Goal: Task Accomplishment & Management: Manage account settings

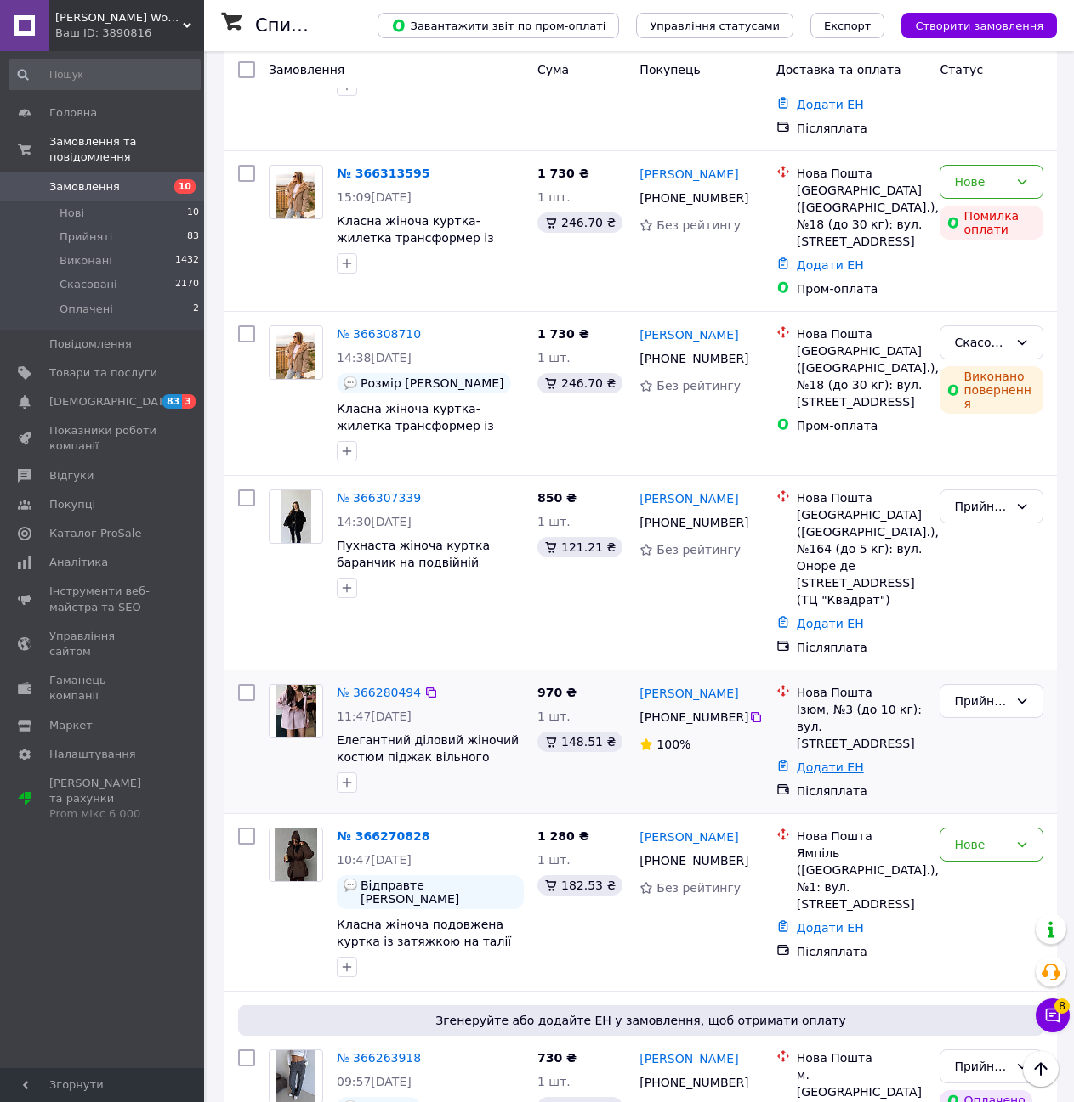
scroll to position [680, 0]
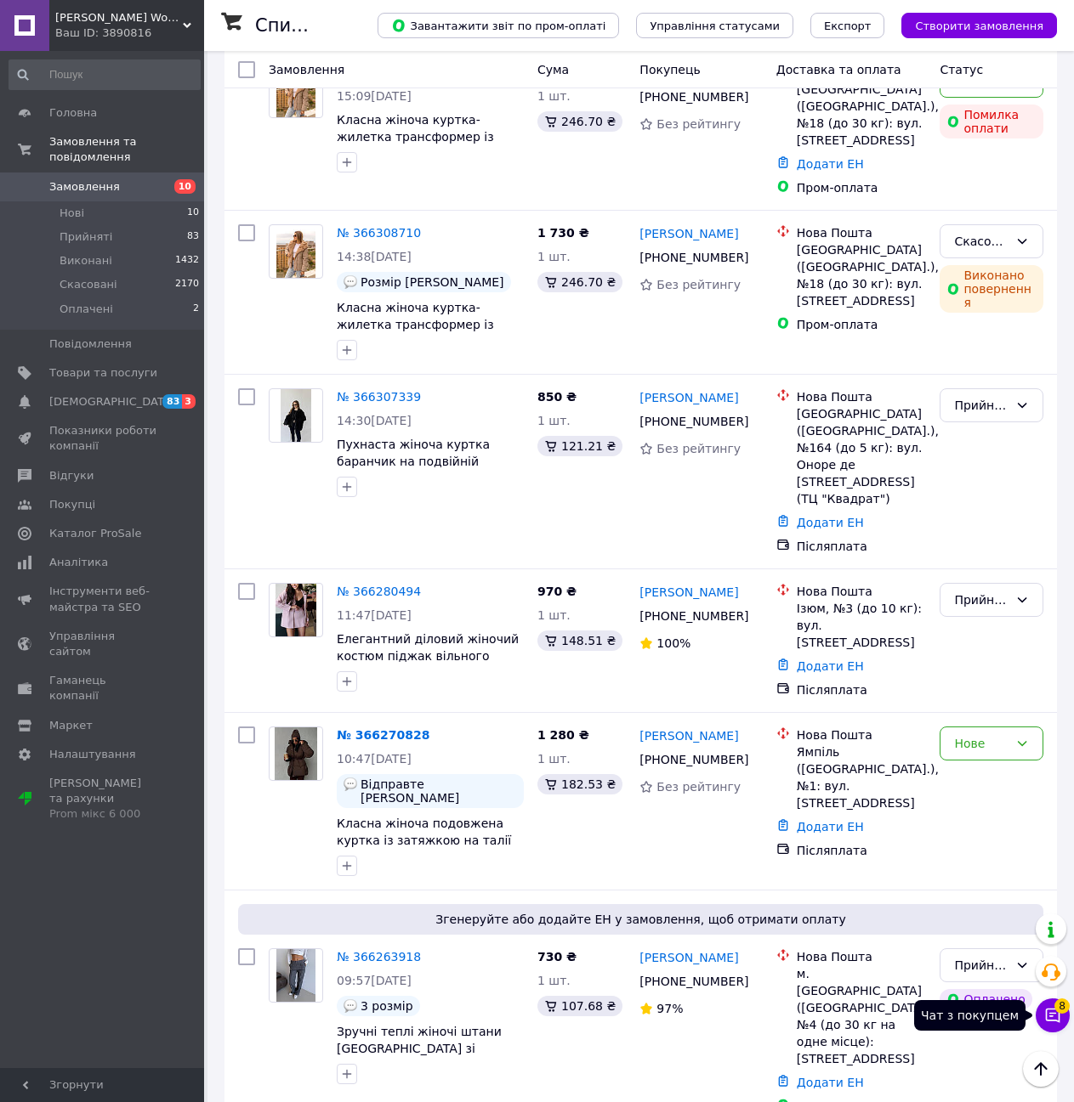
click at [1051, 1022] on icon at bounding box center [1052, 1015] width 17 height 17
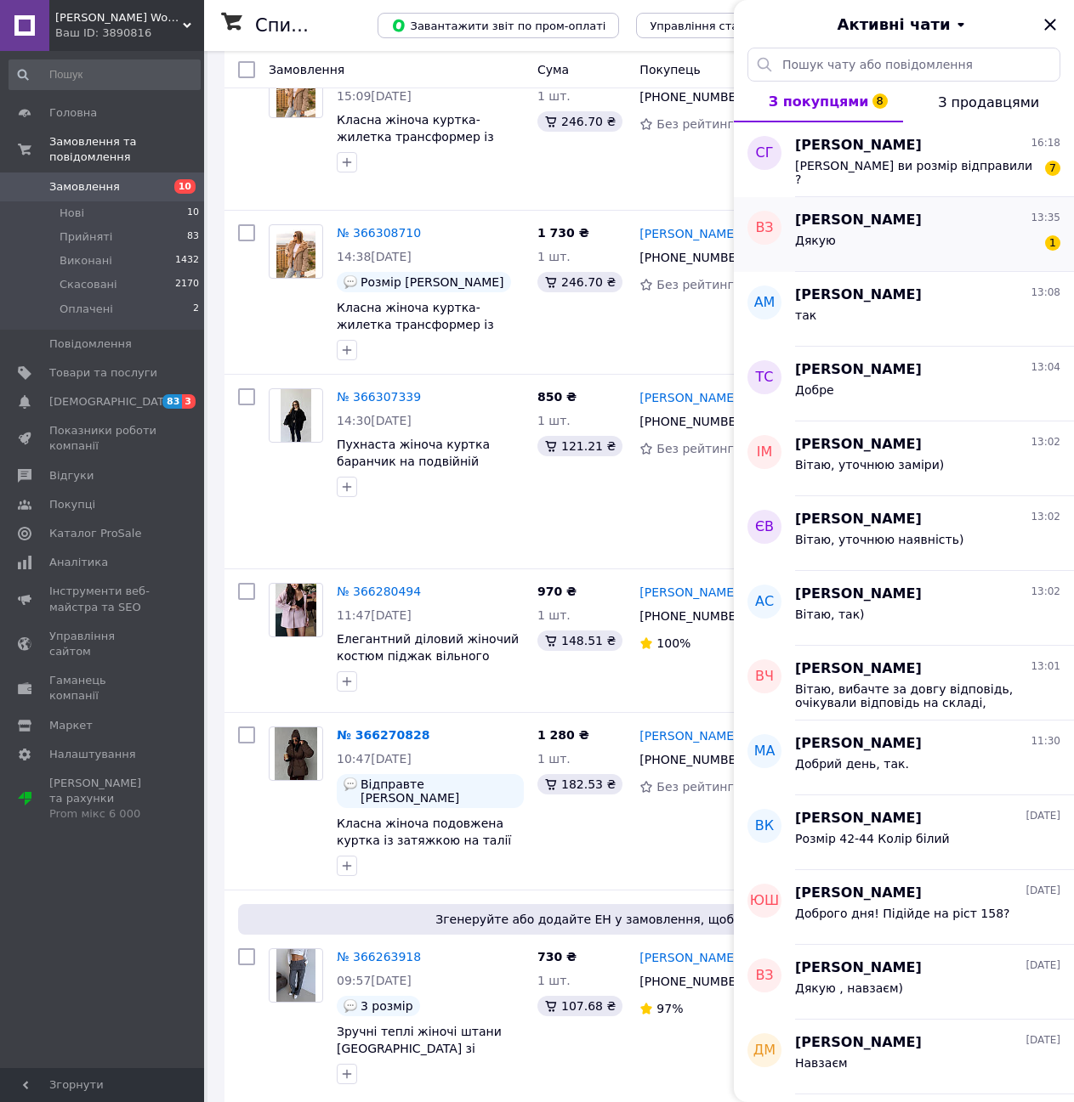
click at [921, 228] on span "[PERSON_NAME]" at bounding box center [858, 221] width 127 height 20
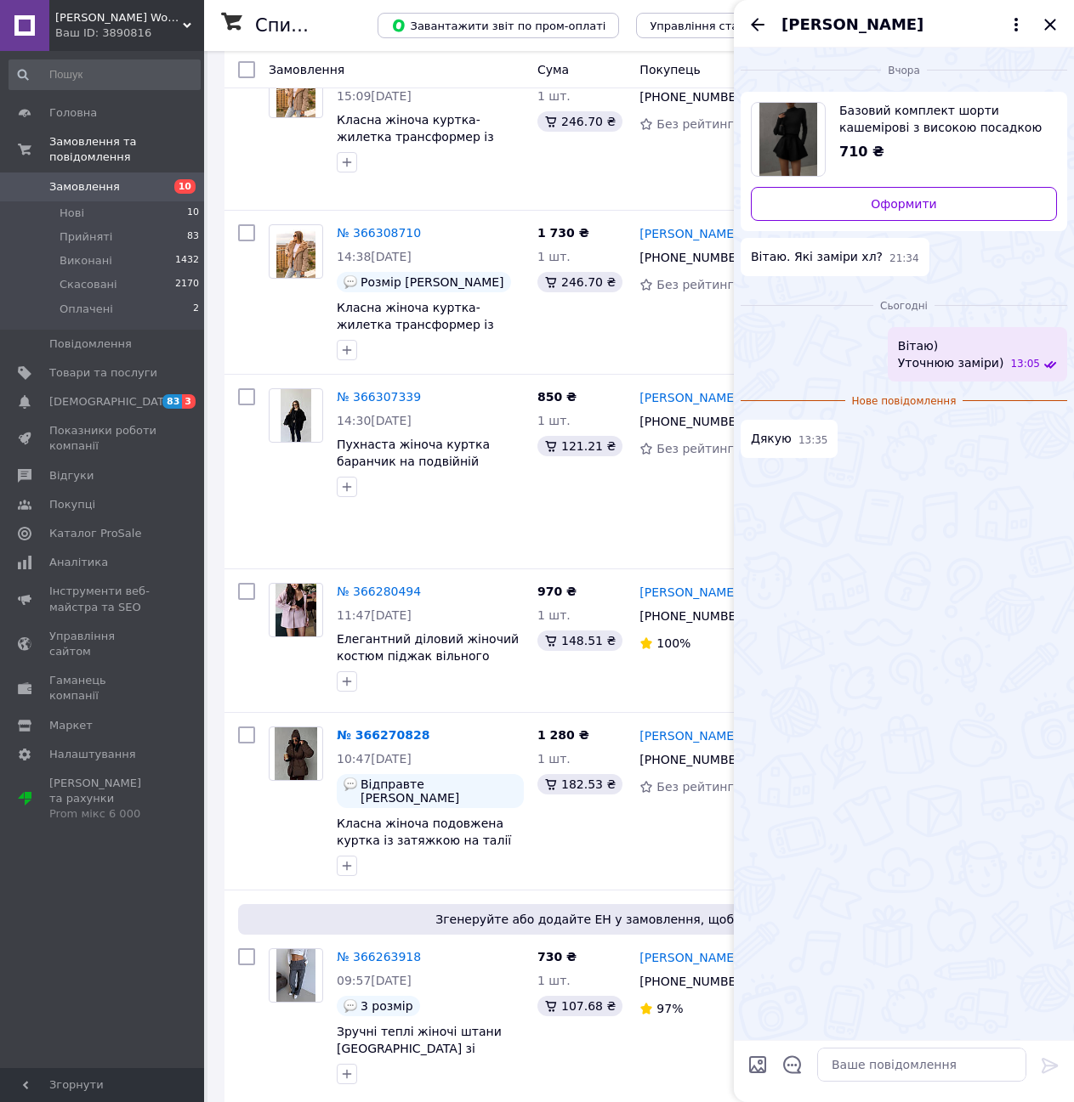
click at [864, 113] on span "Базовий комплект шорти кашемірові з високою посадкою і гольф в рубчик жіночий к…" at bounding box center [941, 119] width 204 height 34
click at [876, 1068] on textarea at bounding box center [921, 1065] width 209 height 34
type textarea "В"
type textarea "уточнили, нажаль, знято тим часово з продажу("
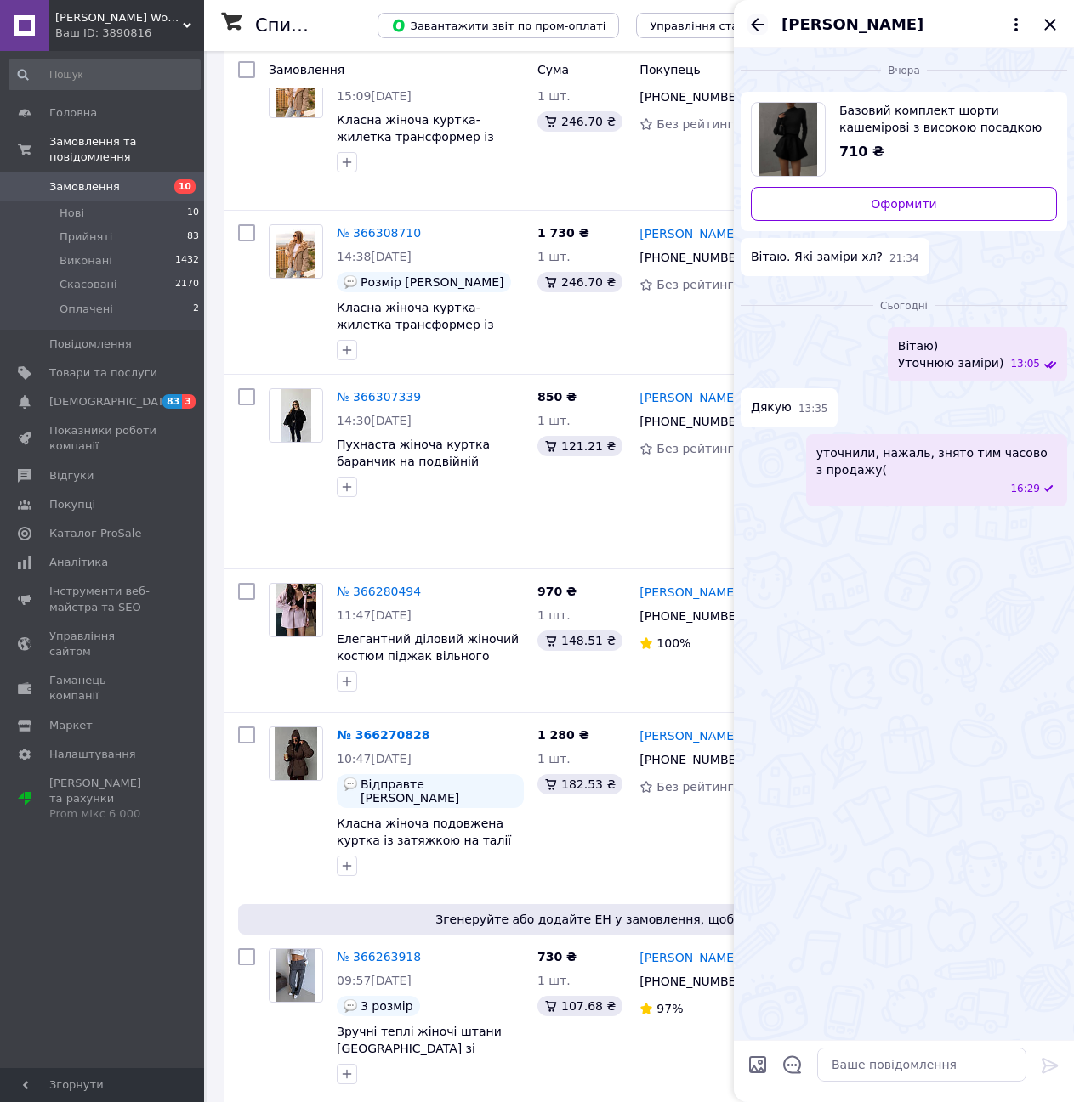
click at [751, 29] on icon "Назад" at bounding box center [757, 24] width 20 height 20
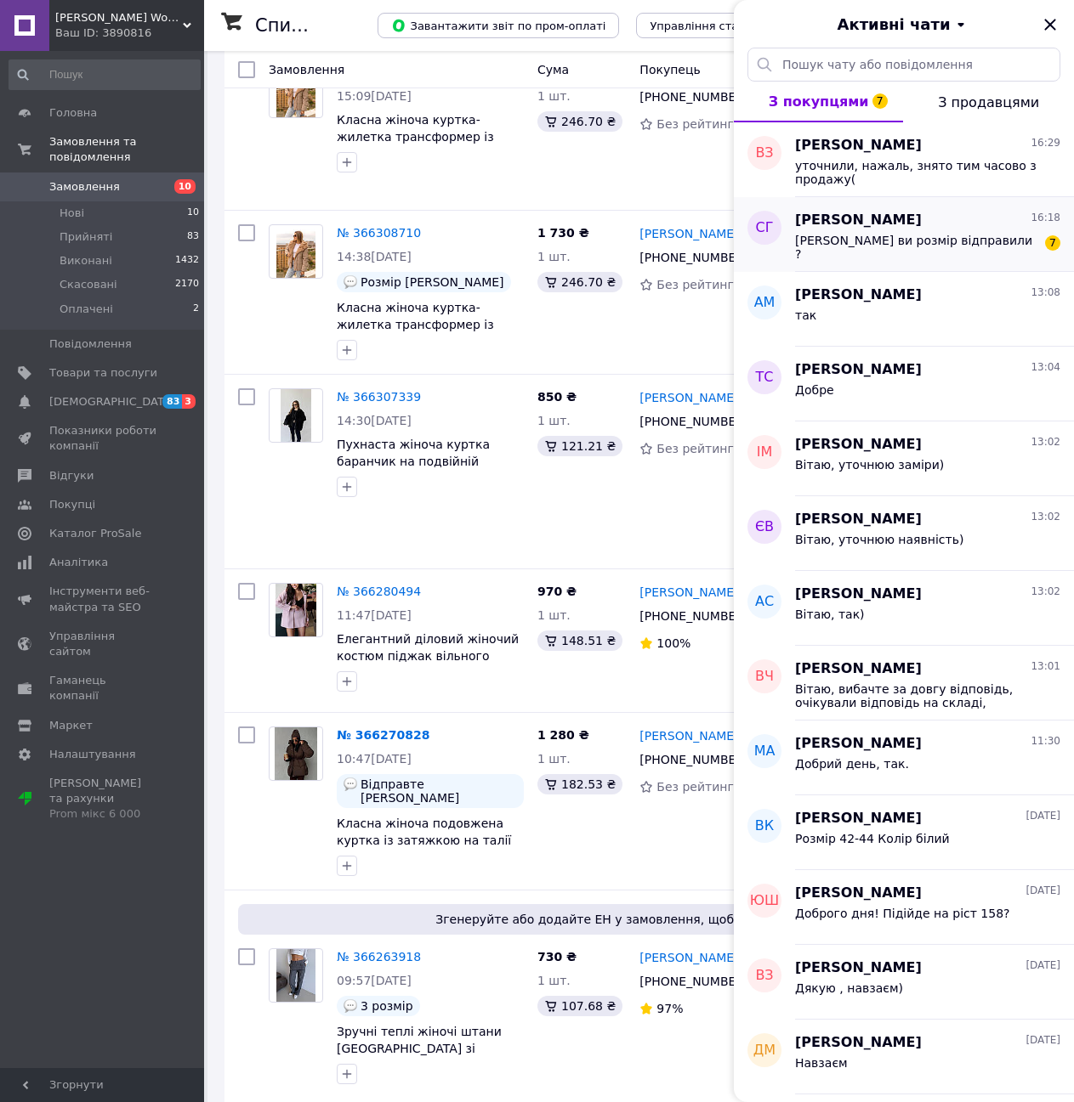
click at [921, 238] on span "[PERSON_NAME] ви розмір відправили ?" at bounding box center [915, 247] width 241 height 27
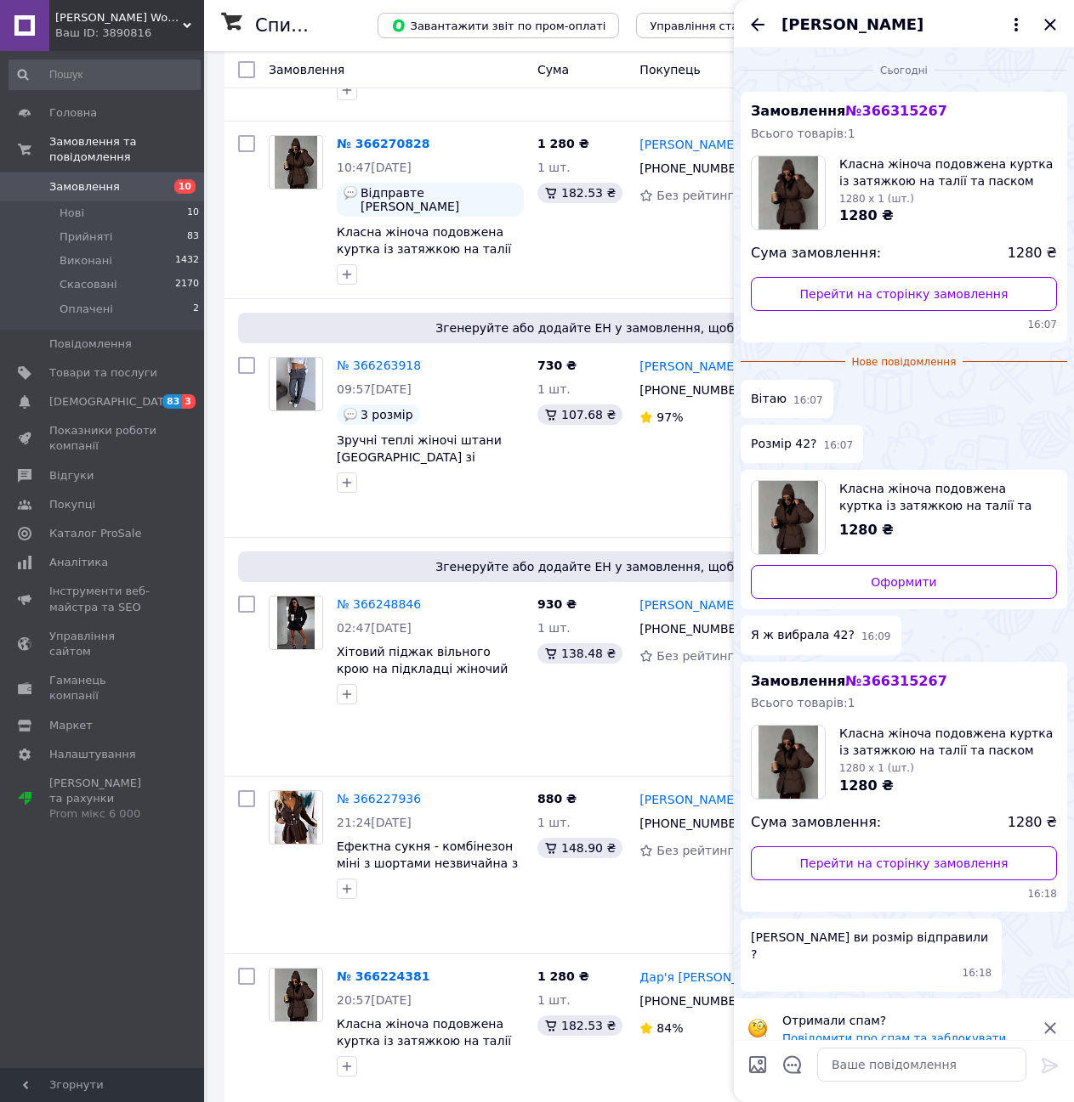
scroll to position [1275, 0]
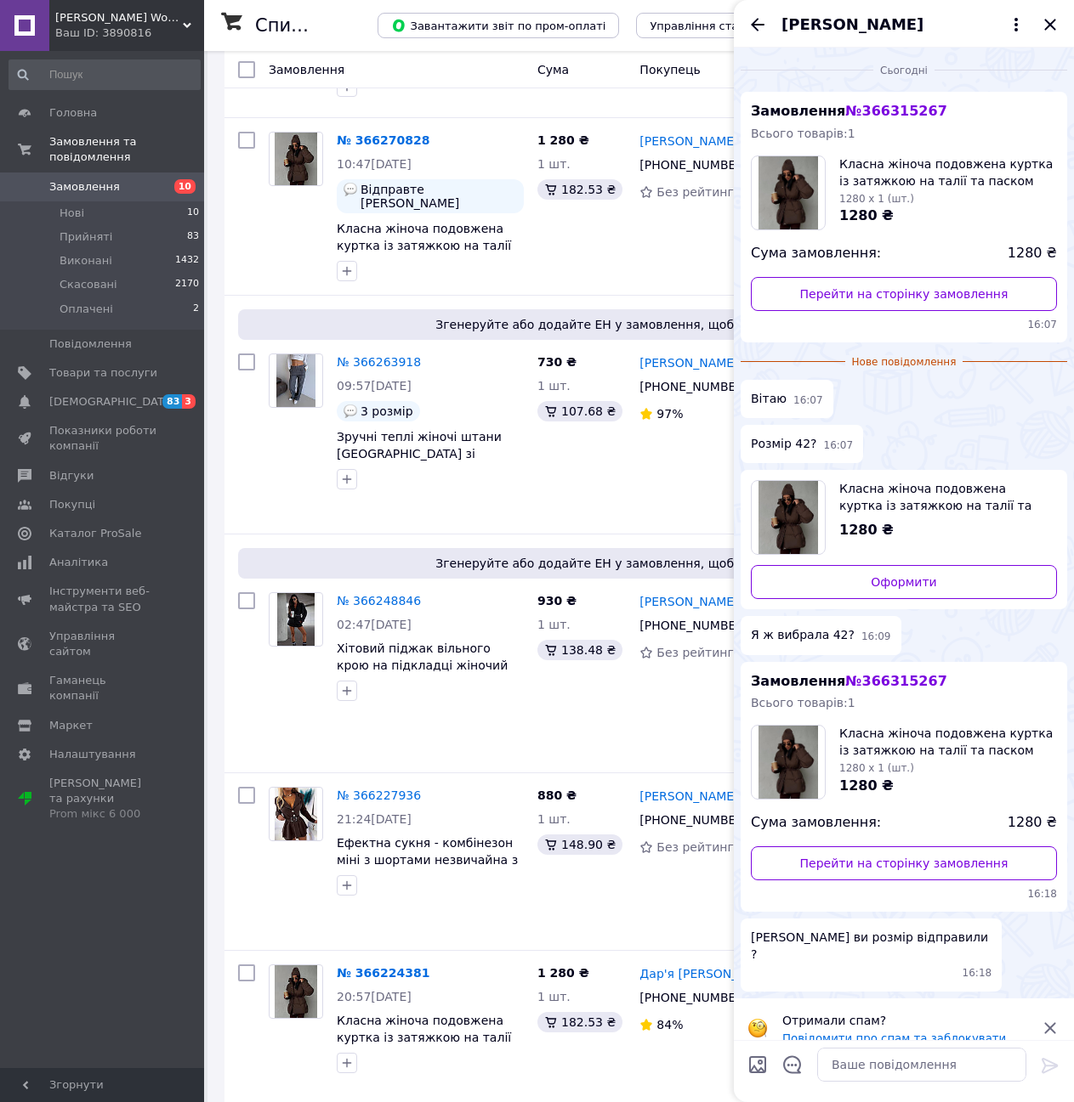
click at [1048, 1018] on icon at bounding box center [1050, 1028] width 20 height 20
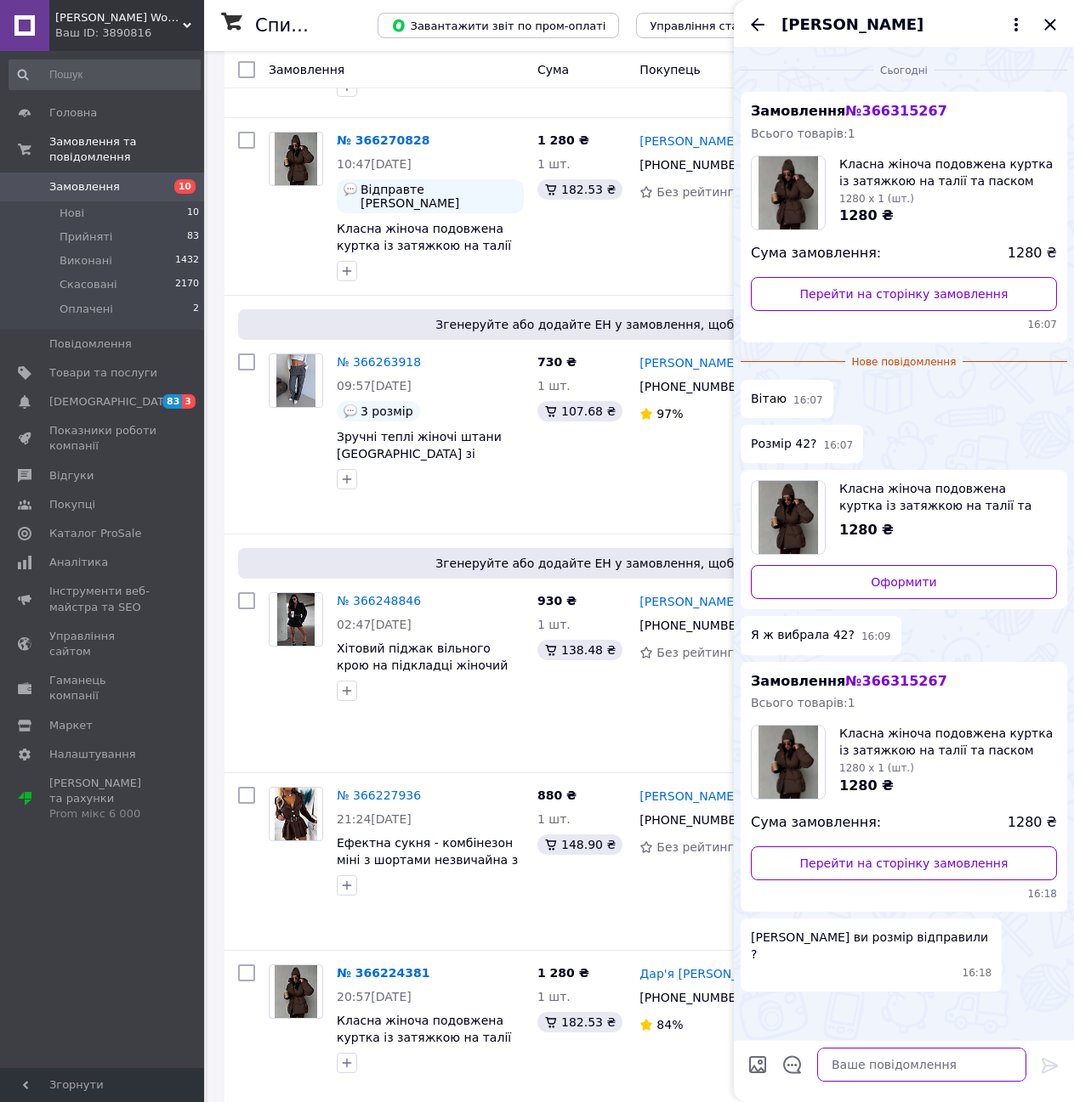
click at [904, 1066] on textarea at bounding box center [921, 1065] width 209 height 34
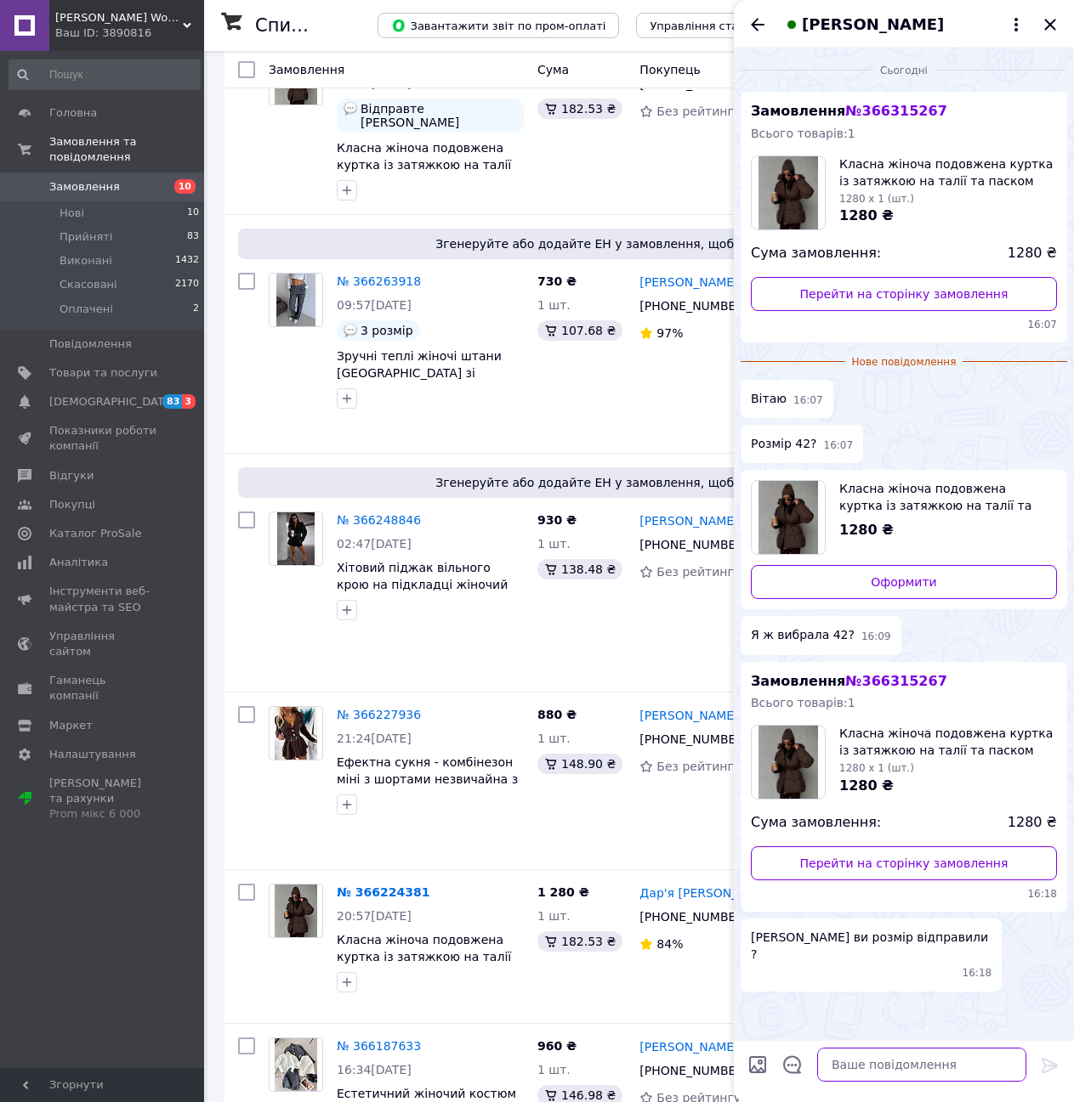
scroll to position [1360, 0]
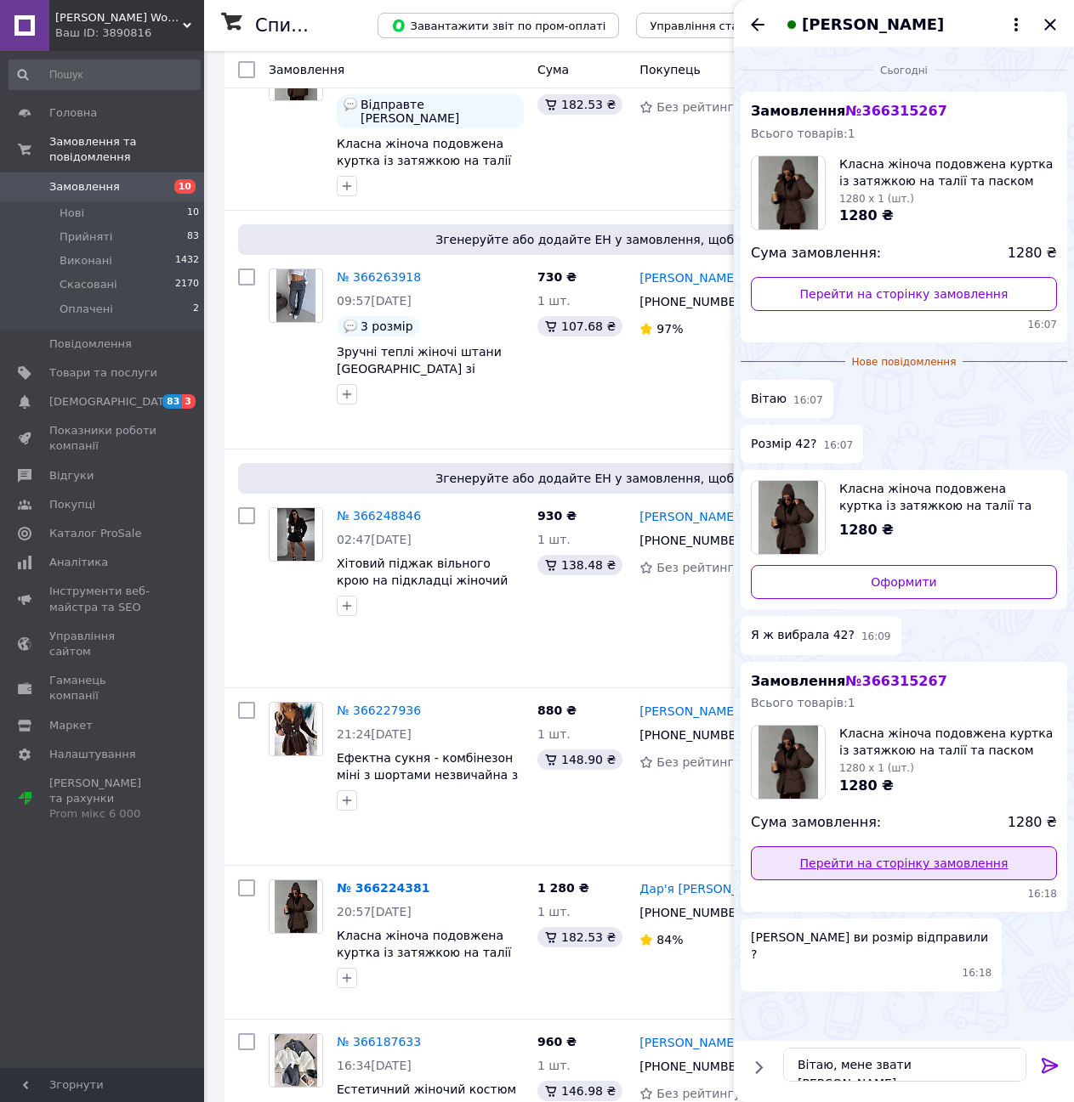
click at [923, 870] on link "Перейти на сторінку замовлення" at bounding box center [904, 864] width 306 height 34
click at [959, 1068] on textarea "Вітаю, мене звати [PERSON_NAME]," at bounding box center [904, 1065] width 243 height 34
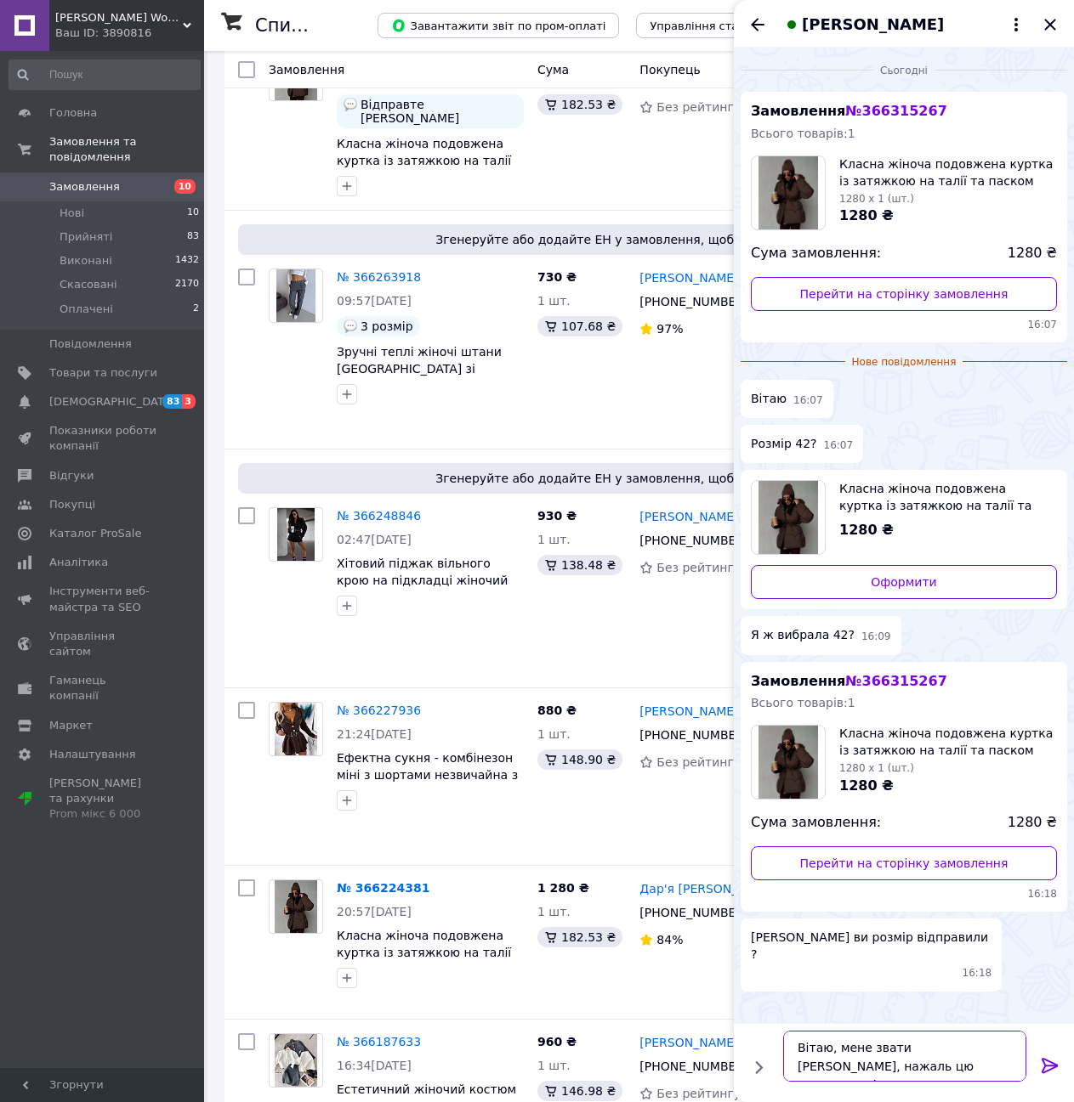
type textarea "Вітаю, мене звати [PERSON_NAME], нажаль цю курточку очікуємо, за тиждень-два"
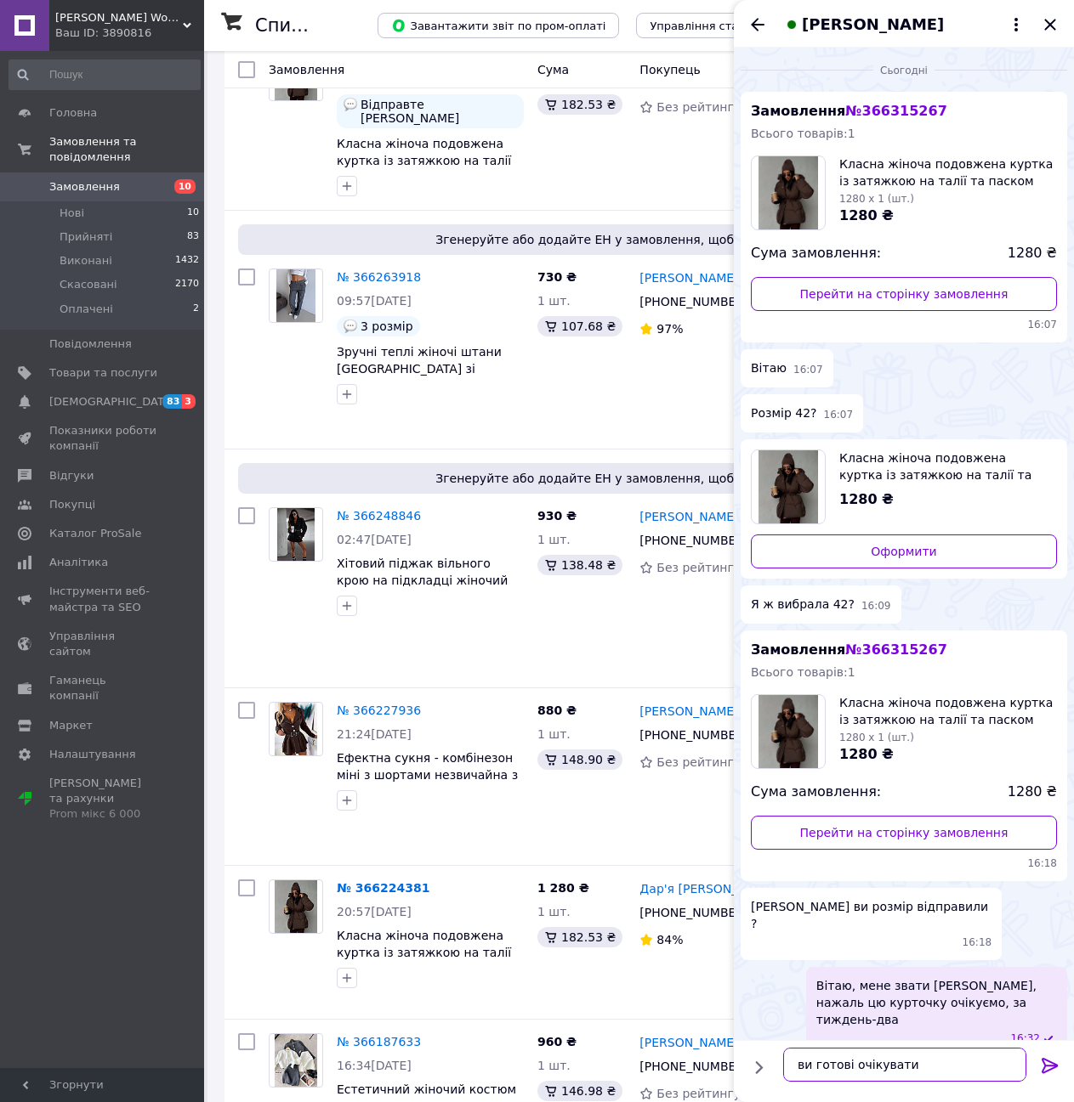
type textarea "ви готові очікувати?"
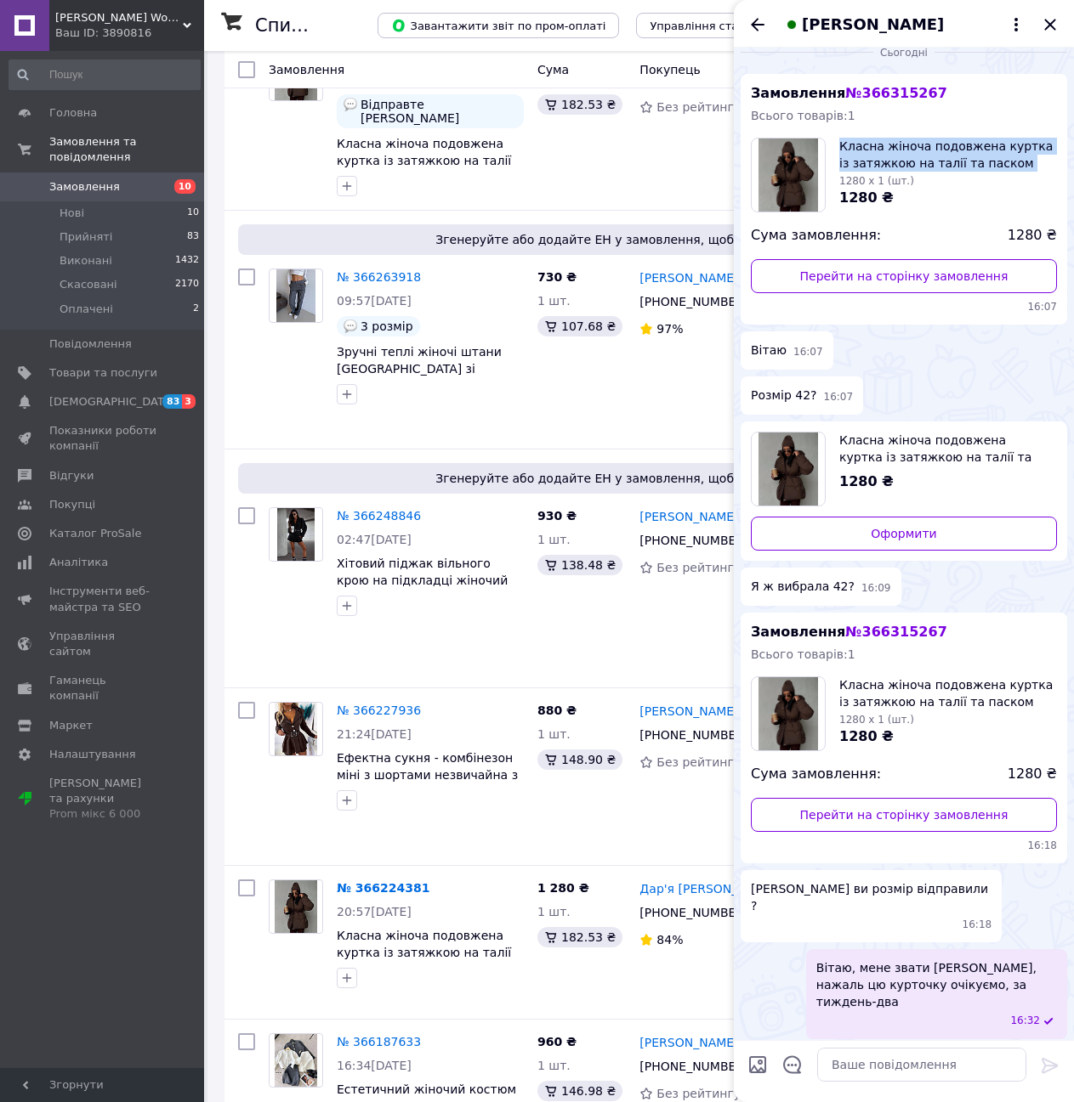
drag, startPoint x: 837, startPoint y: 142, endPoint x: 1028, endPoint y: 167, distance: 192.1
click at [1028, 167] on div "Класна жіноча подовжена куртка із затяжкою на талії та паском дуже зручна 1280 …" at bounding box center [904, 175] width 306 height 75
copy span "Класна жіноча подовжена куртка із затяжкою на талії та паском дуже"
click at [121, 366] on span "Товари та послуги" at bounding box center [103, 373] width 108 height 15
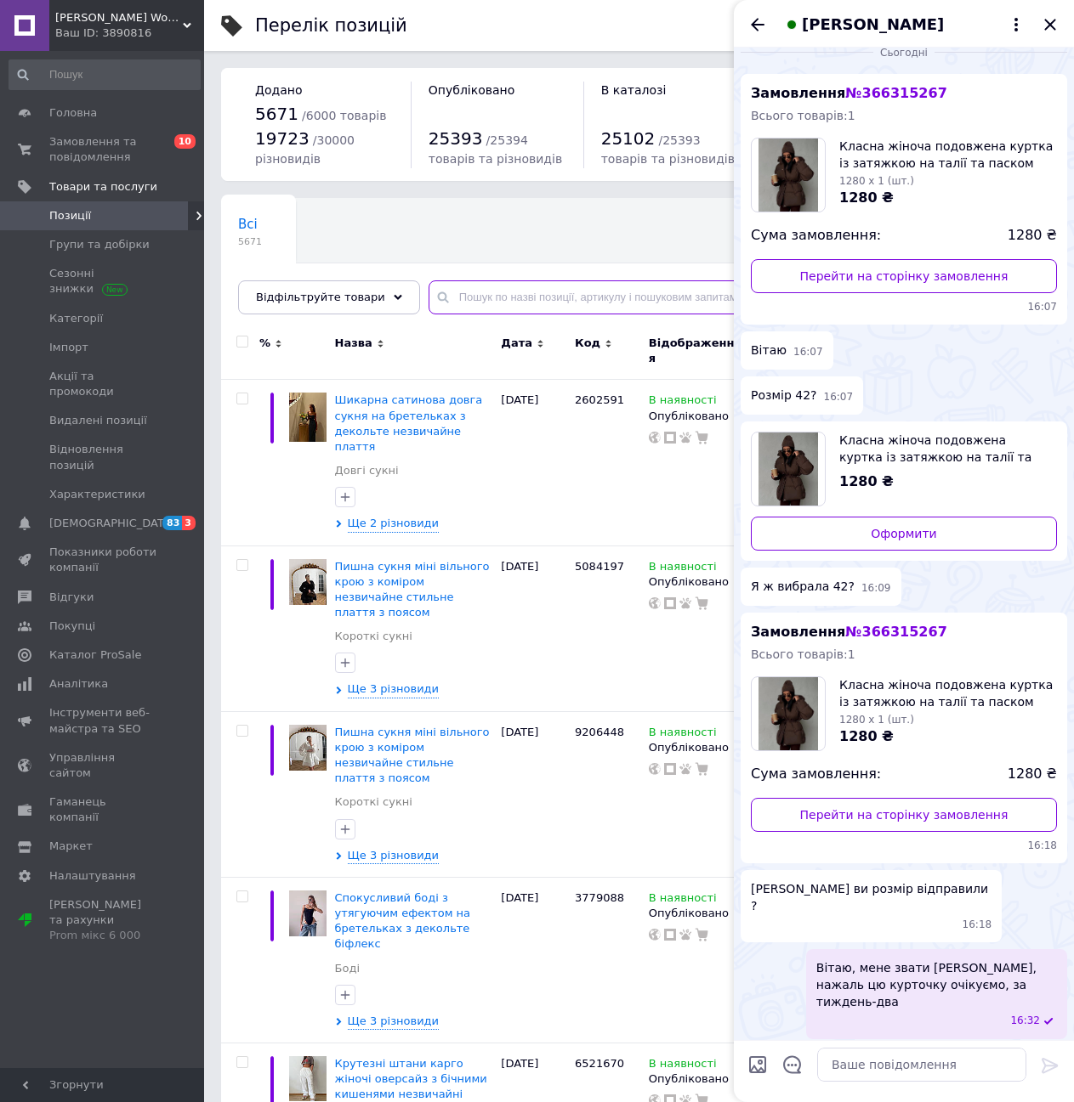
click at [503, 298] on input "text" at bounding box center [733, 298] width 611 height 34
paste input "Класна жіноча подовжена куртка із затяжкою на талії та паском дуже"
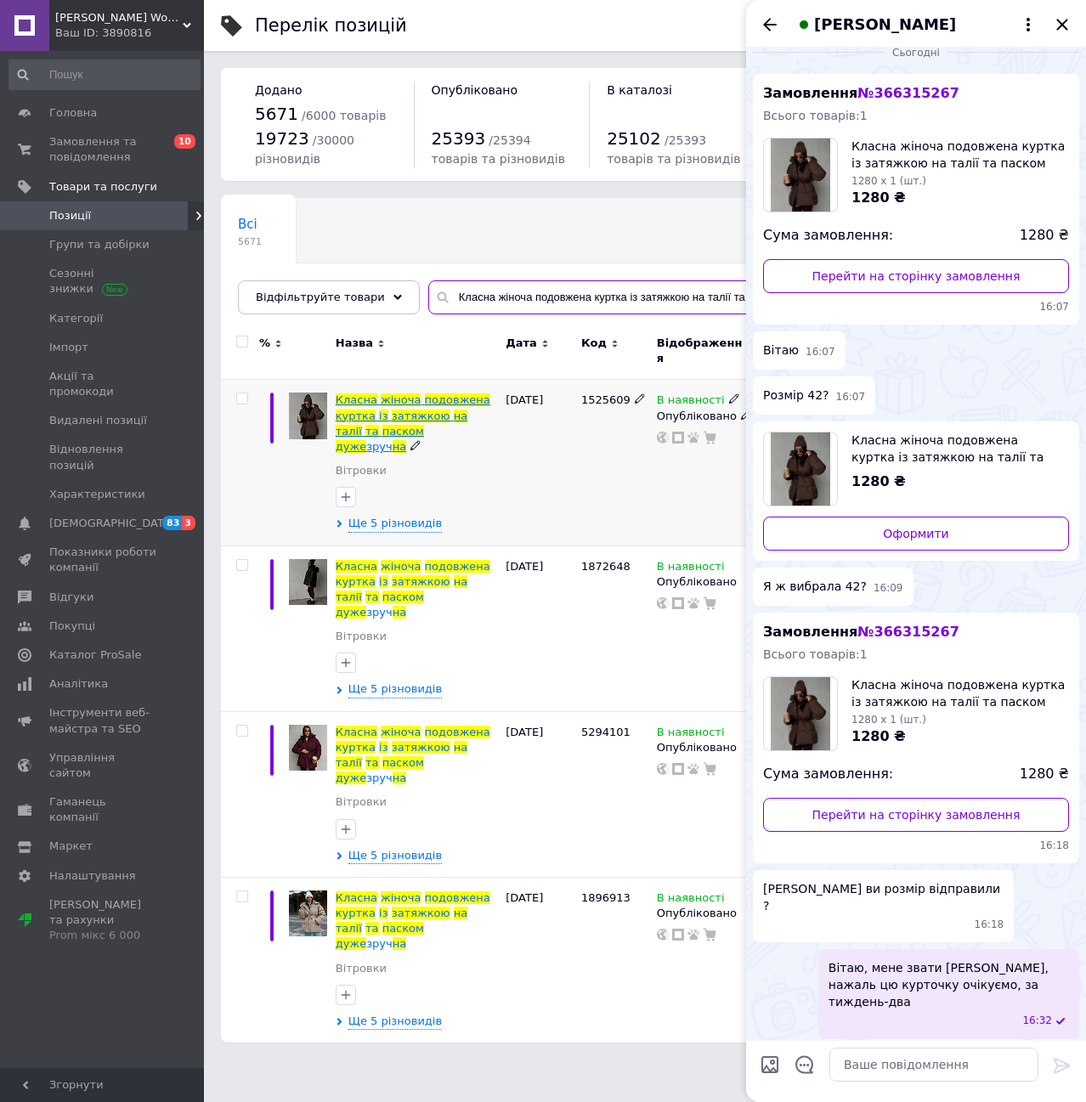
type input "Класна жіноча подовжена куртка із затяжкою на талії та паском дуже"
click at [425, 394] on span "подовжена" at bounding box center [457, 400] width 65 height 13
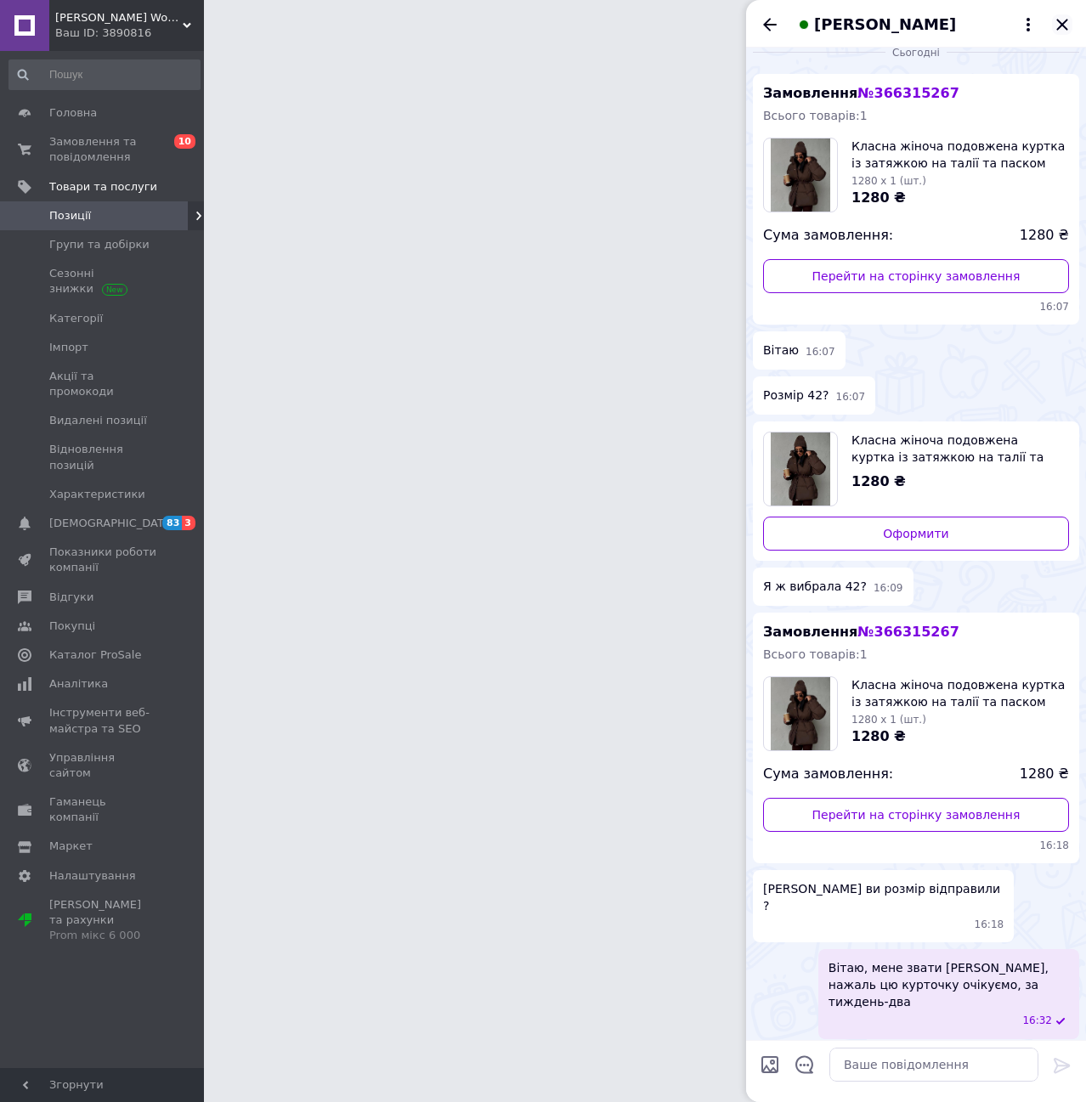
click at [1064, 20] on icon "Закрити" at bounding box center [1062, 24] width 20 height 20
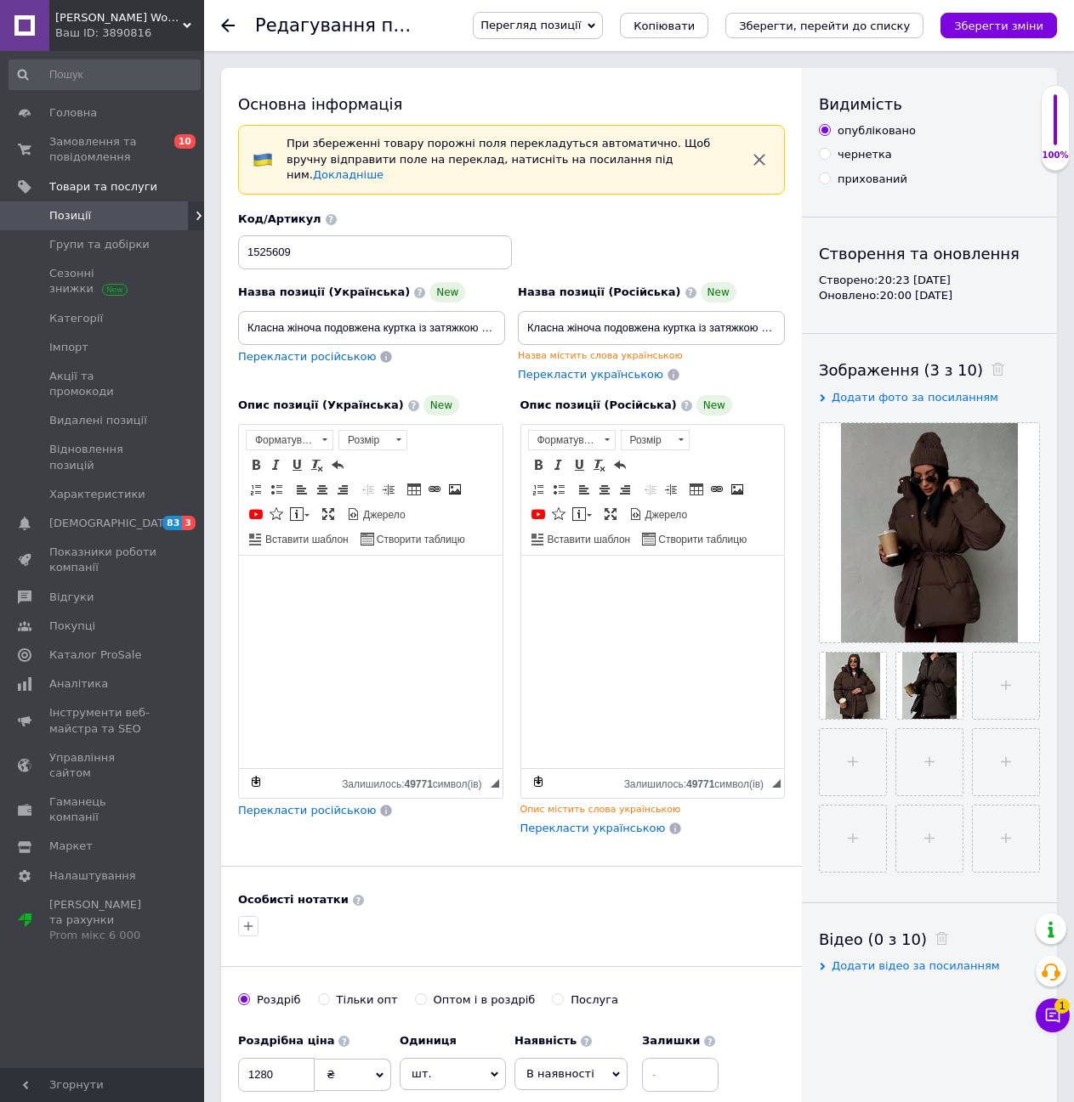
click at [825, 179] on input "прихований" at bounding box center [824, 178] width 11 height 11
radio input "true"
click at [988, 23] on icon "Зберегти зміни" at bounding box center [998, 26] width 89 height 13
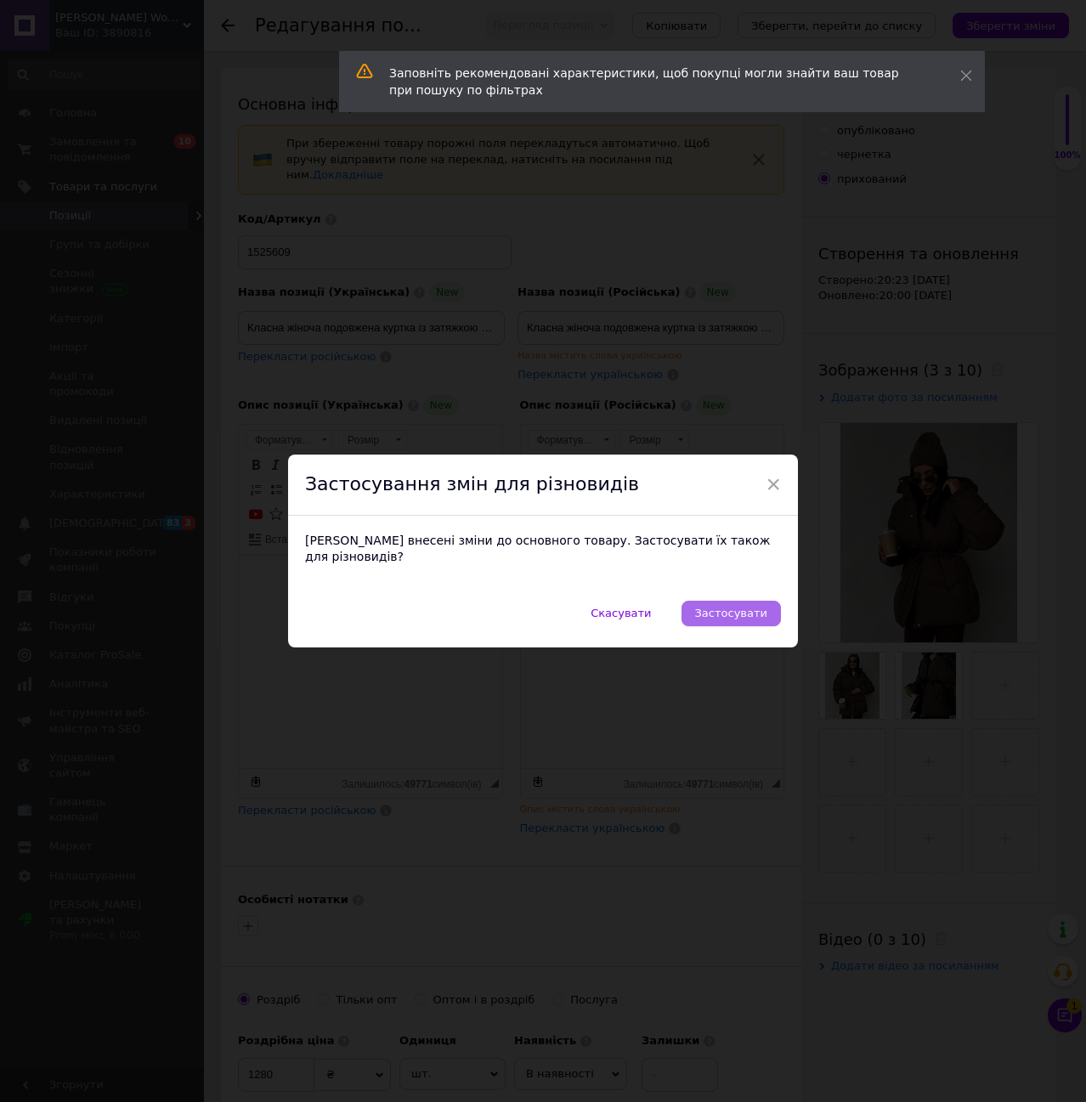
click at [745, 607] on span "Застосувати" at bounding box center [731, 613] width 72 height 13
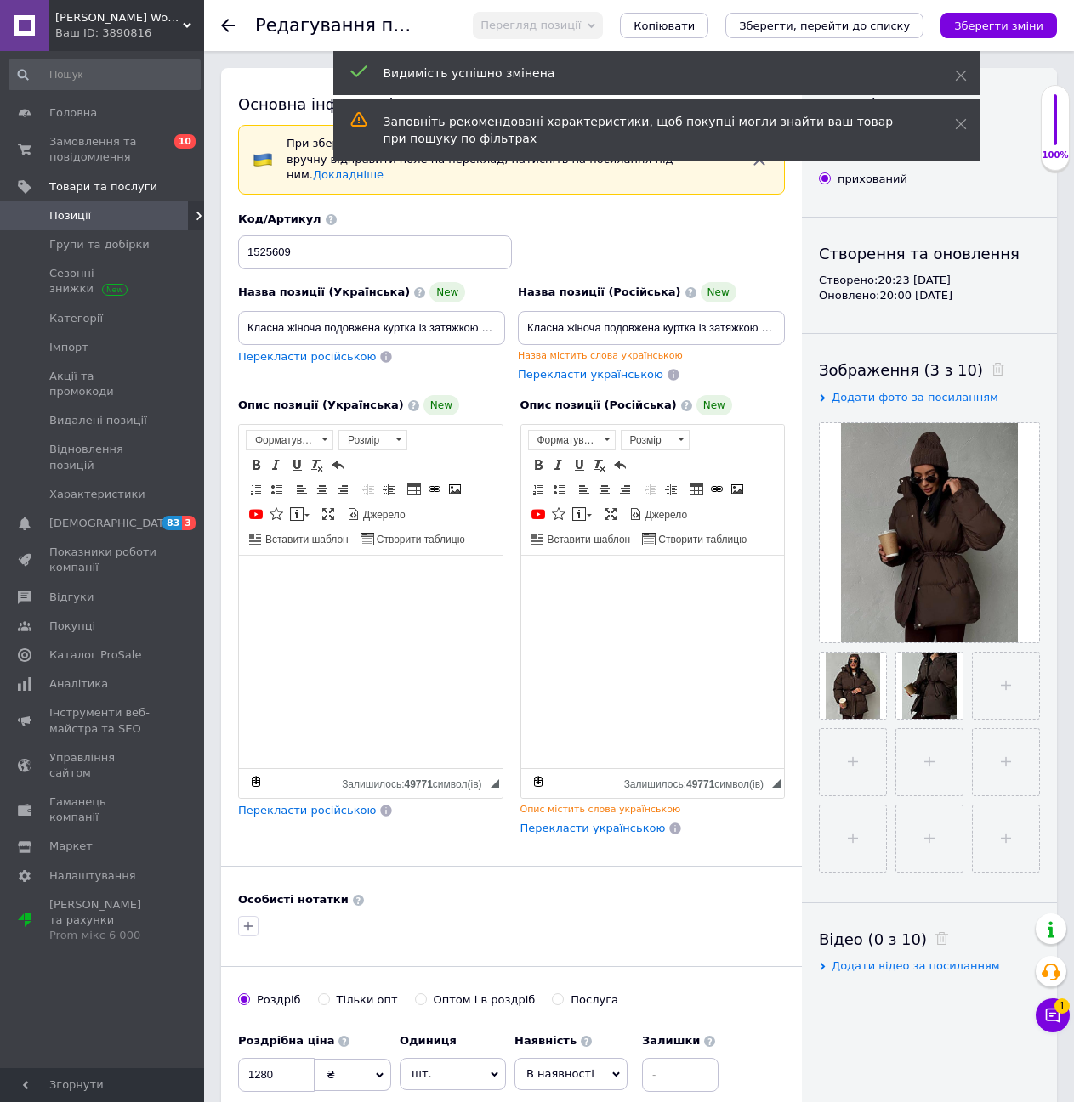
click at [226, 21] on use at bounding box center [228, 26] width 14 height 14
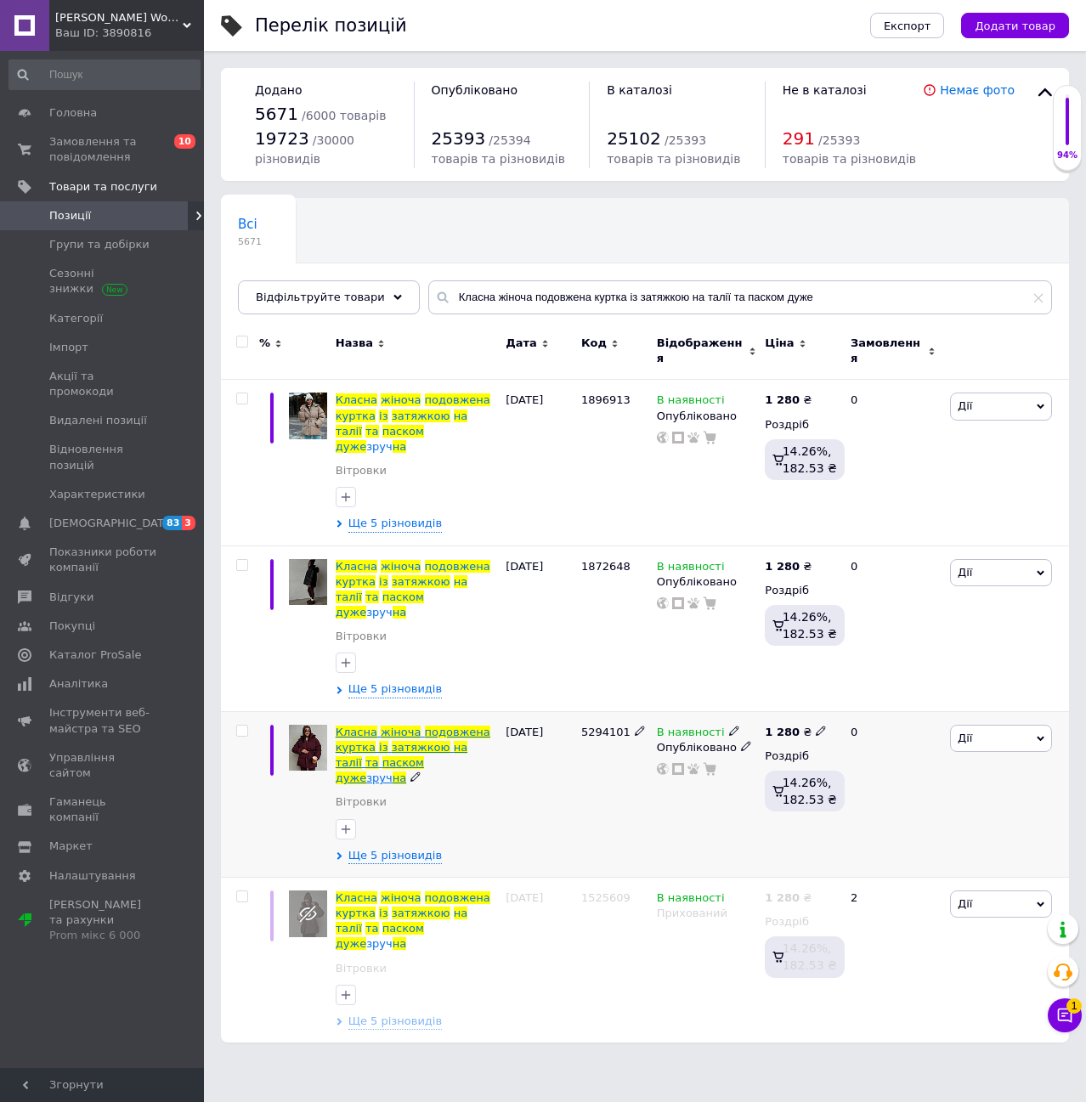
click at [405, 726] on span "жіноча" at bounding box center [401, 732] width 40 height 13
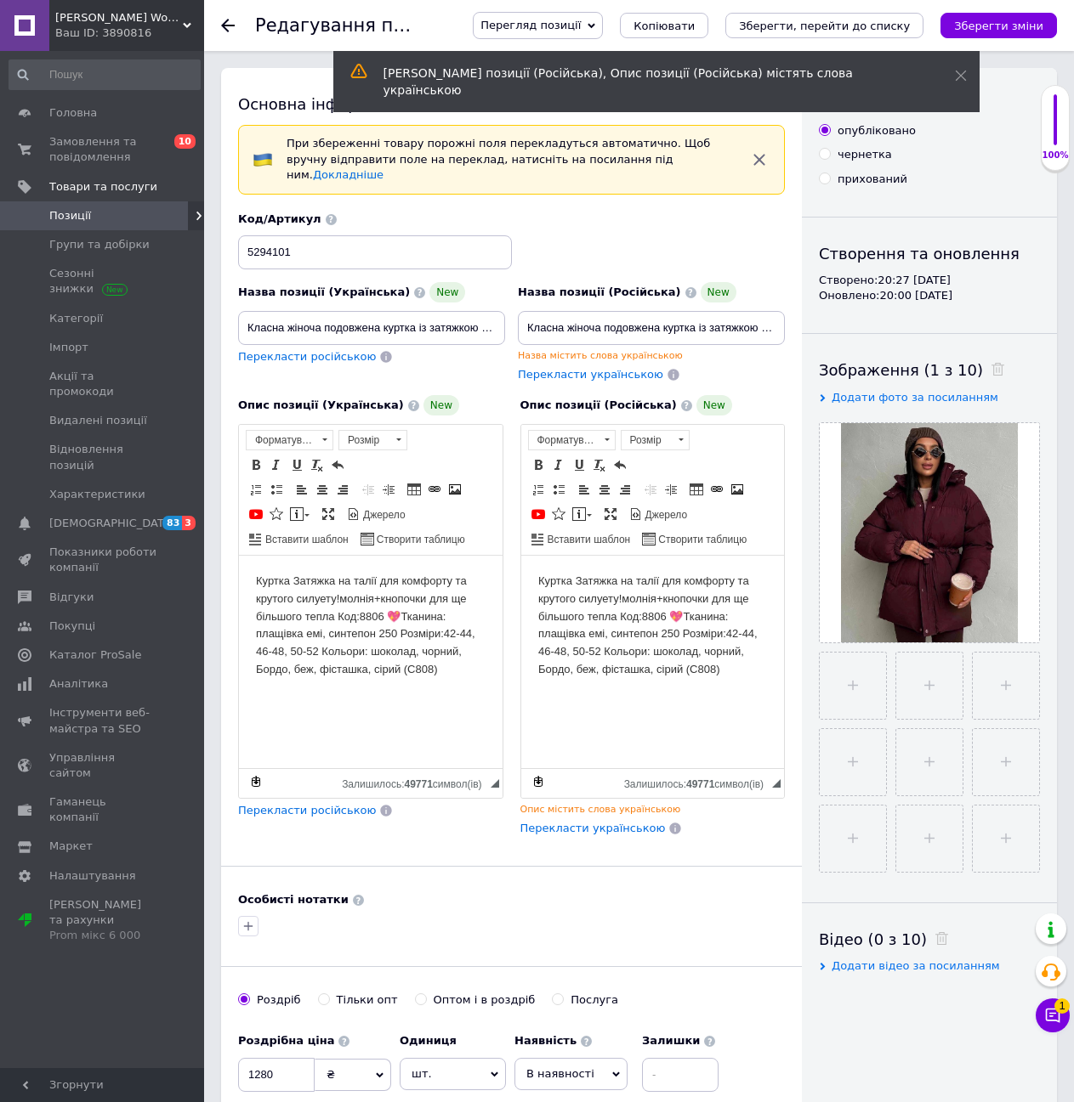
click at [821, 177] on input "прихований" at bounding box center [824, 178] width 11 height 11
radio input "true"
click at [997, 15] on button "Зберегти зміни" at bounding box center [998, 26] width 116 height 26
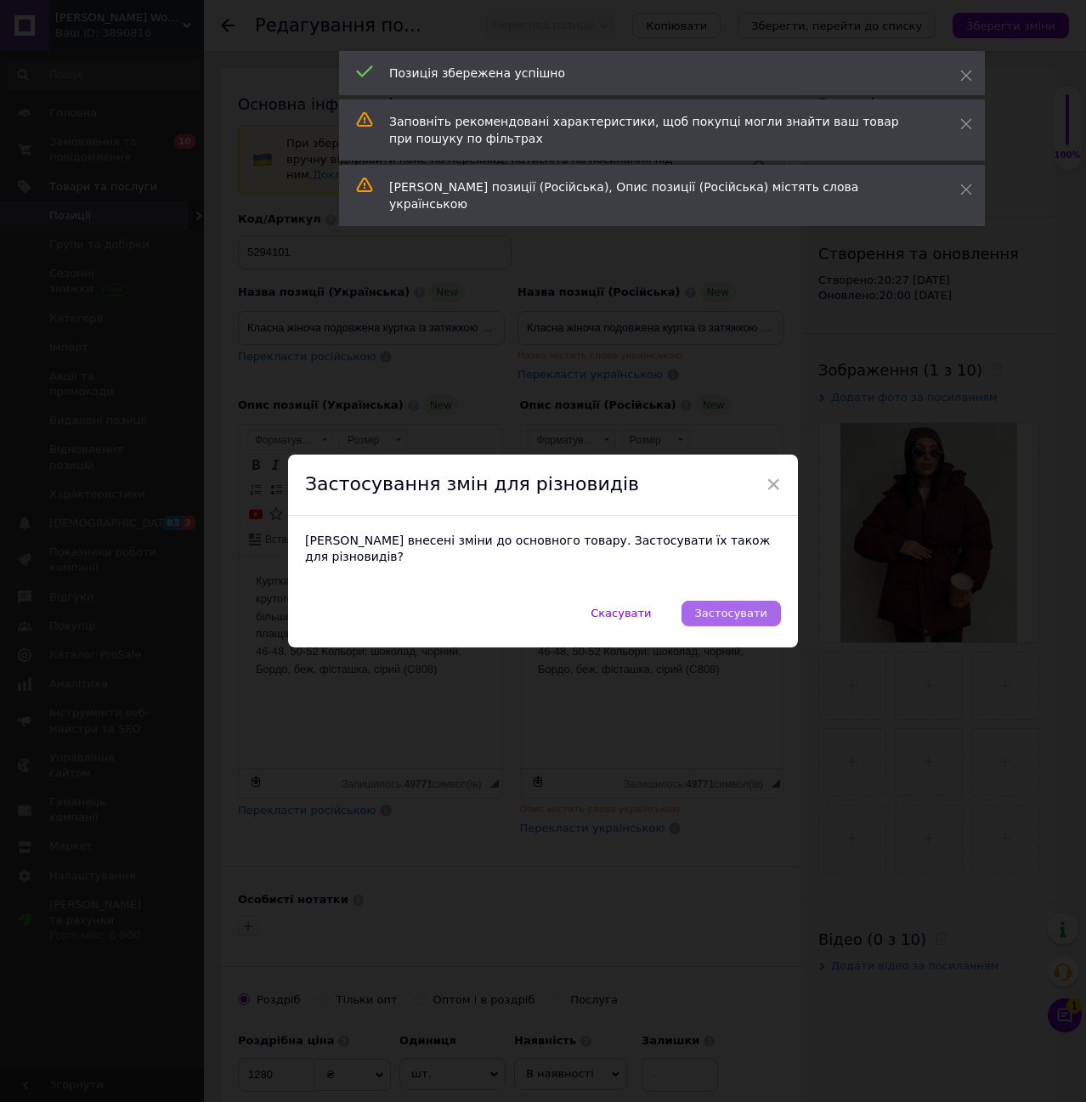
click at [723, 609] on span "Застосувати" at bounding box center [731, 613] width 72 height 13
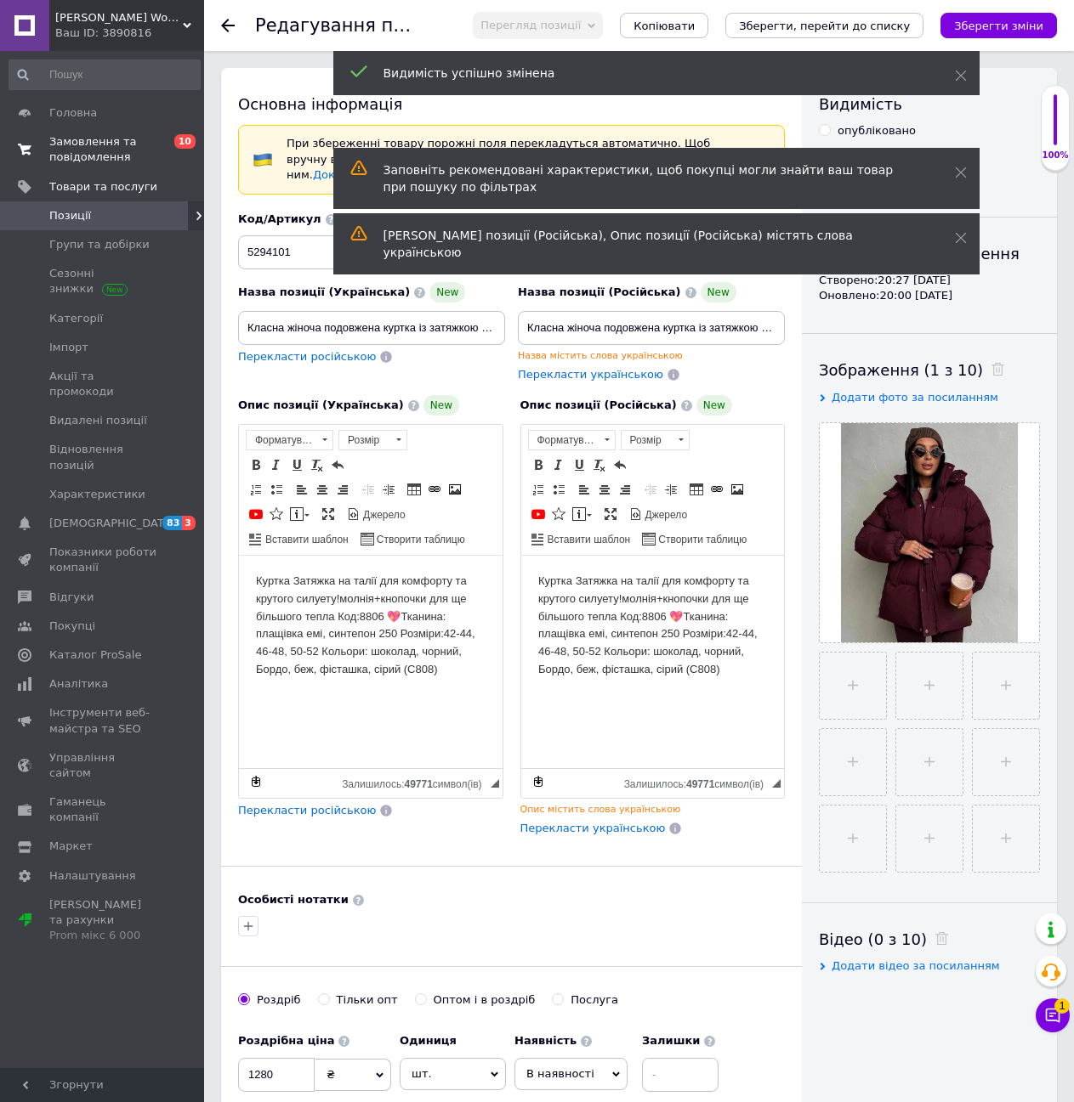
click at [82, 139] on span "Замовлення та повідомлення" at bounding box center [103, 149] width 108 height 31
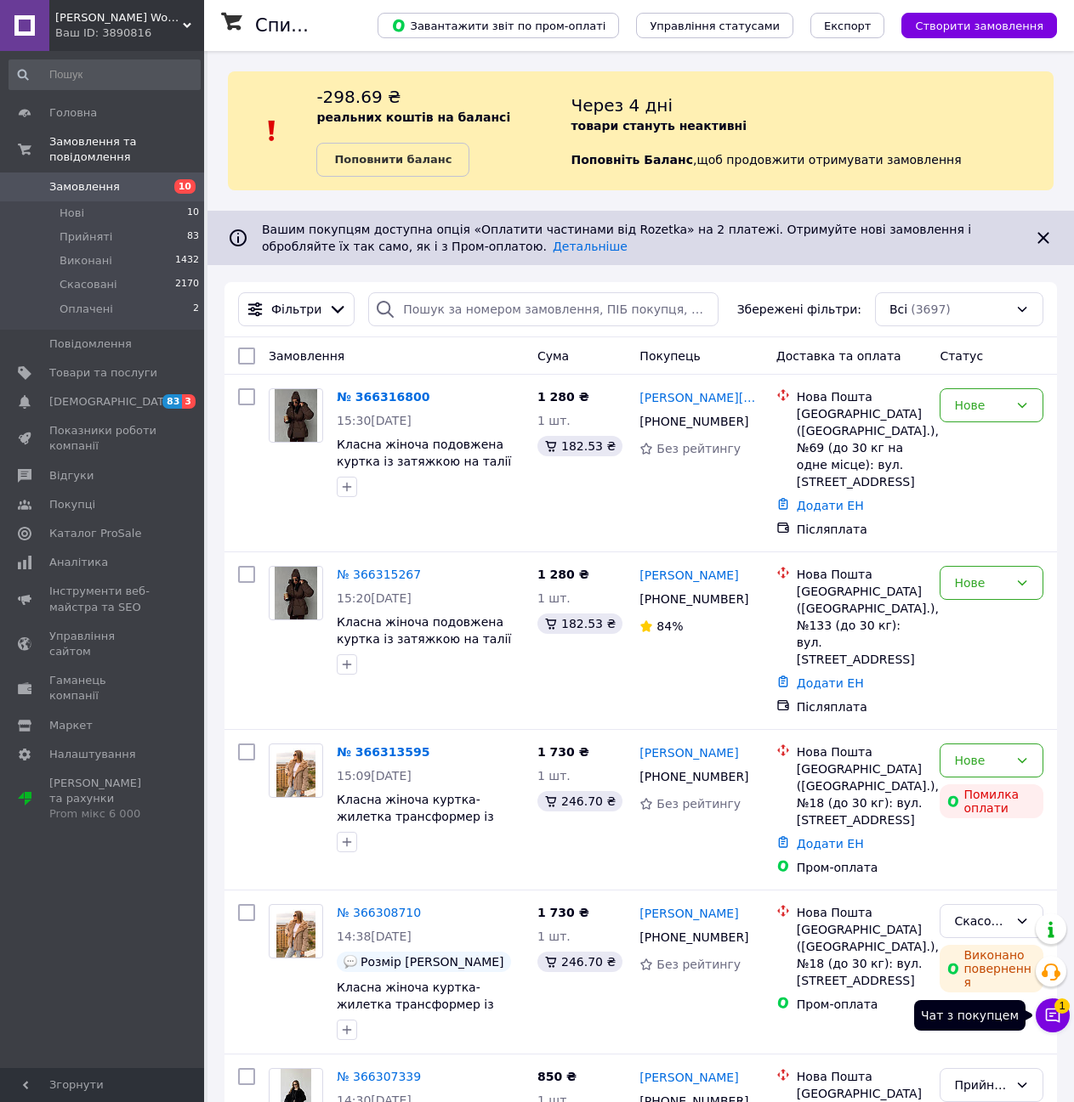
click at [1058, 1017] on icon at bounding box center [1052, 1015] width 17 height 17
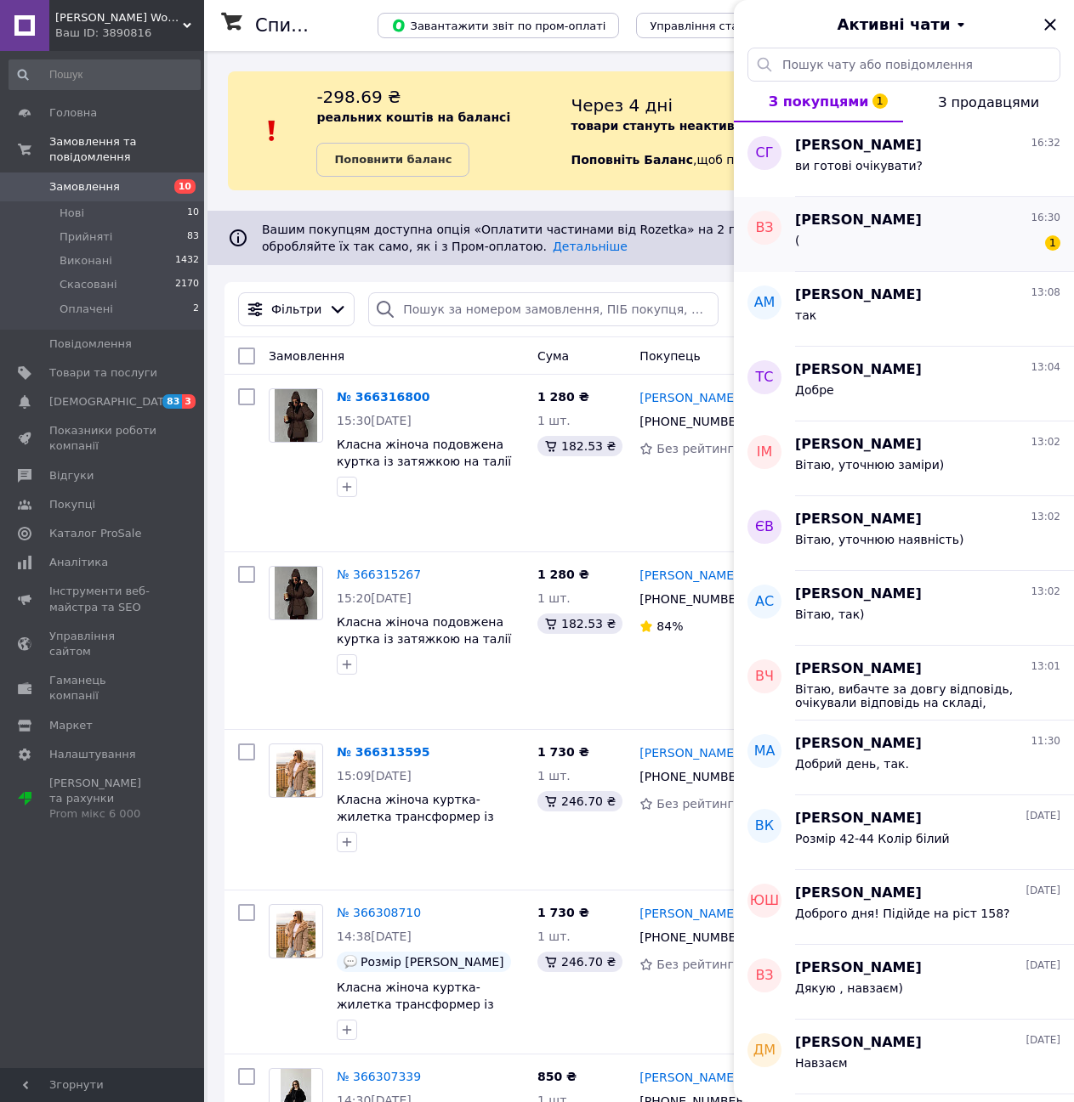
click at [925, 231] on div "( 1" at bounding box center [927, 243] width 265 height 27
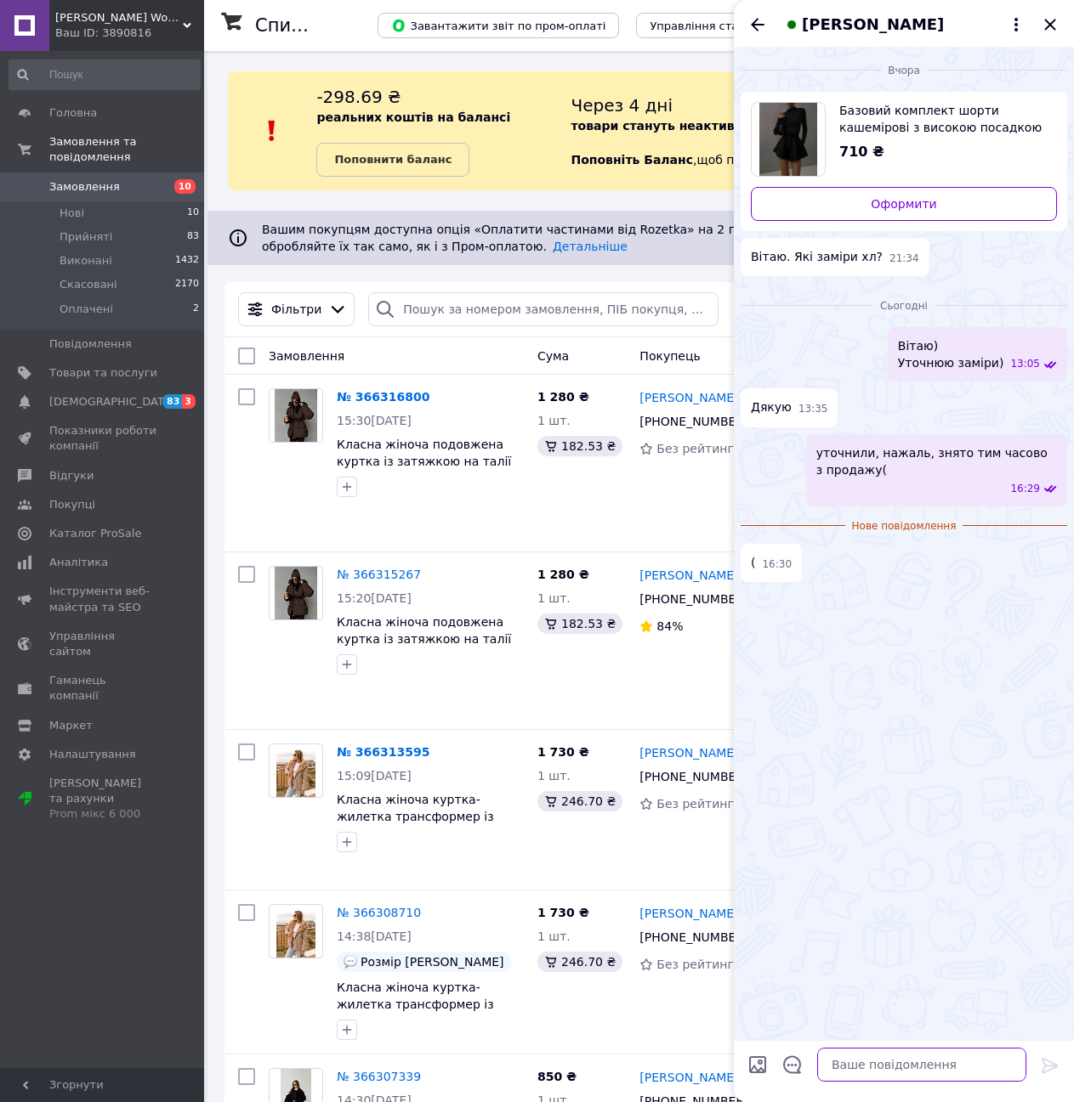
click at [893, 1059] on textarea at bounding box center [921, 1065] width 209 height 34
type textarea "вибачте("
click at [1049, 19] on icon "Закрити" at bounding box center [1050, 24] width 20 height 20
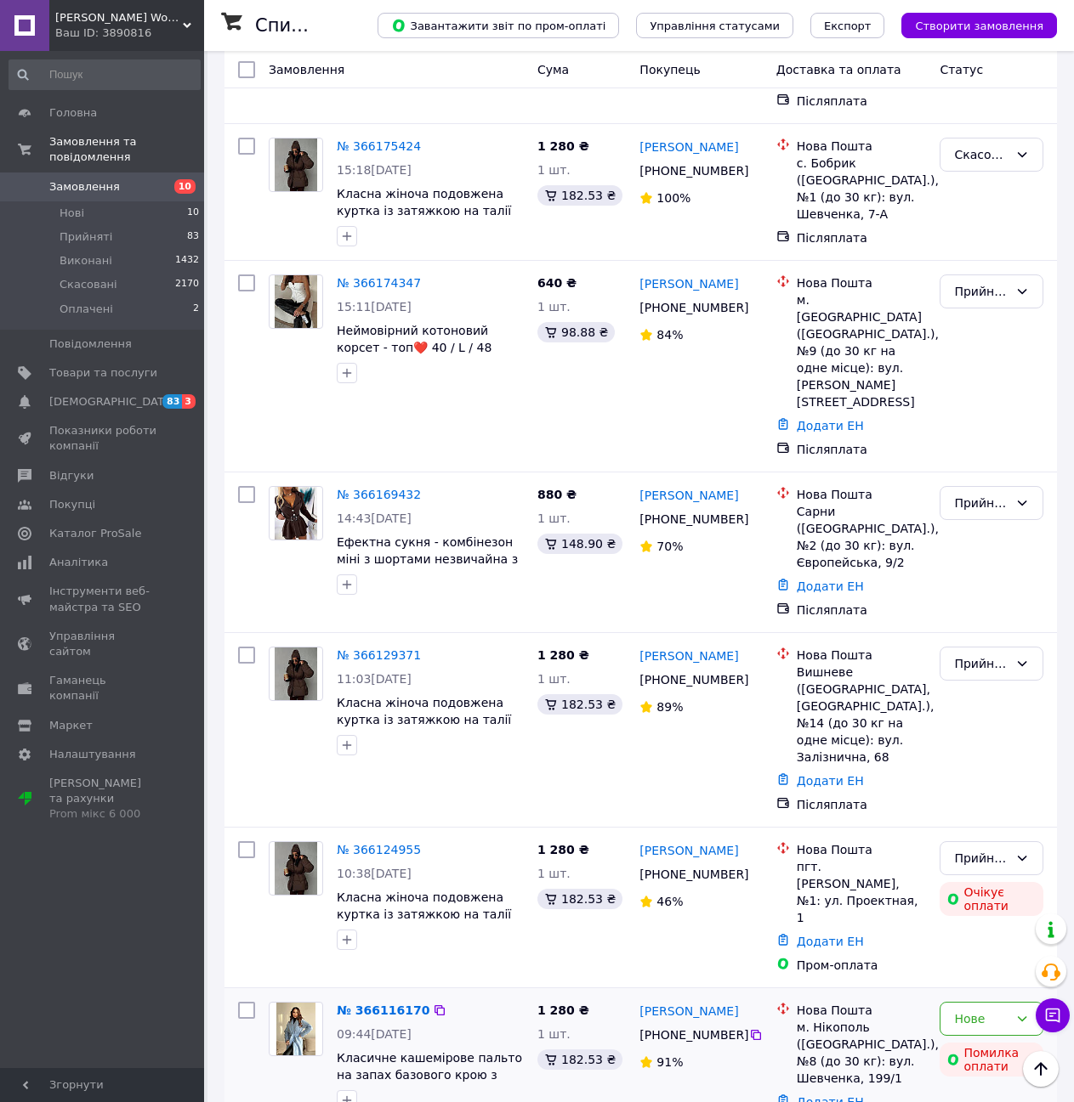
scroll to position [2467, 0]
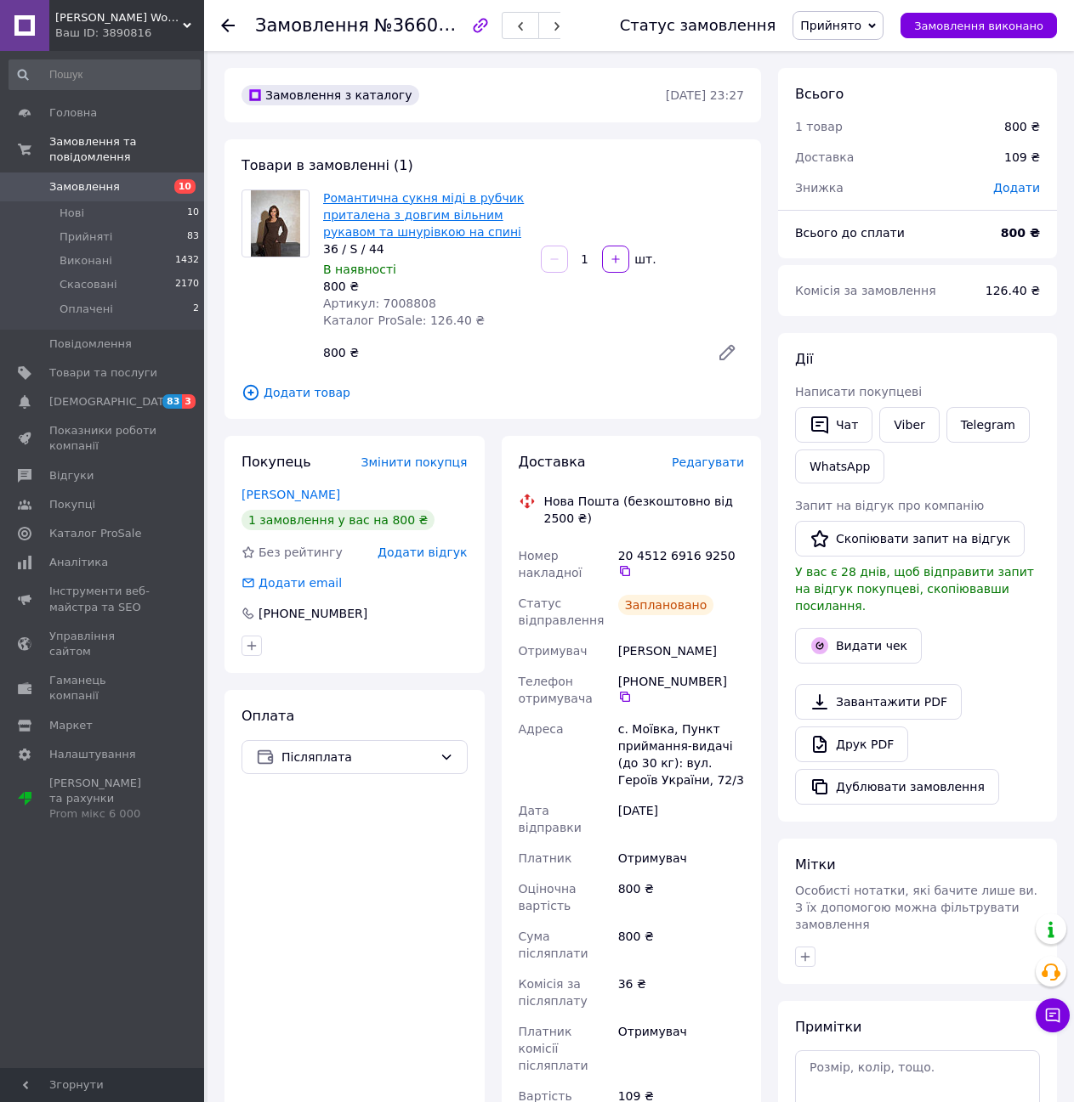
click at [423, 196] on link "Романтична сукня міді в рубчик приталена з довгим вільним рукавом та шнурівкою …" at bounding box center [423, 215] width 201 height 48
click at [226, 22] on use at bounding box center [228, 26] width 14 height 14
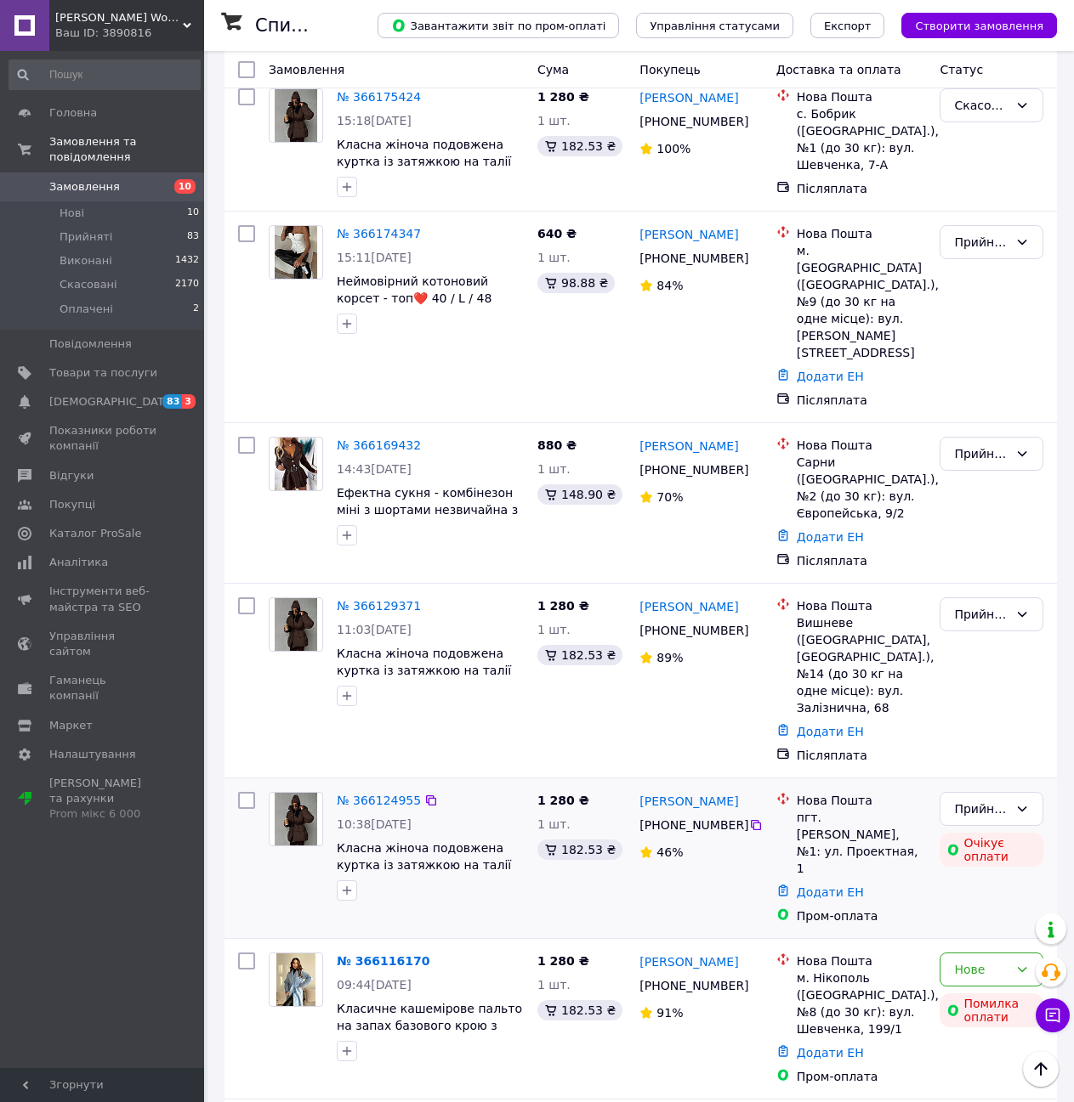
scroll to position [2508, 0]
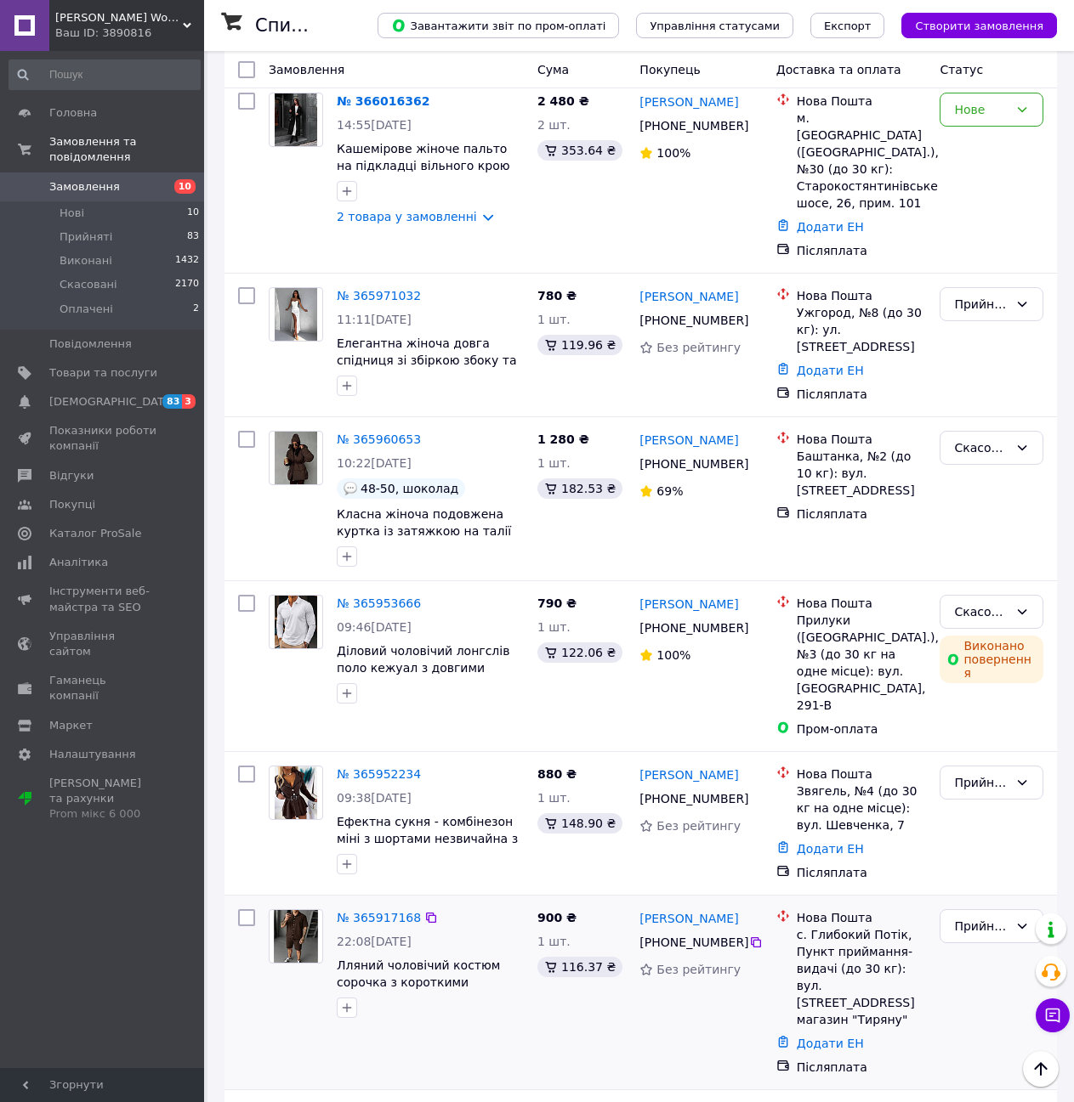
scroll to position [1664, 0]
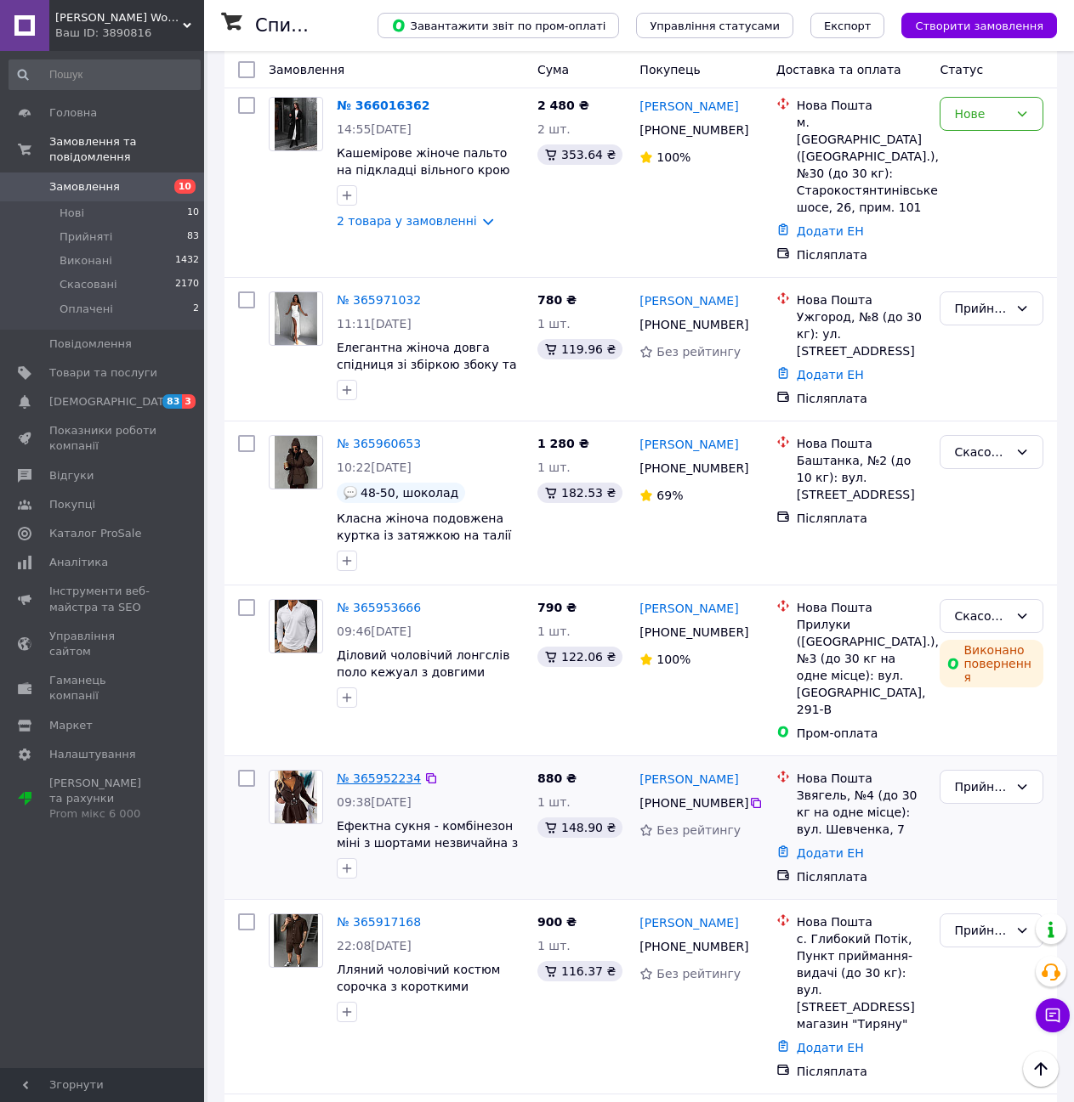
click at [377, 772] on link "№ 365952234" at bounding box center [379, 779] width 84 height 14
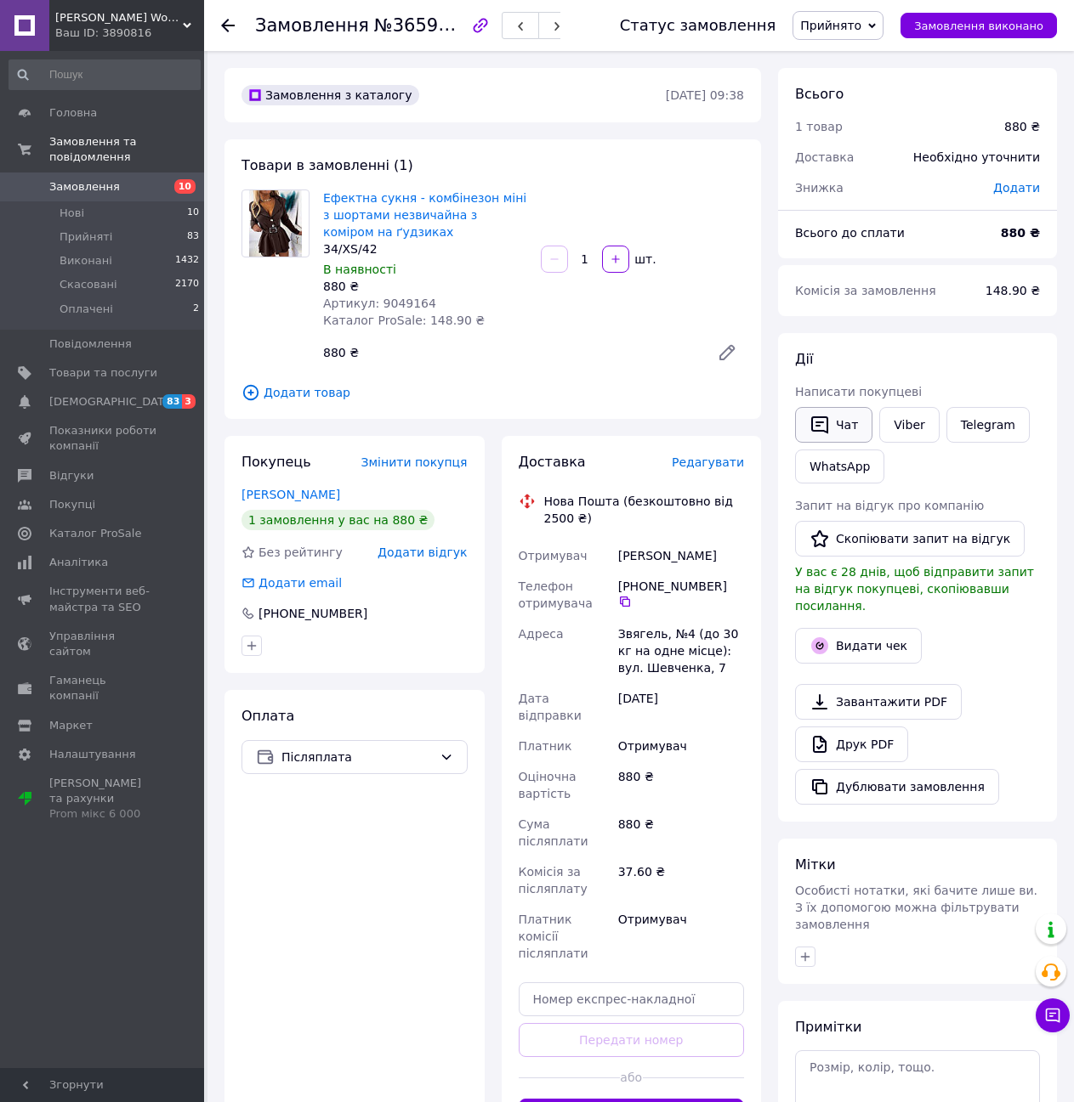
click at [846, 428] on button "Чат" at bounding box center [833, 425] width 77 height 36
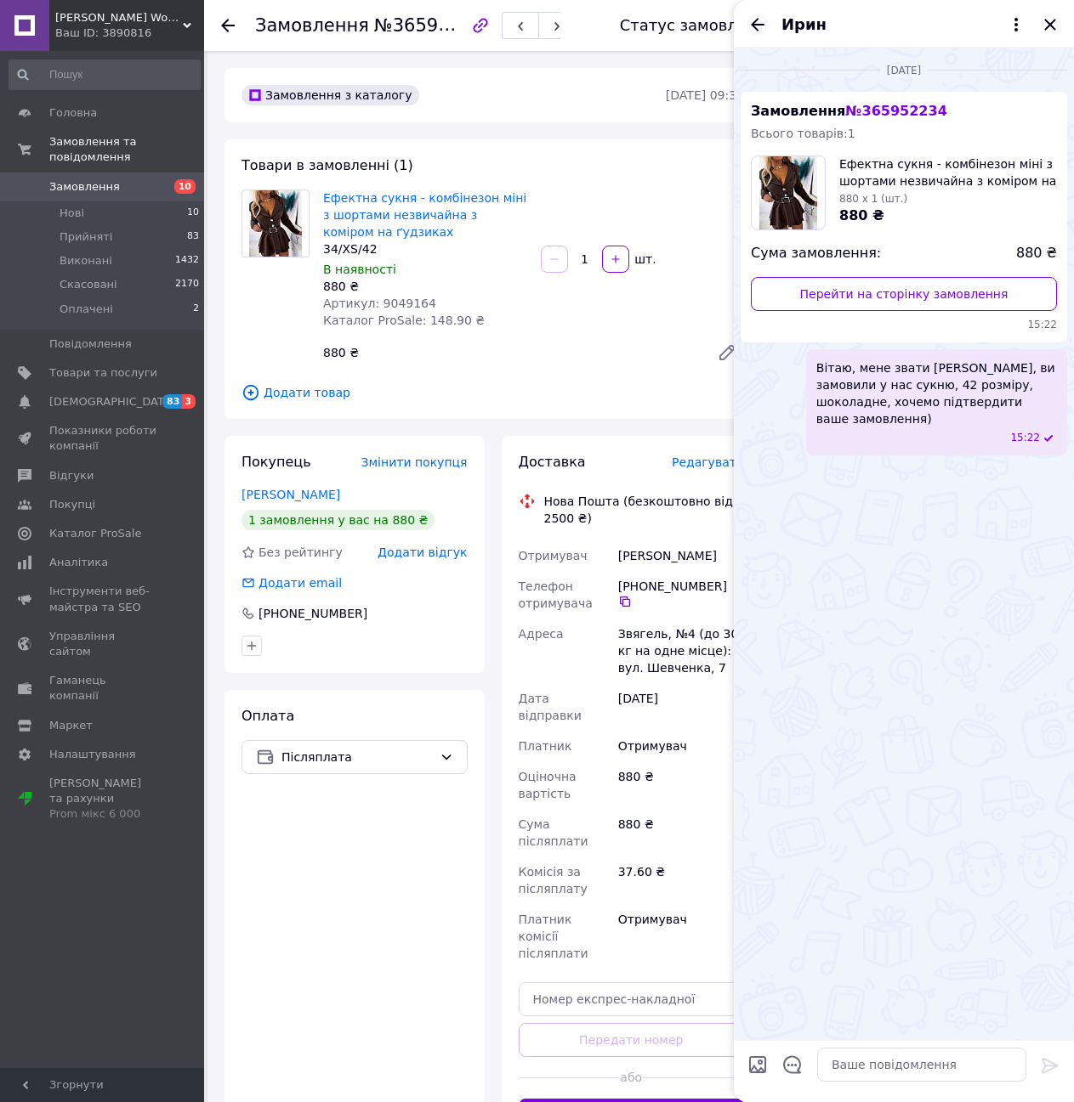
click at [750, 22] on icon "Назад" at bounding box center [757, 24] width 20 height 20
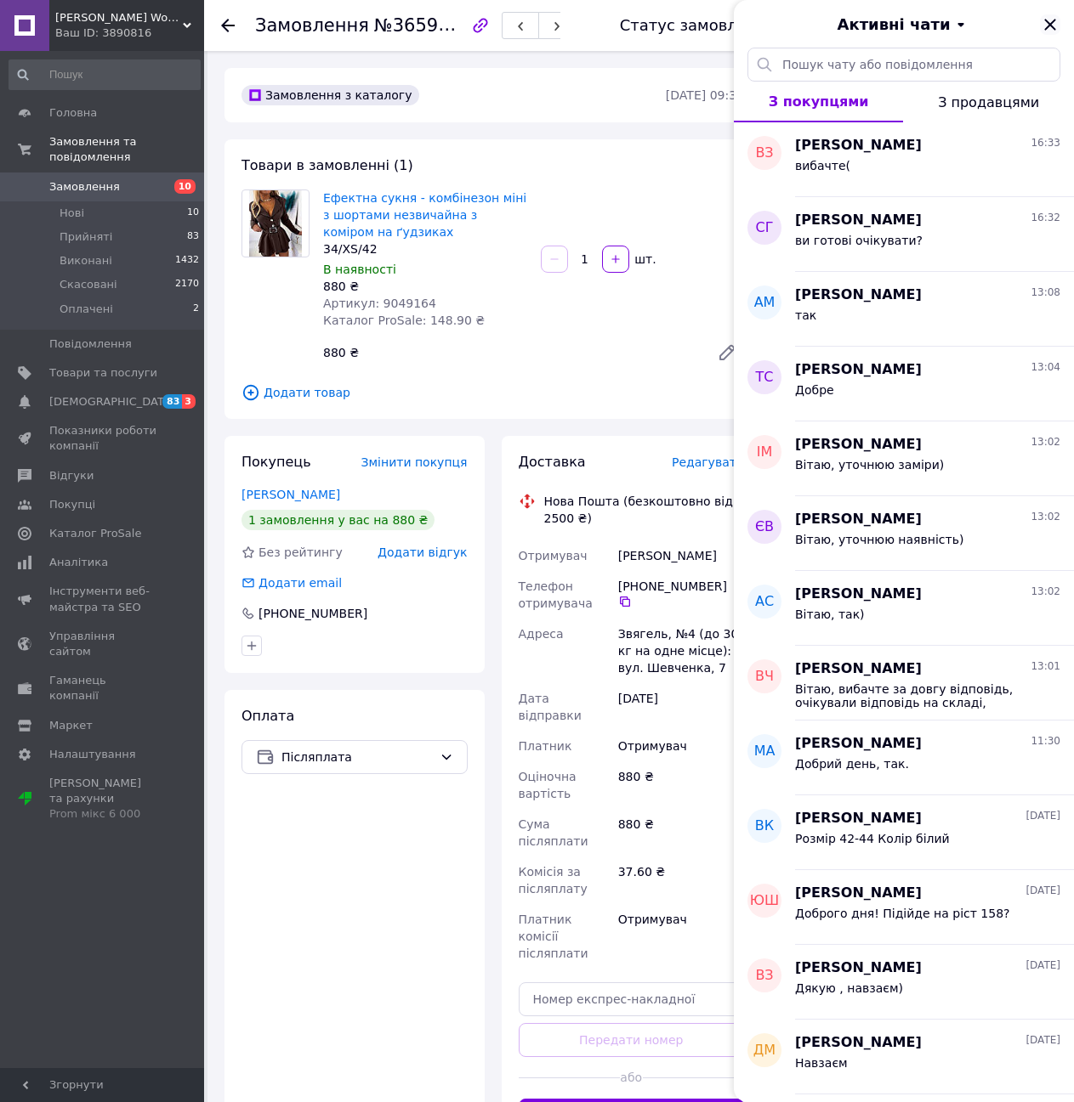
click at [1049, 26] on icon "Закрити" at bounding box center [1049, 24] width 11 height 11
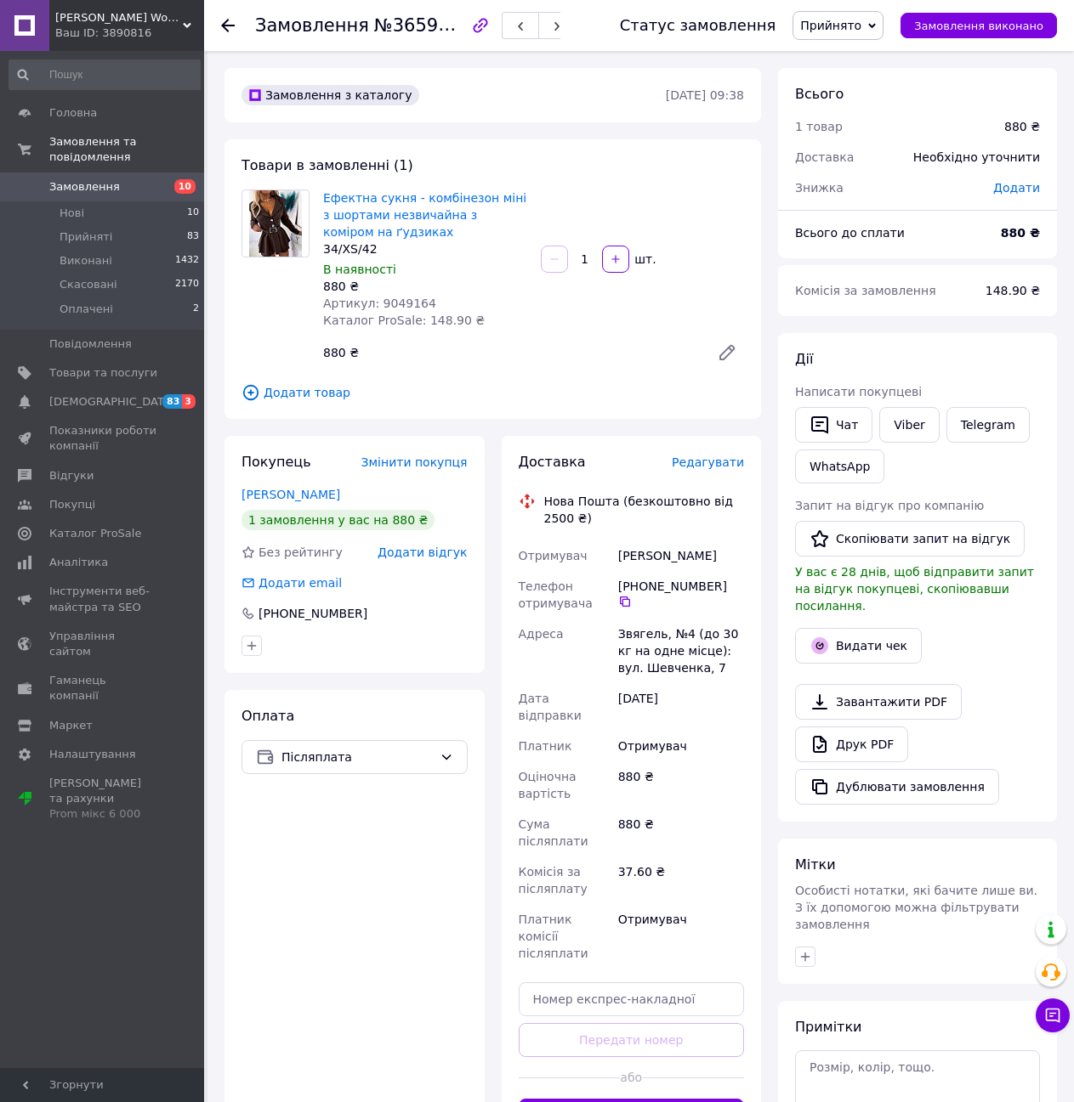
click at [728, 462] on span "Редагувати" at bounding box center [708, 463] width 72 height 14
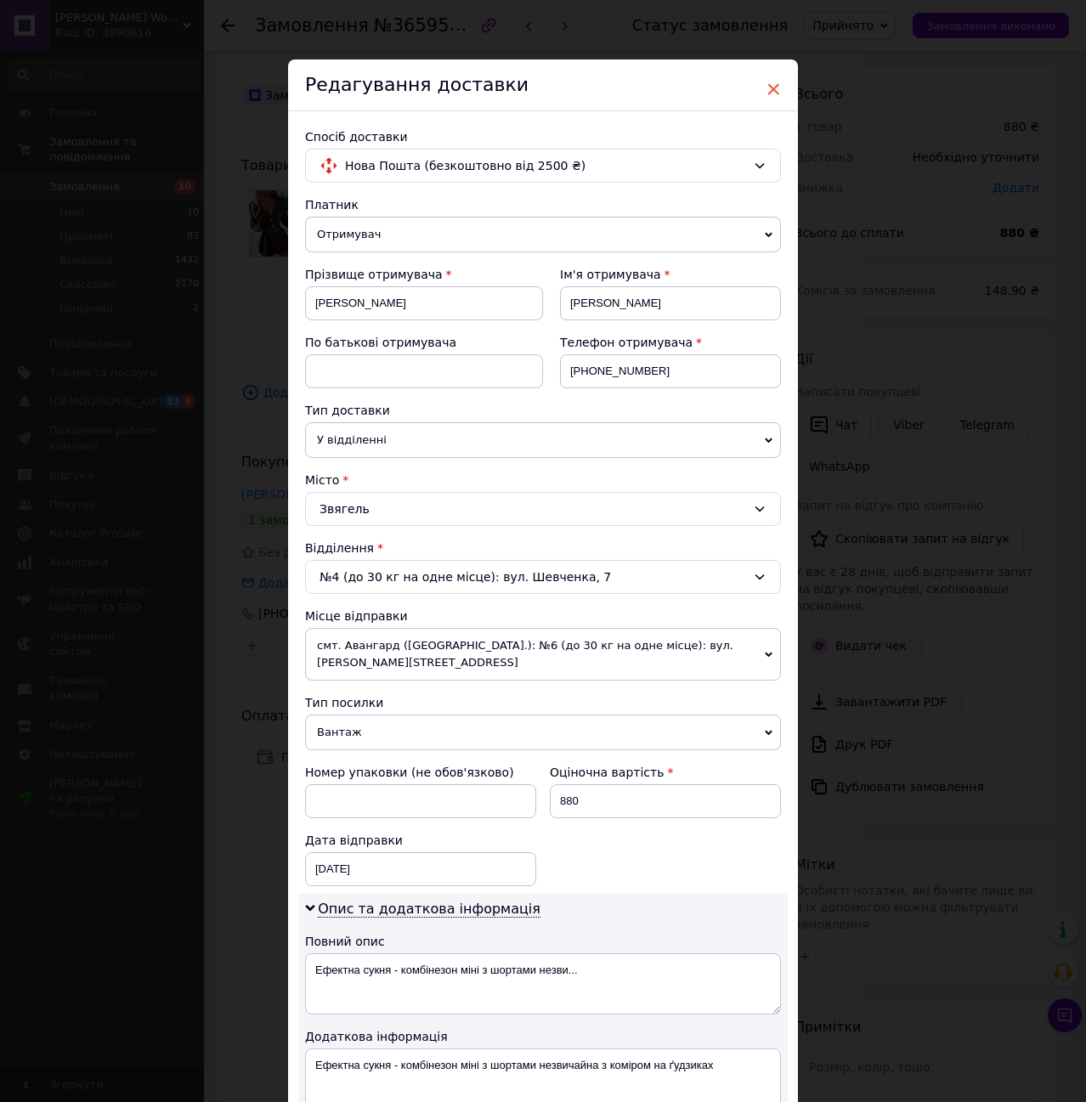
click at [767, 89] on span "×" at bounding box center [773, 89] width 15 height 29
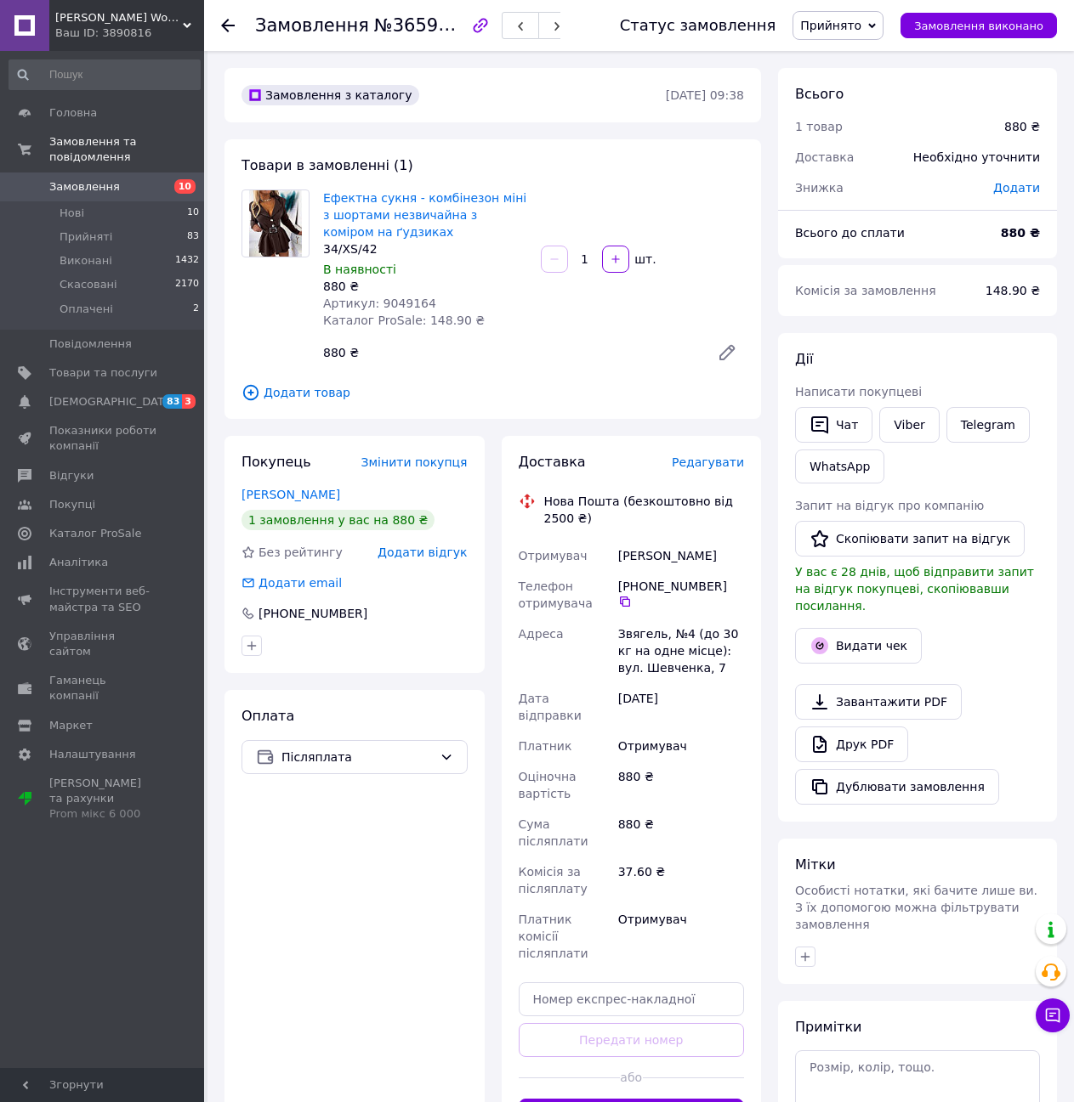
click at [720, 466] on span "Редагувати" at bounding box center [708, 463] width 72 height 14
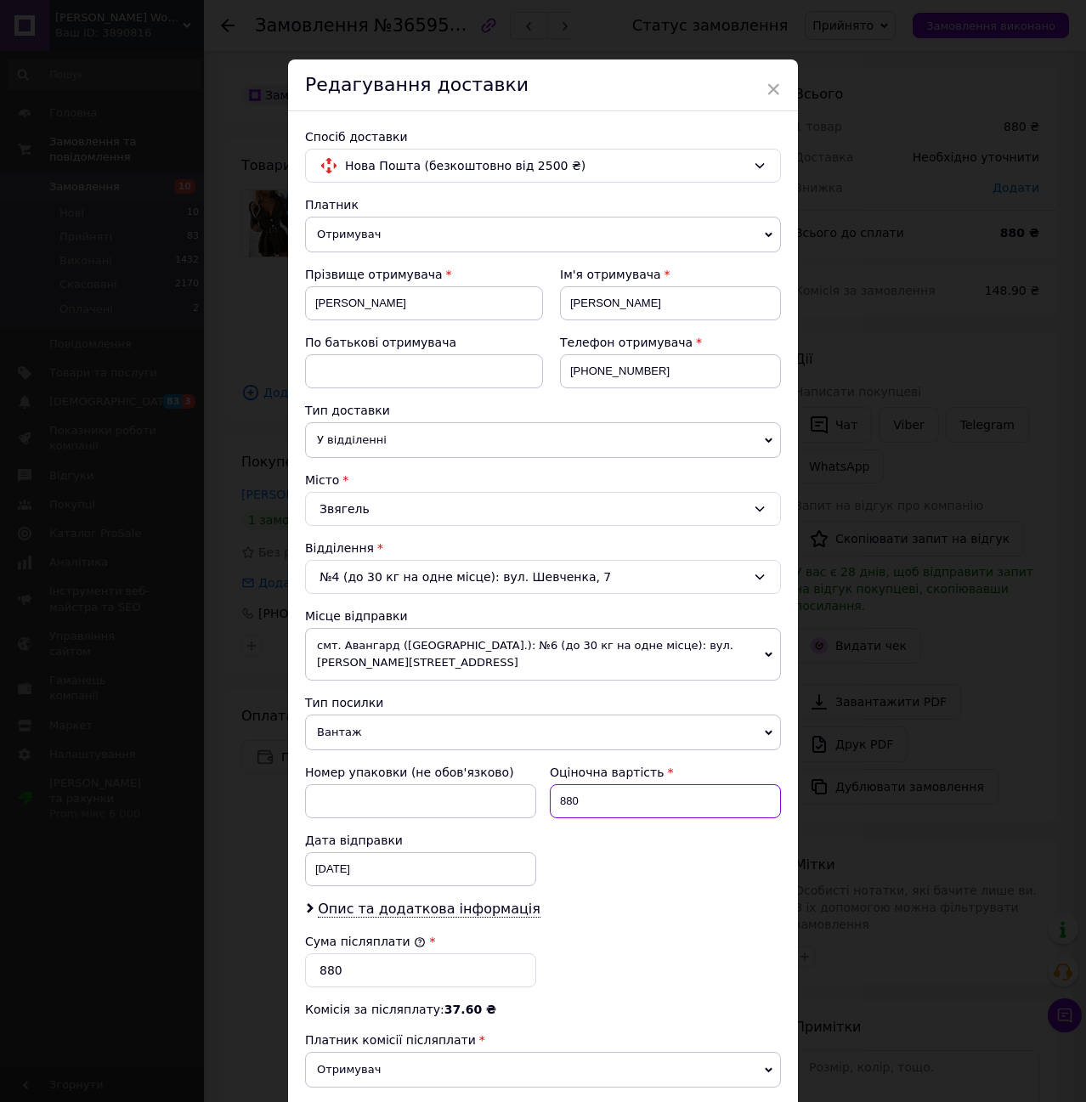
drag, startPoint x: 592, startPoint y: 784, endPoint x: 553, endPoint y: 794, distance: 39.6
click at [553, 794] on input "880" at bounding box center [665, 802] width 231 height 34
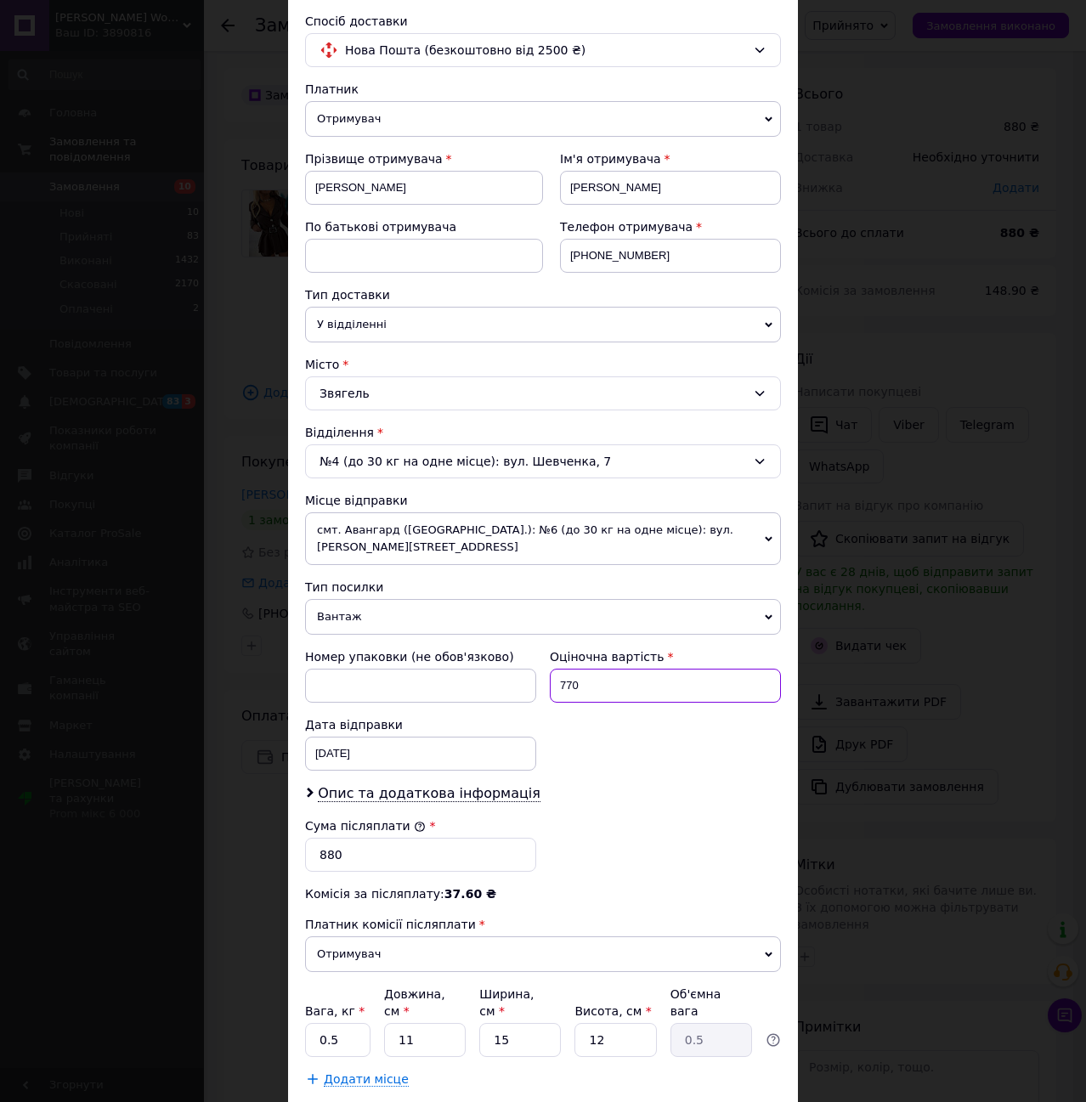
scroll to position [195, 0]
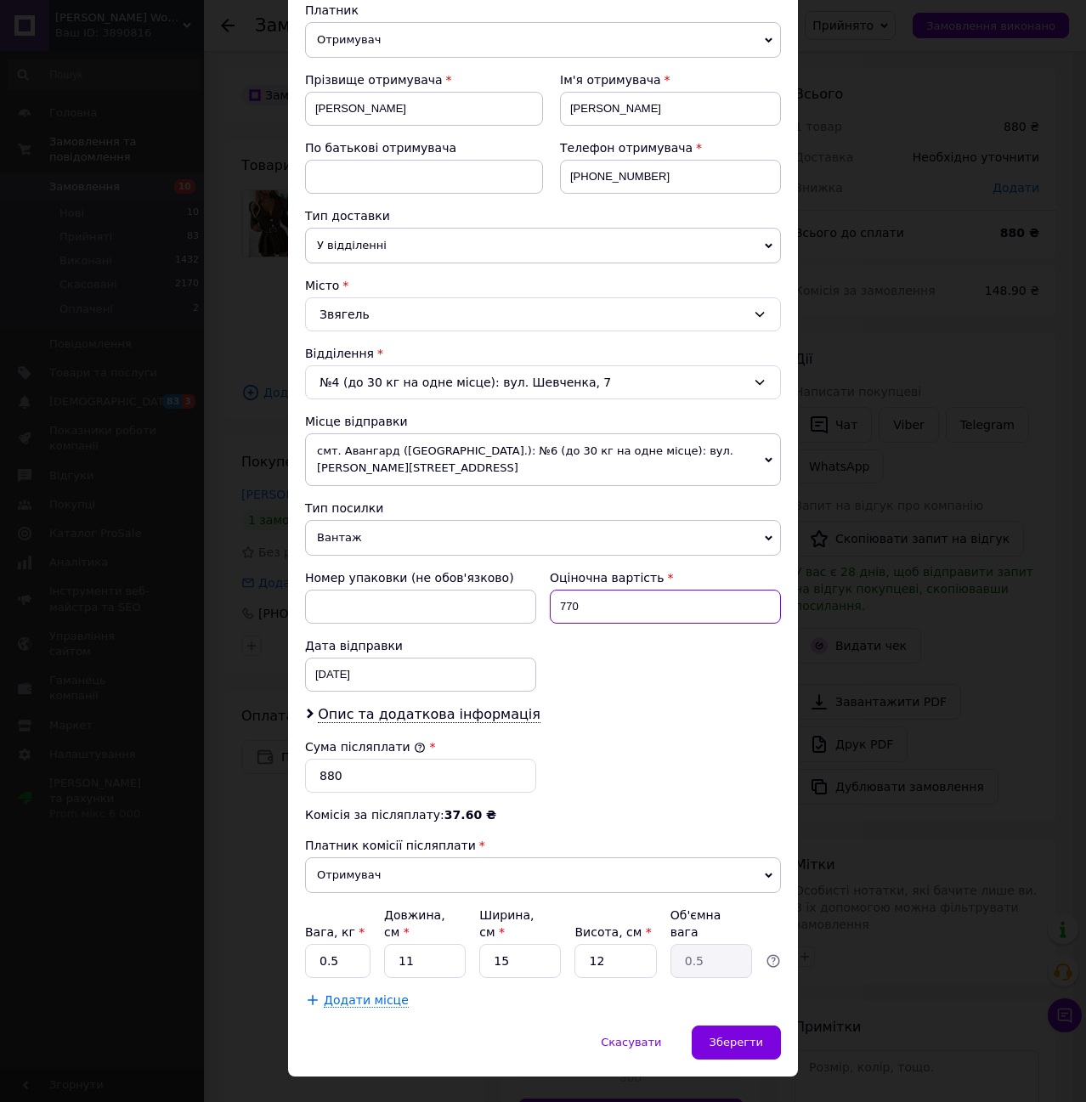
type input "770"
drag, startPoint x: 347, startPoint y: 757, endPoint x: 269, endPoint y: 772, distance: 79.7
click at [269, 772] on div "× Редагування доставки Спосіб доставки Нова Пошта (безкоштовно від 2500 ₴) Плат…" at bounding box center [543, 551] width 1086 height 1102
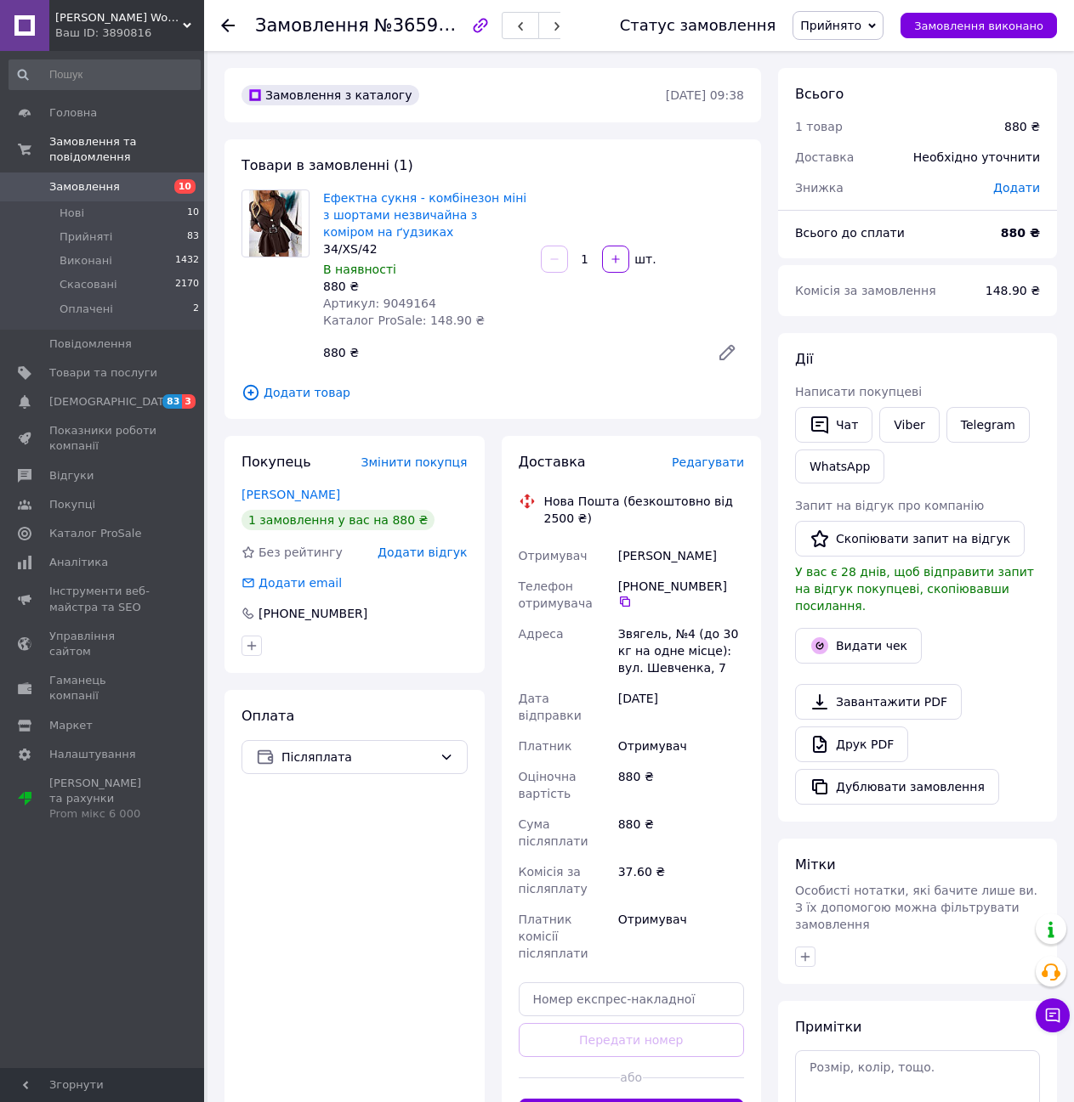
click at [723, 466] on span "Редагувати" at bounding box center [708, 463] width 72 height 14
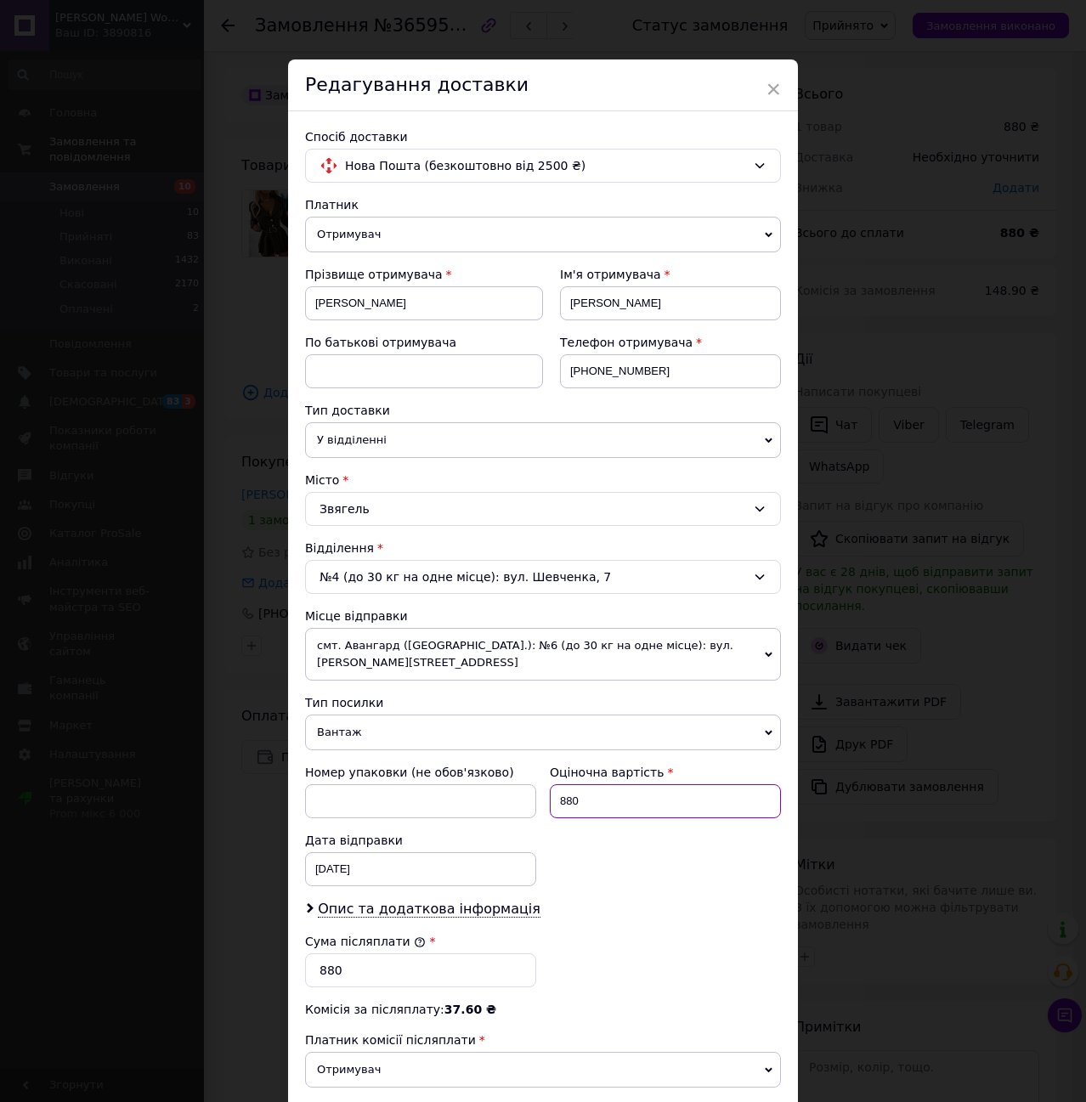
drag, startPoint x: 590, startPoint y: 788, endPoint x: 527, endPoint y: 791, distance: 63.0
click at [527, 791] on div "Номер упаковки (не обов'язково) Оціночна вартість 880 Дата відправки [DATE] < 2…" at bounding box center [543, 825] width 490 height 136
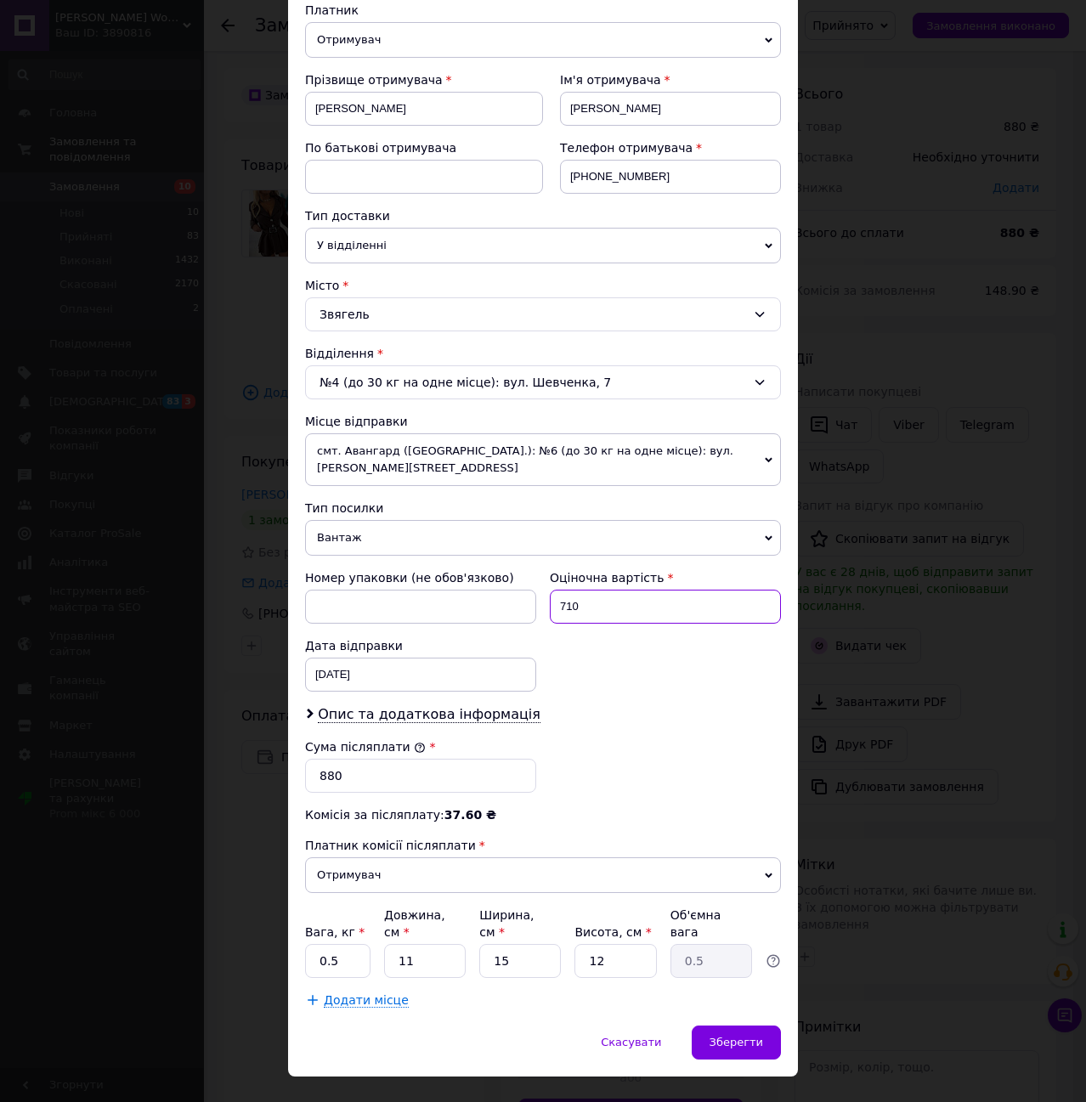
type input "710"
drag, startPoint x: 352, startPoint y: 757, endPoint x: 310, endPoint y: 768, distance: 42.9
click at [310, 768] on input "880" at bounding box center [420, 776] width 231 height 34
type input "710"
click at [742, 1036] on span "Зберегти" at bounding box center [737, 1042] width 54 height 13
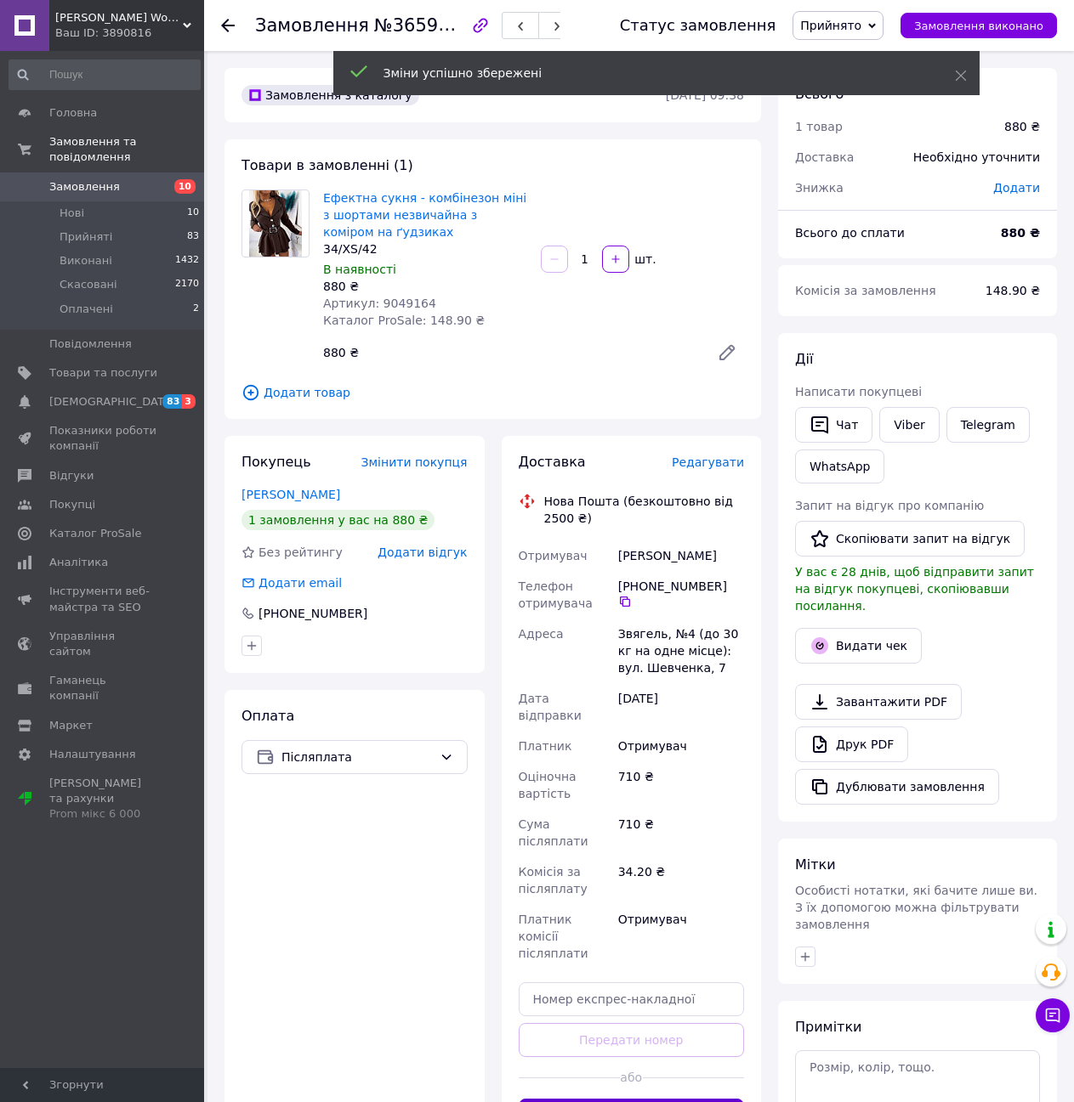
click at [662, 1099] on button "Згенерувати ЕН" at bounding box center [632, 1116] width 226 height 34
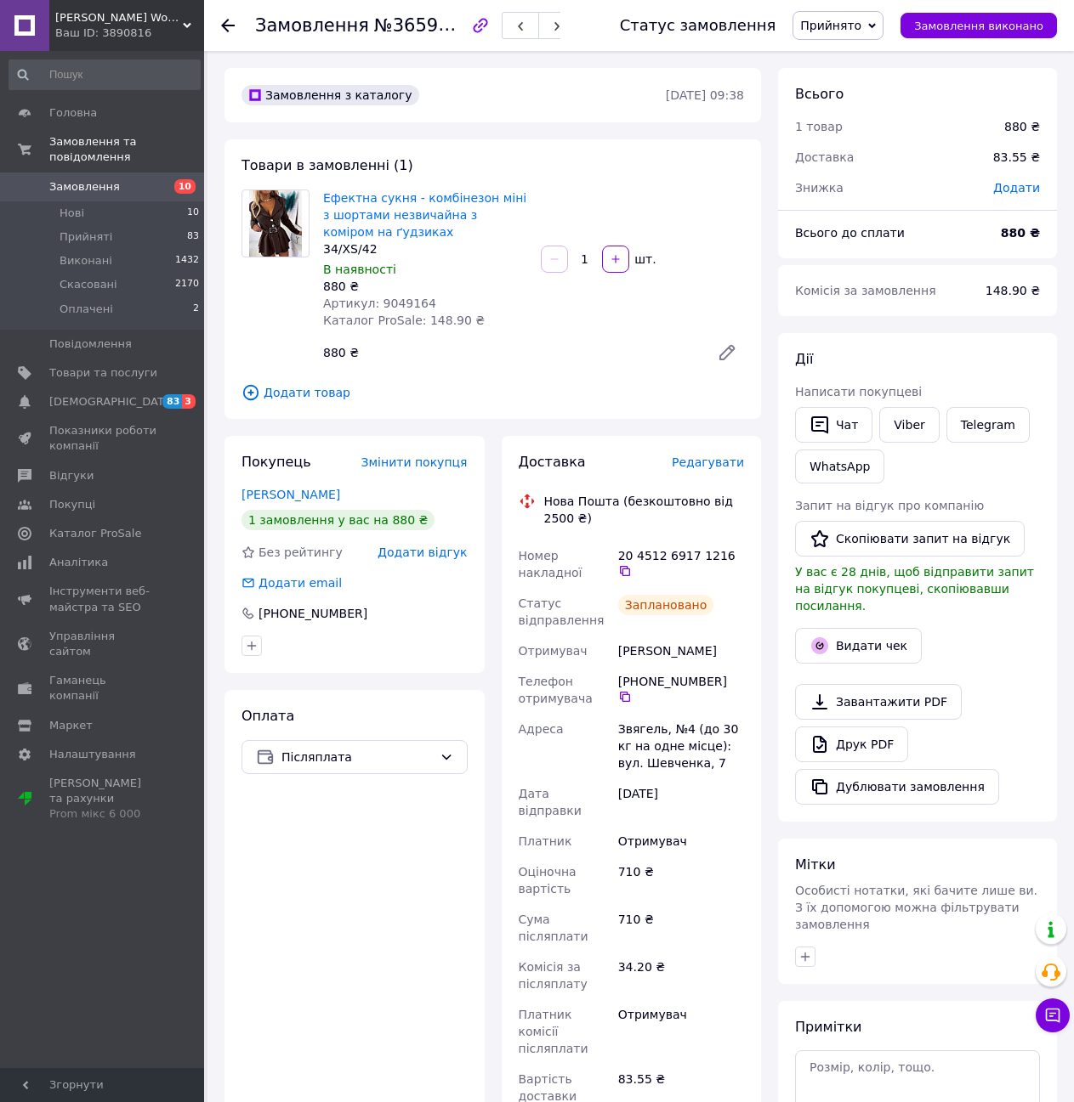
click at [226, 25] on use at bounding box center [228, 26] width 14 height 14
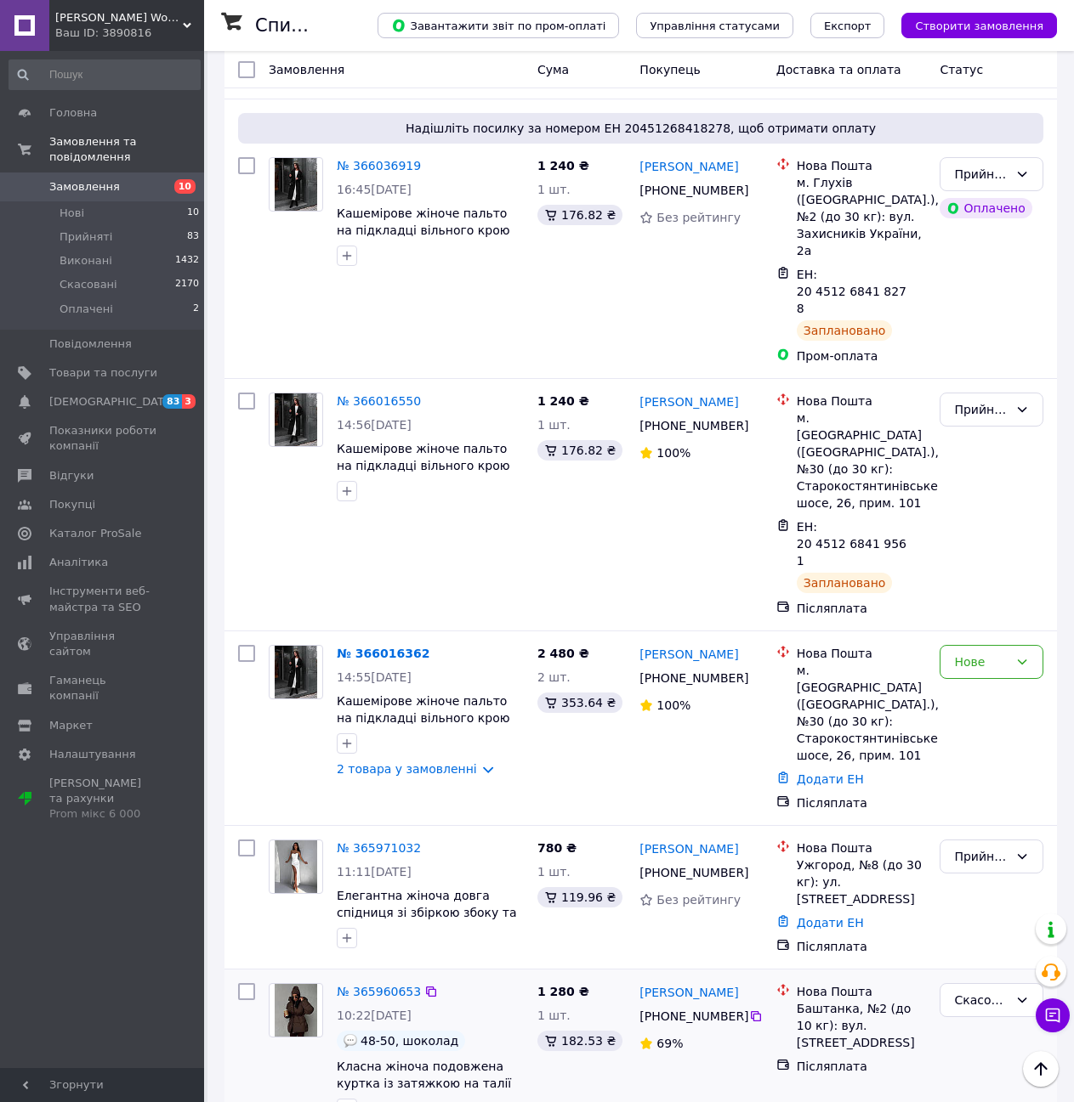
scroll to position [1110, 0]
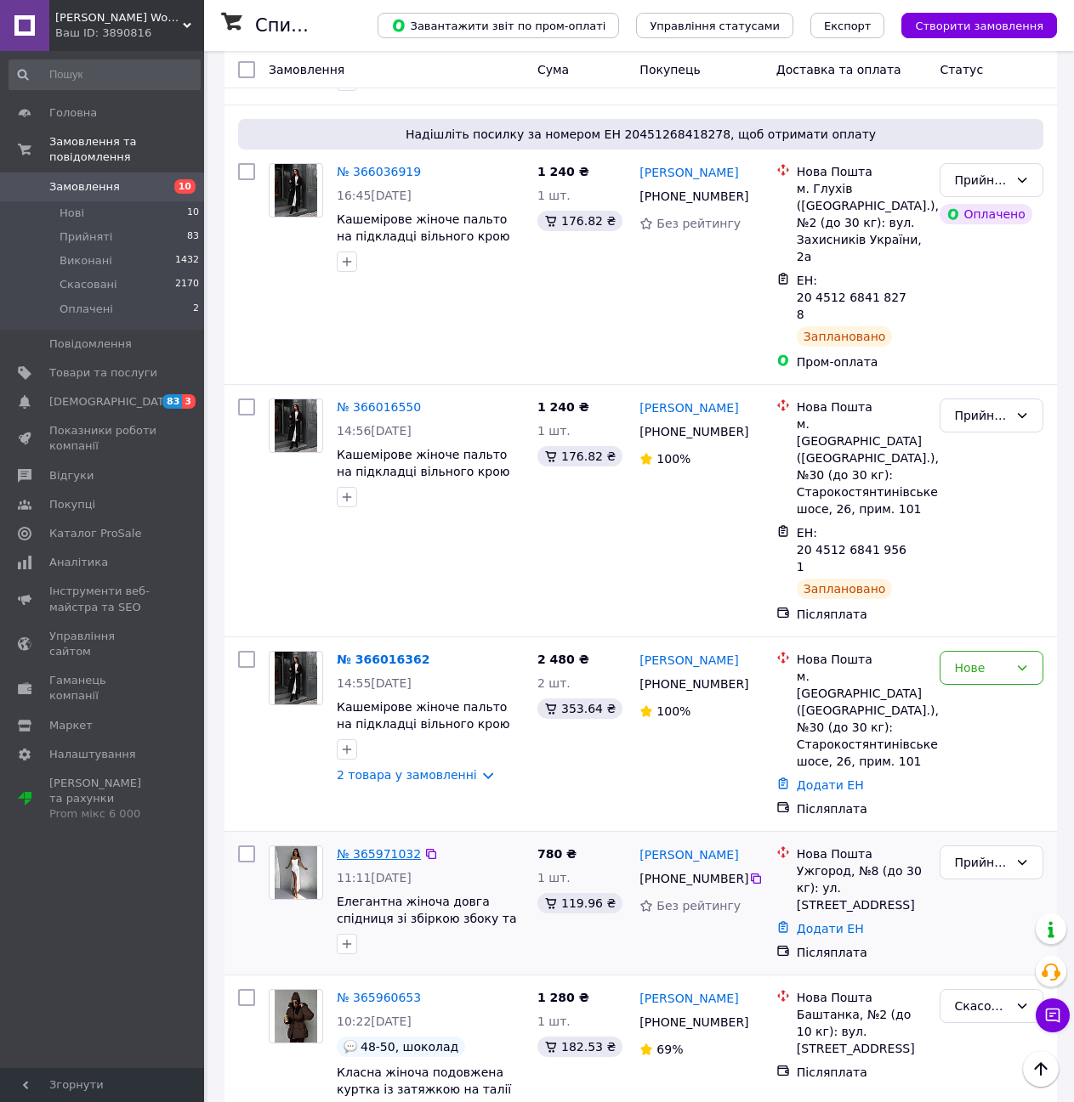
click at [384, 847] on link "№ 365971032" at bounding box center [379, 854] width 84 height 14
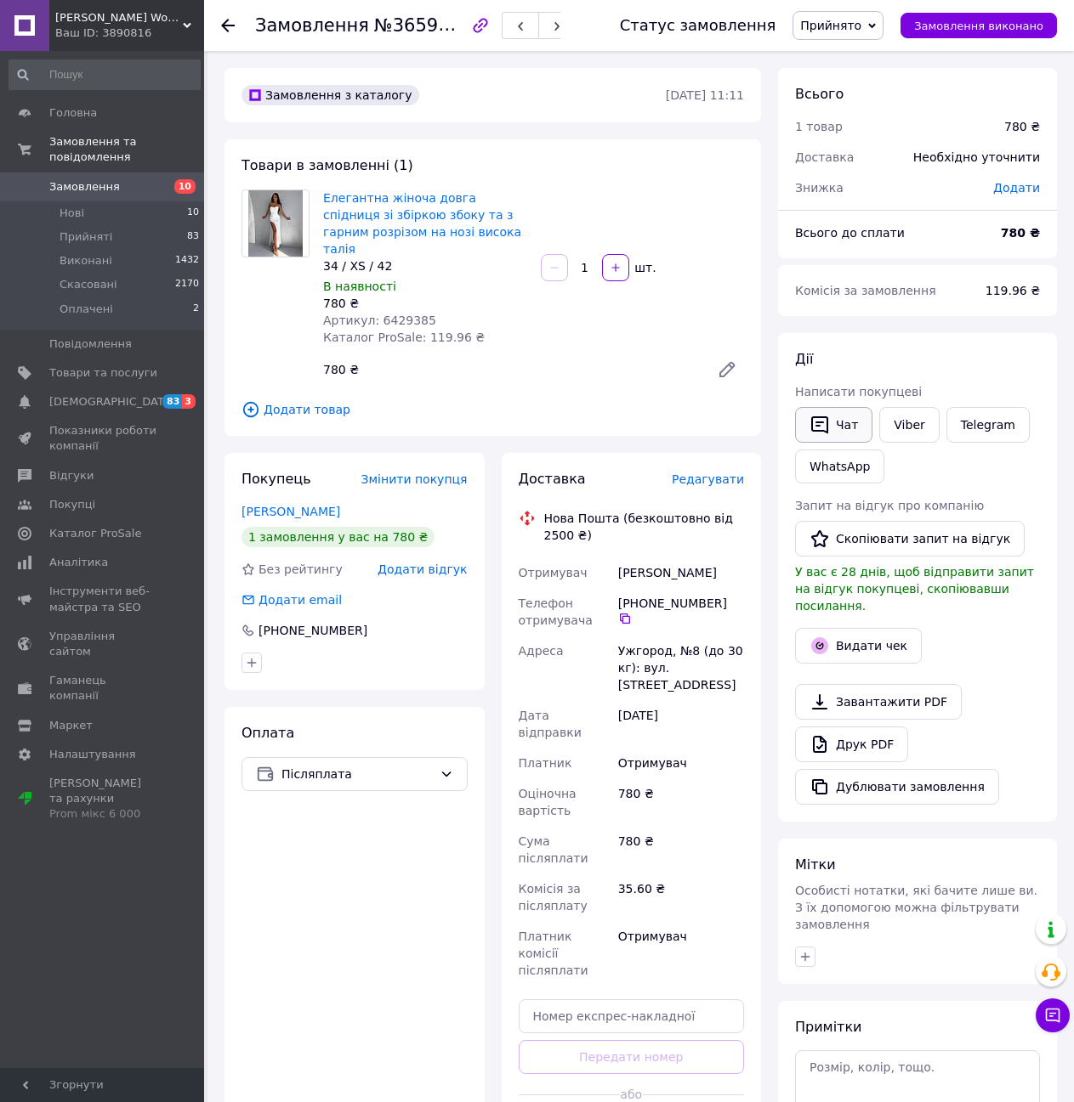
click at [834, 427] on button "Чат" at bounding box center [833, 425] width 77 height 36
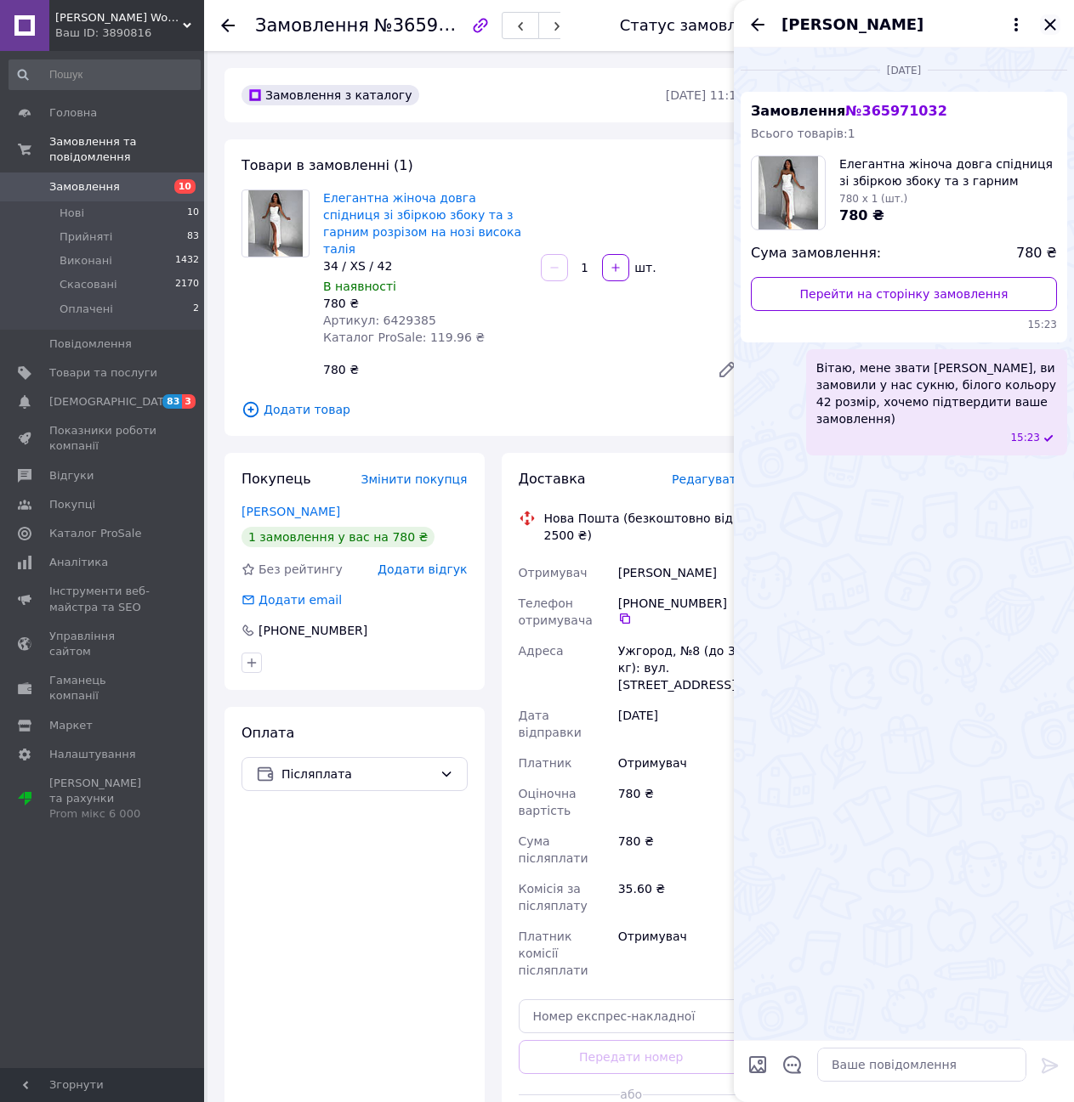
click at [1053, 22] on icon "Закрити" at bounding box center [1049, 24] width 11 height 11
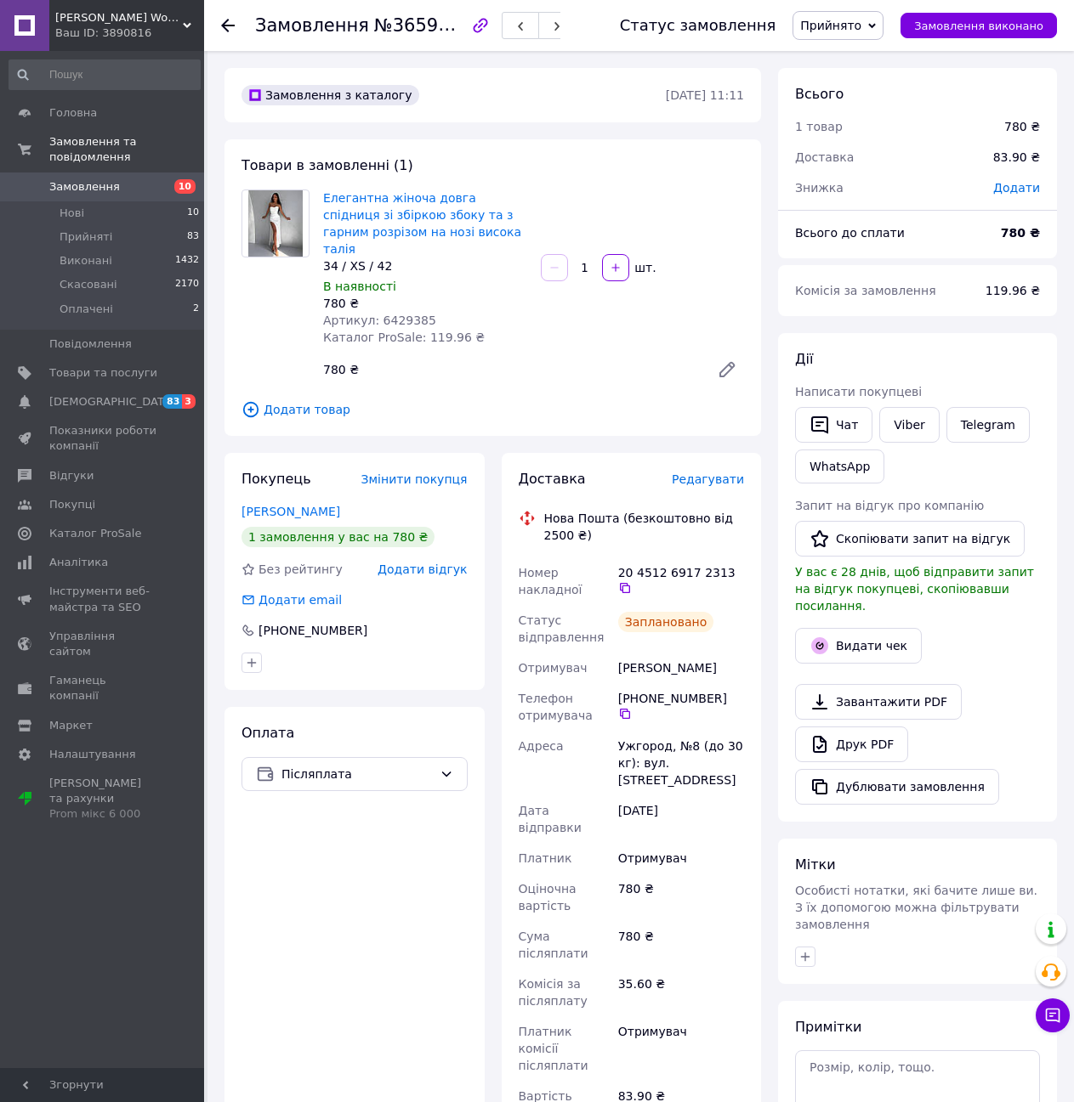
click at [230, 25] on use at bounding box center [228, 26] width 14 height 14
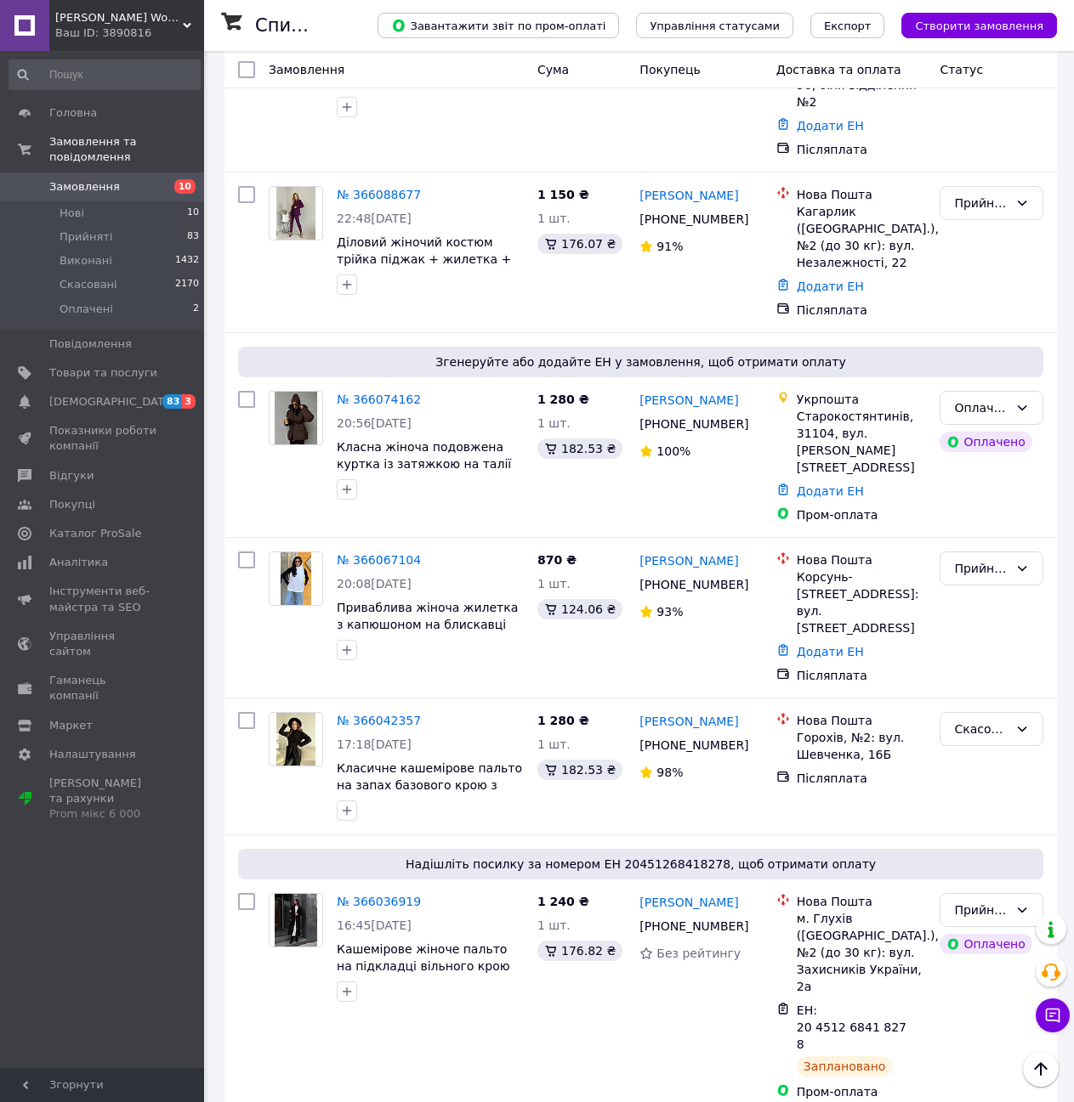
scroll to position [376, 0]
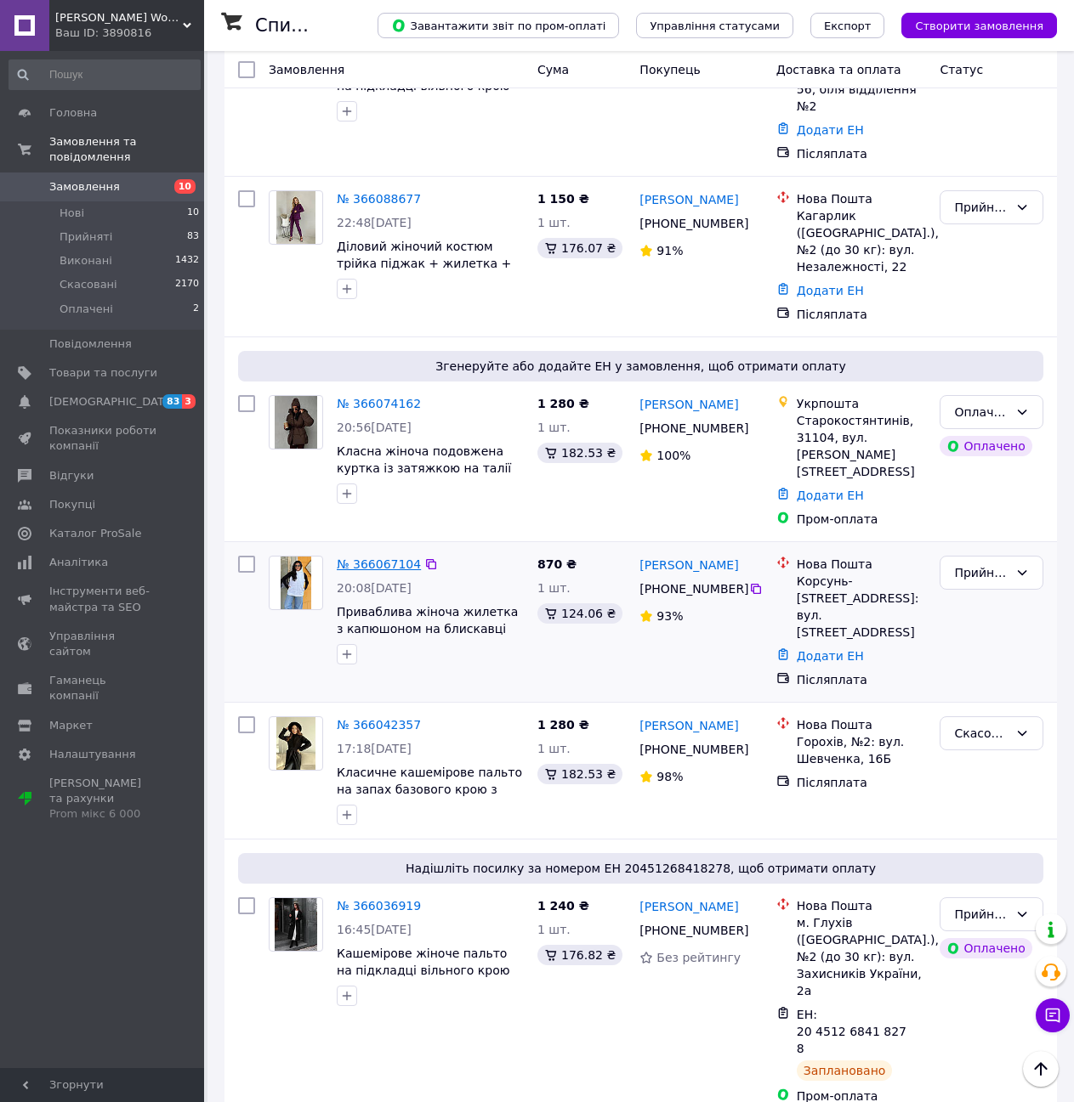
click at [383, 558] on link "№ 366067104" at bounding box center [379, 565] width 84 height 14
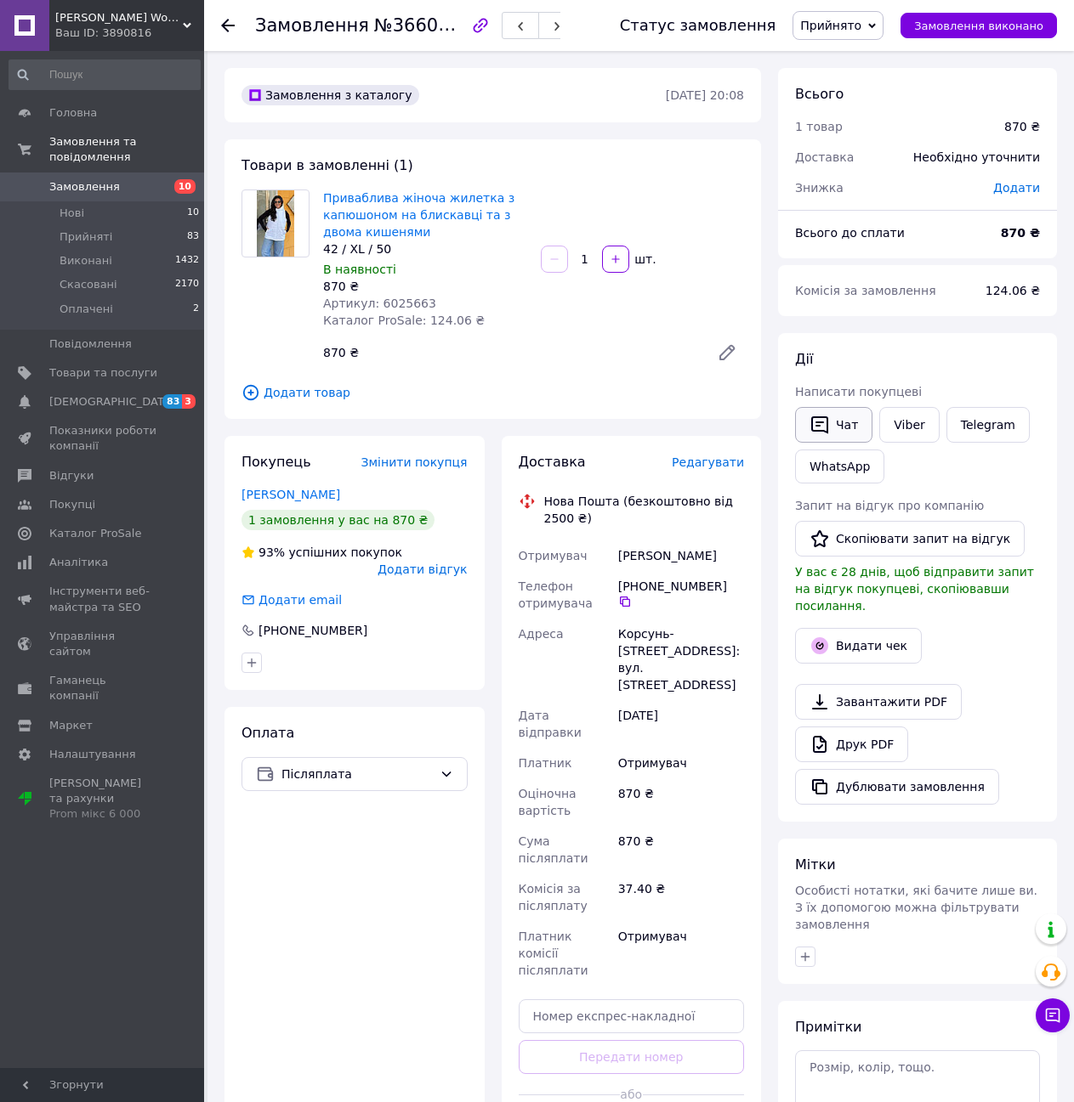
click at [830, 428] on button "Чат" at bounding box center [833, 425] width 77 height 36
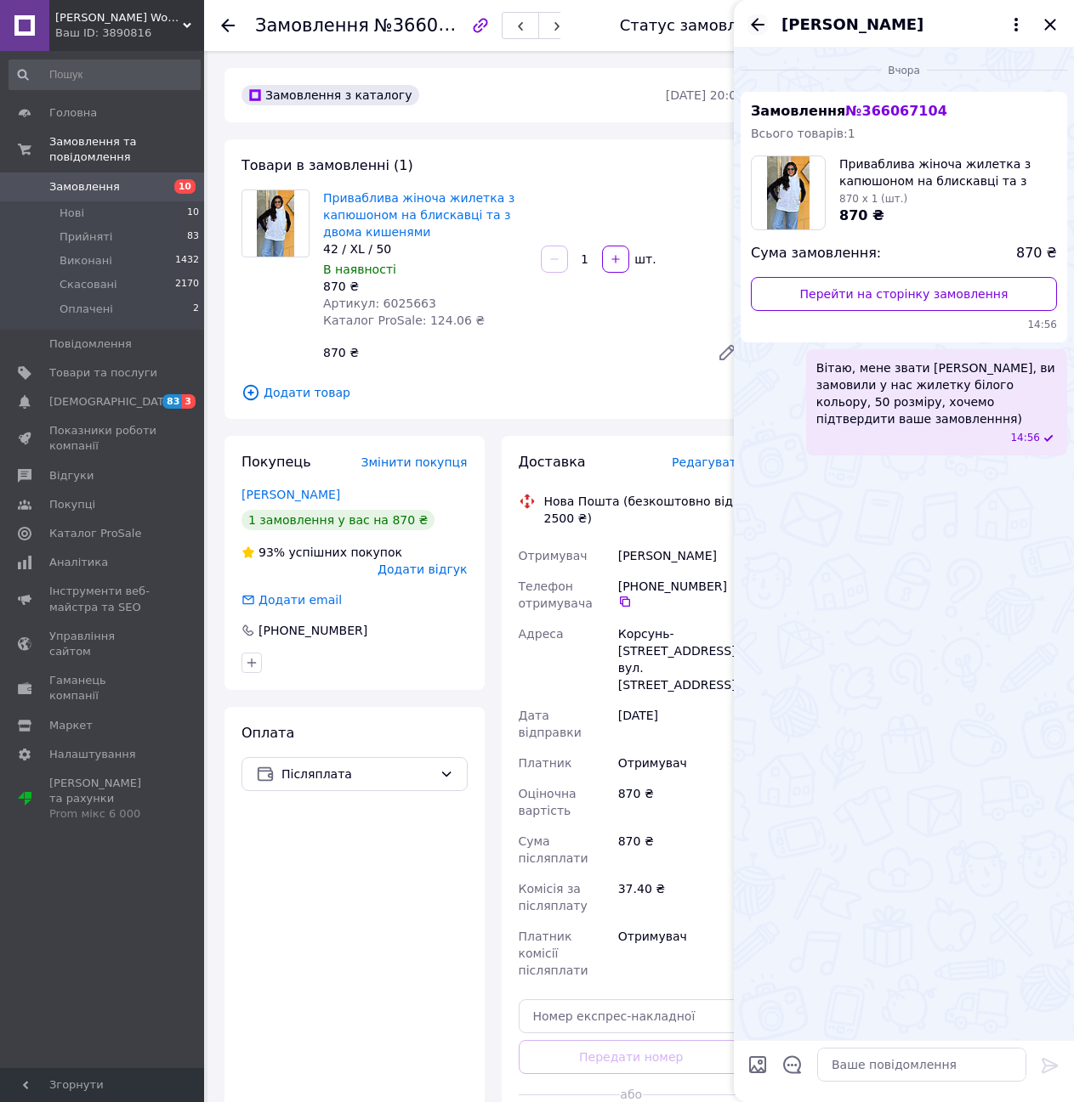
click at [753, 22] on icon "Назад" at bounding box center [758, 24] width 14 height 13
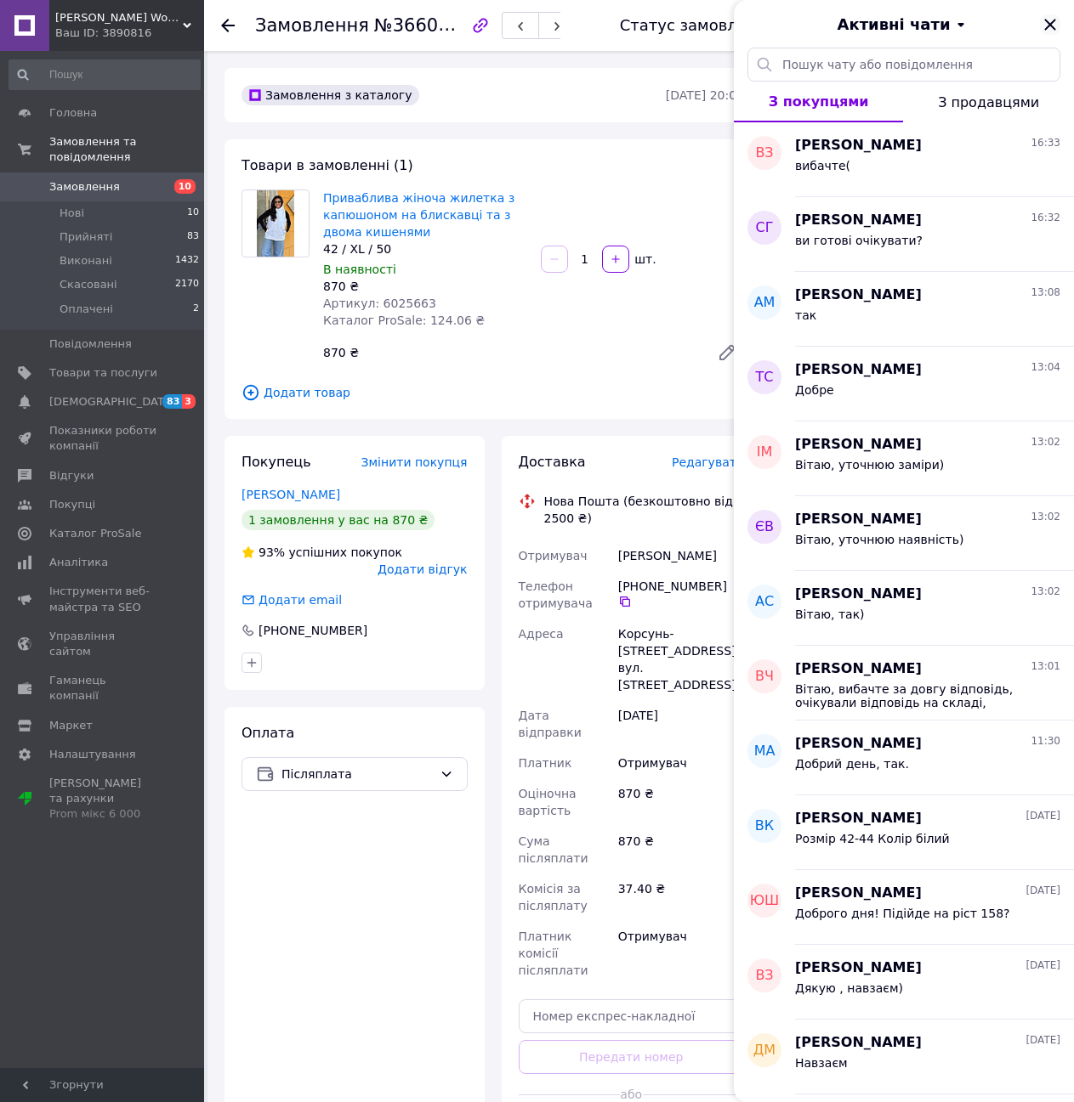
click at [1050, 20] on icon "Закрити" at bounding box center [1050, 24] width 20 height 20
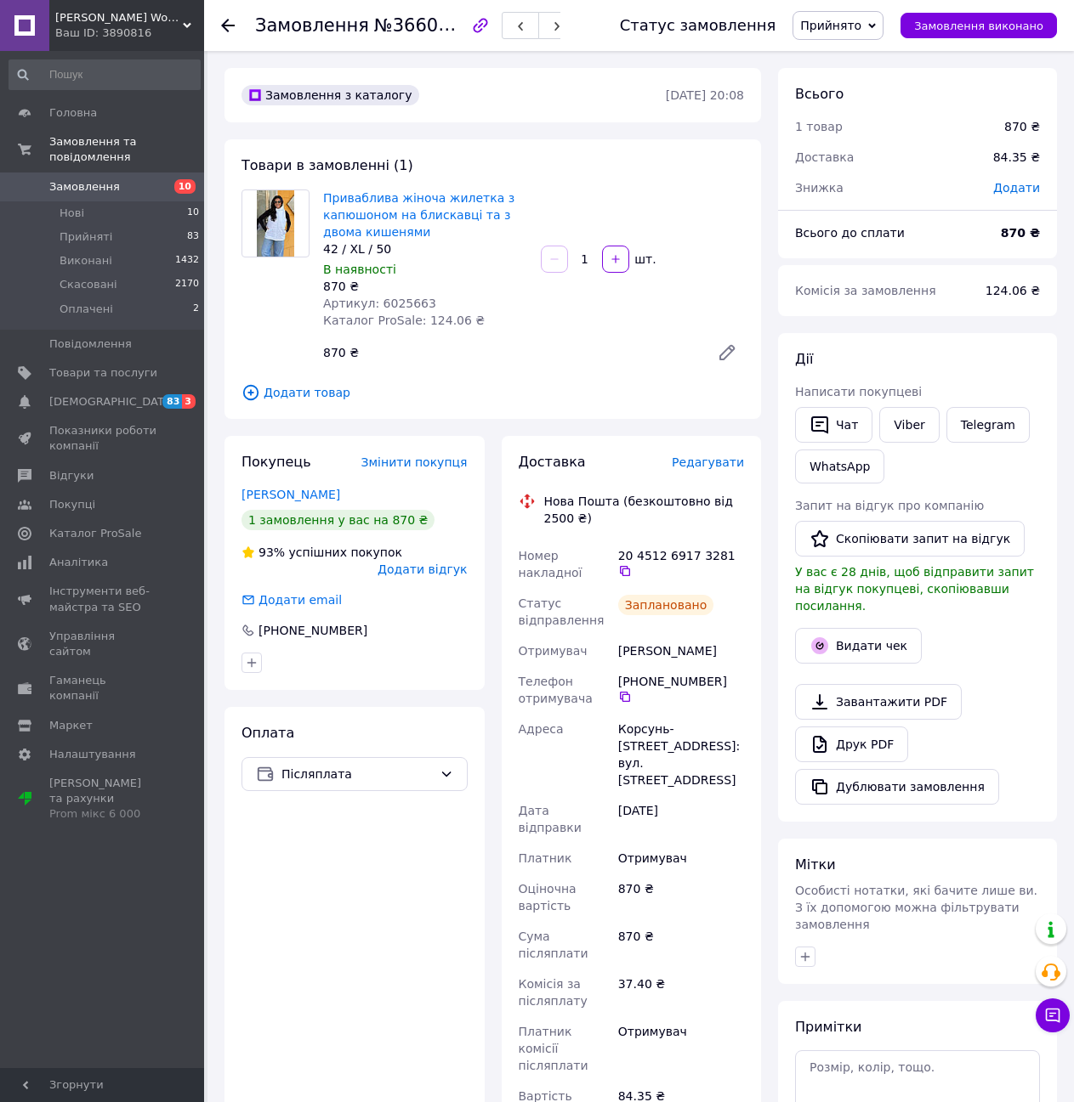
click at [222, 29] on icon at bounding box center [228, 26] width 14 height 14
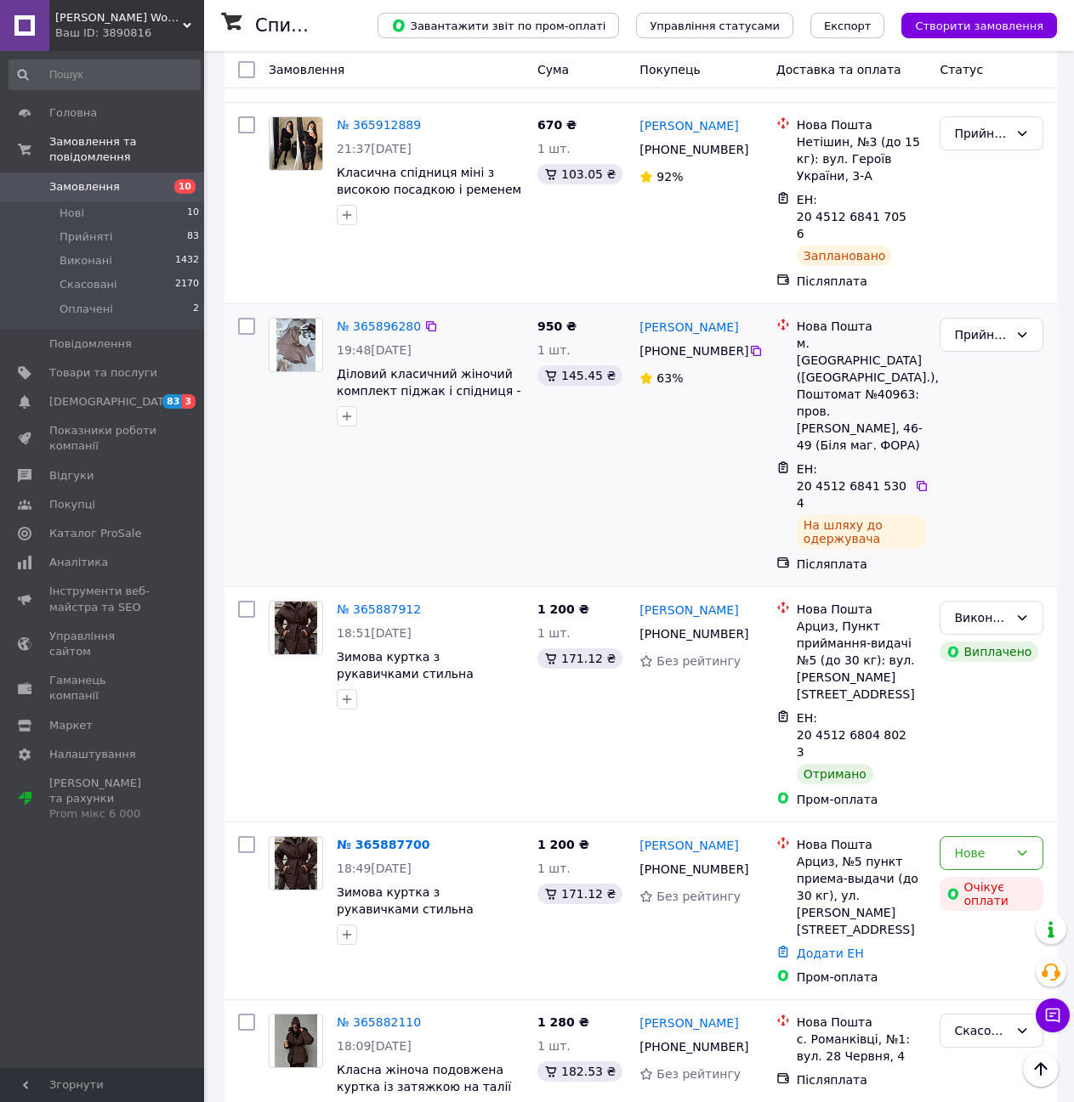
scroll to position [2882, 0]
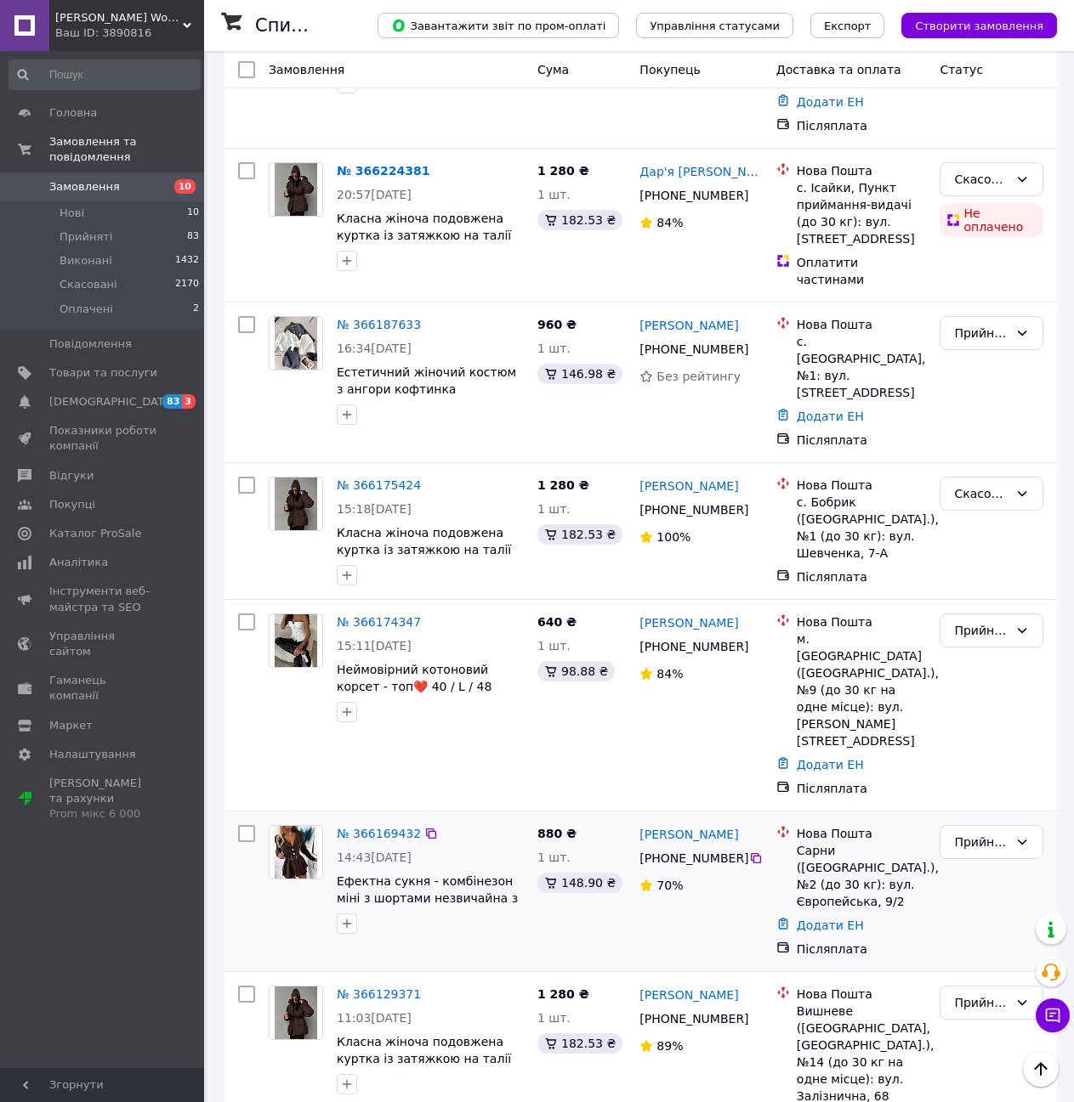
scroll to position [2083, 0]
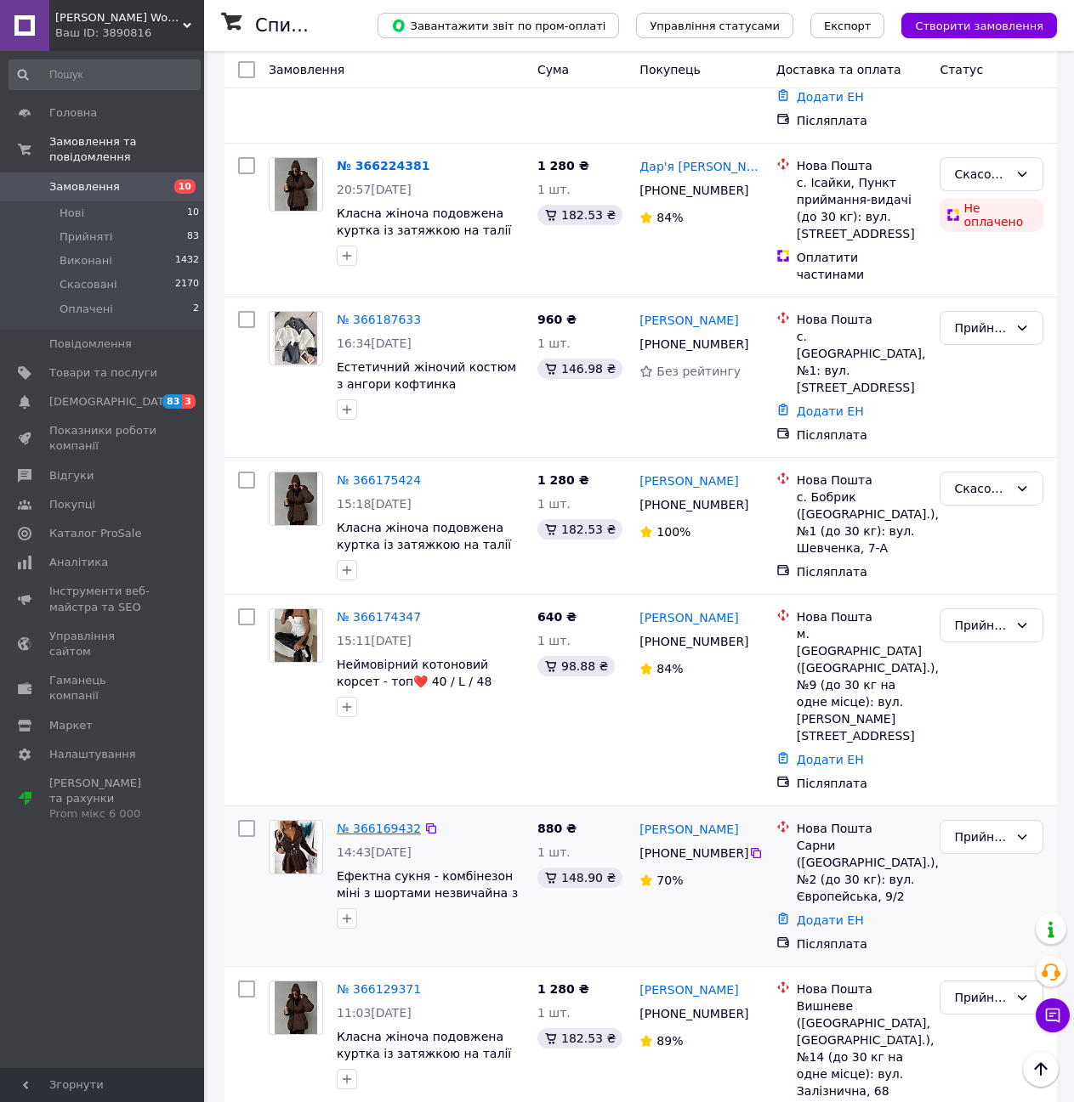
click at [383, 822] on link "№ 366169432" at bounding box center [379, 829] width 84 height 14
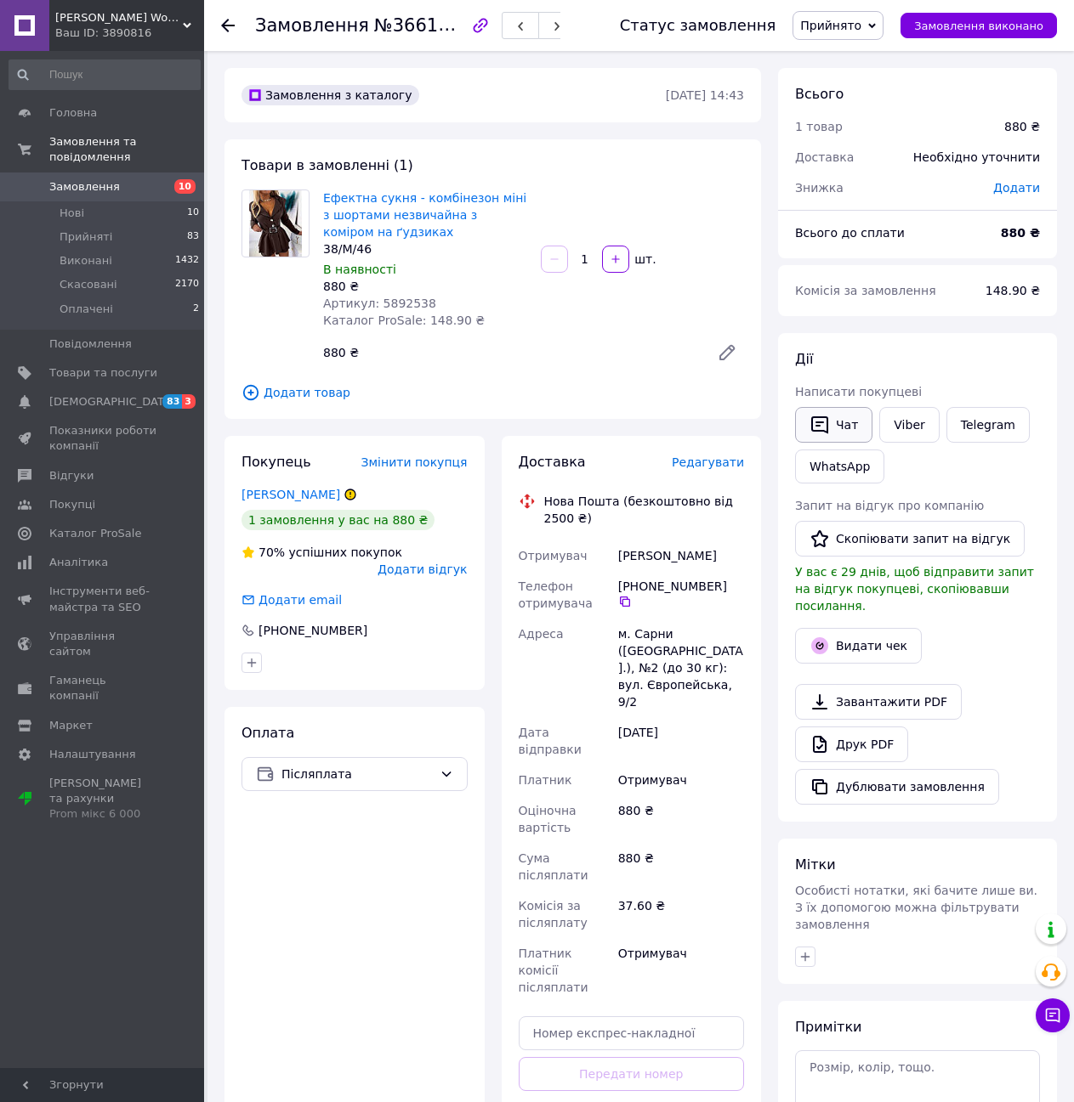
click at [840, 431] on button "Чат" at bounding box center [833, 425] width 77 height 36
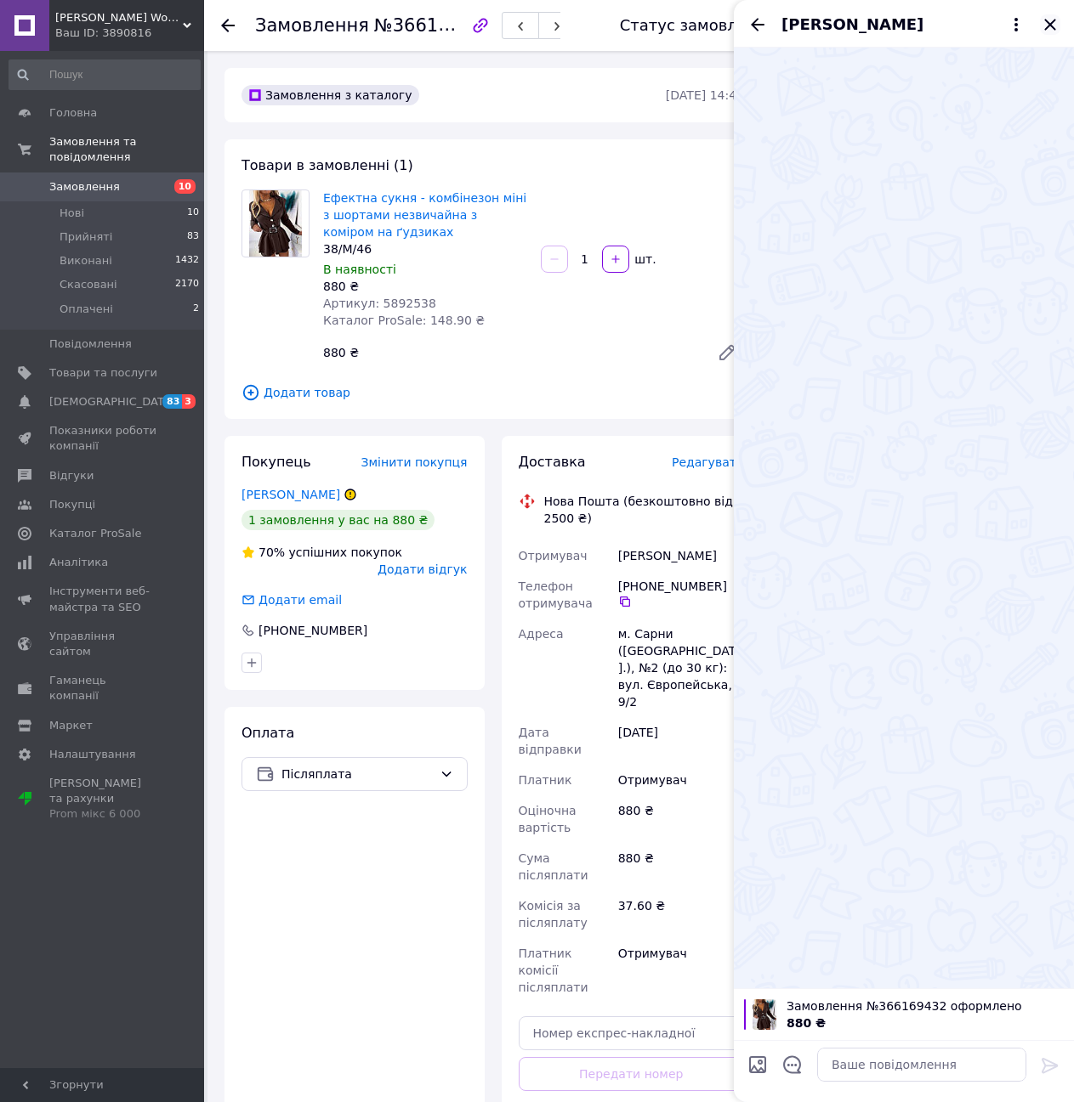
click at [1049, 18] on icon "Закрити" at bounding box center [1050, 24] width 20 height 20
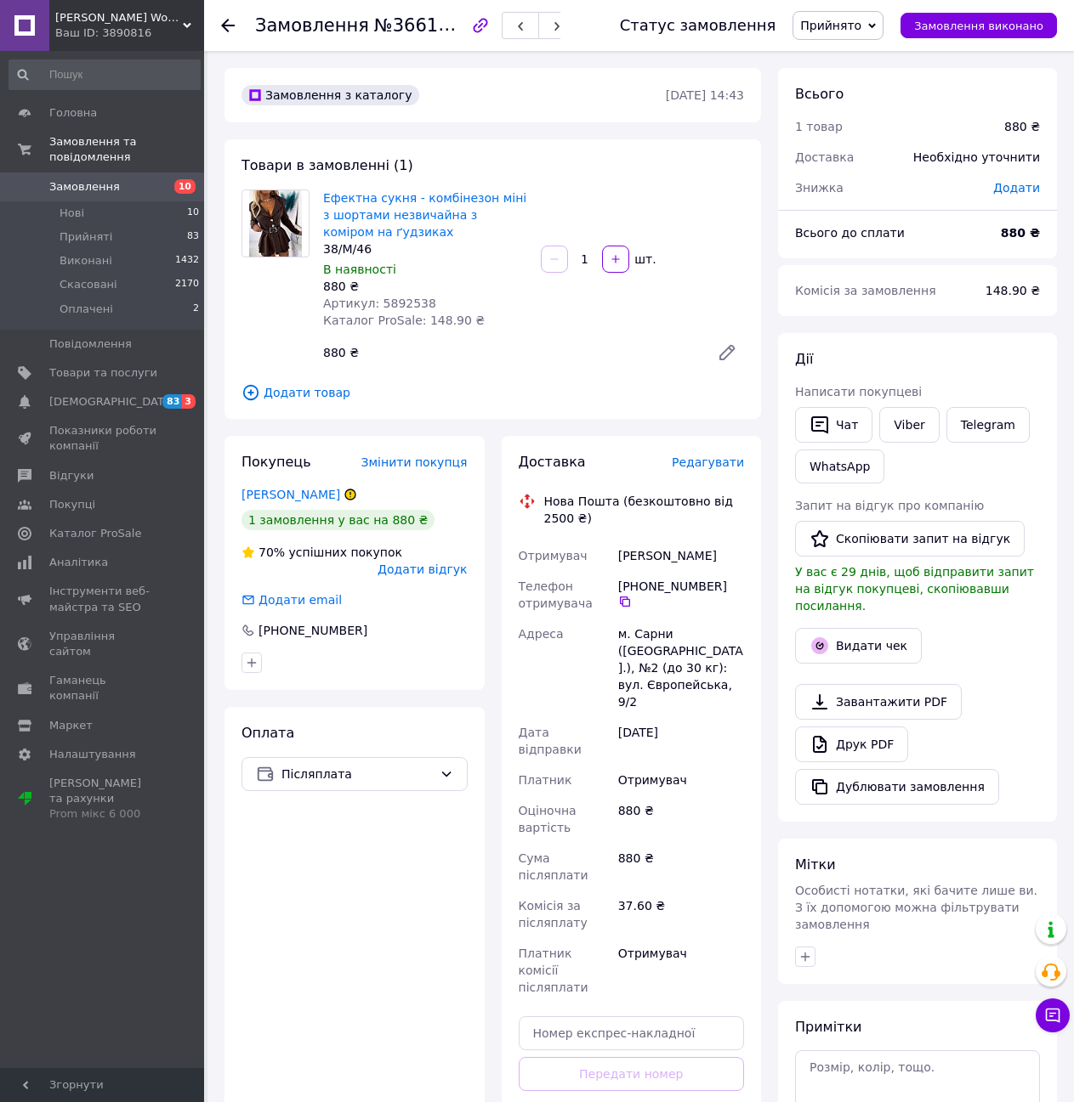
click at [717, 462] on span "Редагувати" at bounding box center [708, 463] width 72 height 14
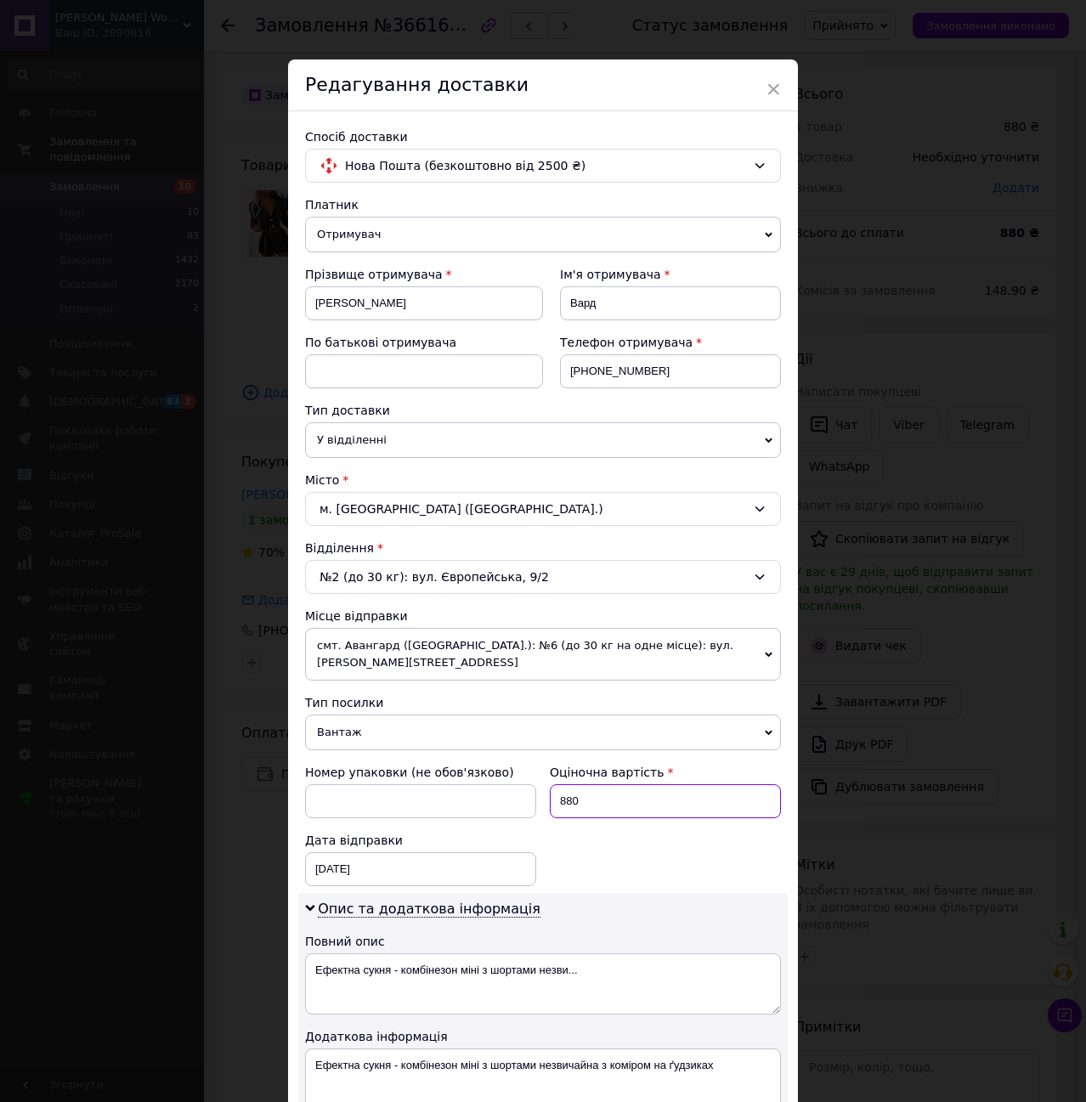
drag, startPoint x: 594, startPoint y: 790, endPoint x: 543, endPoint y: 794, distance: 51.2
click at [543, 794] on div "Оціночна вартість 880" at bounding box center [665, 791] width 245 height 68
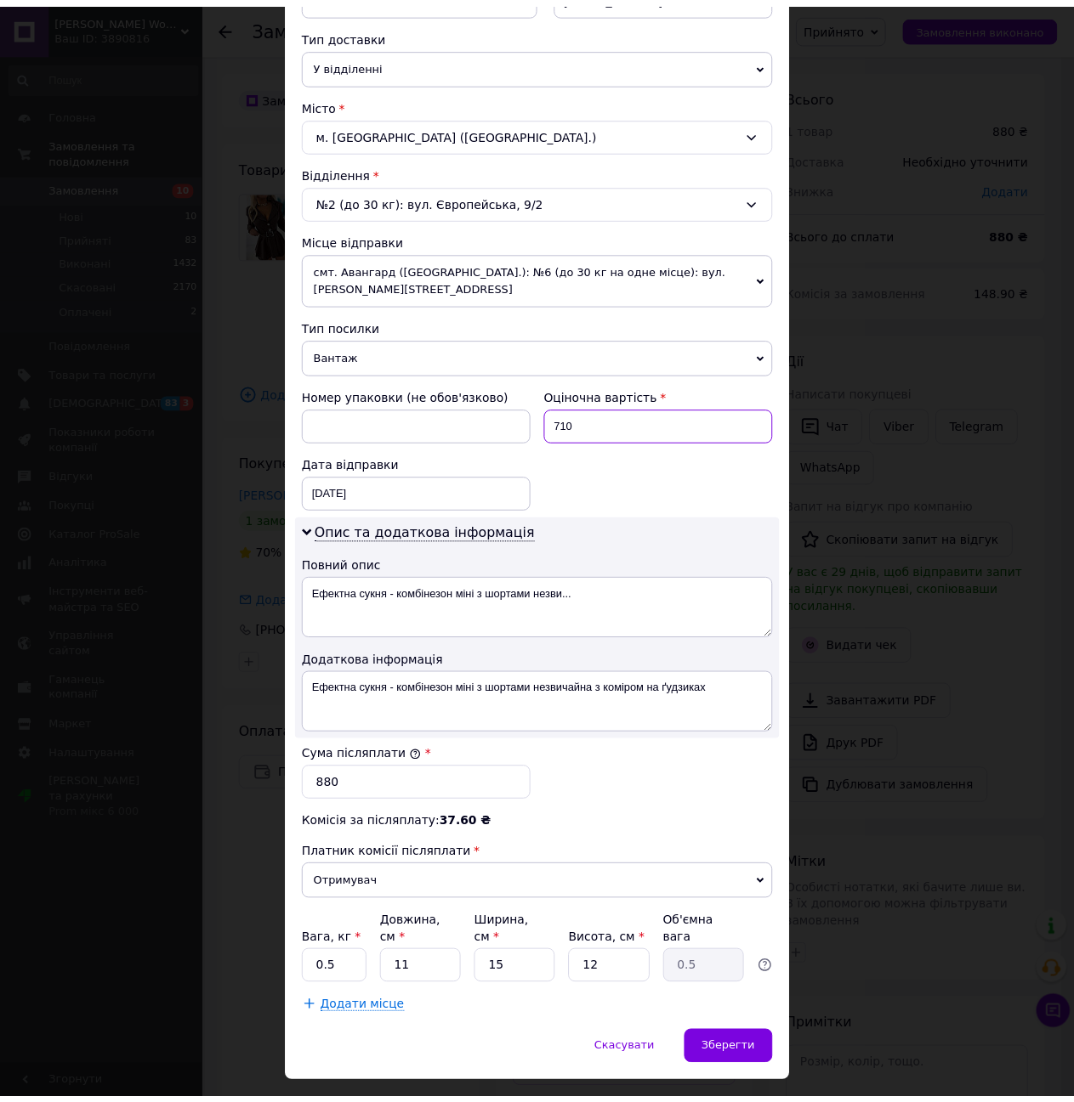
scroll to position [385, 0]
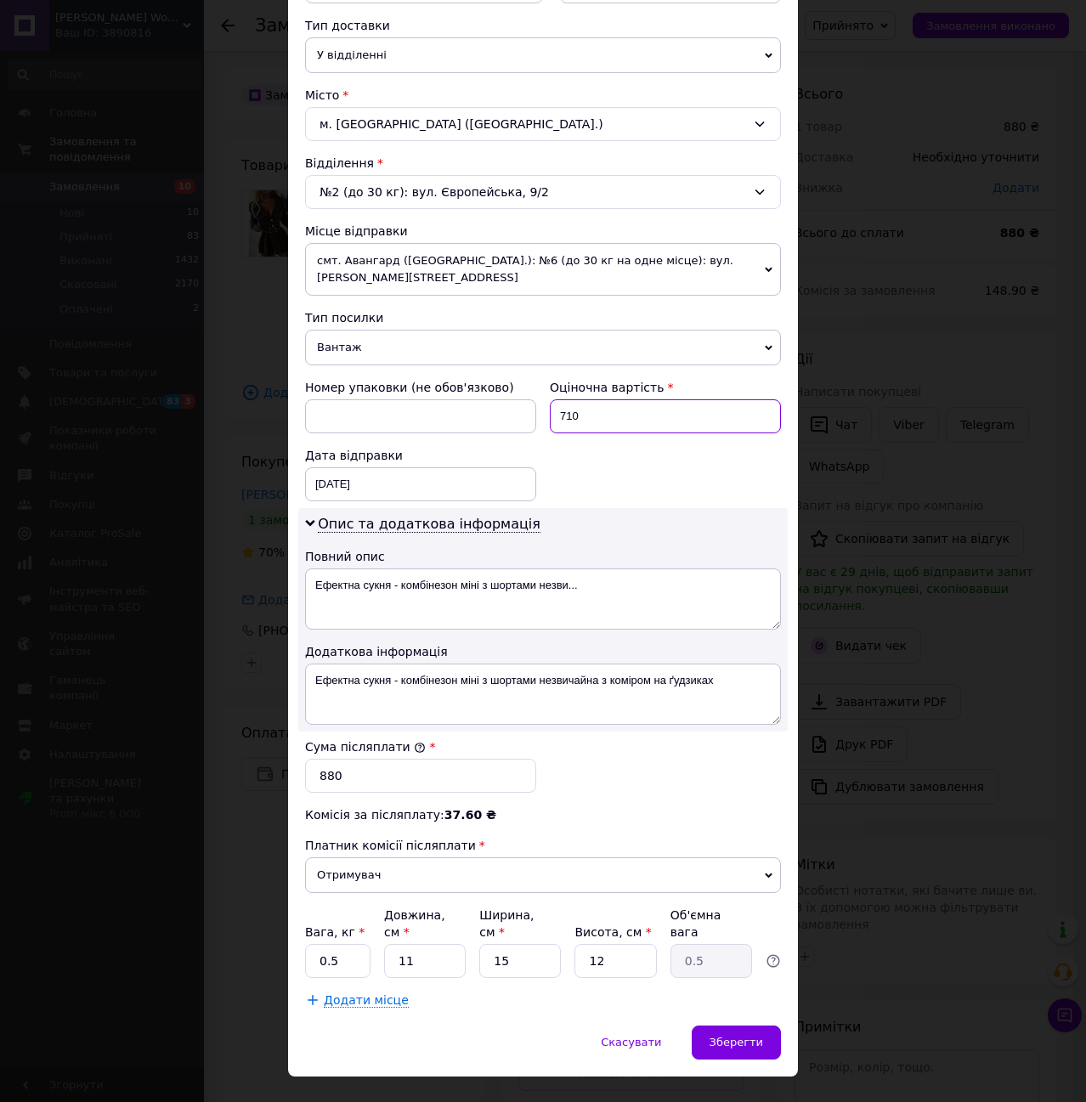
type input "710"
drag, startPoint x: 359, startPoint y: 763, endPoint x: 303, endPoint y: 768, distance: 56.3
click at [305, 768] on input "880" at bounding box center [420, 776] width 231 height 34
type input "710"
drag, startPoint x: 576, startPoint y: 568, endPoint x: 565, endPoint y: 570, distance: 11.2
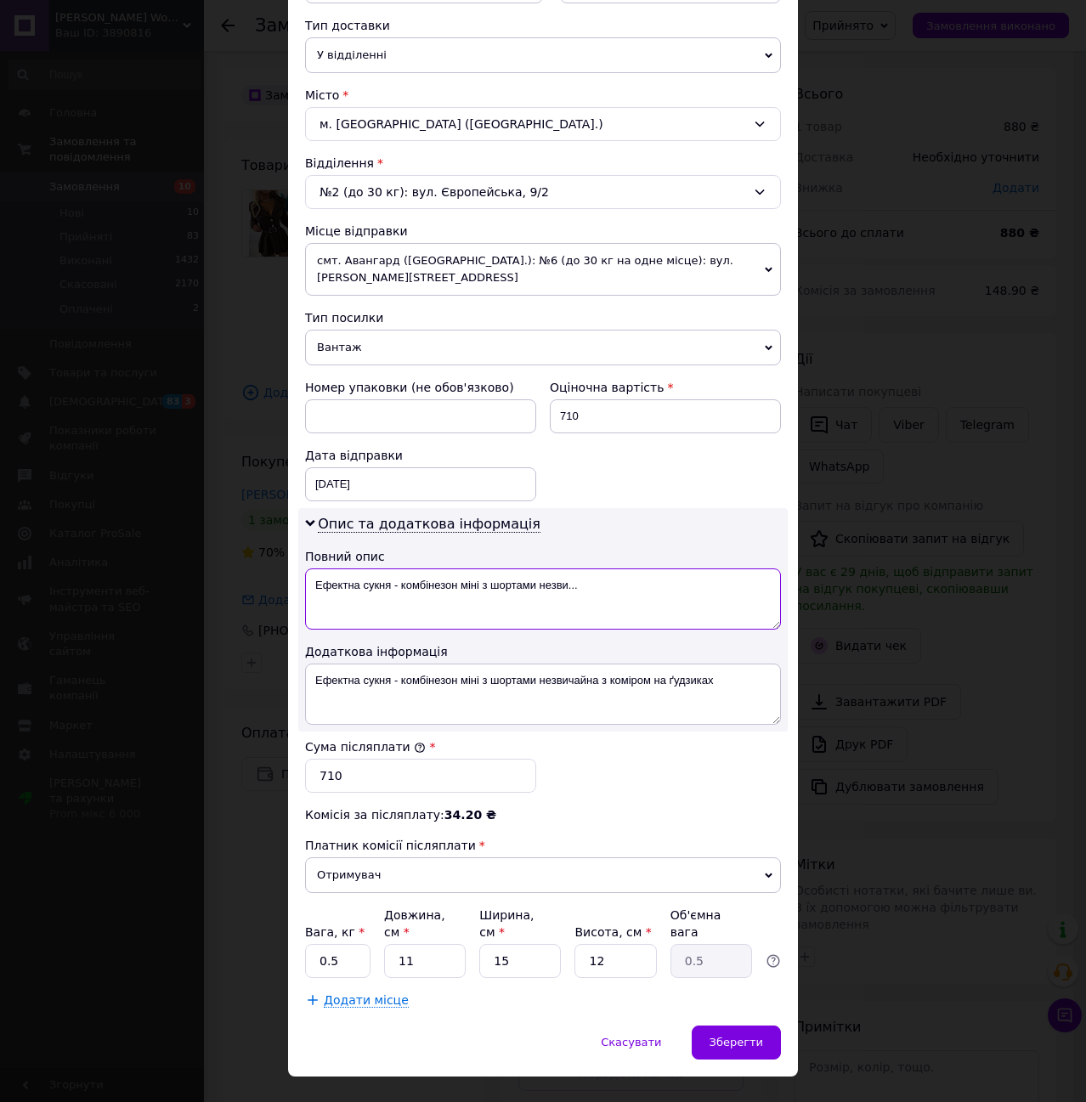
click at [565, 570] on textarea "Ефектна сукня - комбінезон міні з шортами незви..." at bounding box center [543, 599] width 476 height 61
type textarea "Ефектна сукня - комбінезон міні з шортами незви"
click at [728, 1036] on span "Зберегти" at bounding box center [737, 1042] width 54 height 13
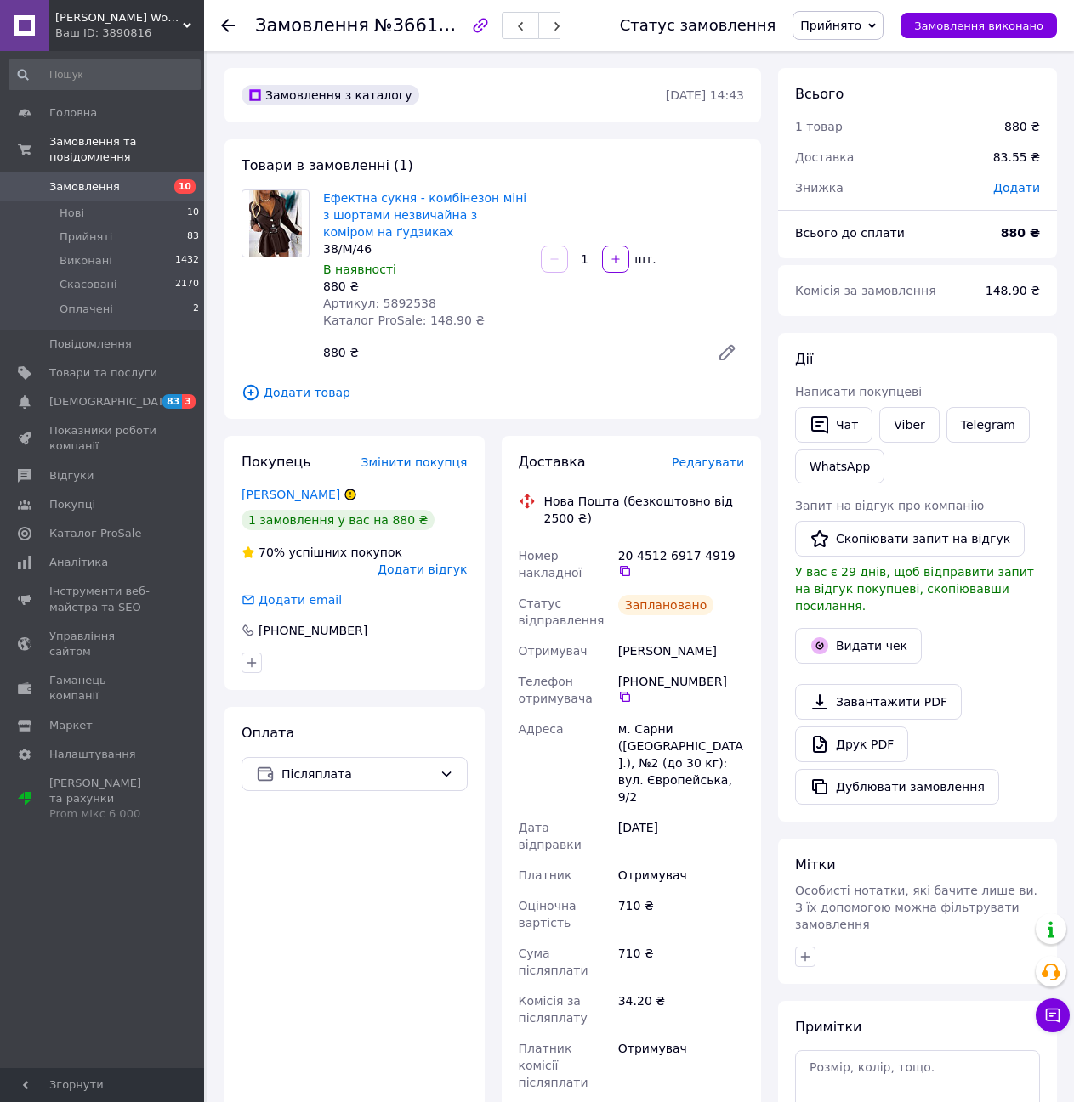
click at [224, 22] on icon at bounding box center [228, 26] width 14 height 14
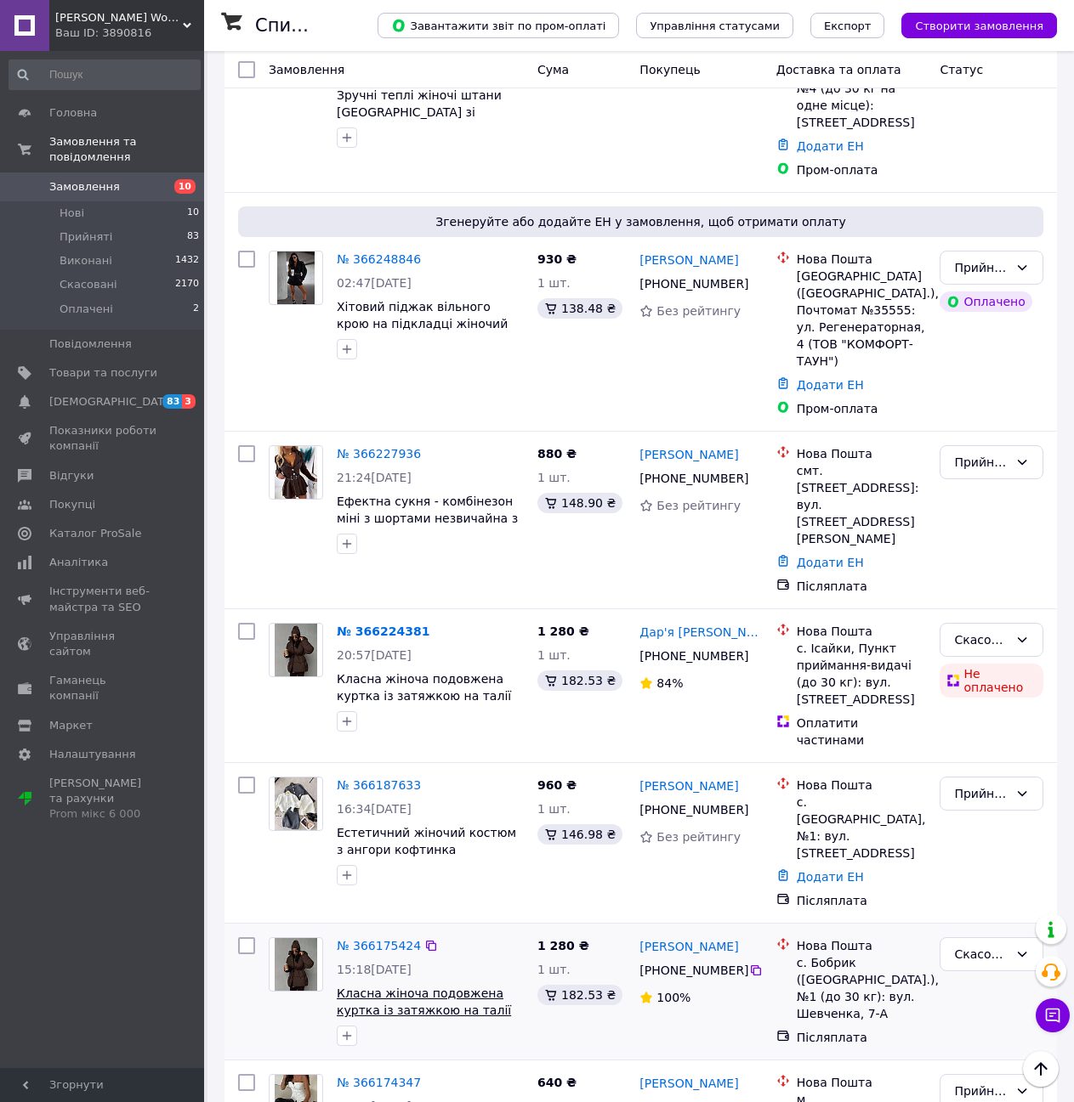
scroll to position [1615, 0]
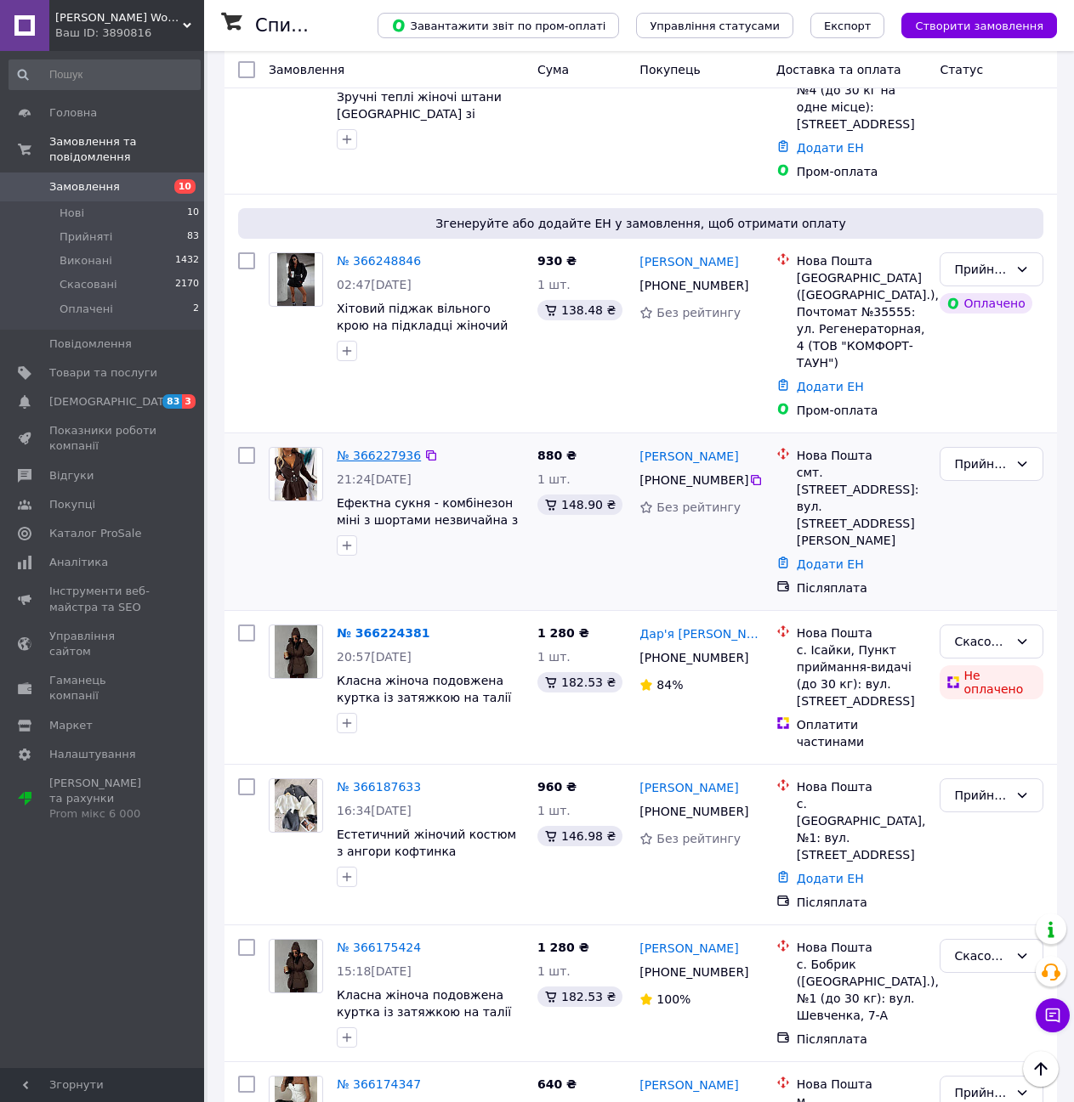
click at [377, 449] on link "№ 366227936" at bounding box center [379, 456] width 84 height 14
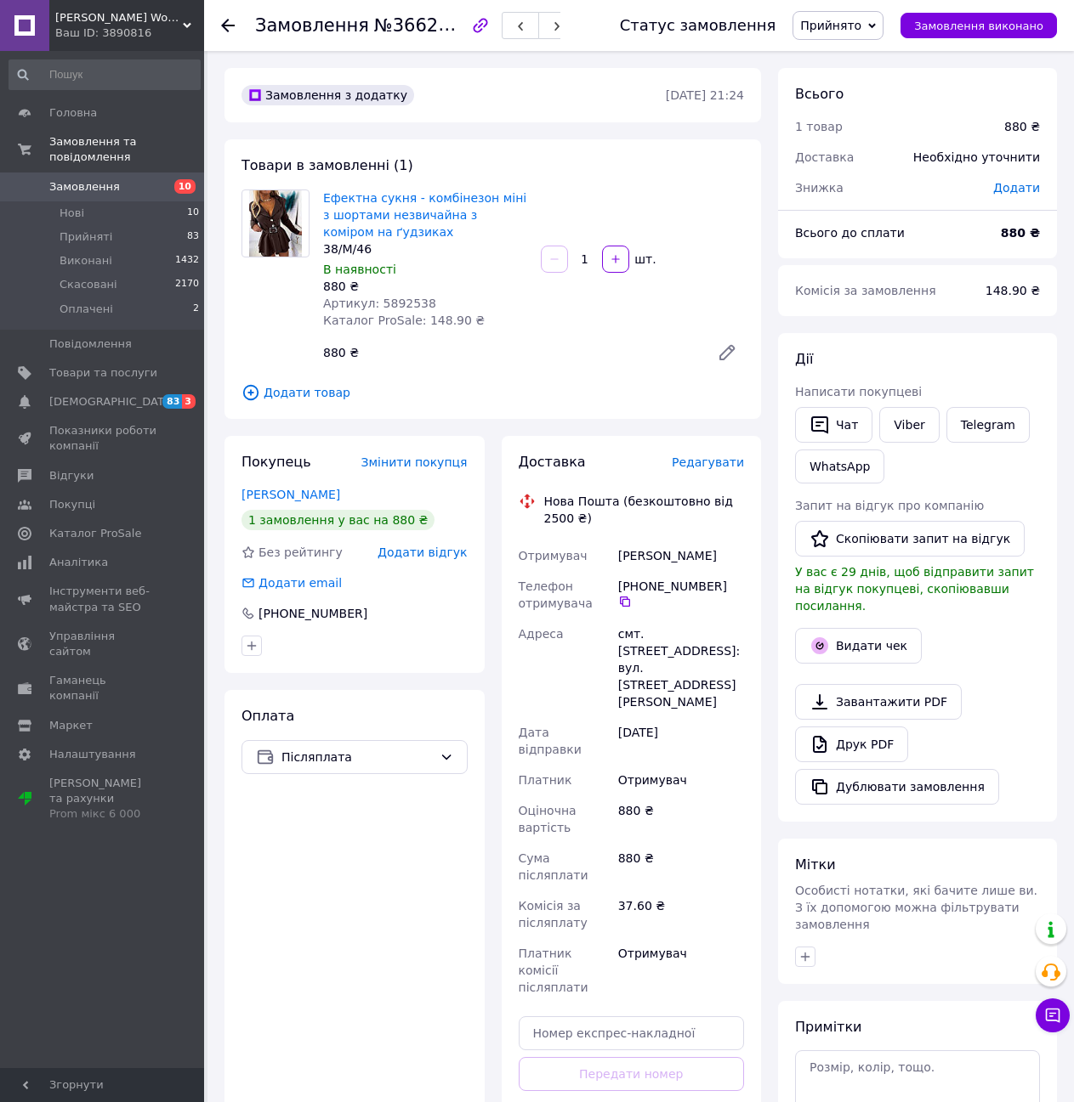
click at [221, 24] on icon at bounding box center [228, 26] width 14 height 14
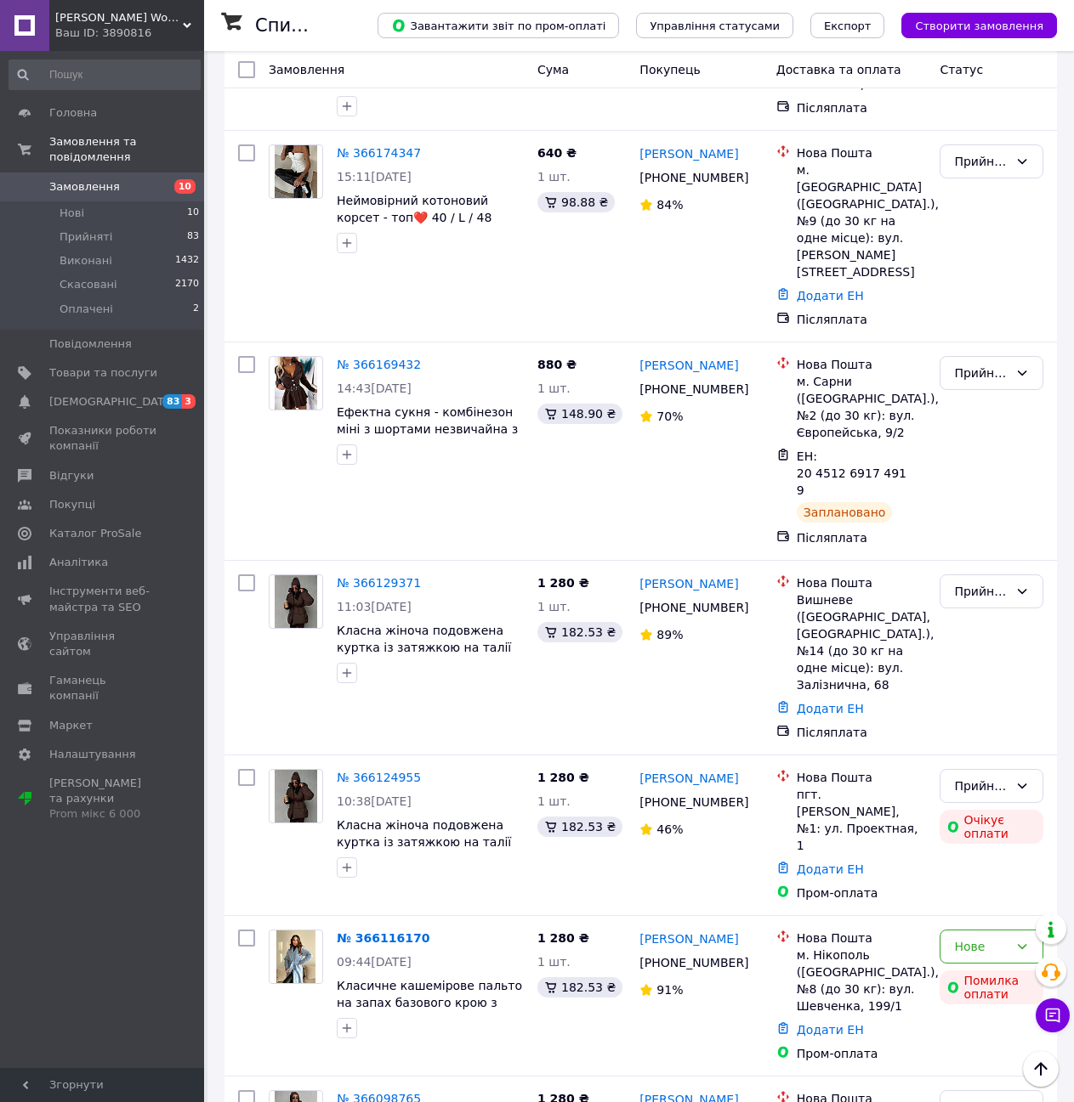
scroll to position [2548, 0]
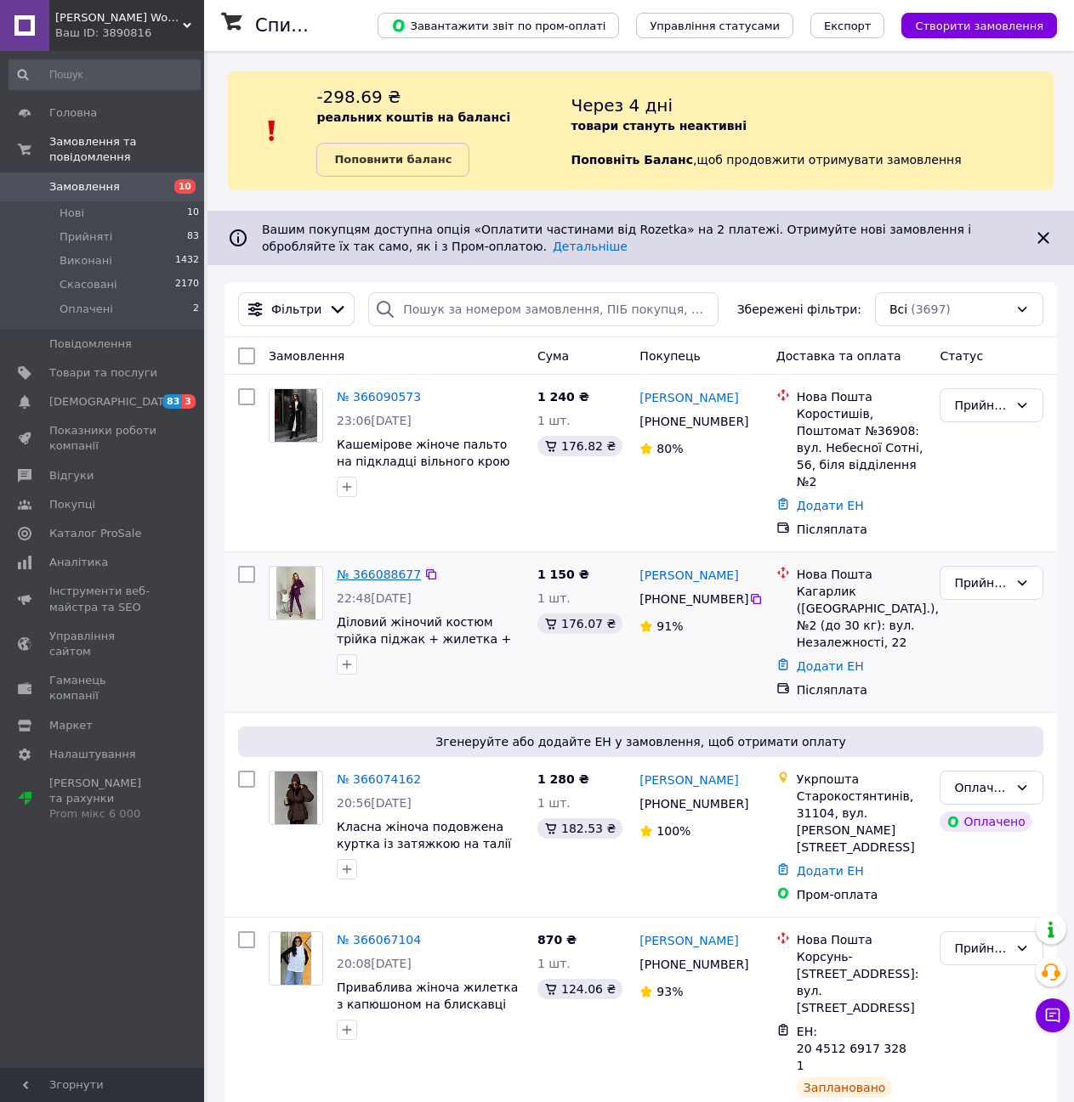
click at [371, 568] on link "№ 366088677" at bounding box center [379, 575] width 84 height 14
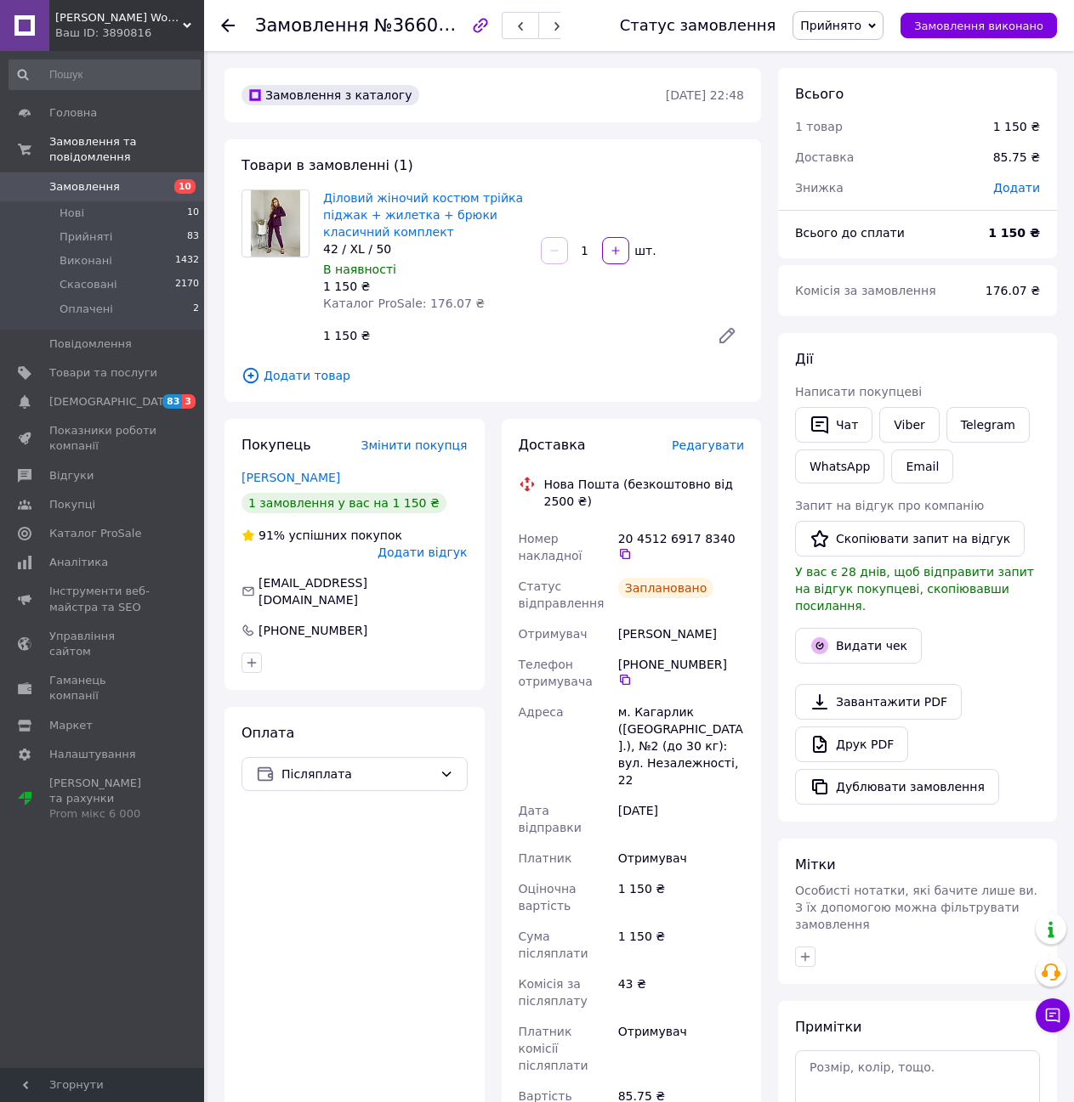
click at [223, 19] on icon at bounding box center [228, 26] width 14 height 14
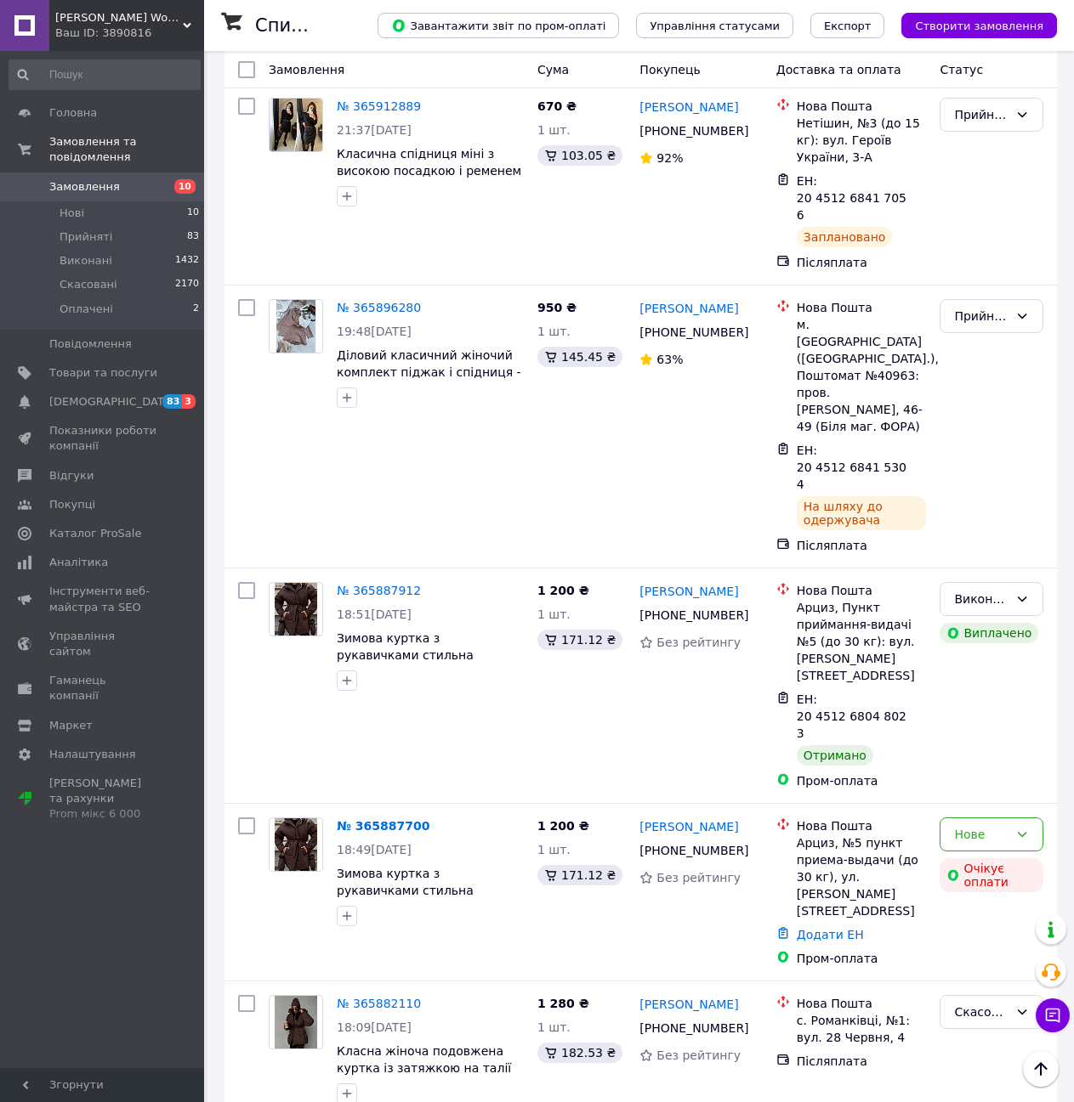
scroll to position [2922, 0]
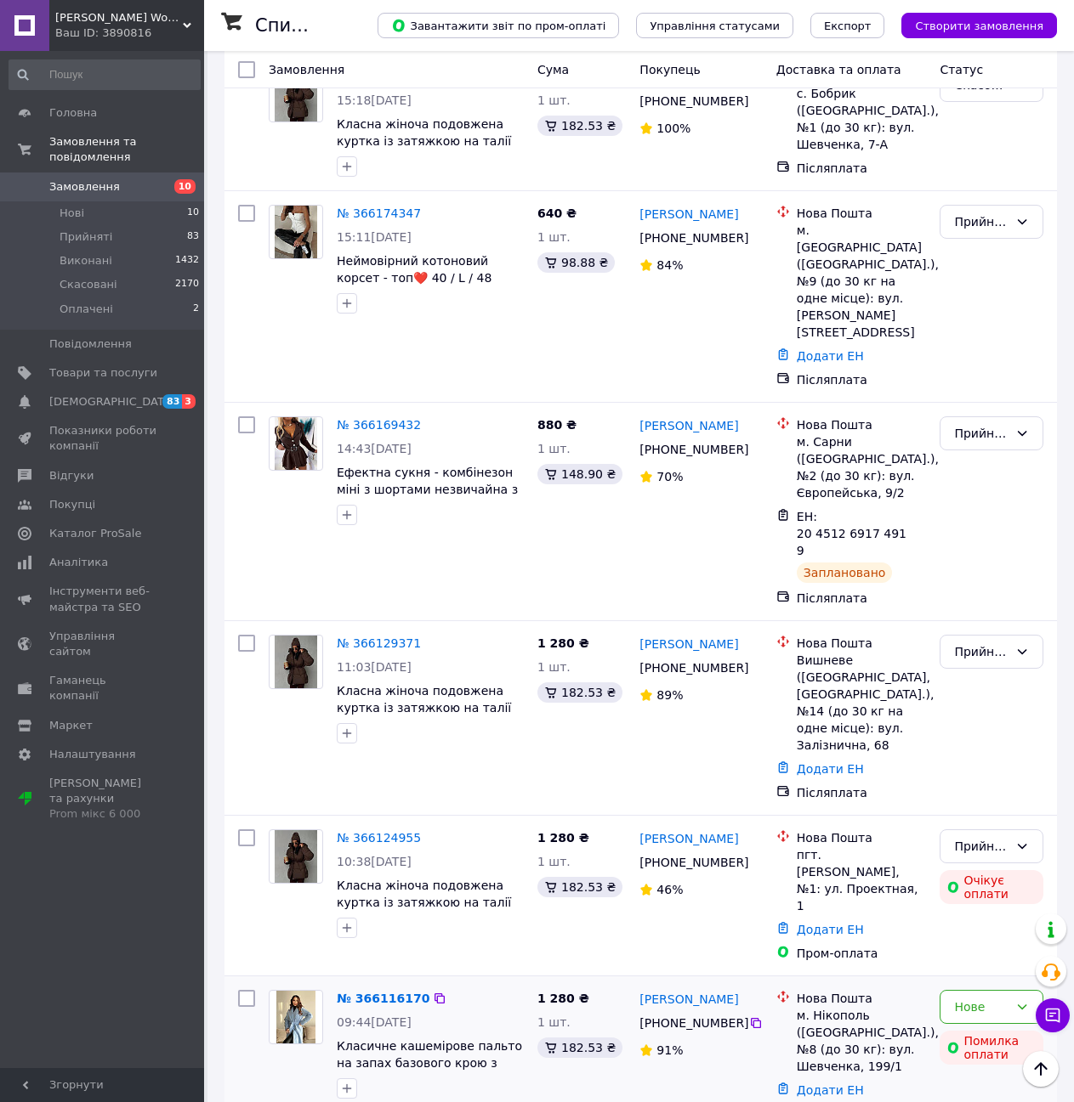
scroll to position [2548, 0]
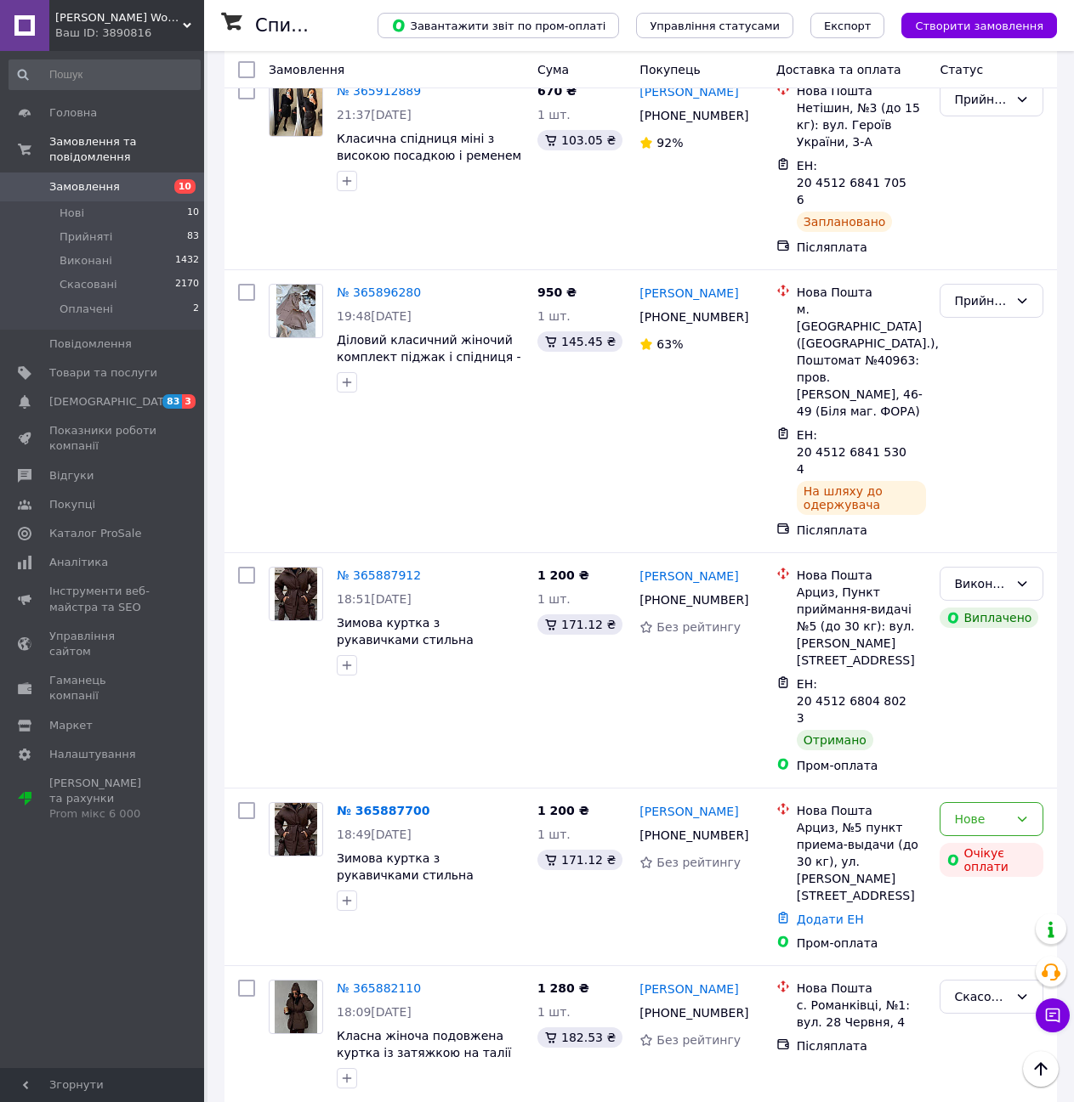
scroll to position [2922, 0]
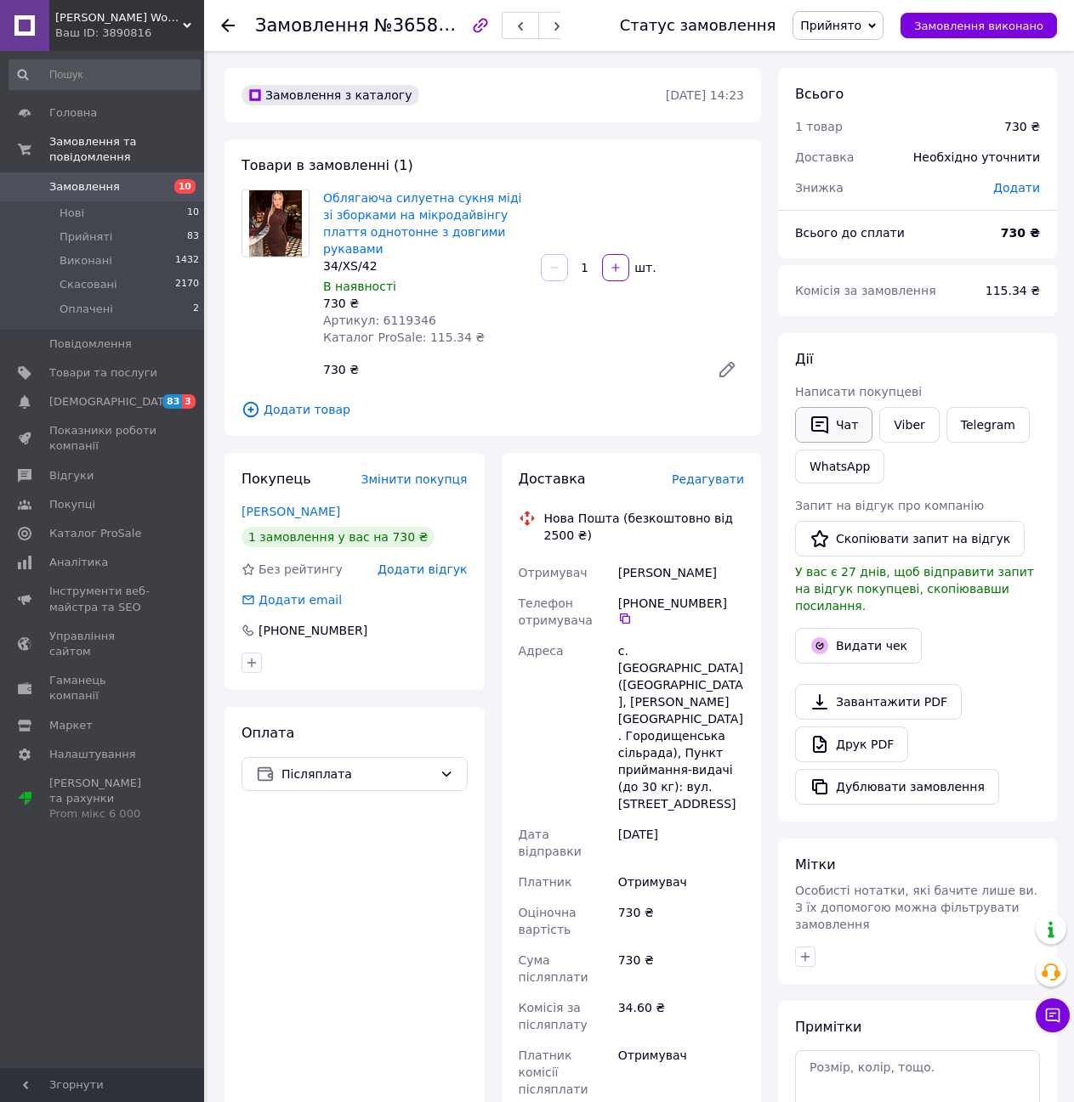
click at [830, 420] on button "Чат" at bounding box center [833, 425] width 77 height 36
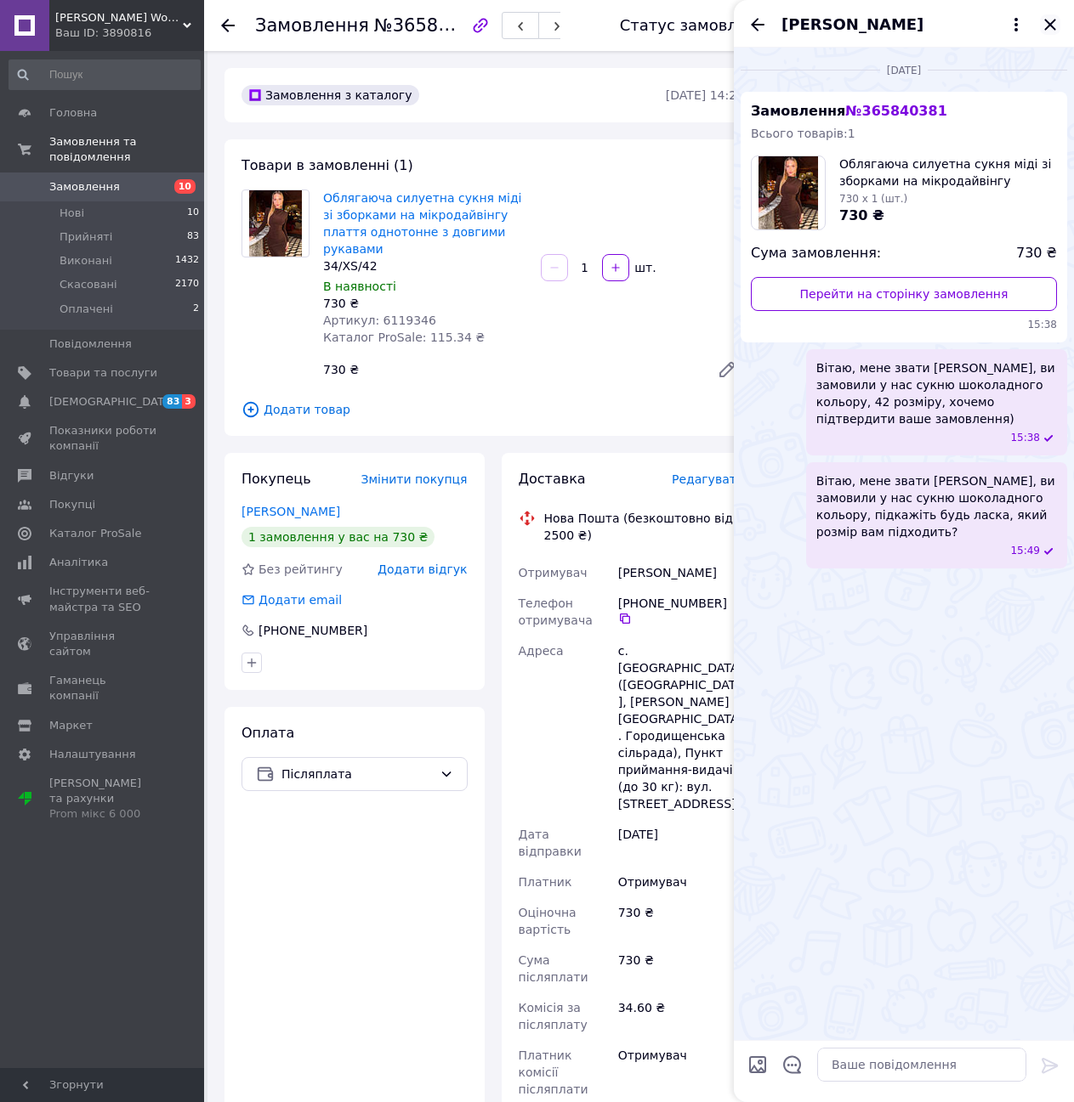
click at [1049, 22] on icon "Закрити" at bounding box center [1050, 24] width 20 height 20
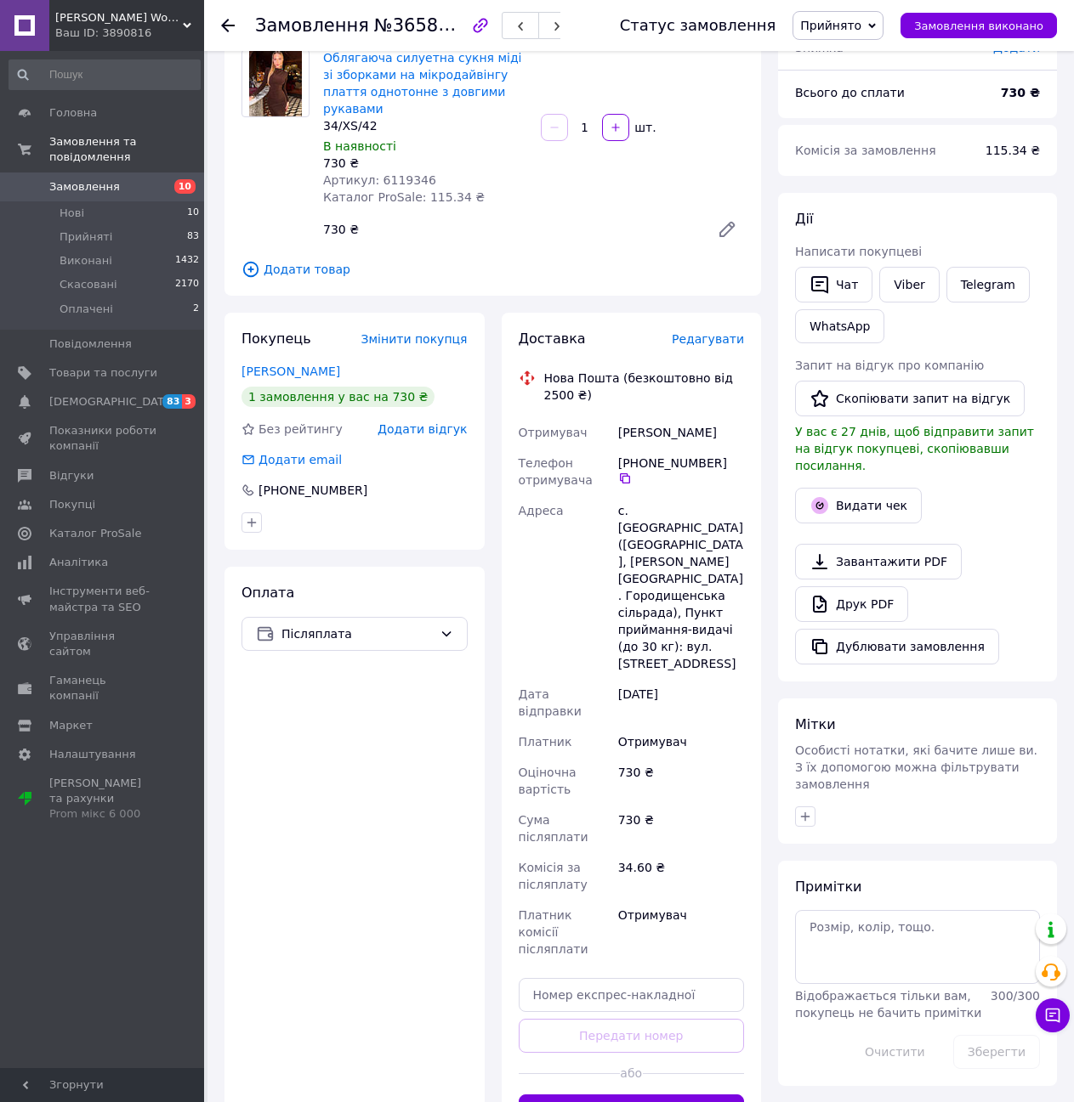
scroll to position [170, 0]
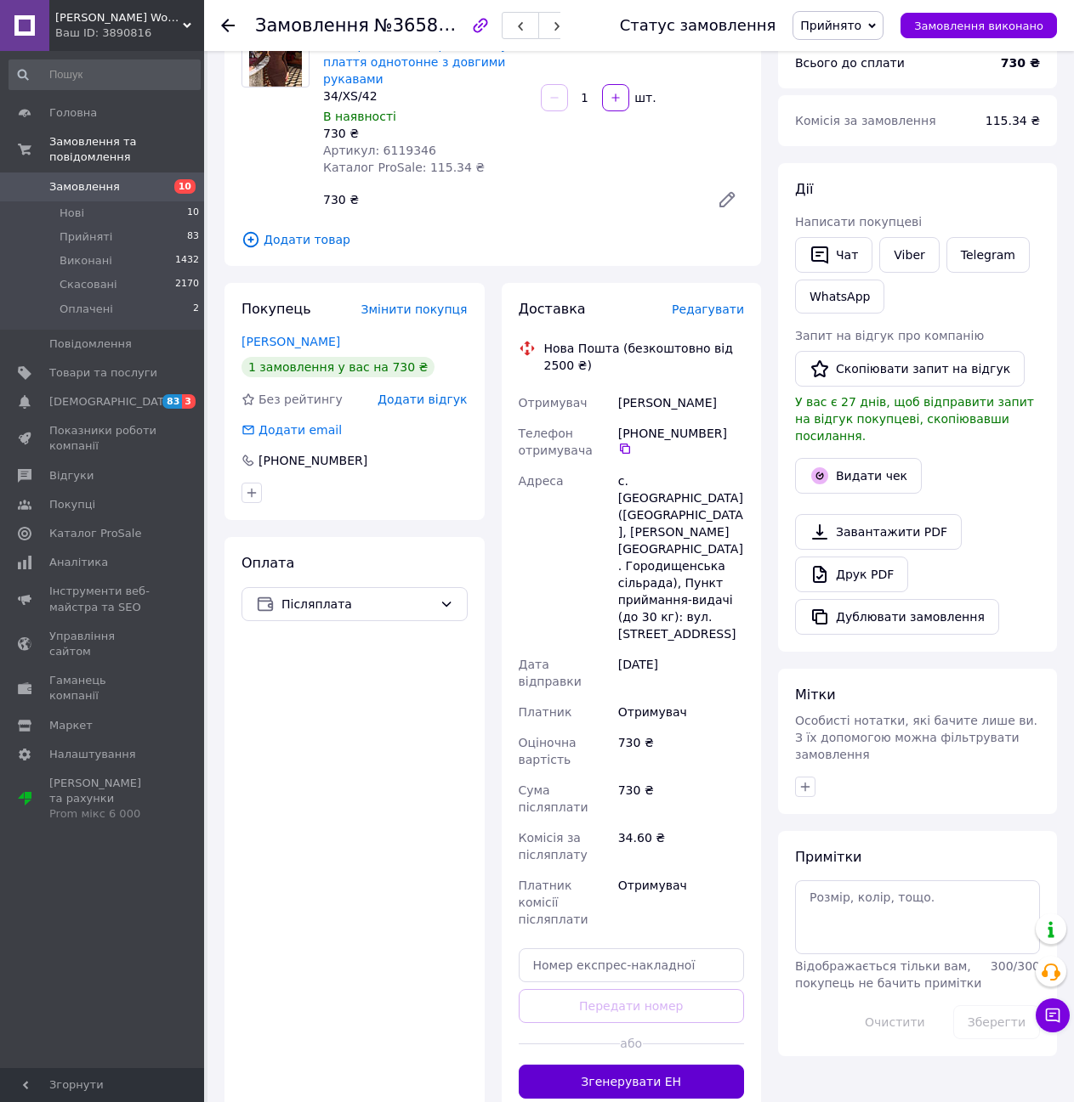
click at [645, 1065] on button "Згенерувати ЕН" at bounding box center [632, 1082] width 226 height 34
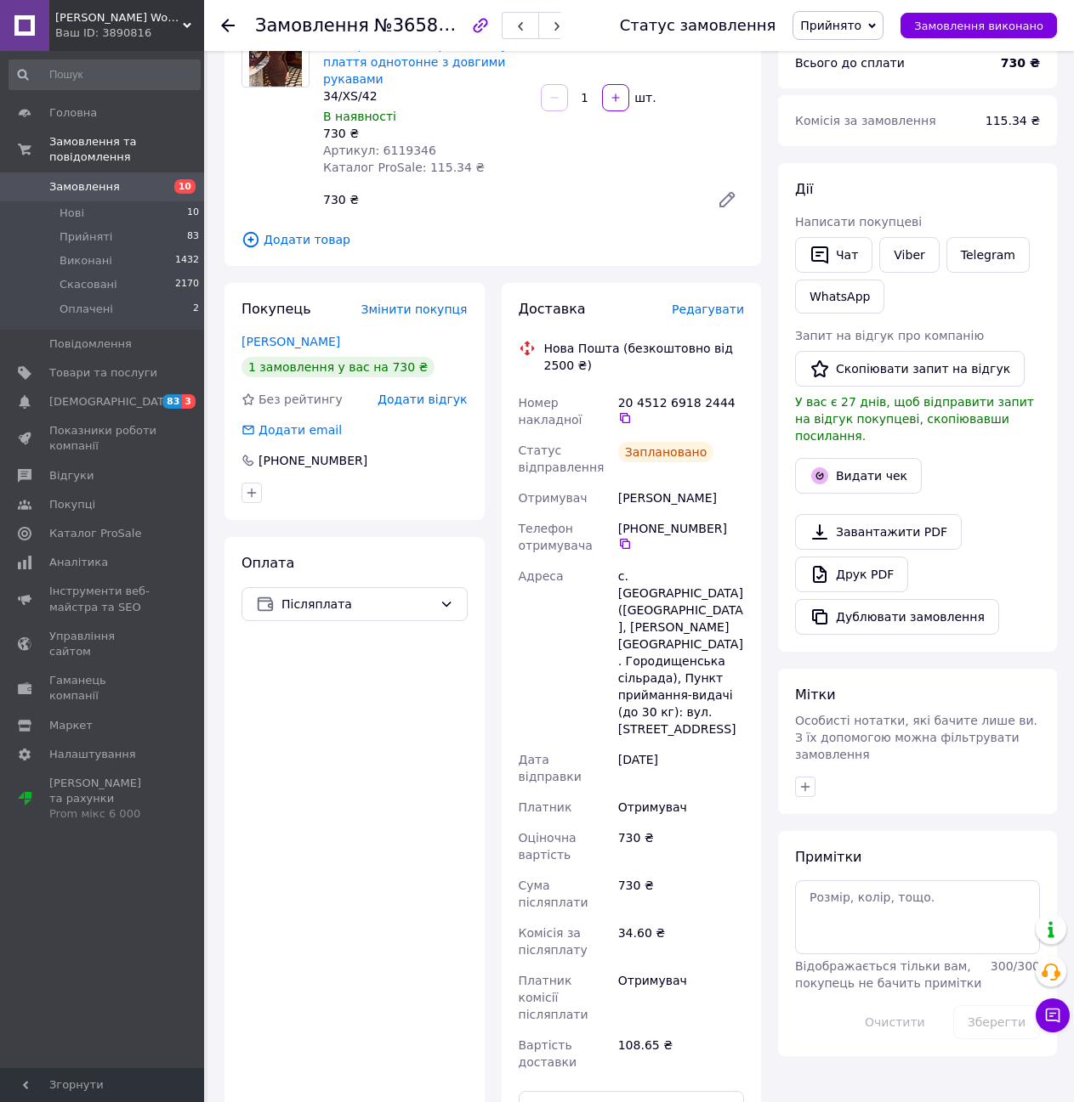
click at [229, 24] on icon at bounding box center [228, 26] width 14 height 14
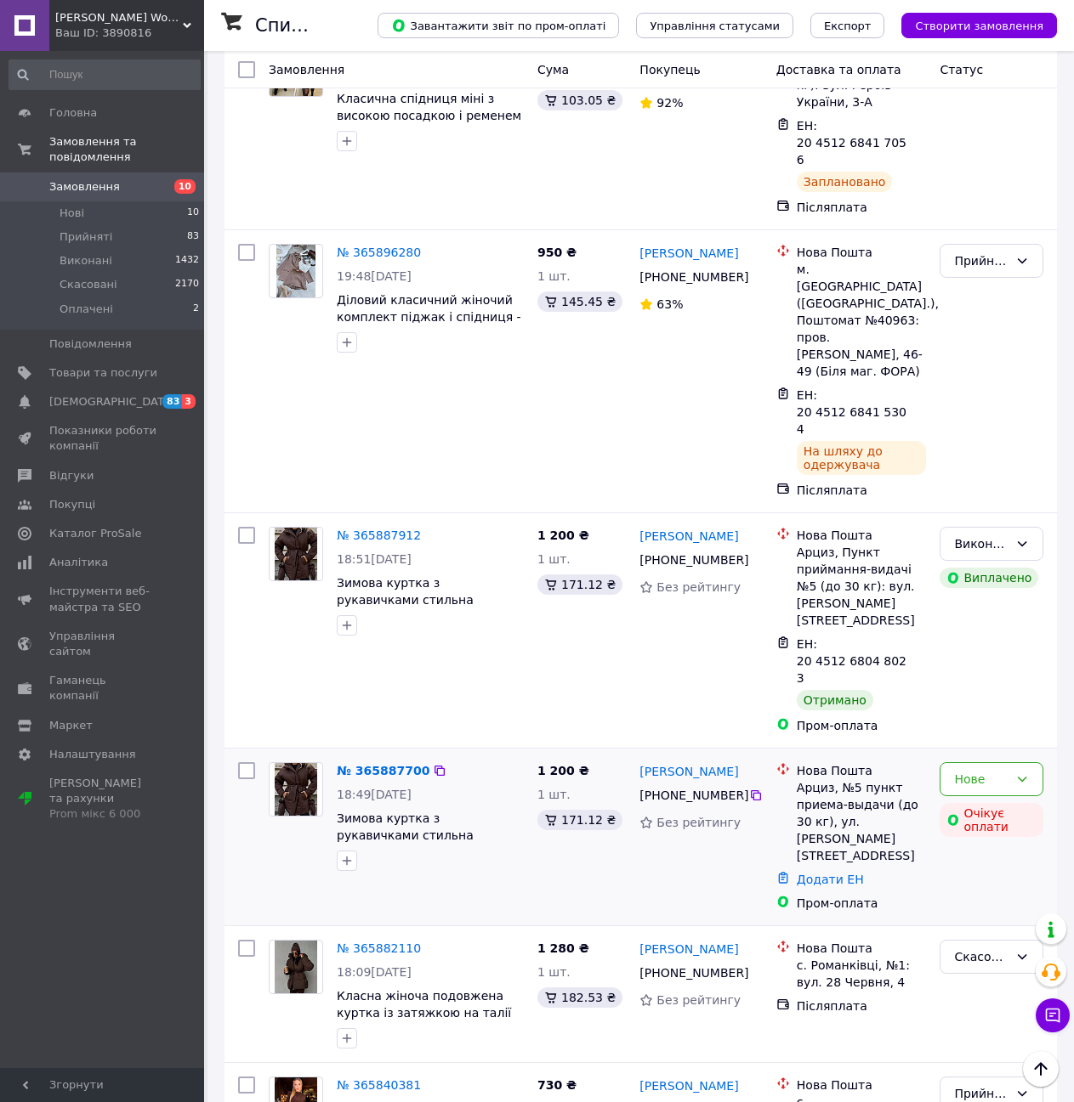
scroll to position [2963, 0]
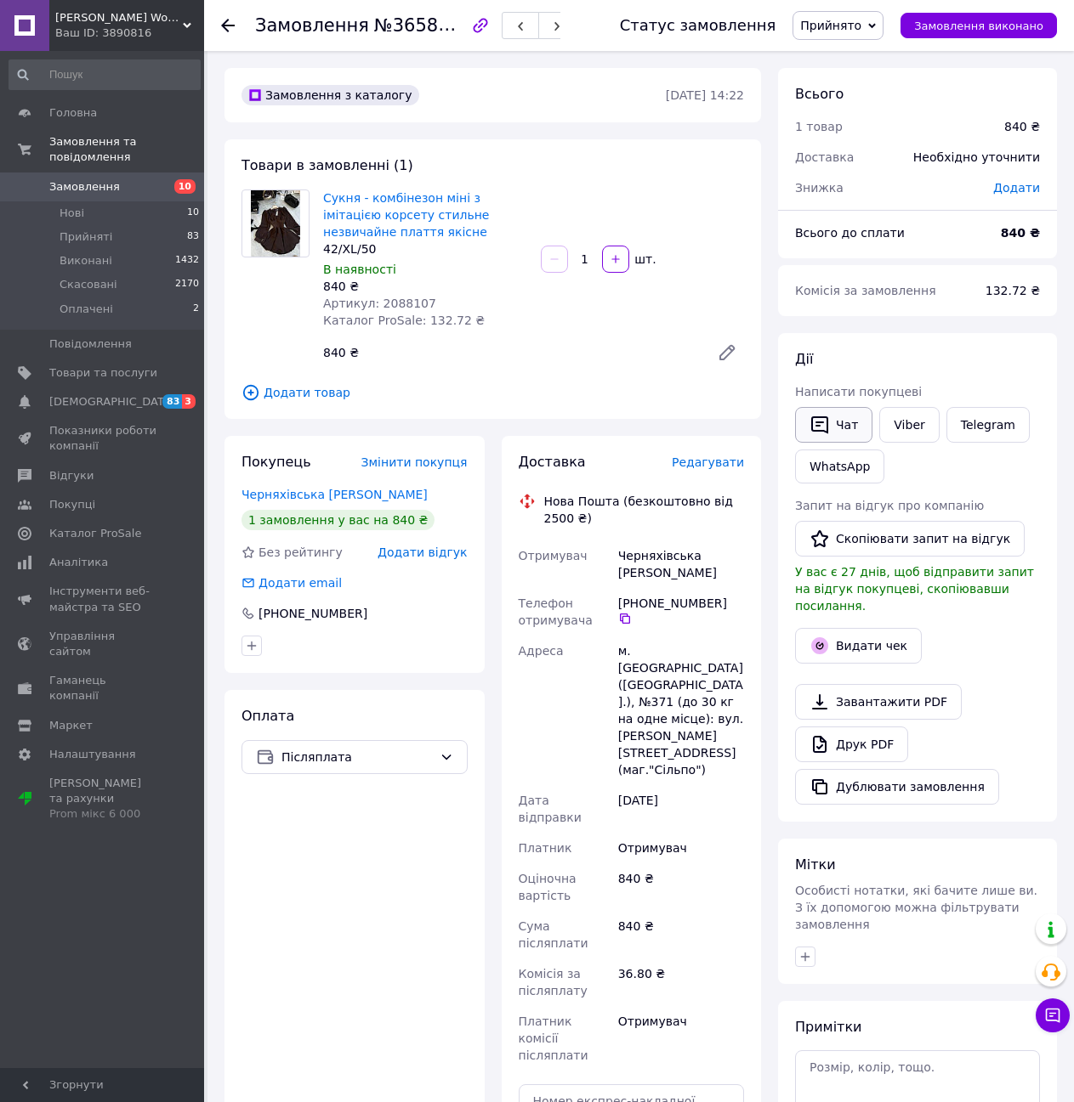
click at [857, 422] on button "Чат" at bounding box center [833, 425] width 77 height 36
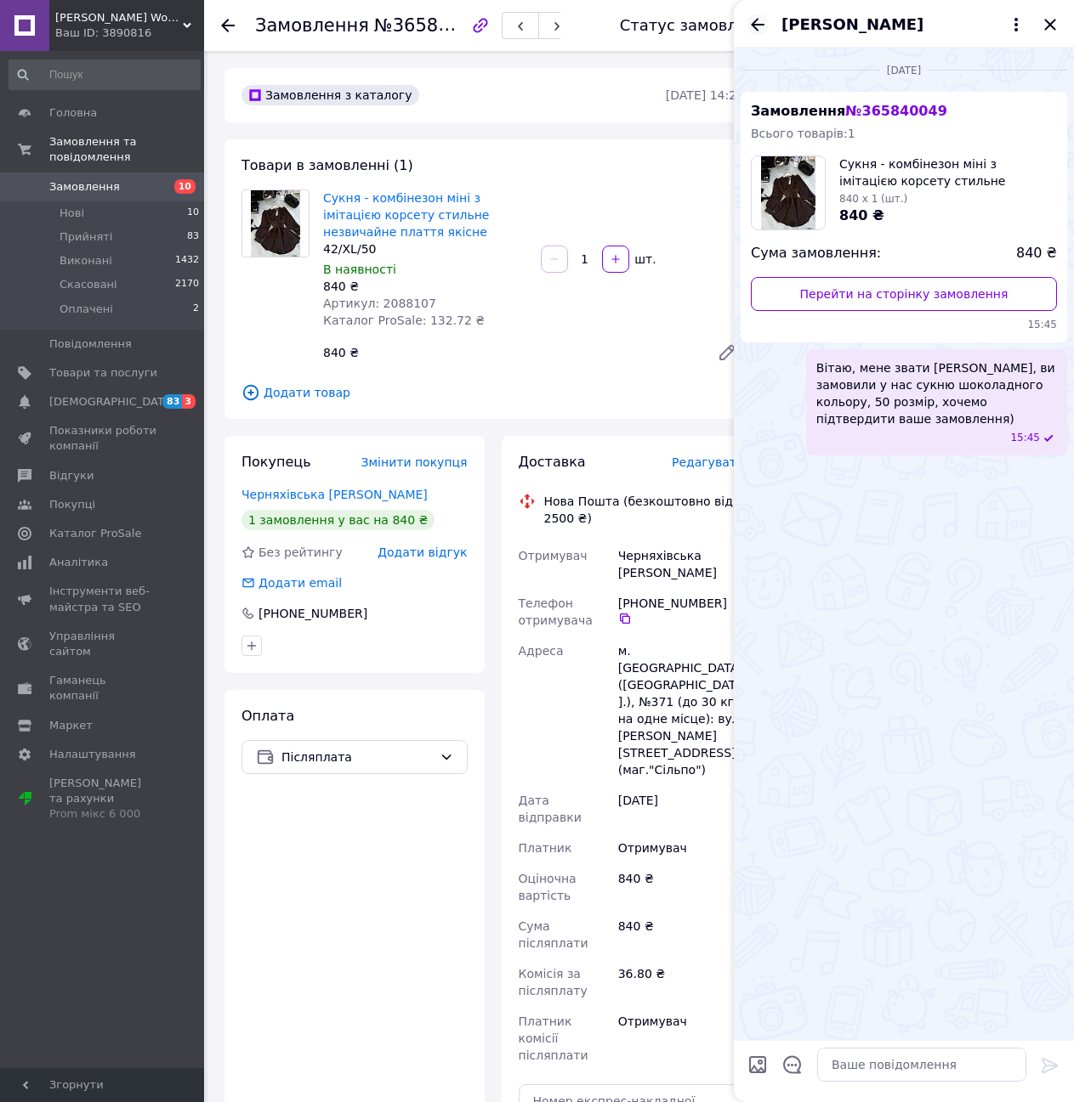
click at [761, 21] on icon "Назад" at bounding box center [757, 24] width 20 height 20
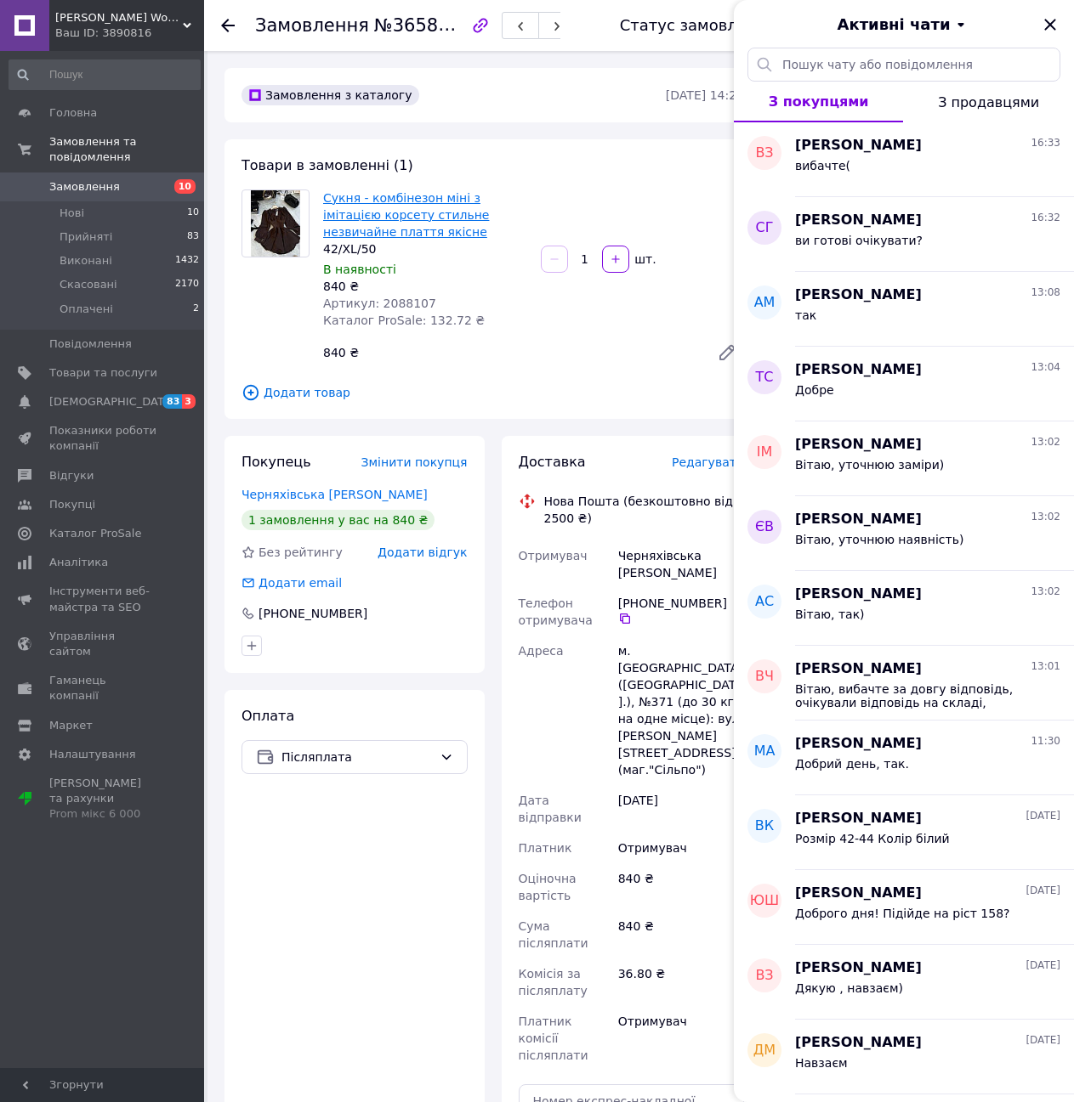
click at [449, 210] on link "Сукня - комбінезон міні з імітацією корсету стильне незвичайне плаття якісне" at bounding box center [406, 215] width 166 height 48
click at [1051, 21] on icon "Закрити" at bounding box center [1050, 24] width 20 height 20
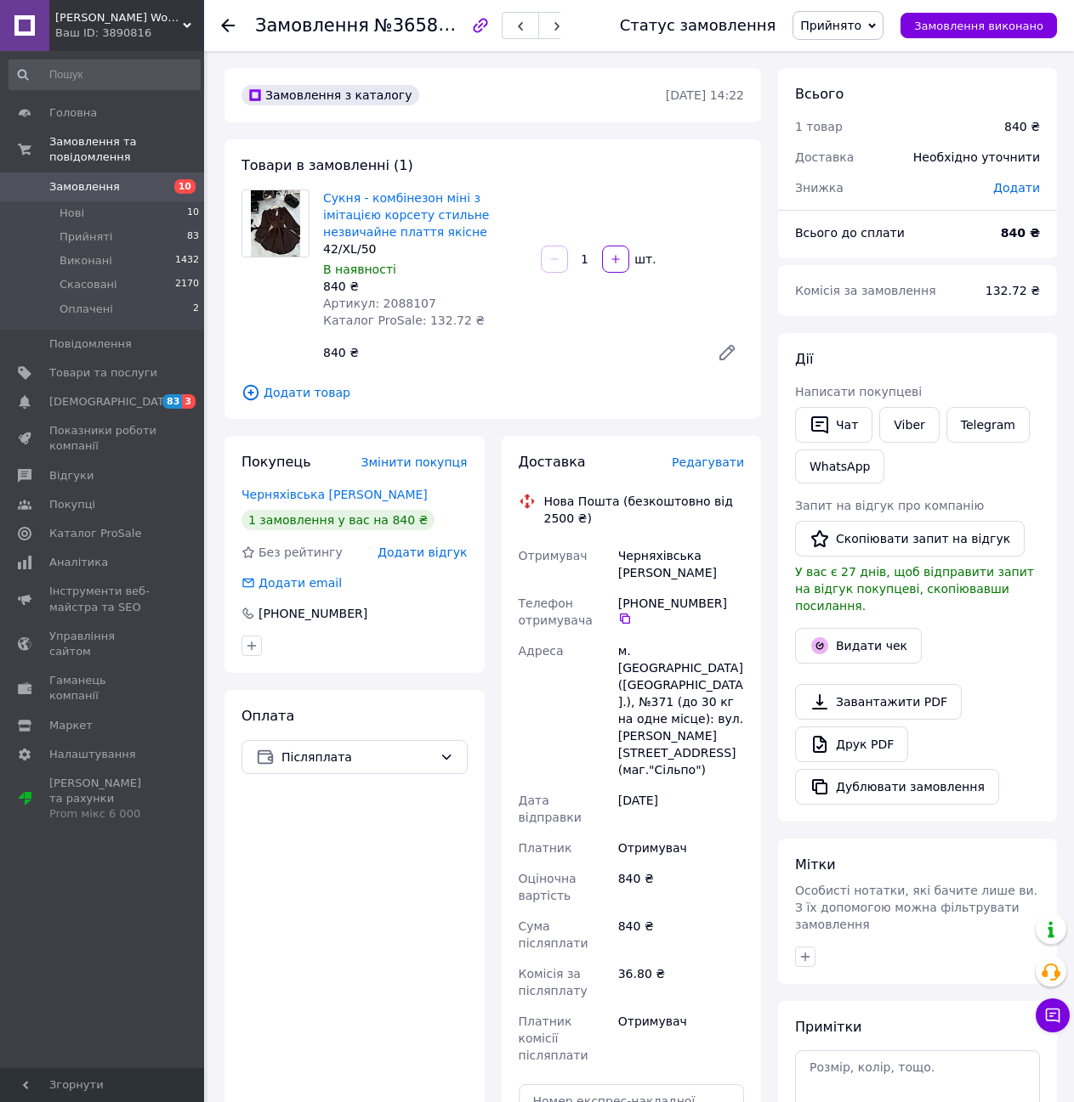
click at [227, 22] on icon at bounding box center [228, 26] width 14 height 14
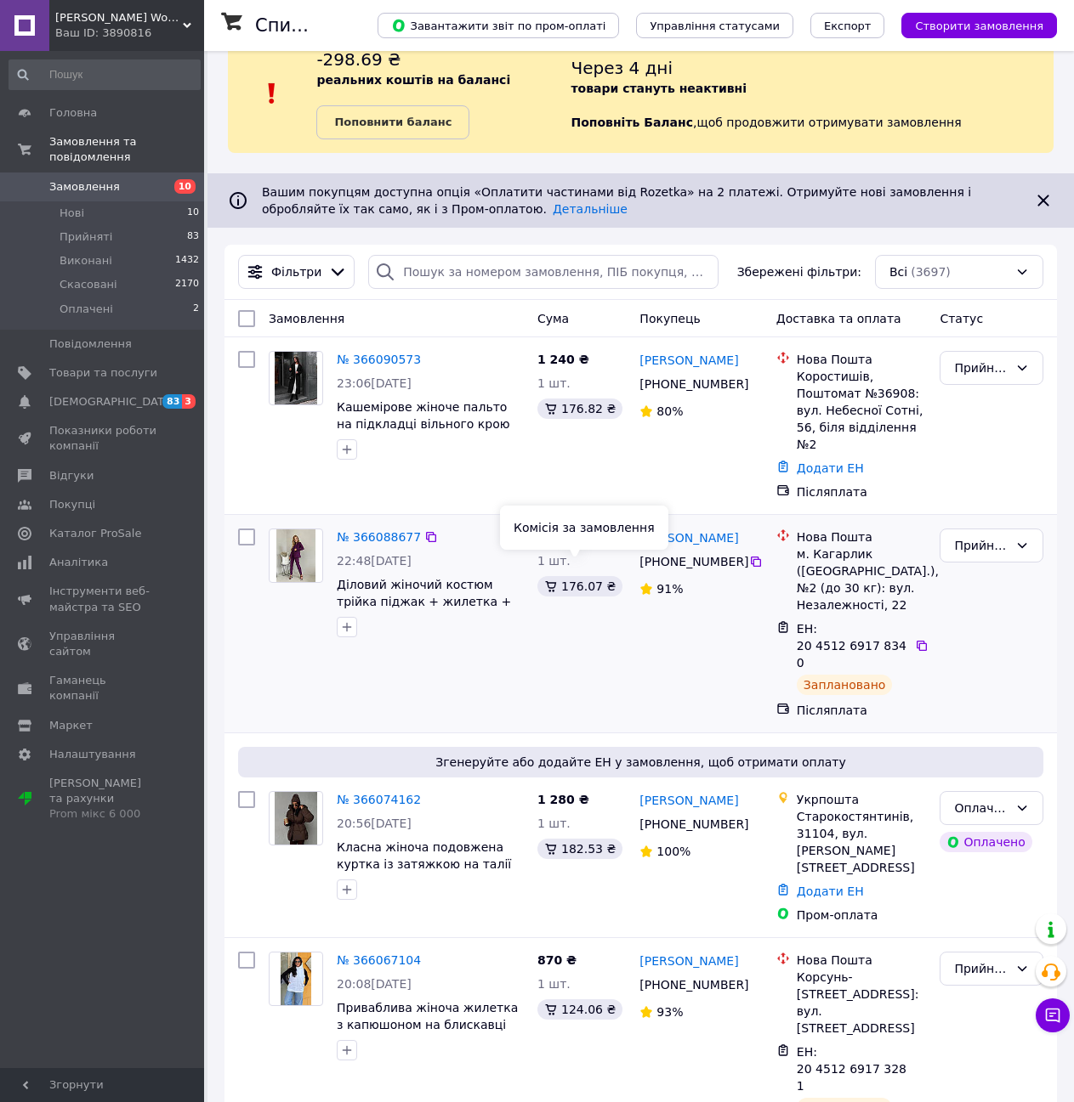
scroll to position [85, 0]
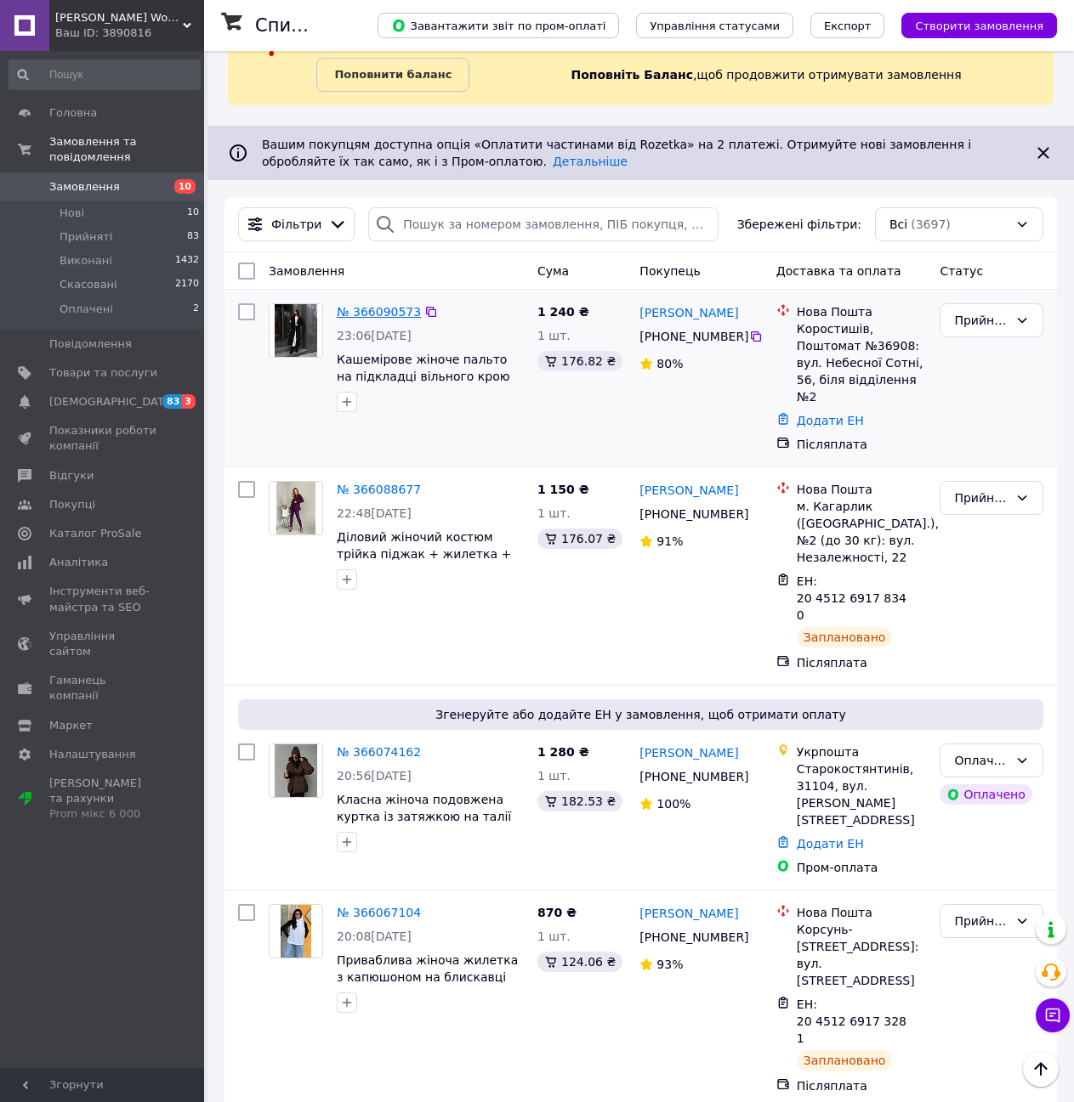
click at [382, 311] on link "№ 366090573" at bounding box center [379, 312] width 84 height 14
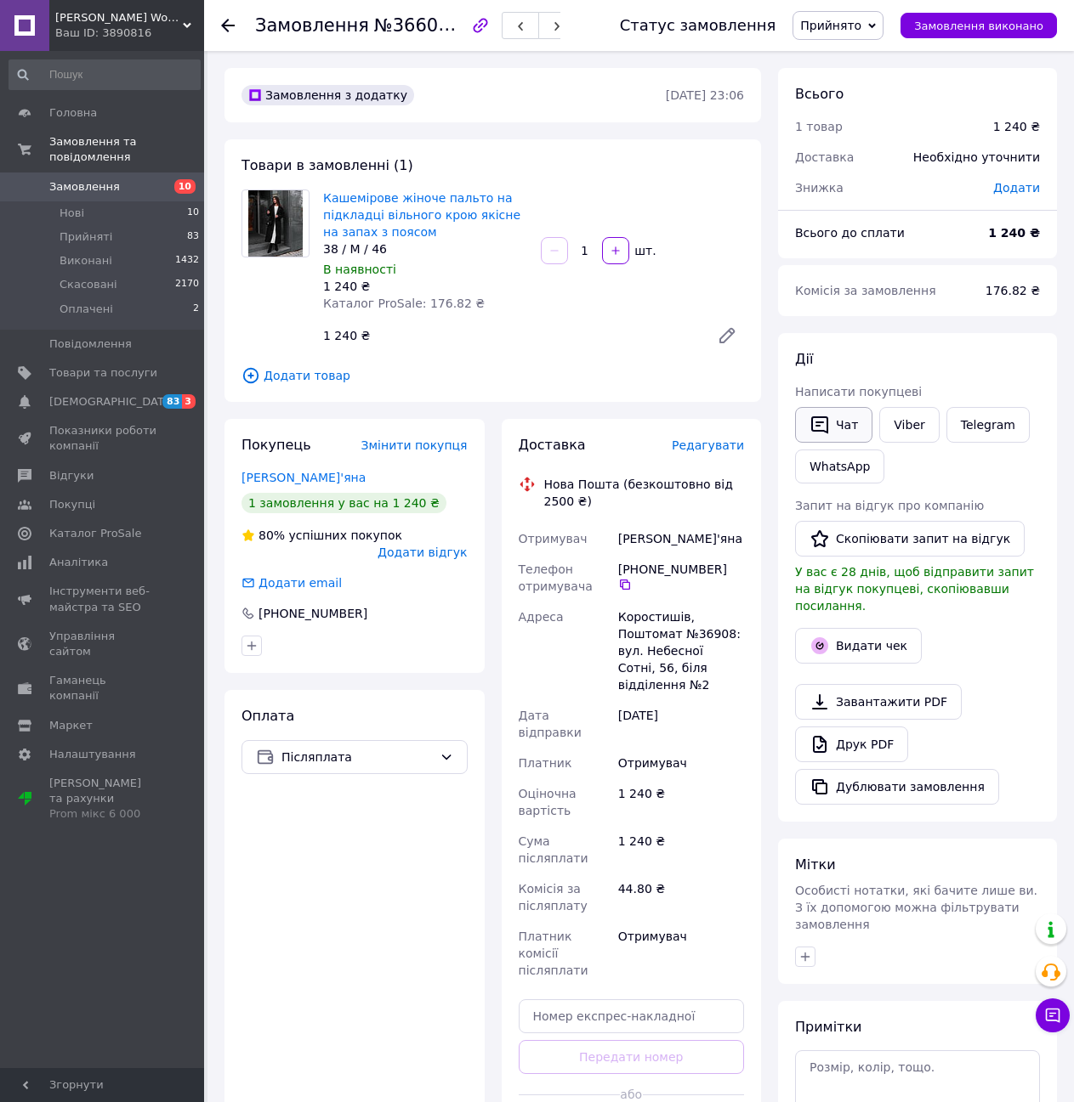
click at [839, 419] on button "Чат" at bounding box center [833, 425] width 77 height 36
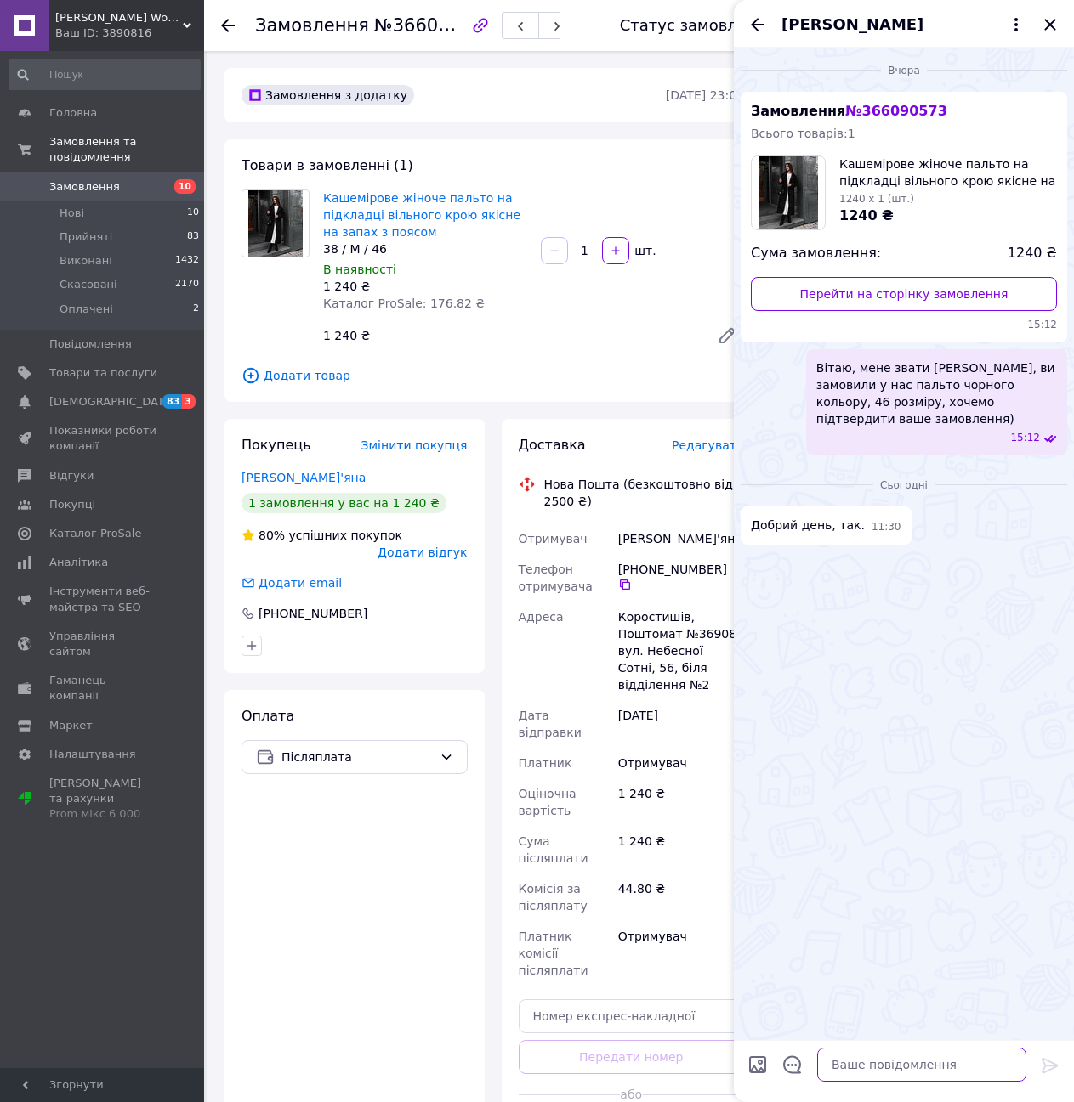
click at [874, 1059] on textarea at bounding box center [921, 1065] width 209 height 34
type textarea "д"
type textarea "[PERSON_NAME], дякуємо за відповідь, відправка буде на понеділок-середа)"
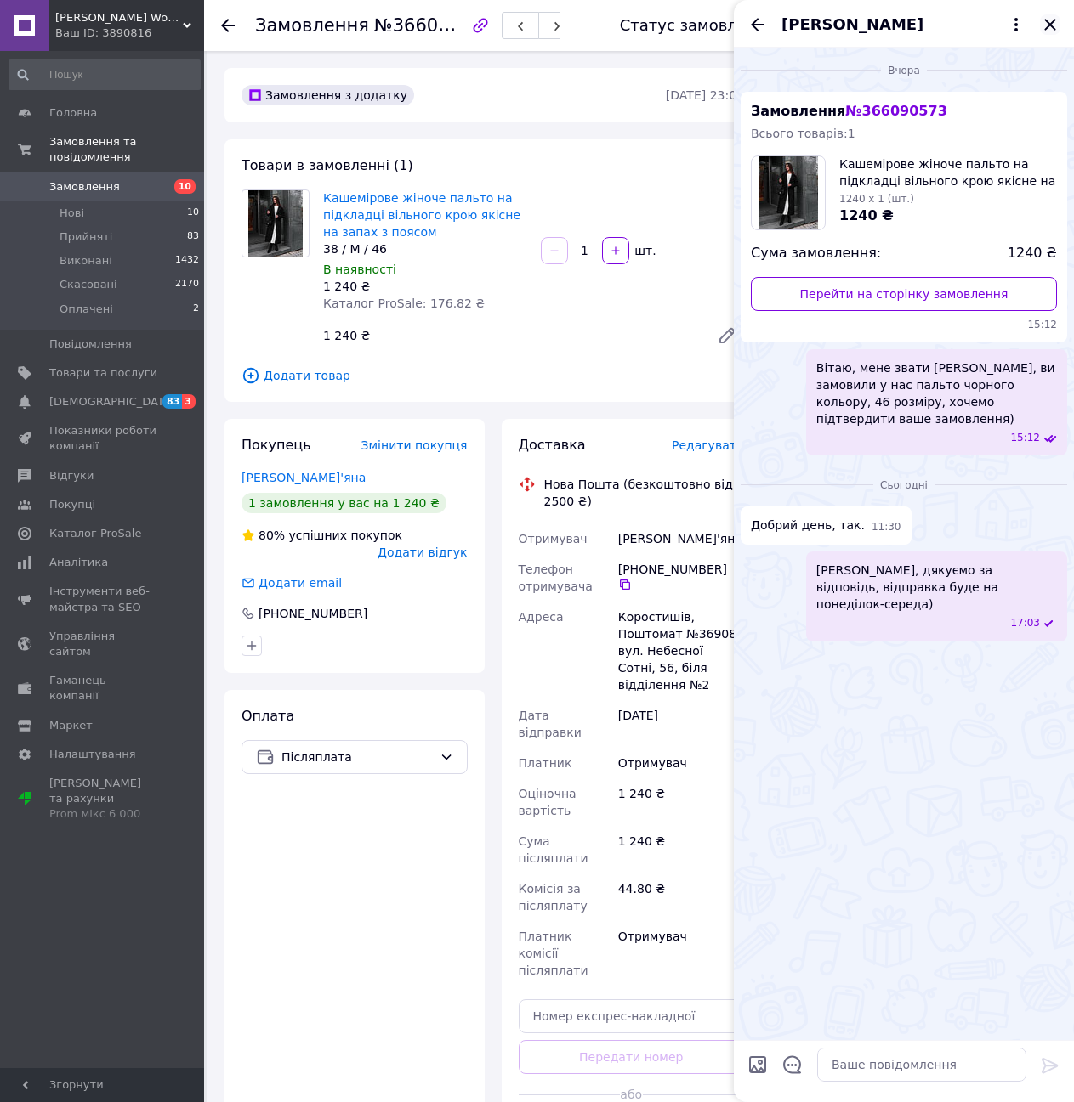
click at [1046, 26] on icon "Закрити" at bounding box center [1050, 24] width 20 height 20
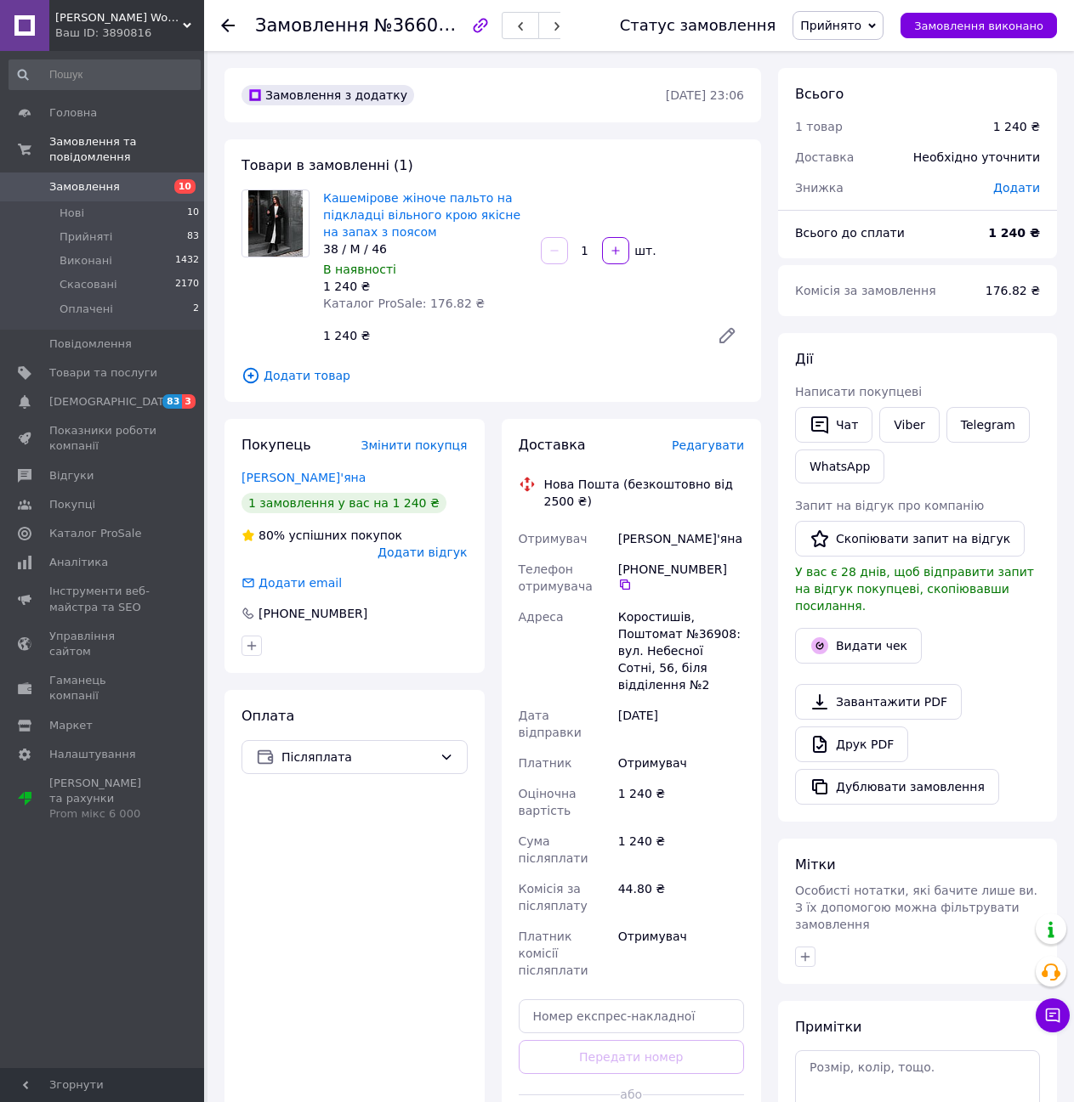
click at [228, 26] on use at bounding box center [228, 26] width 14 height 14
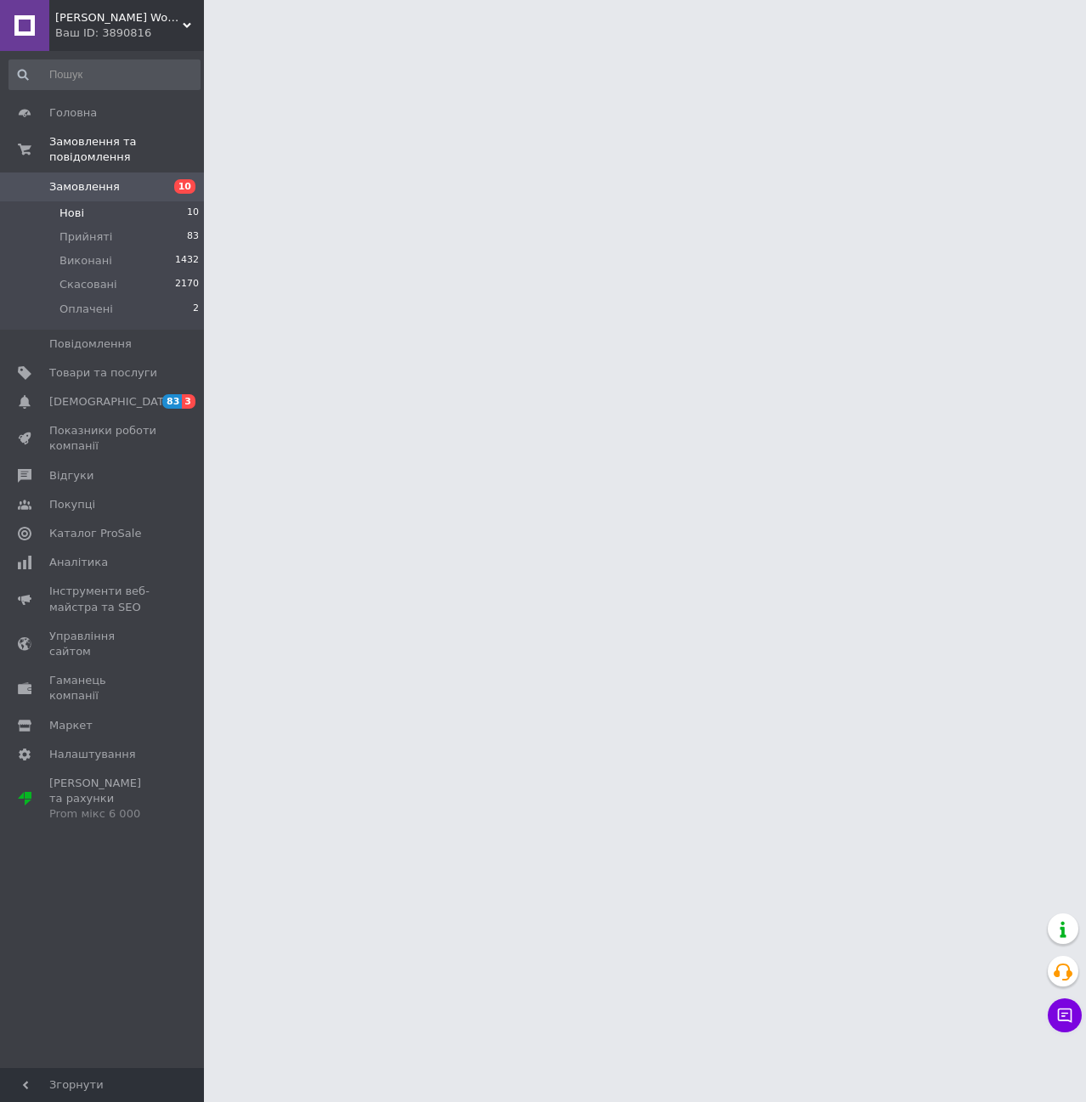
click at [114, 201] on li "Нові 10" at bounding box center [104, 213] width 209 height 24
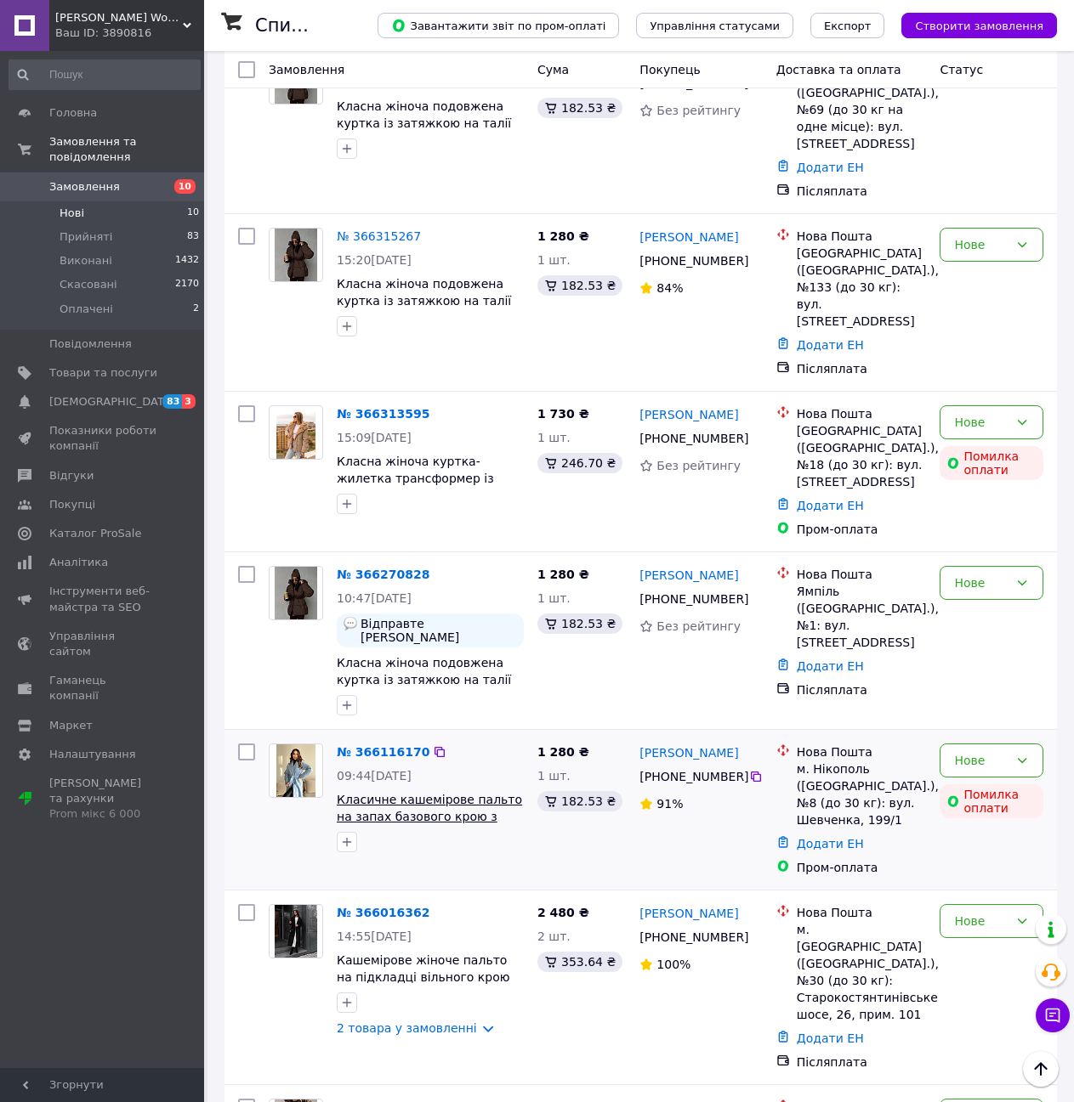
scroll to position [340, 0]
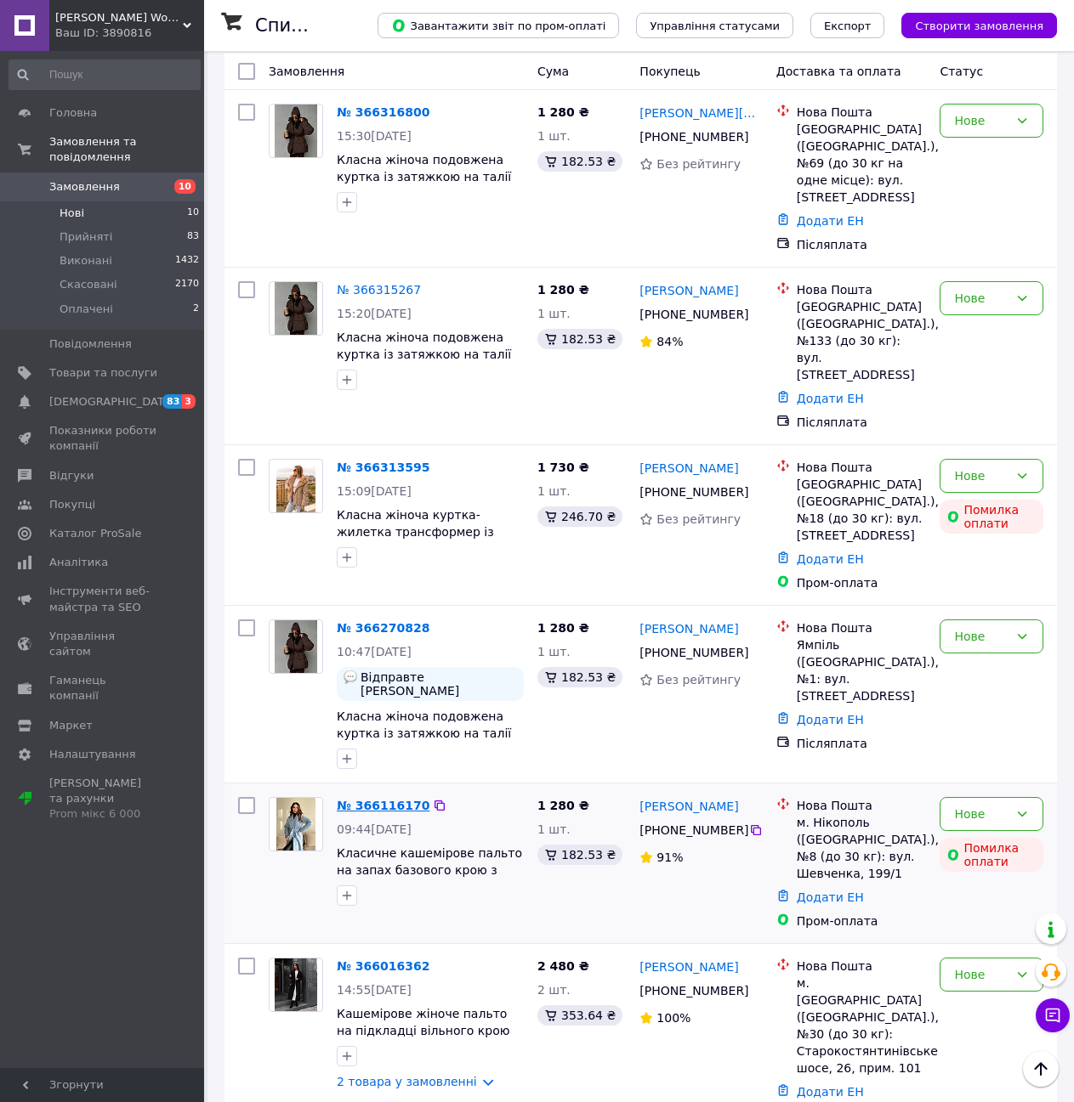
click at [399, 799] on link "№ 366116170" at bounding box center [383, 806] width 93 height 14
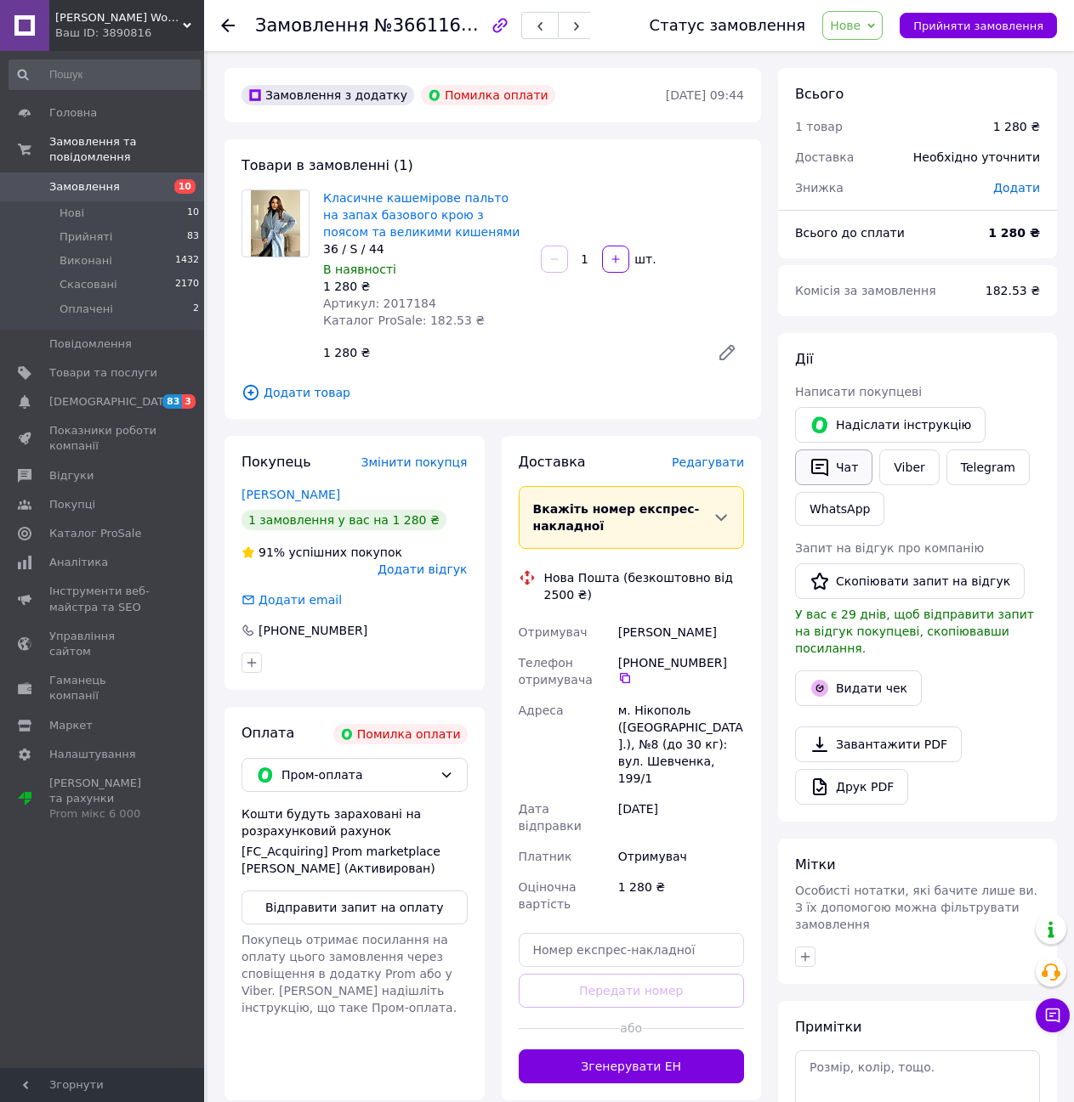
click at [833, 464] on button "Чат" at bounding box center [833, 468] width 77 height 36
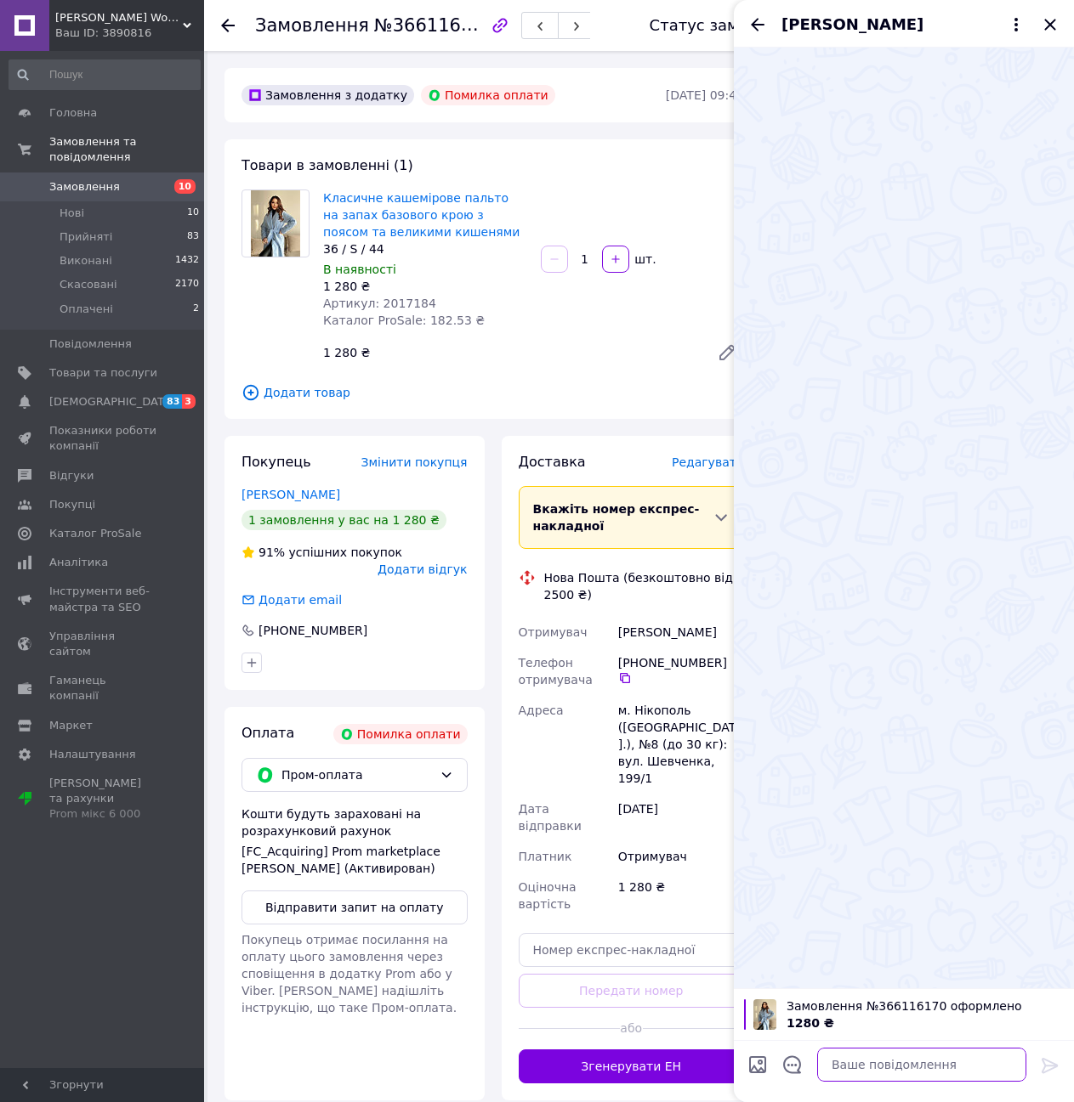
click at [864, 1070] on textarea at bounding box center [921, 1065] width 209 height 34
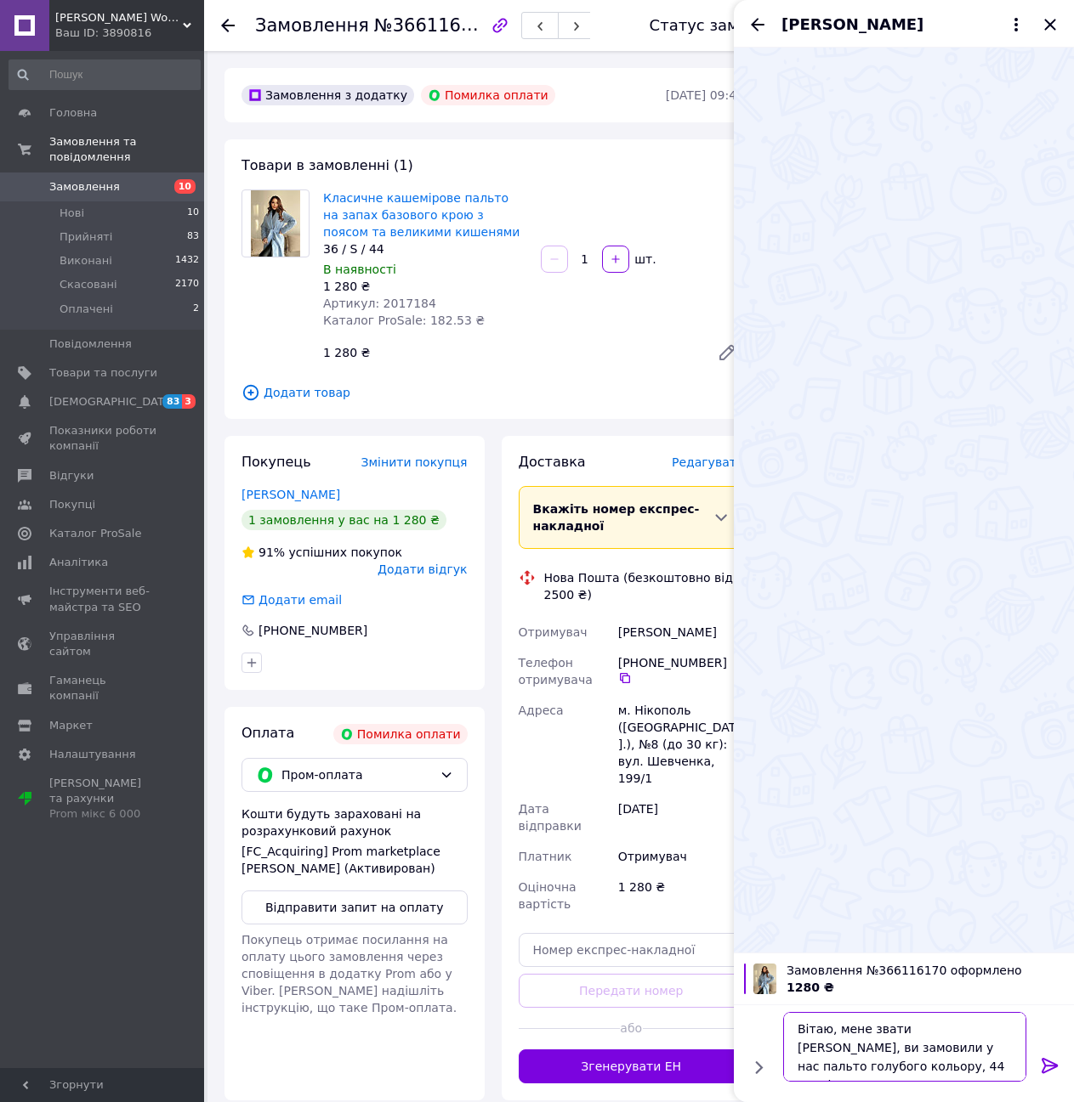
type textarea "Вітаю, мене звати [PERSON_NAME], ви замовили у нас пальто голубого кольору, 44 …"
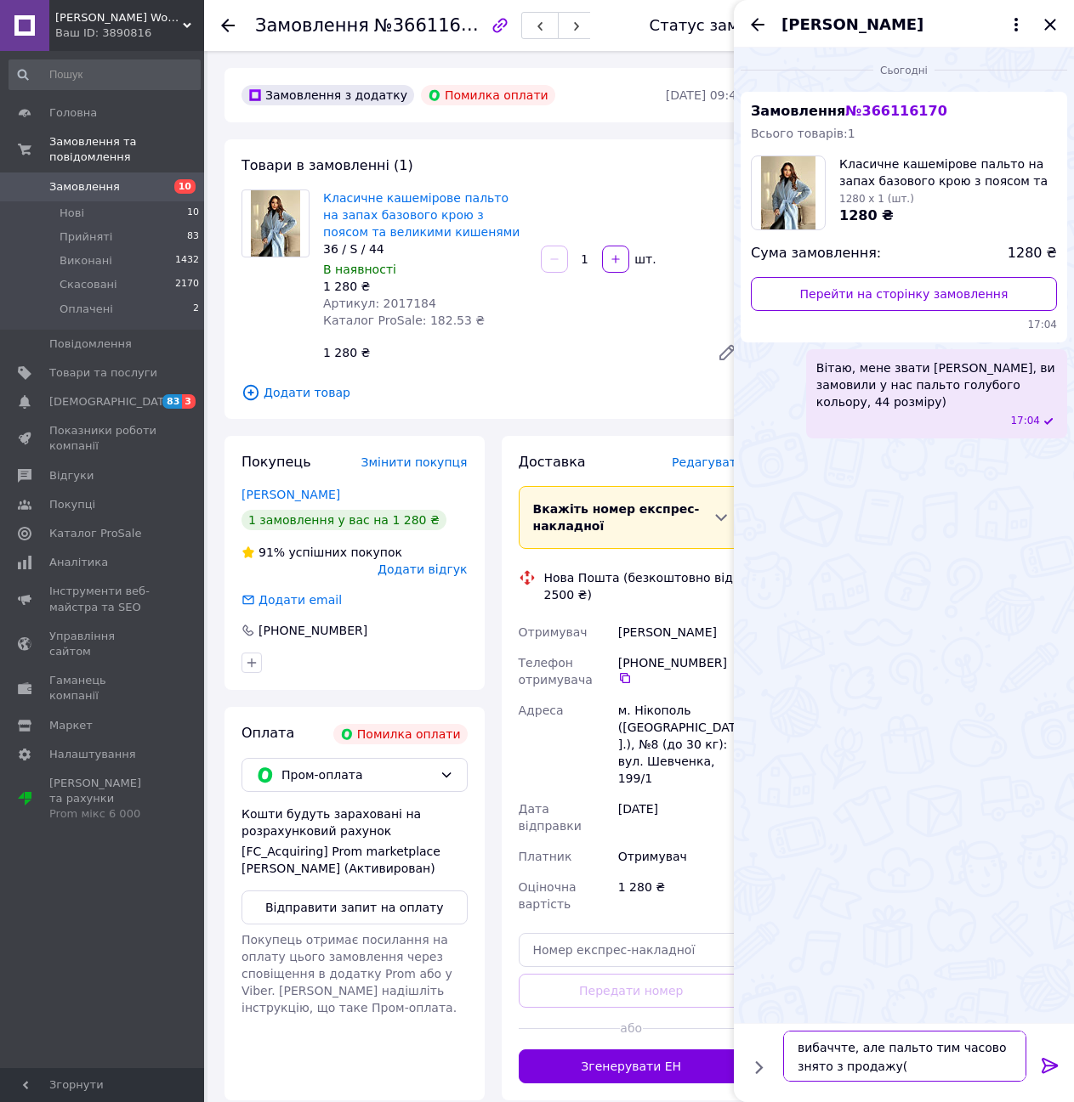
type textarea "вибачте, але пальто тим часово знято з продажу("
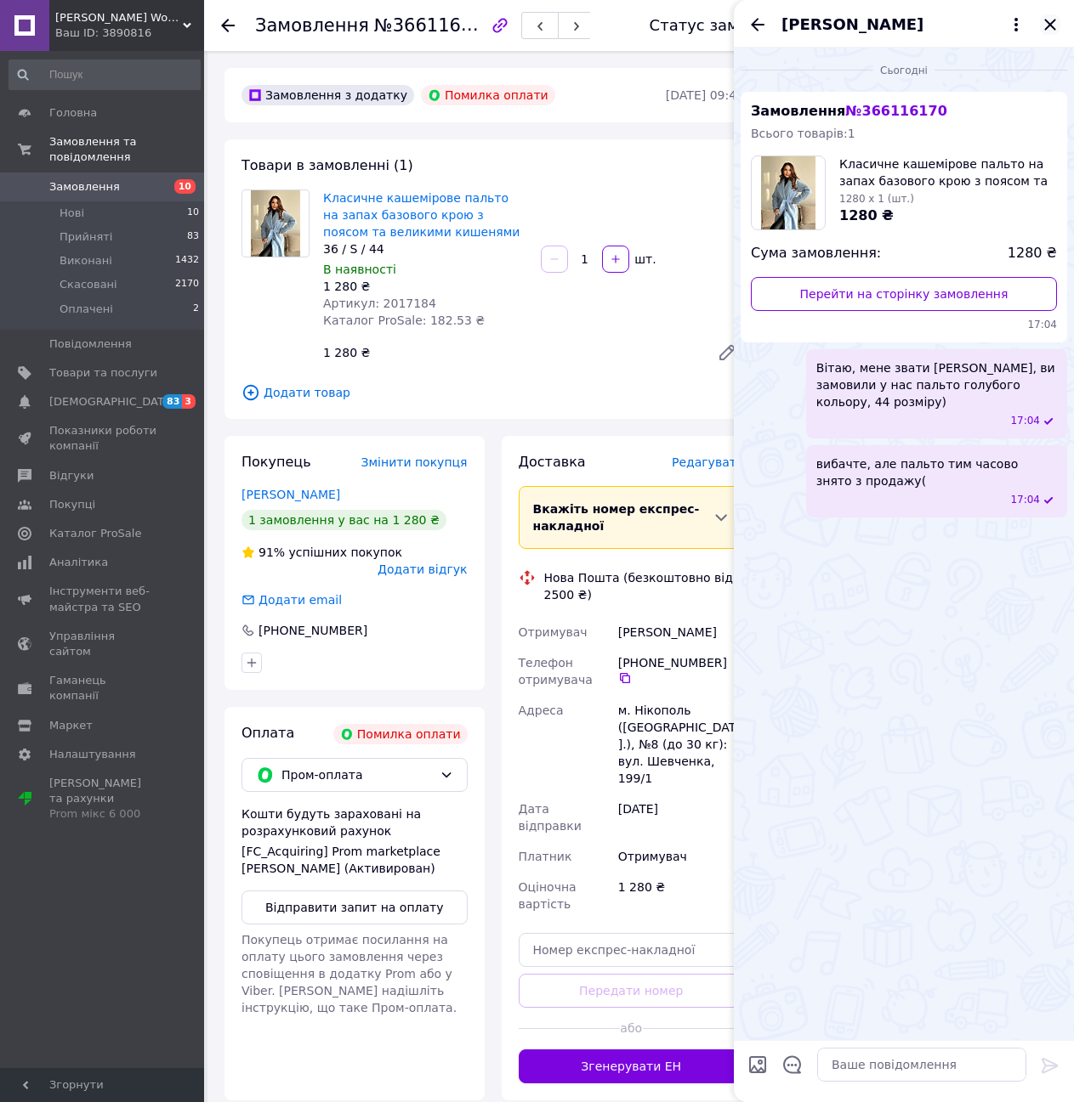
click at [1050, 20] on icon "Закрити" at bounding box center [1050, 24] width 20 height 20
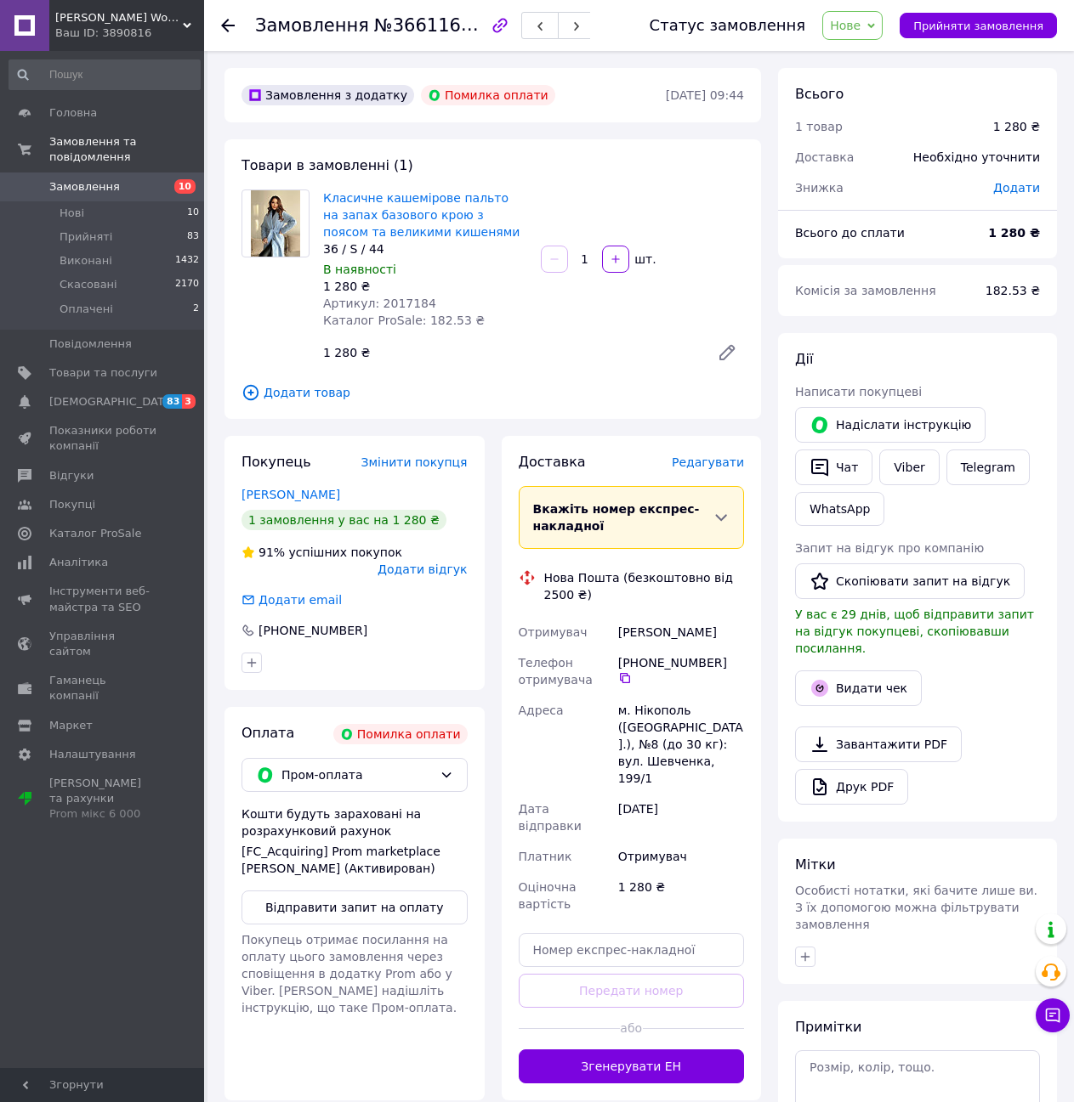
click at [226, 20] on icon at bounding box center [228, 26] width 14 height 14
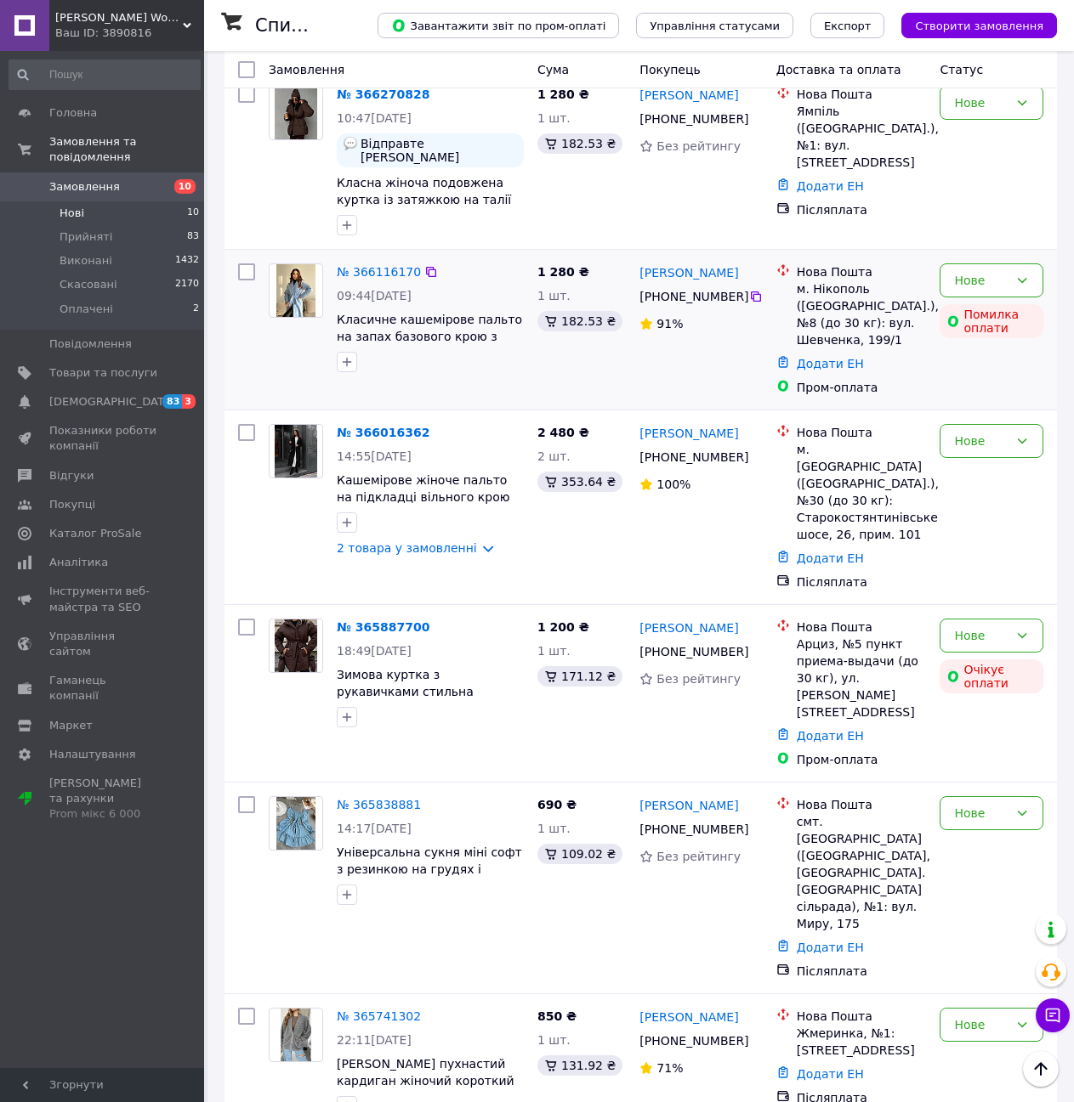
scroll to position [914, 0]
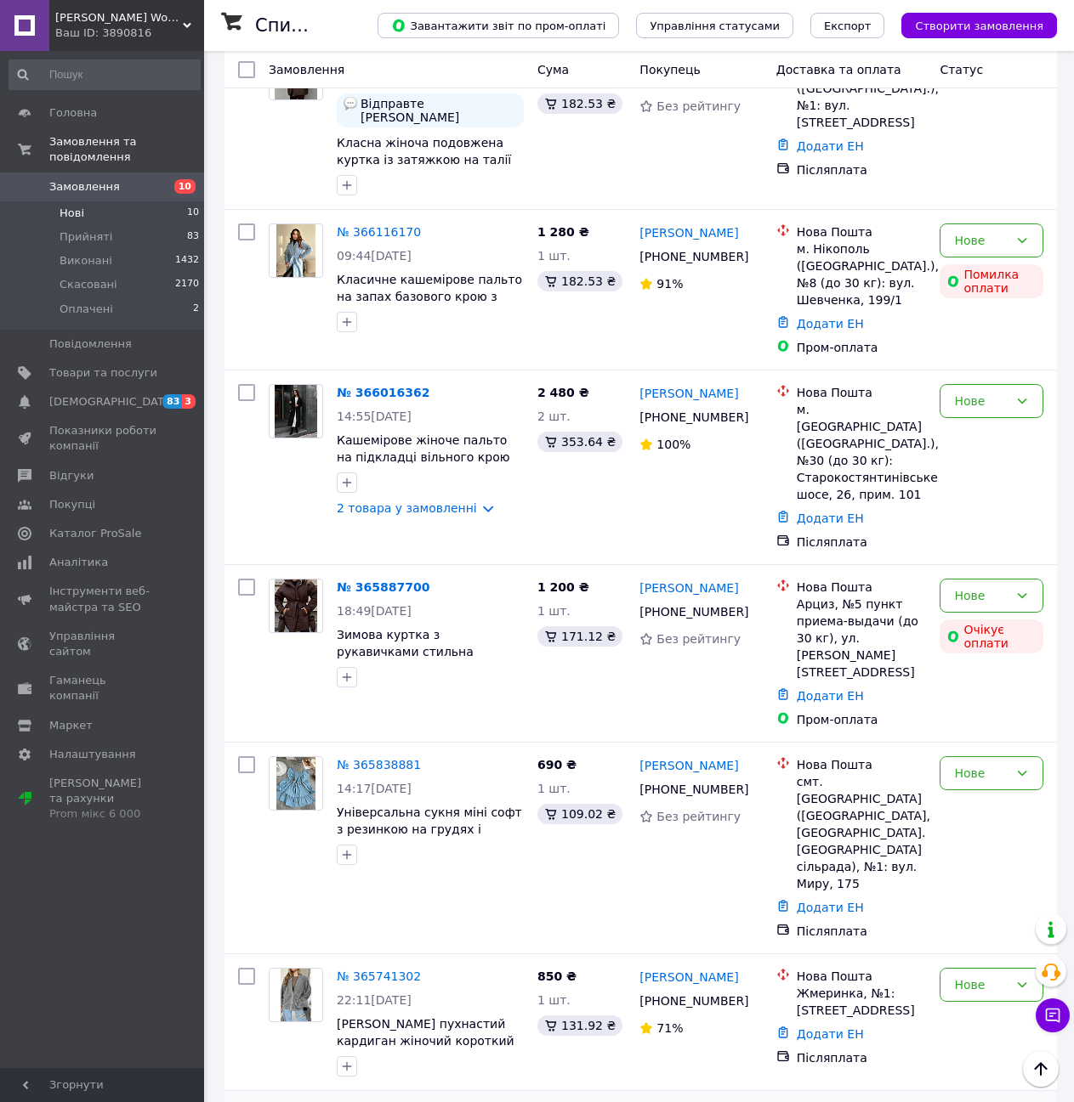
click at [972, 1102] on div "Нове" at bounding box center [981, 1122] width 54 height 19
click at [992, 1057] on li "Скасовано" at bounding box center [991, 1054] width 102 height 31
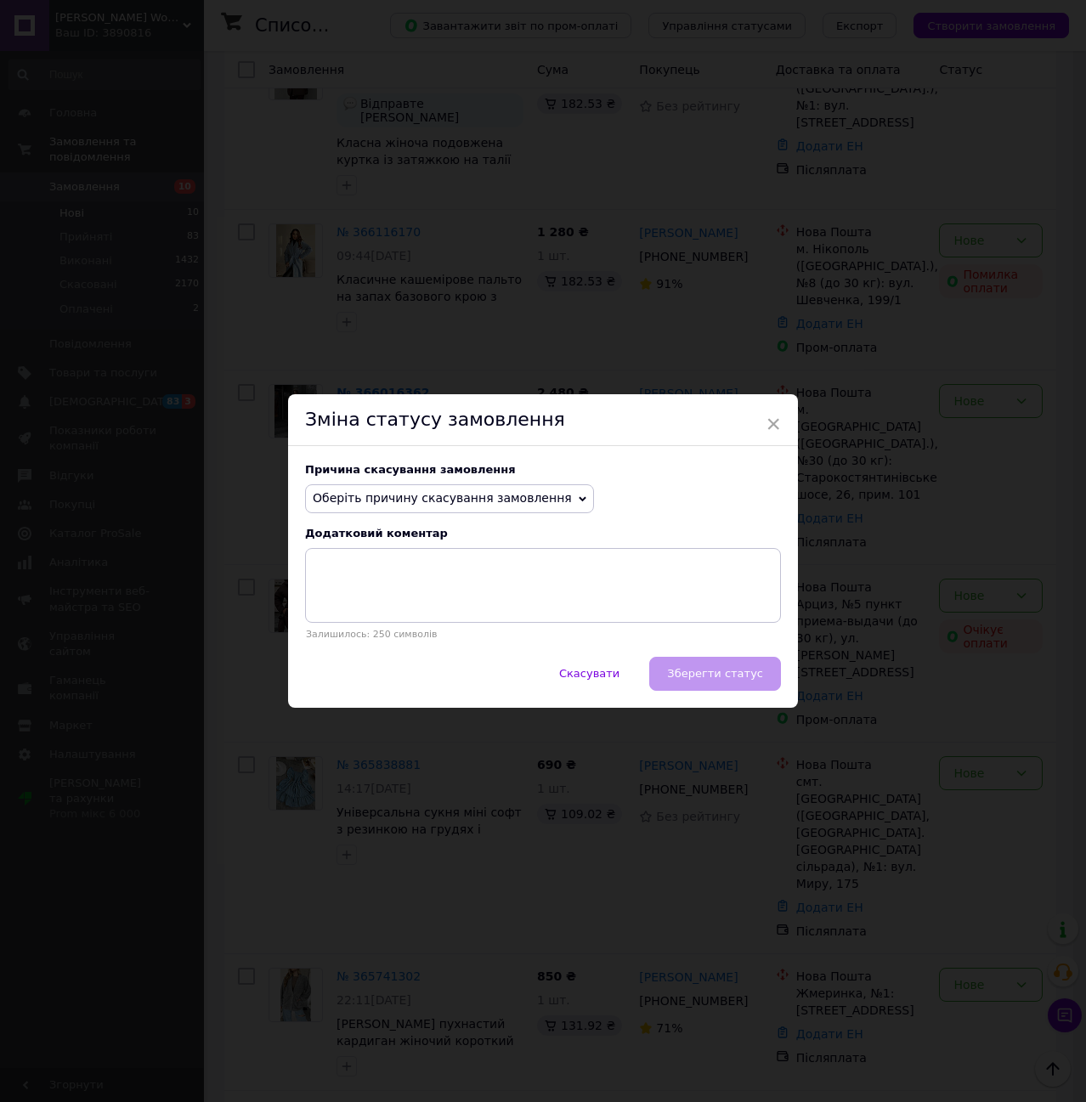
click at [459, 502] on span "Оберіть причину скасування замовлення" at bounding box center [442, 498] width 259 height 14
click at [415, 574] on li "Оплата не надійшла" at bounding box center [449, 580] width 287 height 24
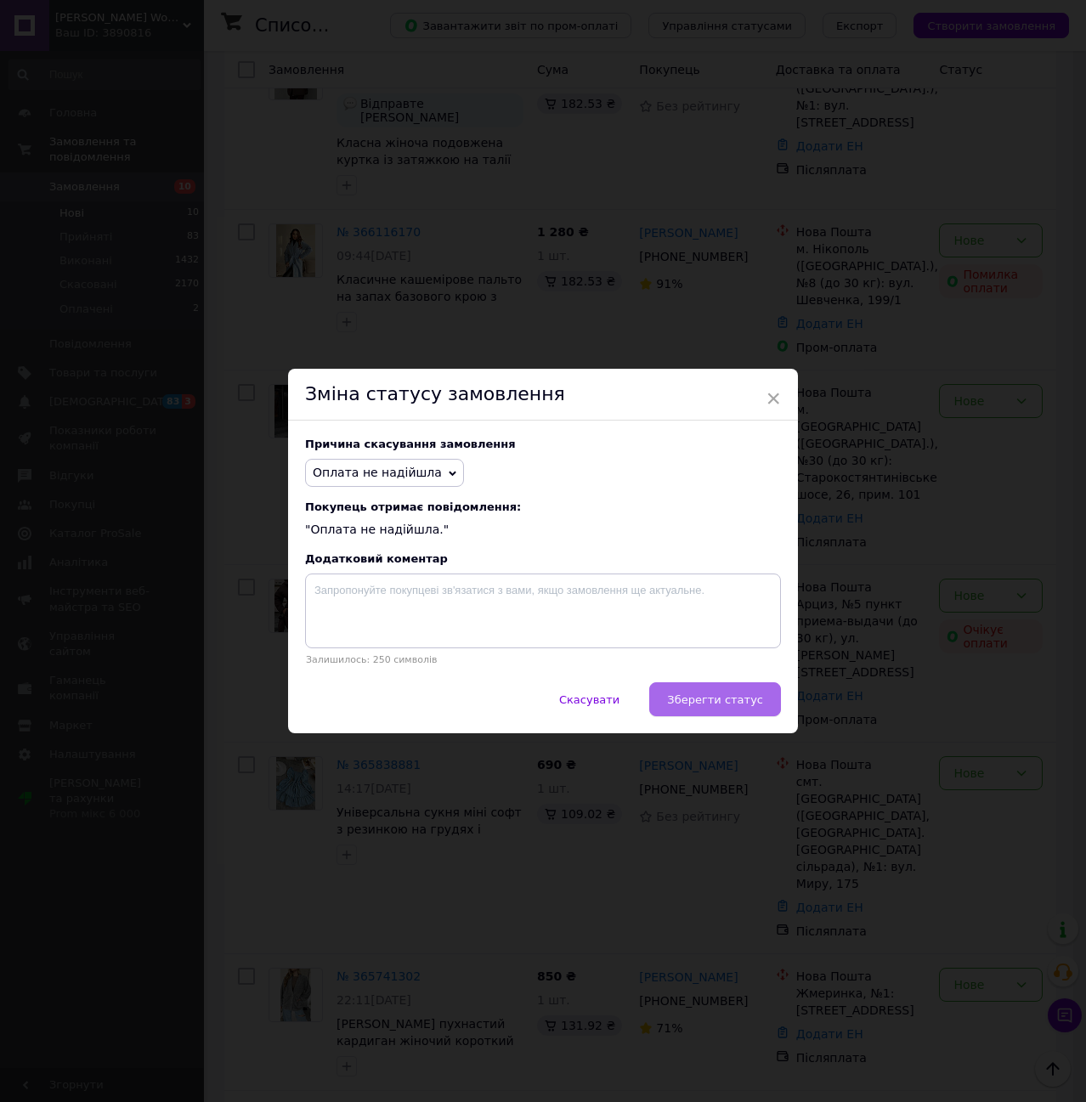
click at [711, 694] on button "Зберегти статус" at bounding box center [715, 700] width 132 height 34
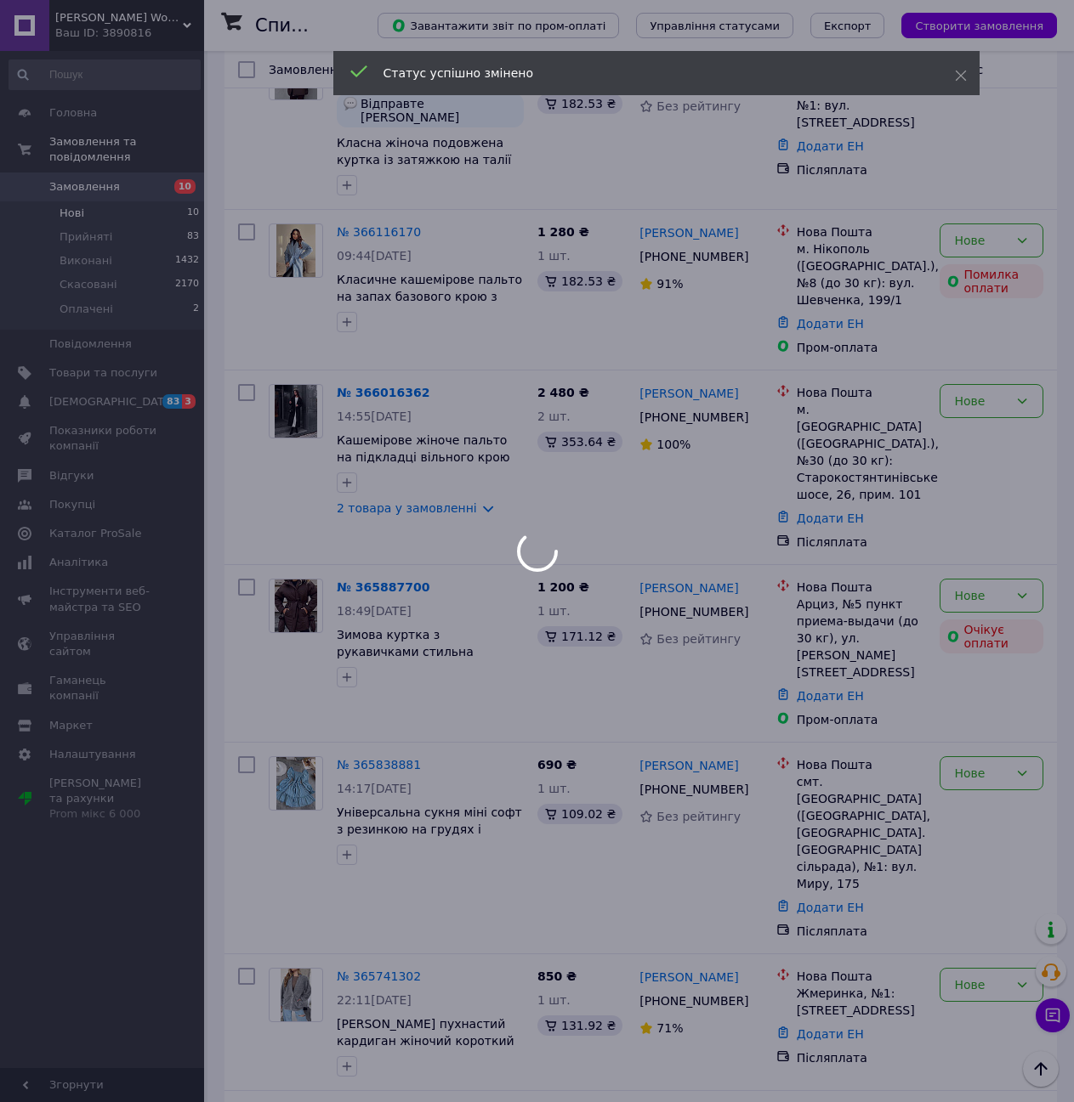
scroll to position [890, 0]
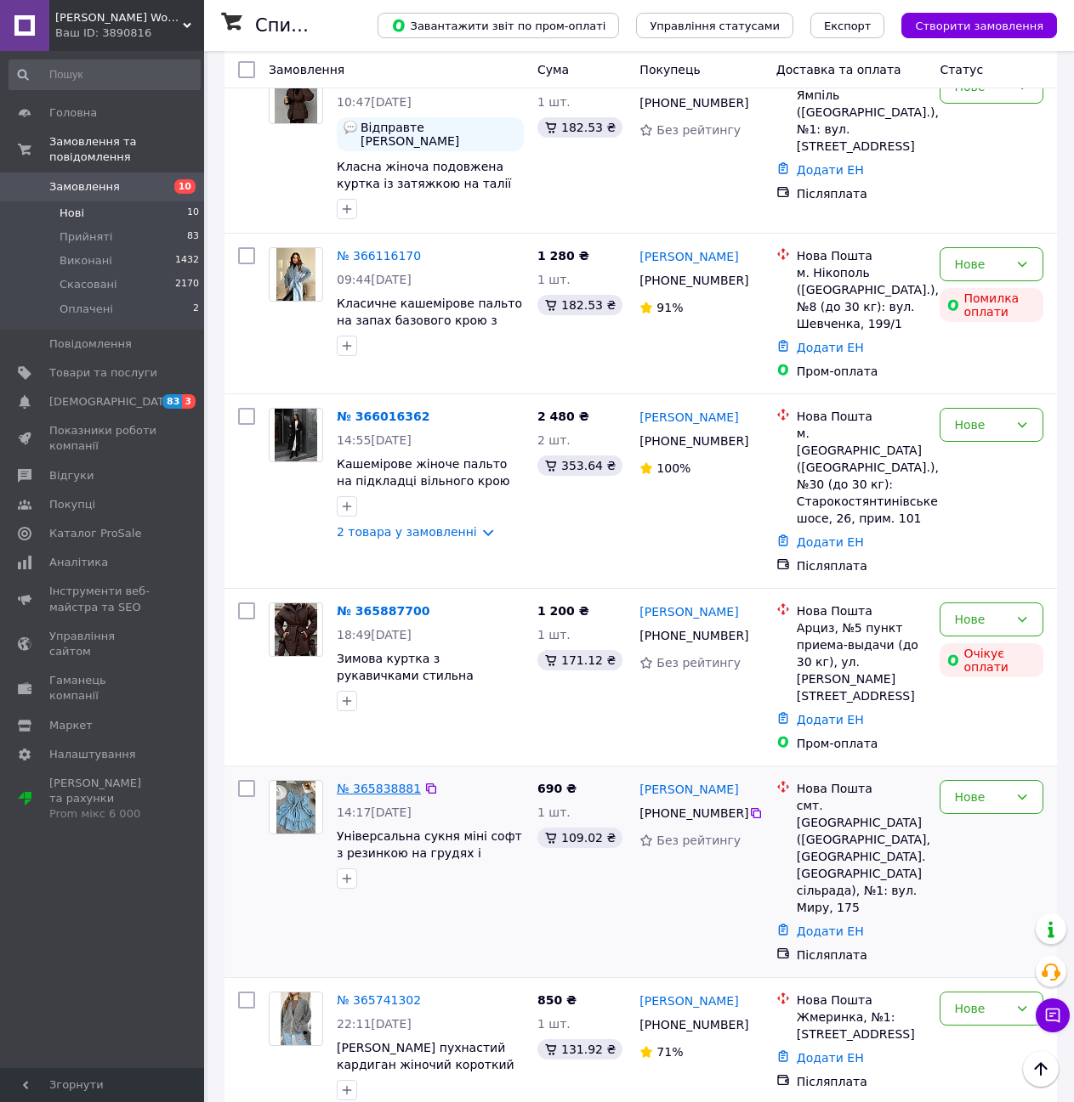
click at [398, 782] on link "№ 365838881" at bounding box center [379, 789] width 84 height 14
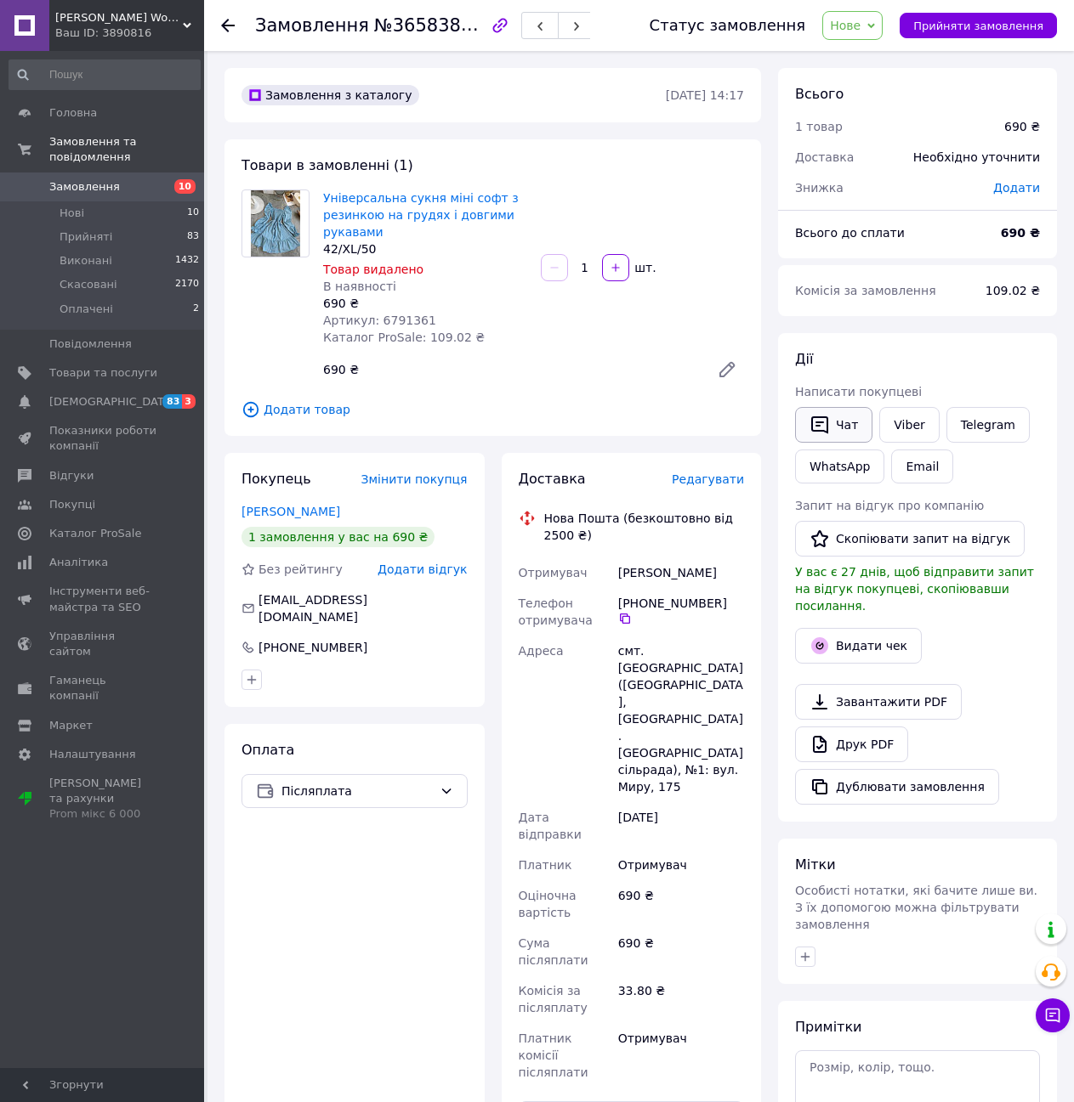
click at [853, 422] on button "Чат" at bounding box center [833, 425] width 77 height 36
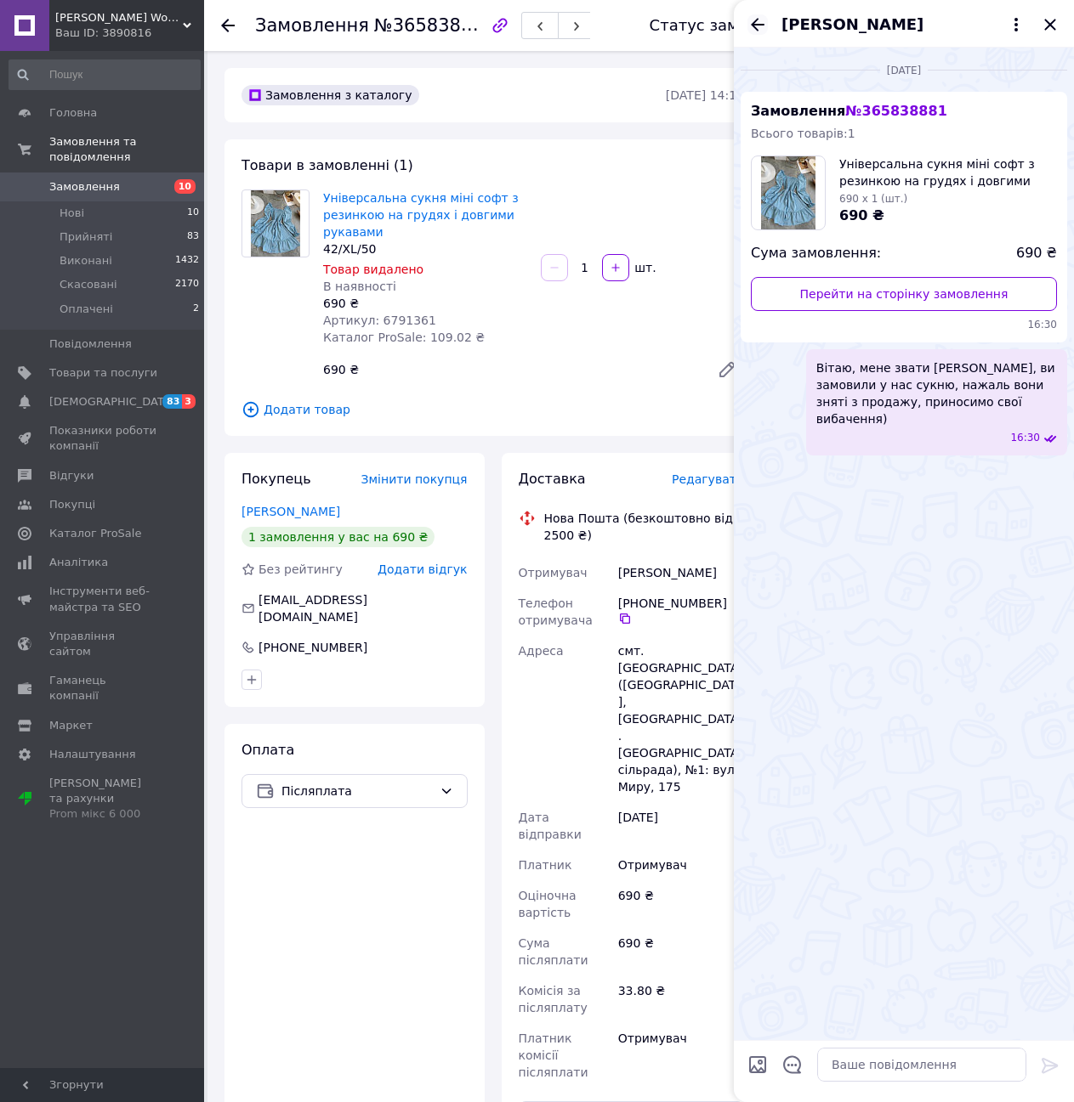
click at [755, 21] on icon "Назад" at bounding box center [758, 24] width 14 height 13
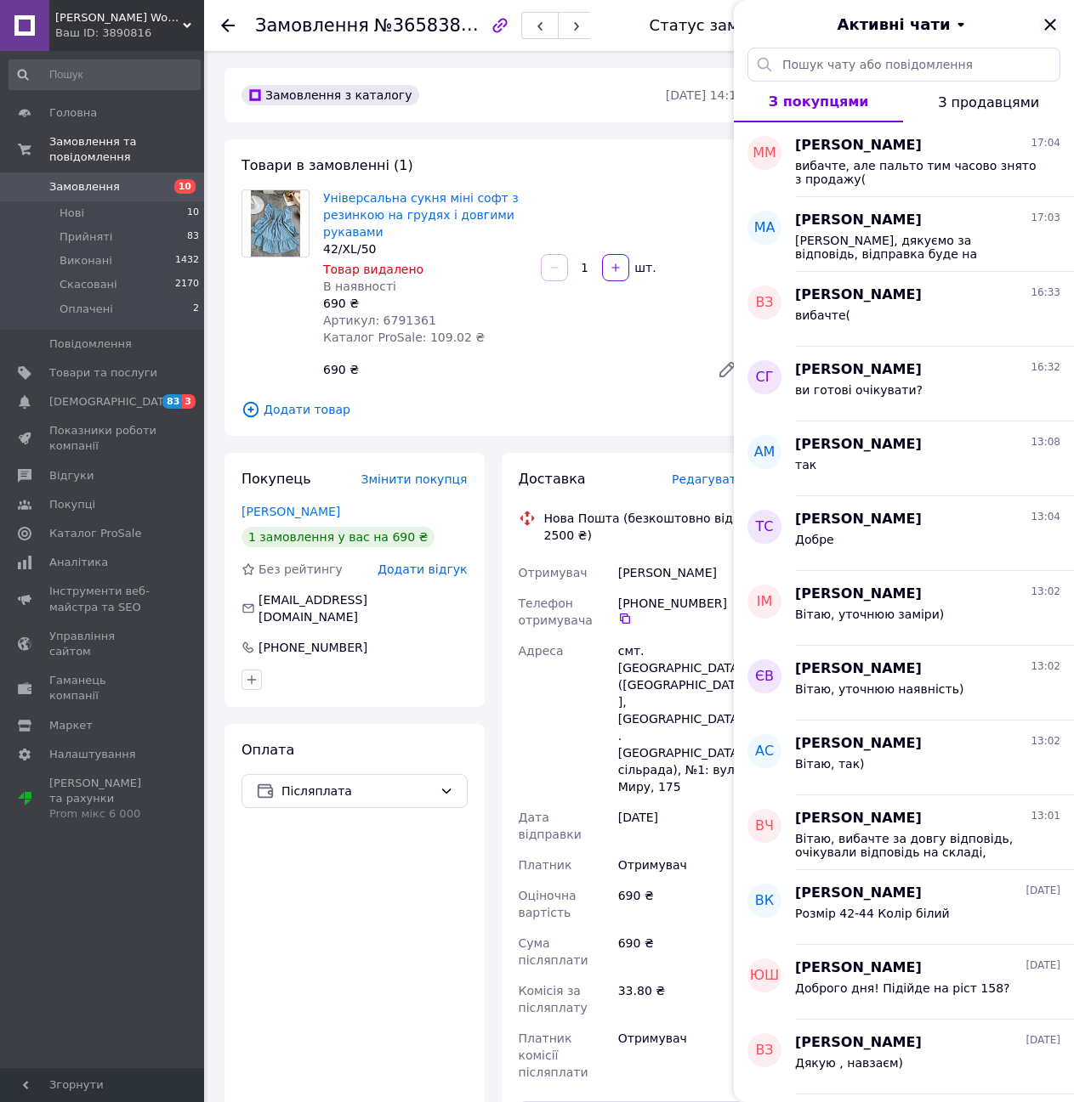
click at [1051, 22] on icon "Закрити" at bounding box center [1049, 24] width 11 height 11
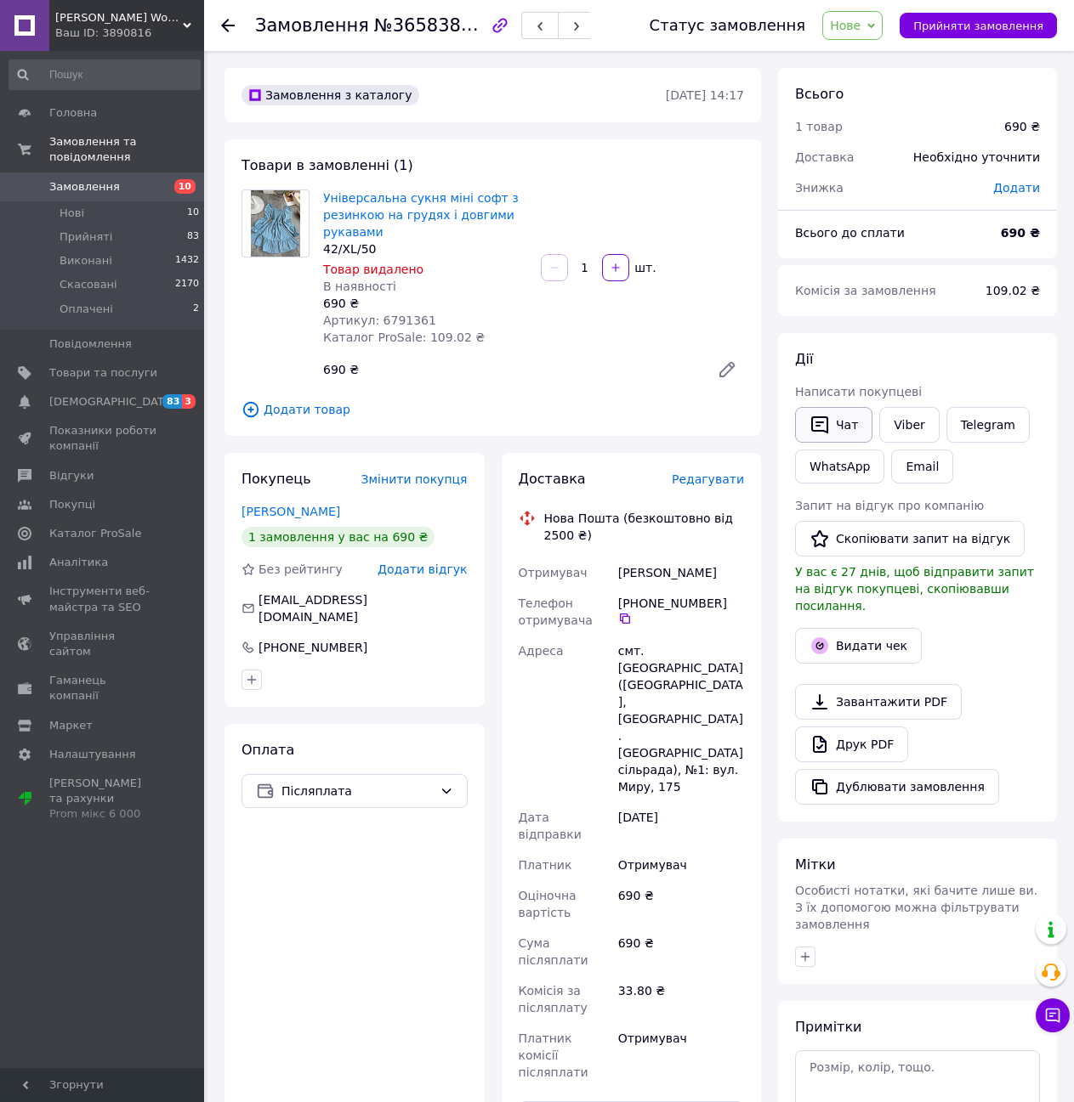
click at [848, 427] on button "Чат" at bounding box center [833, 425] width 77 height 36
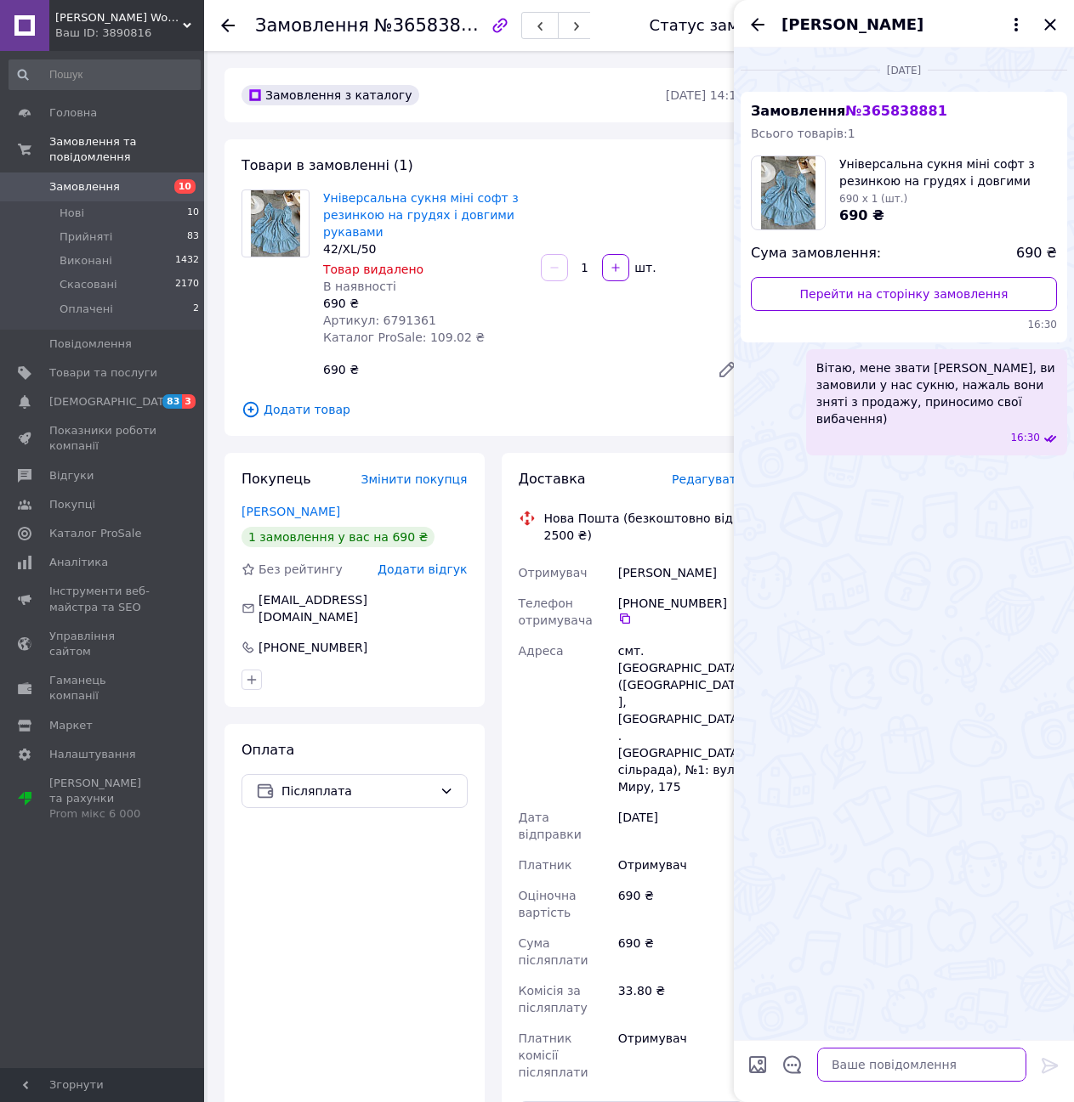
click at [874, 1068] on textarea at bounding box center [921, 1065] width 209 height 34
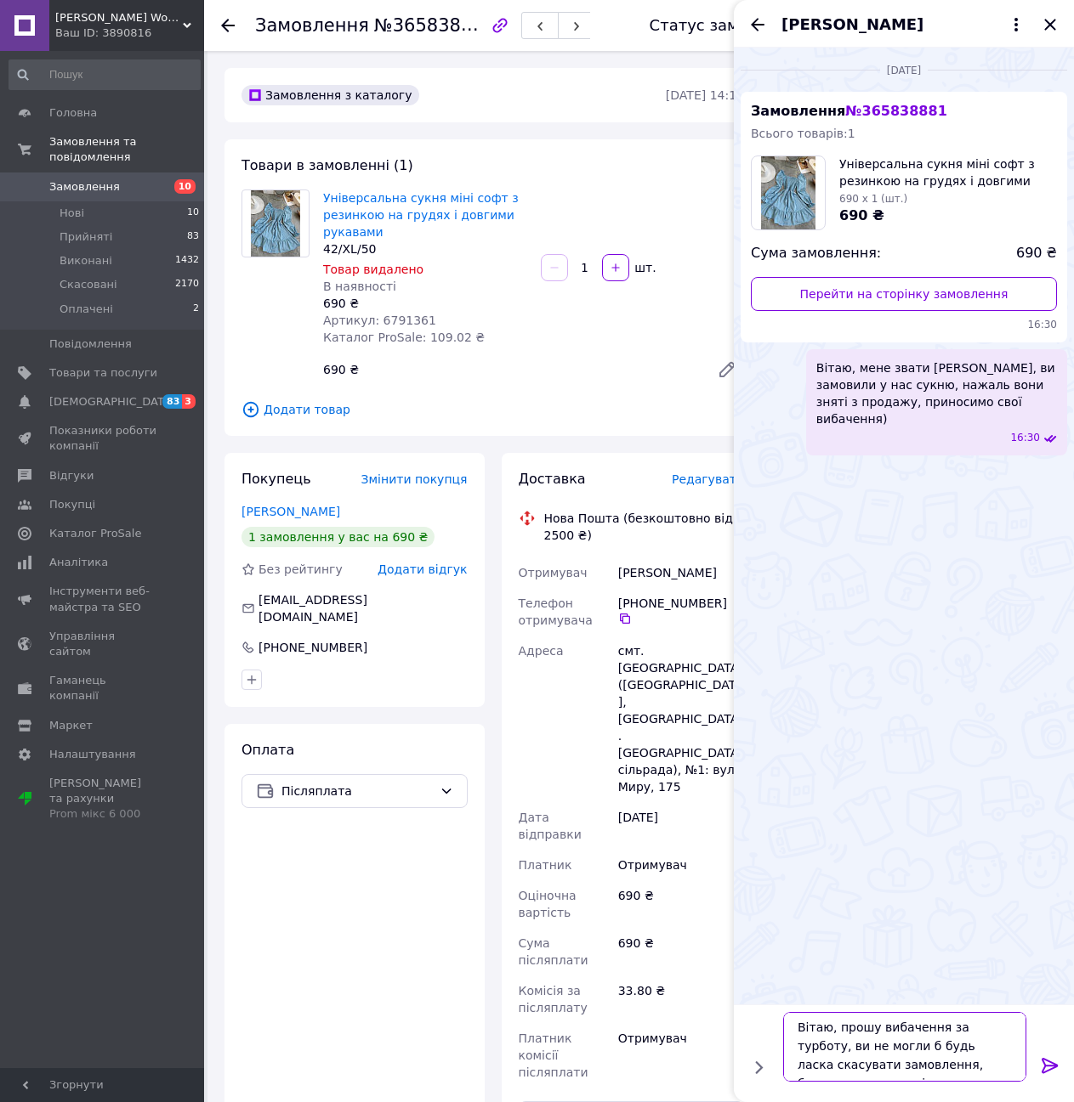
type textarea "Вітаю, прошу вибачення за турботу, ви не могли б будь ласка скасувати замовленн…"
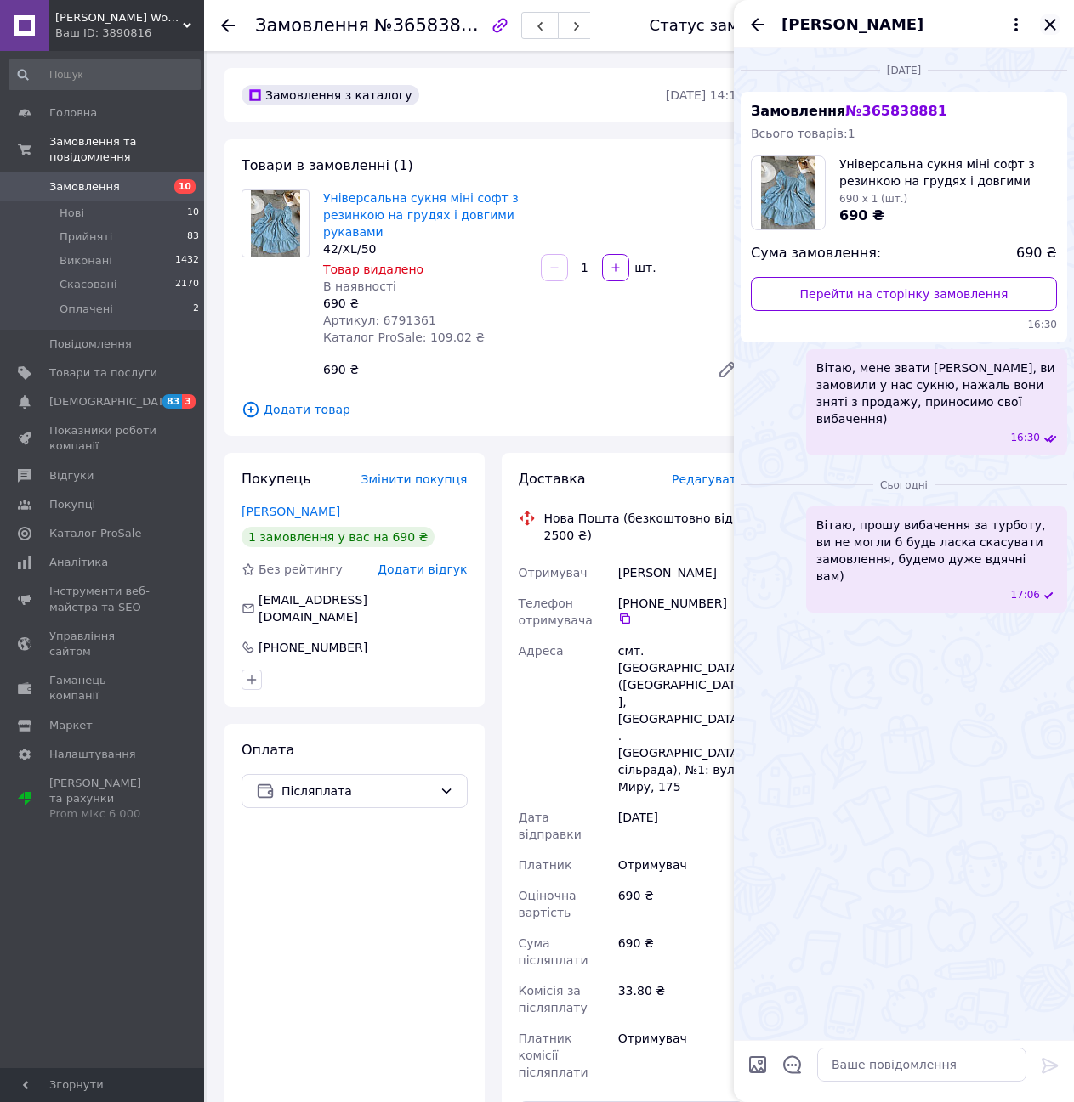
click at [1049, 21] on icon "Закрити" at bounding box center [1050, 24] width 20 height 20
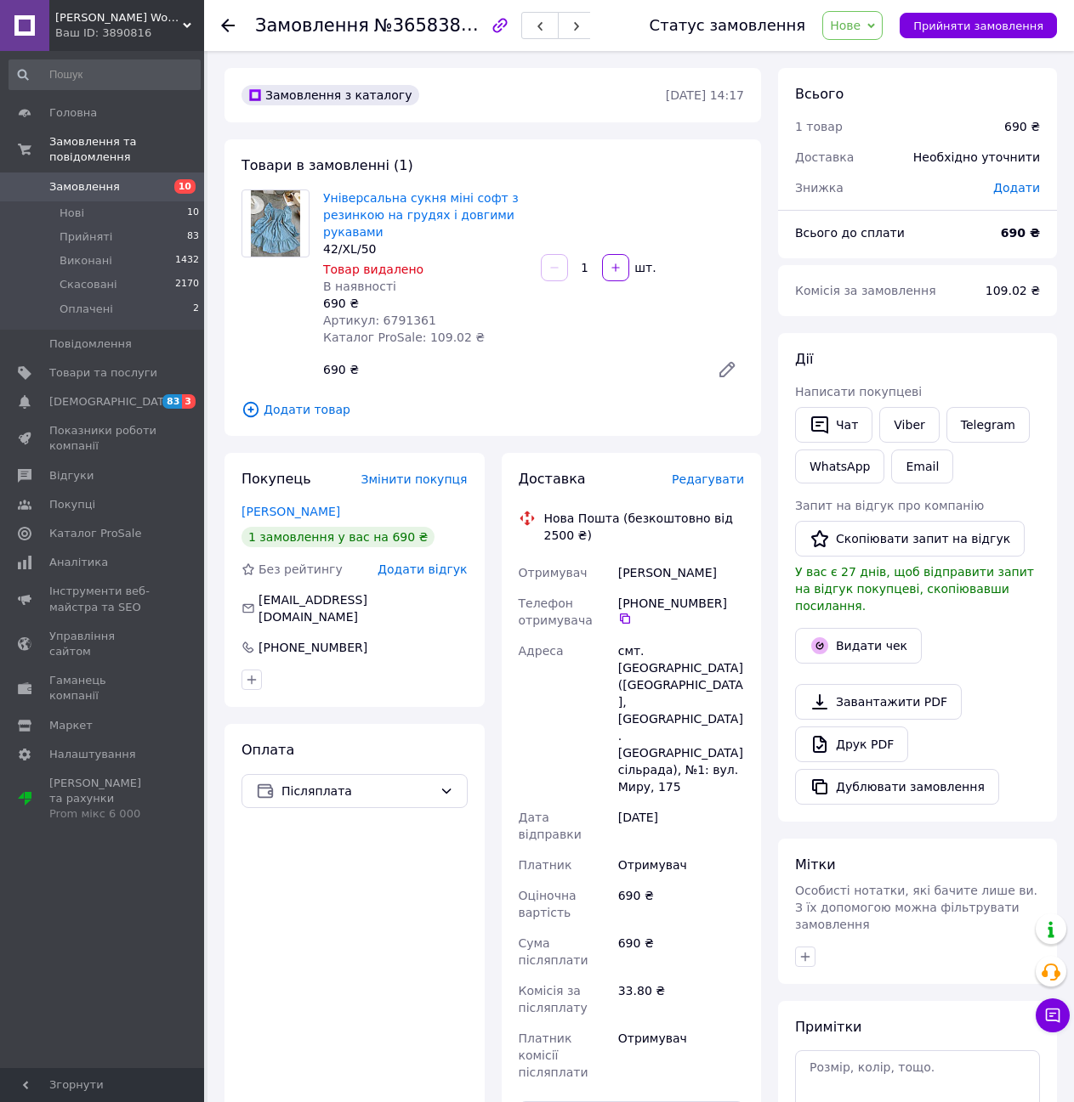
click at [227, 25] on use at bounding box center [228, 26] width 14 height 14
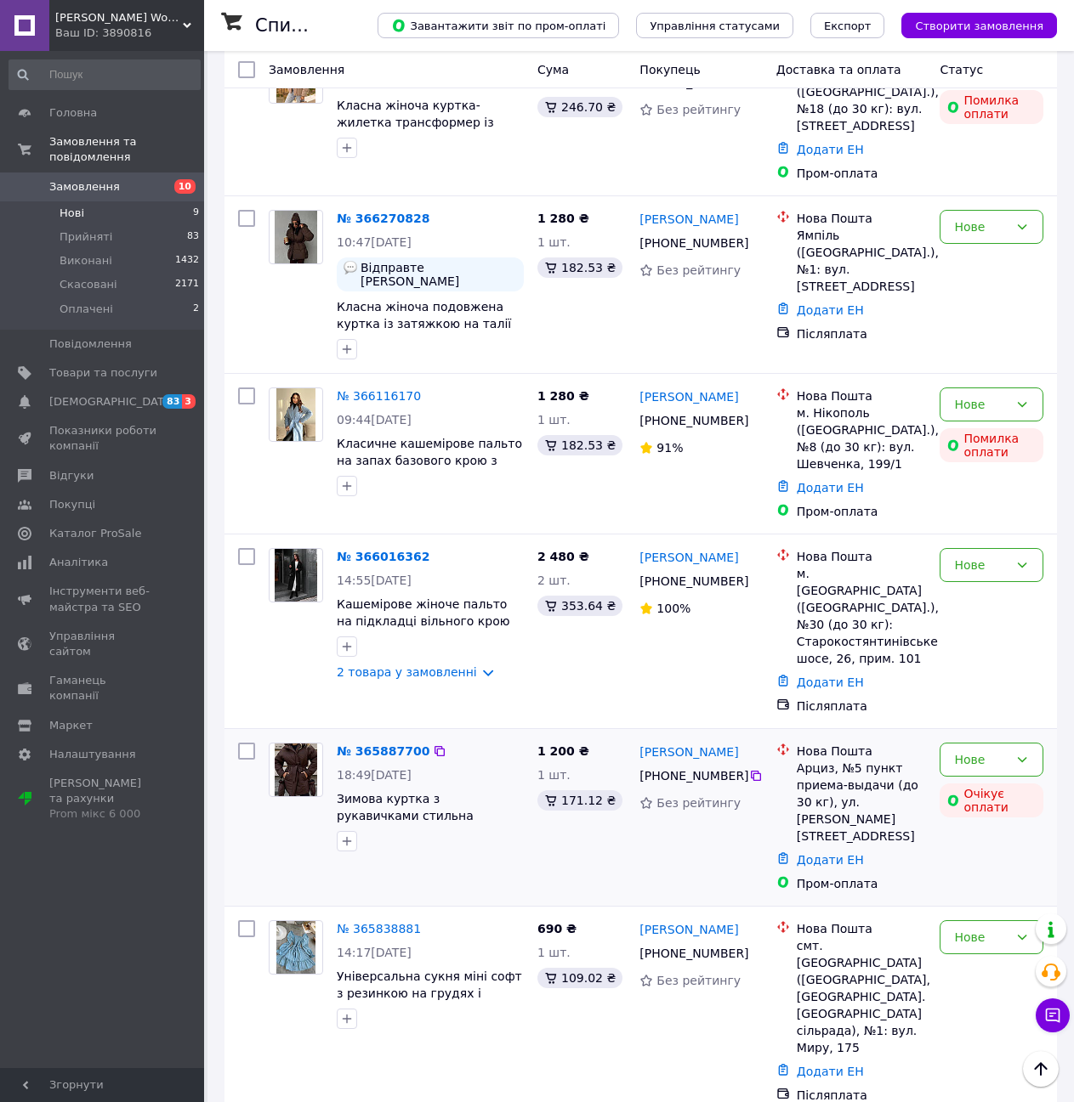
scroll to position [753, 0]
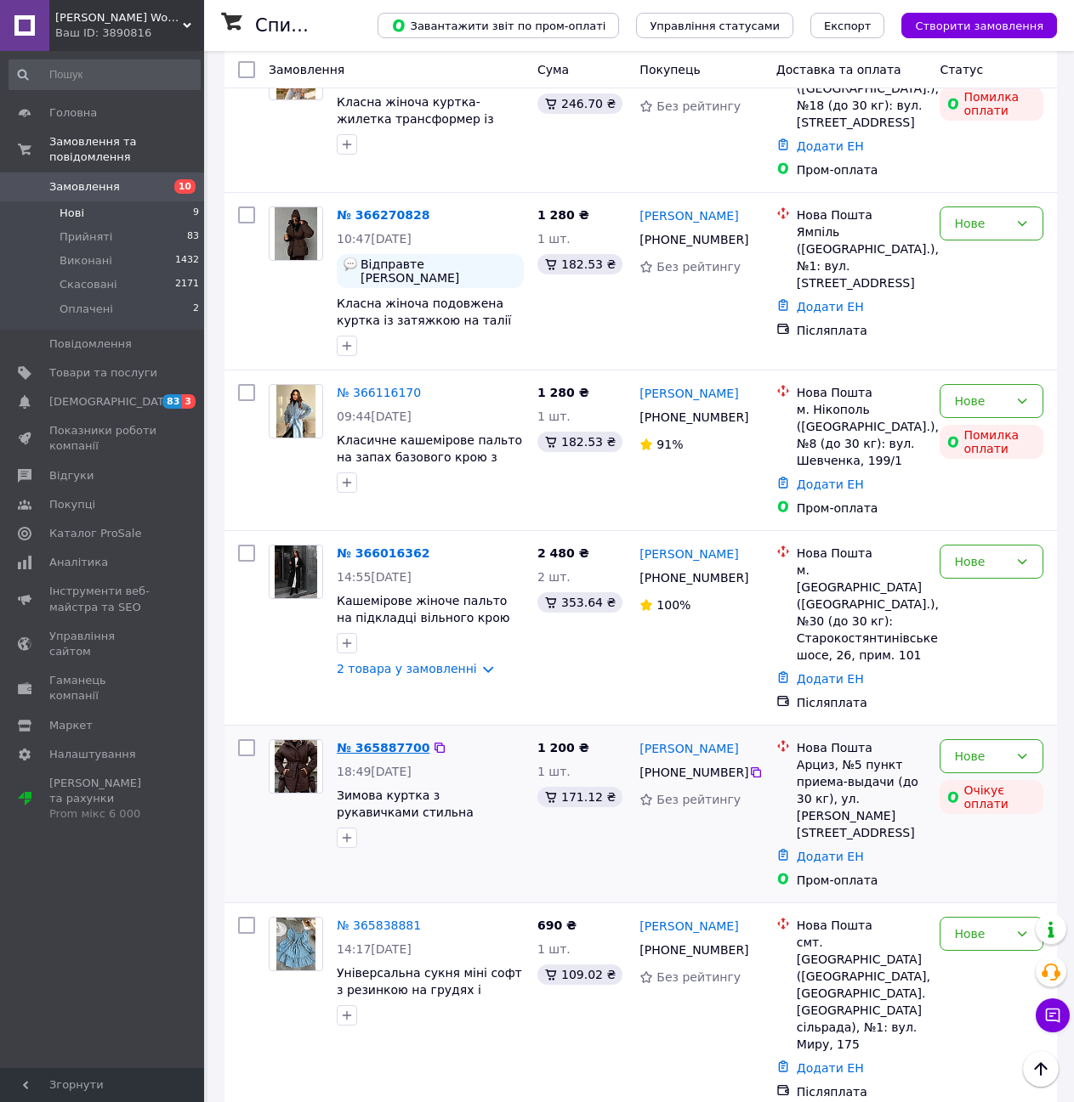
click at [386, 741] on link "№ 365887700" at bounding box center [383, 748] width 93 height 14
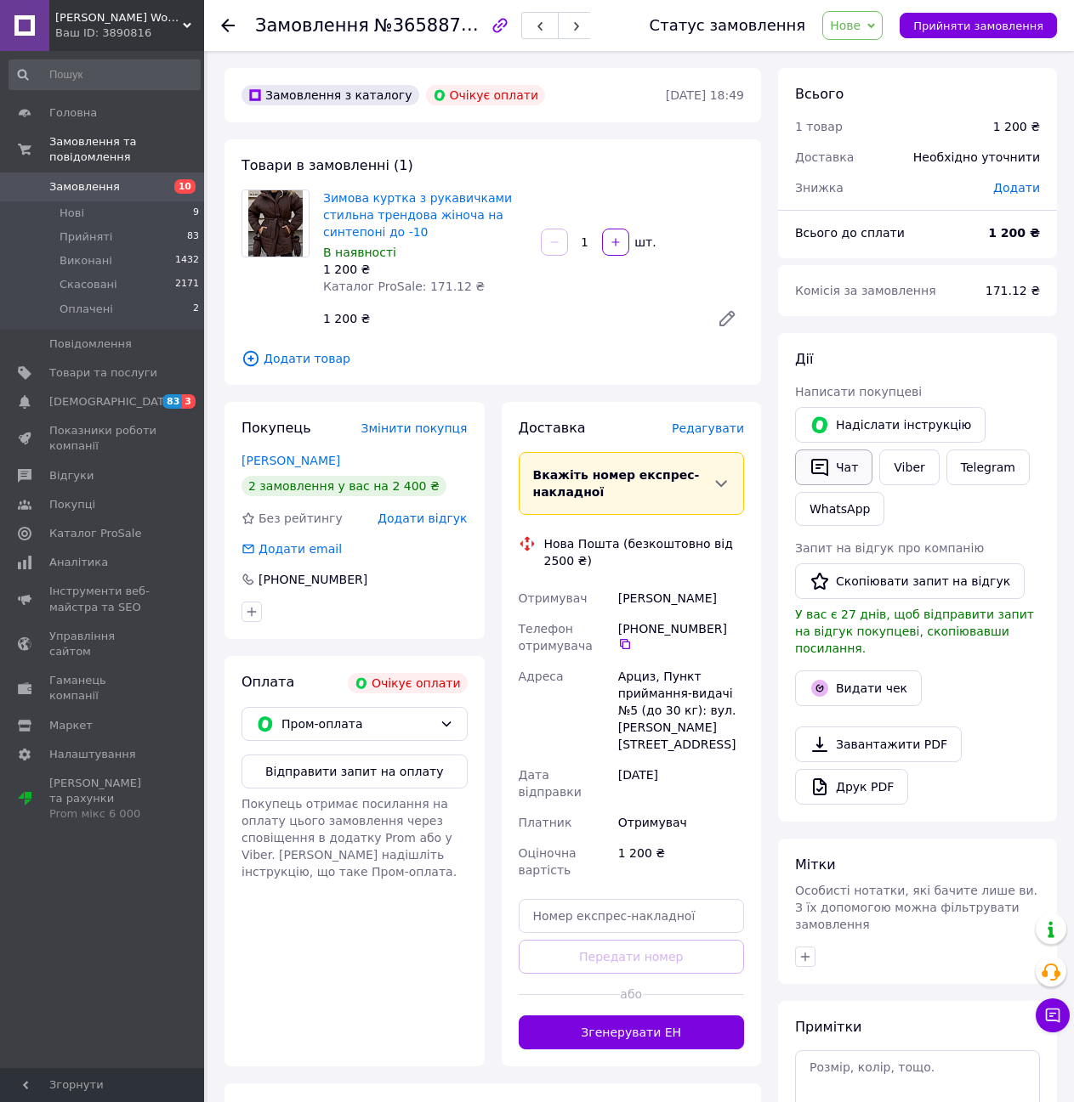
click at [838, 463] on button "Чат" at bounding box center [833, 468] width 77 height 36
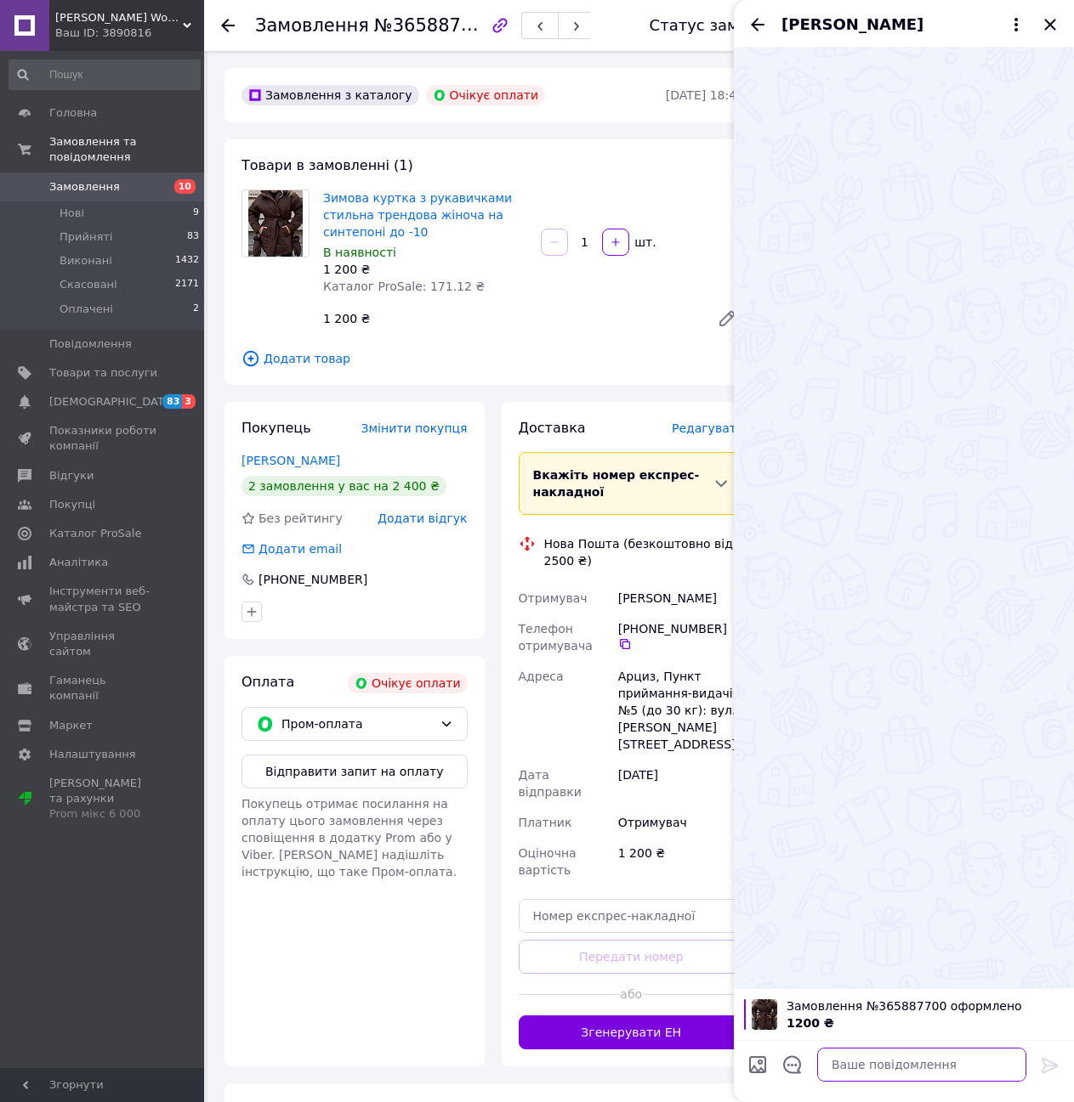
drag, startPoint x: 871, startPoint y: 1065, endPoint x: 869, endPoint y: 1055, distance: 10.5
click at [871, 1064] on textarea at bounding box center [921, 1065] width 209 height 34
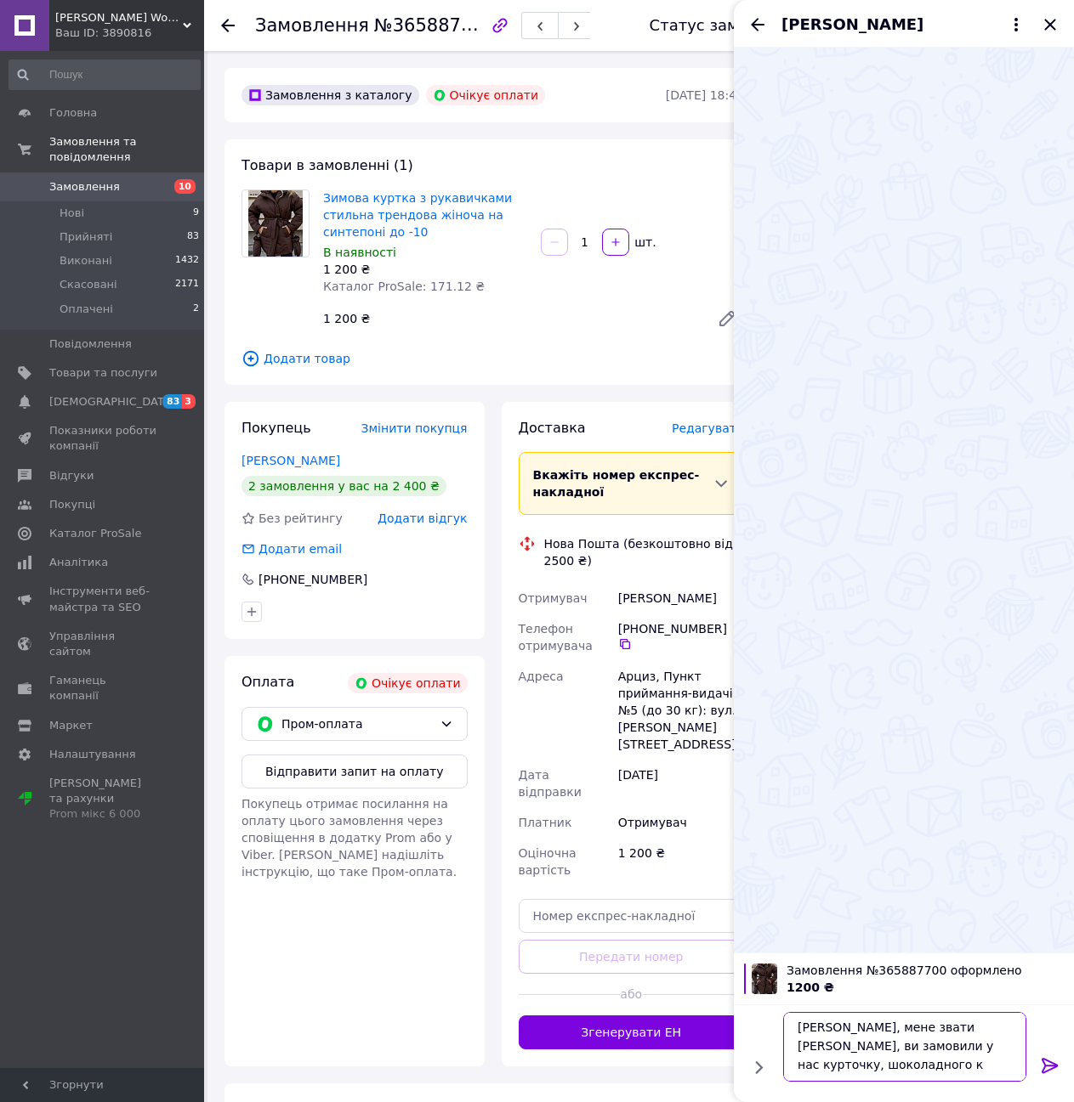
scroll to position [2, 0]
type textarea "[PERSON_NAME], мене звати [PERSON_NAME], ви замовили у нас курточку, шоколадног…"
click at [106, 179] on span "Замовлення" at bounding box center [84, 186] width 71 height 15
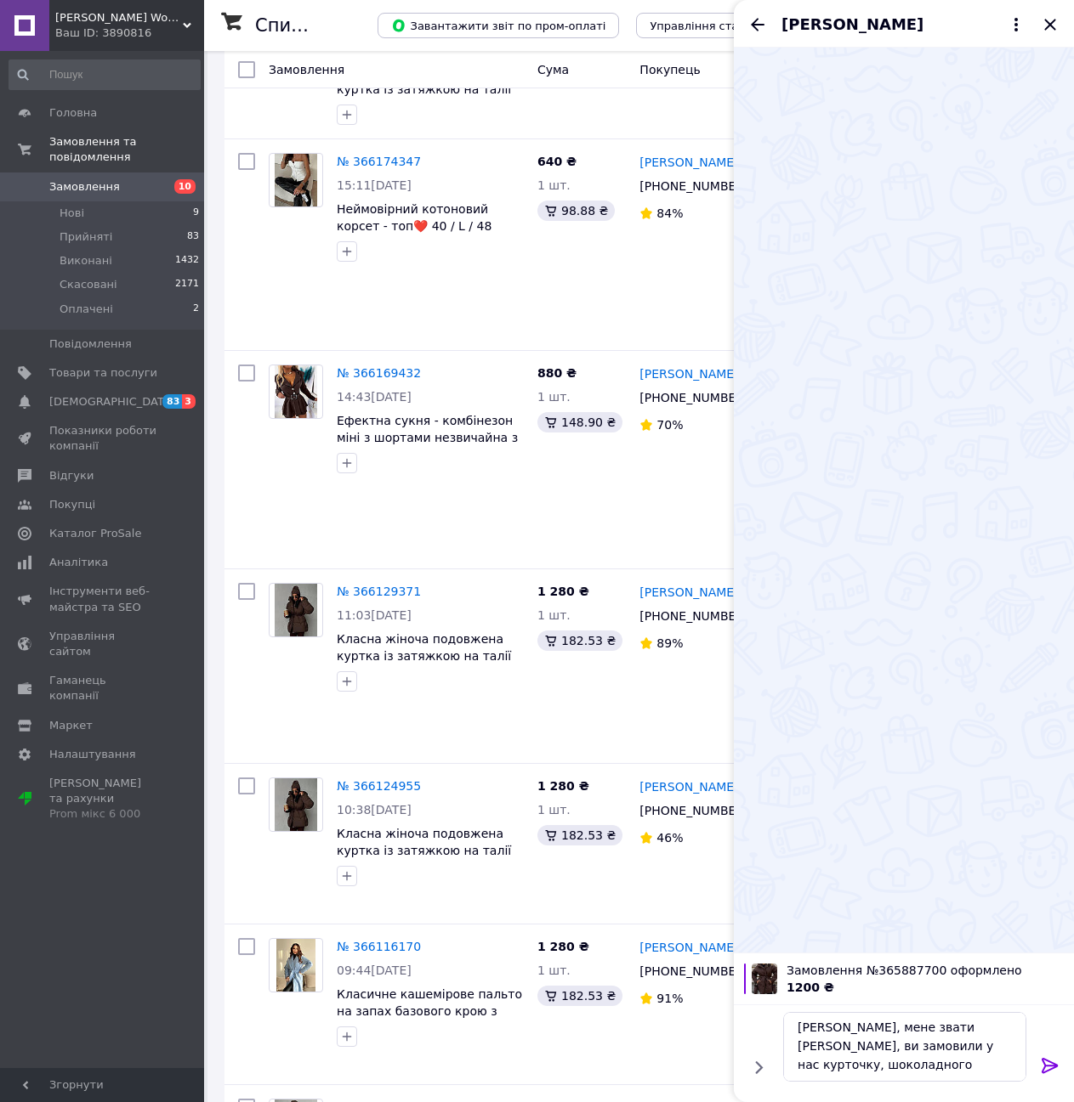
scroll to position [2548, 0]
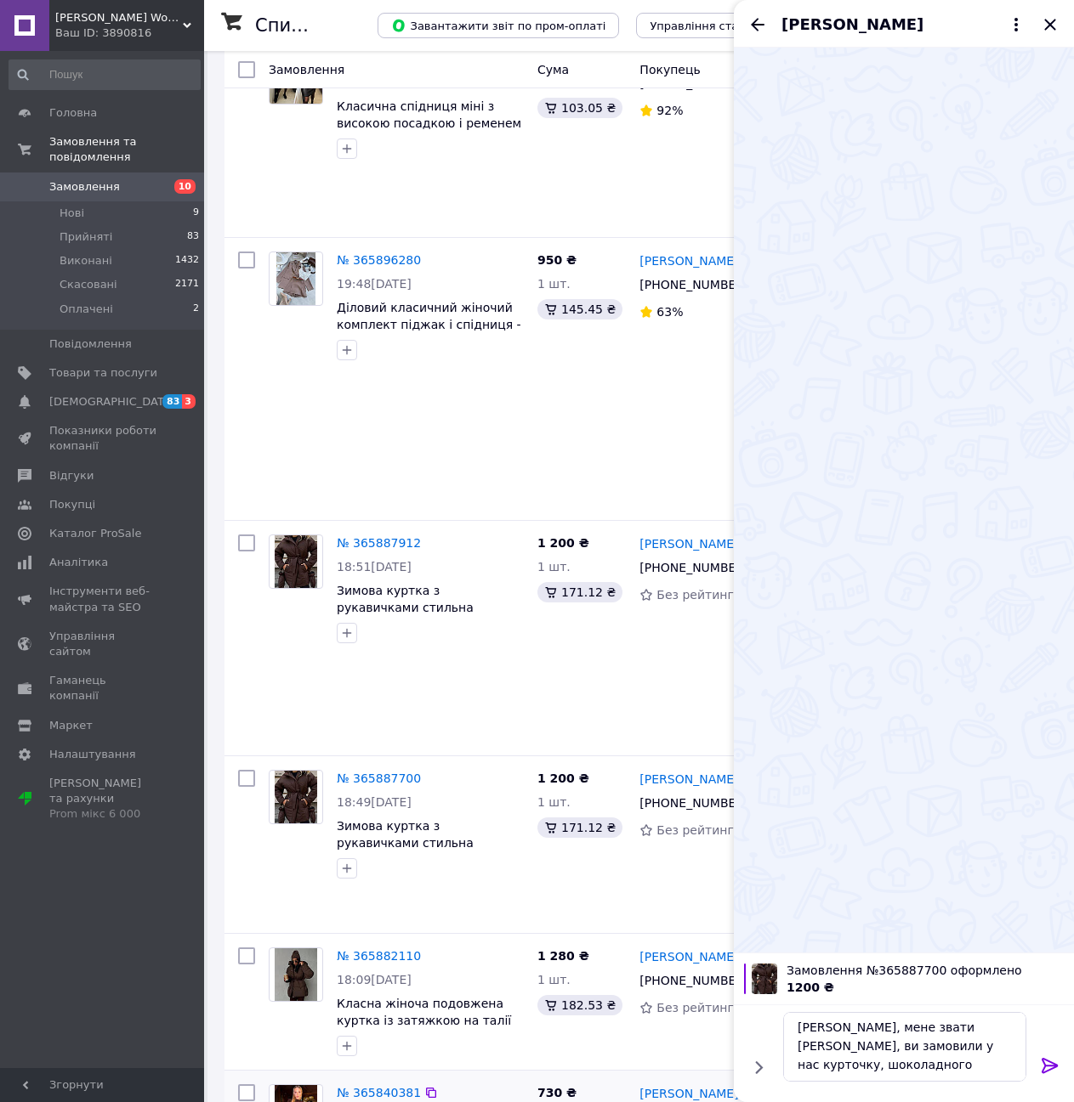
scroll to position [2963, 0]
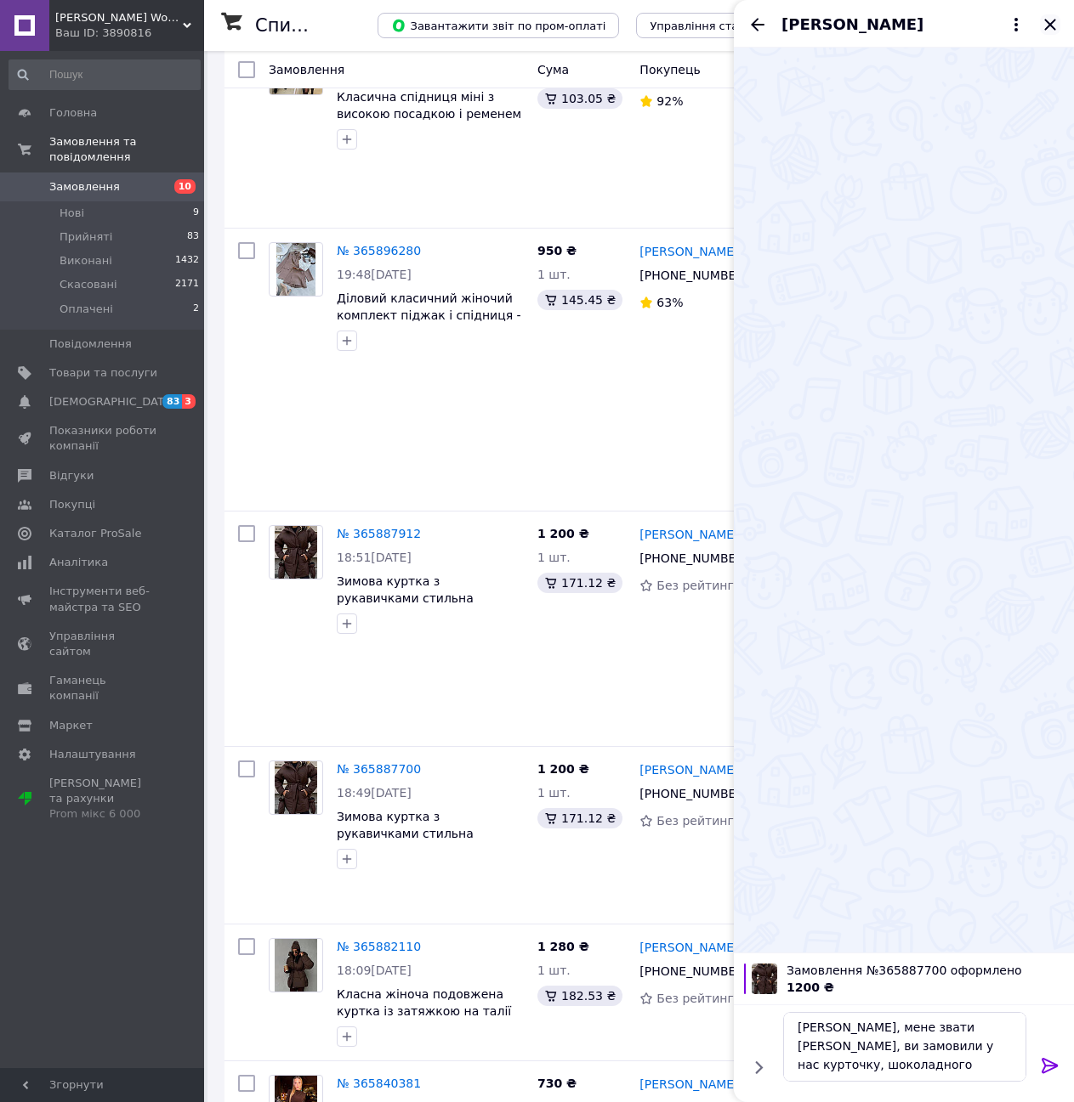
click at [1044, 26] on icon "Закрити" at bounding box center [1050, 24] width 20 height 20
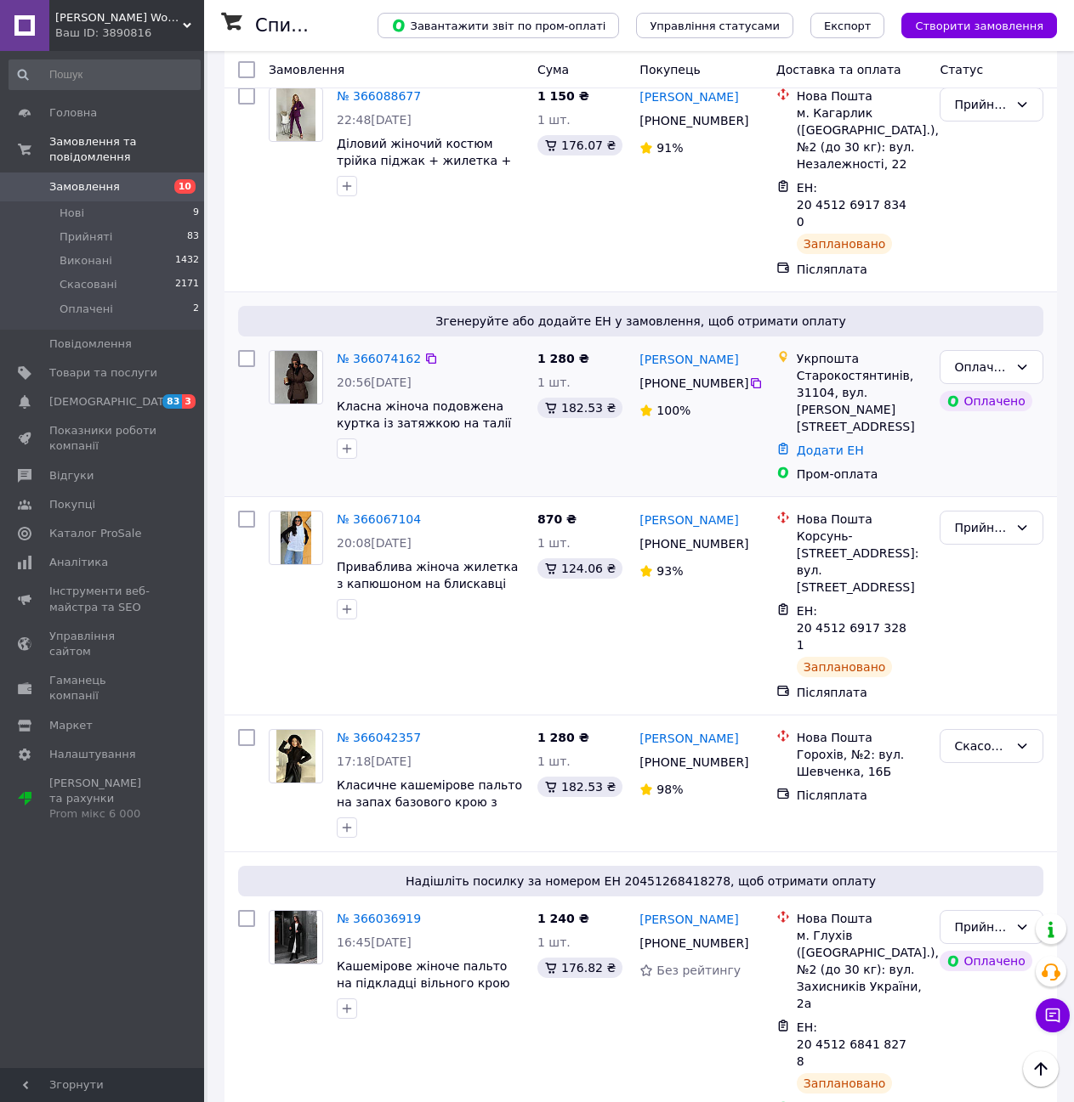
scroll to position [73, 0]
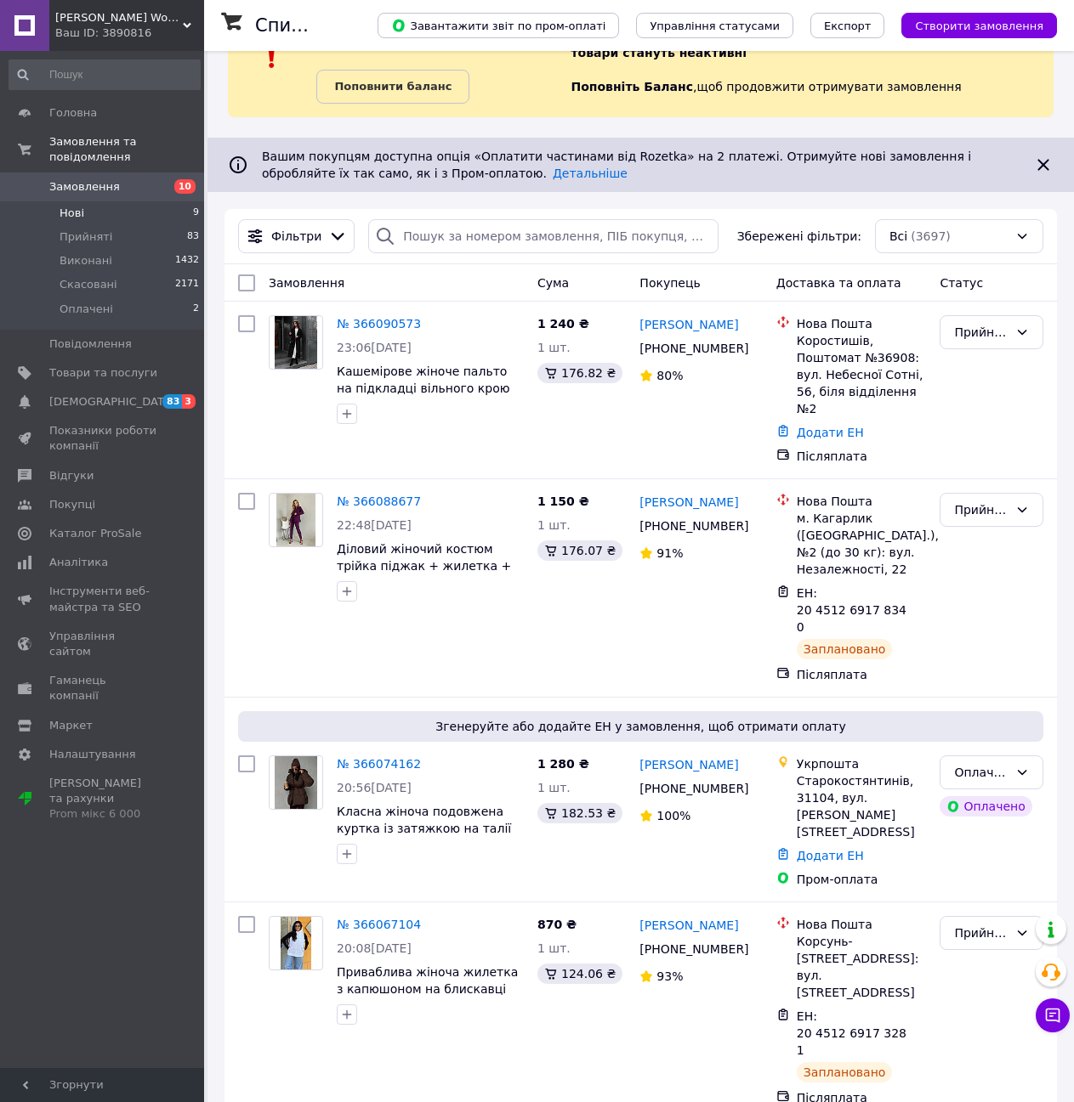
click at [65, 206] on span "Нові" at bounding box center [72, 213] width 25 height 15
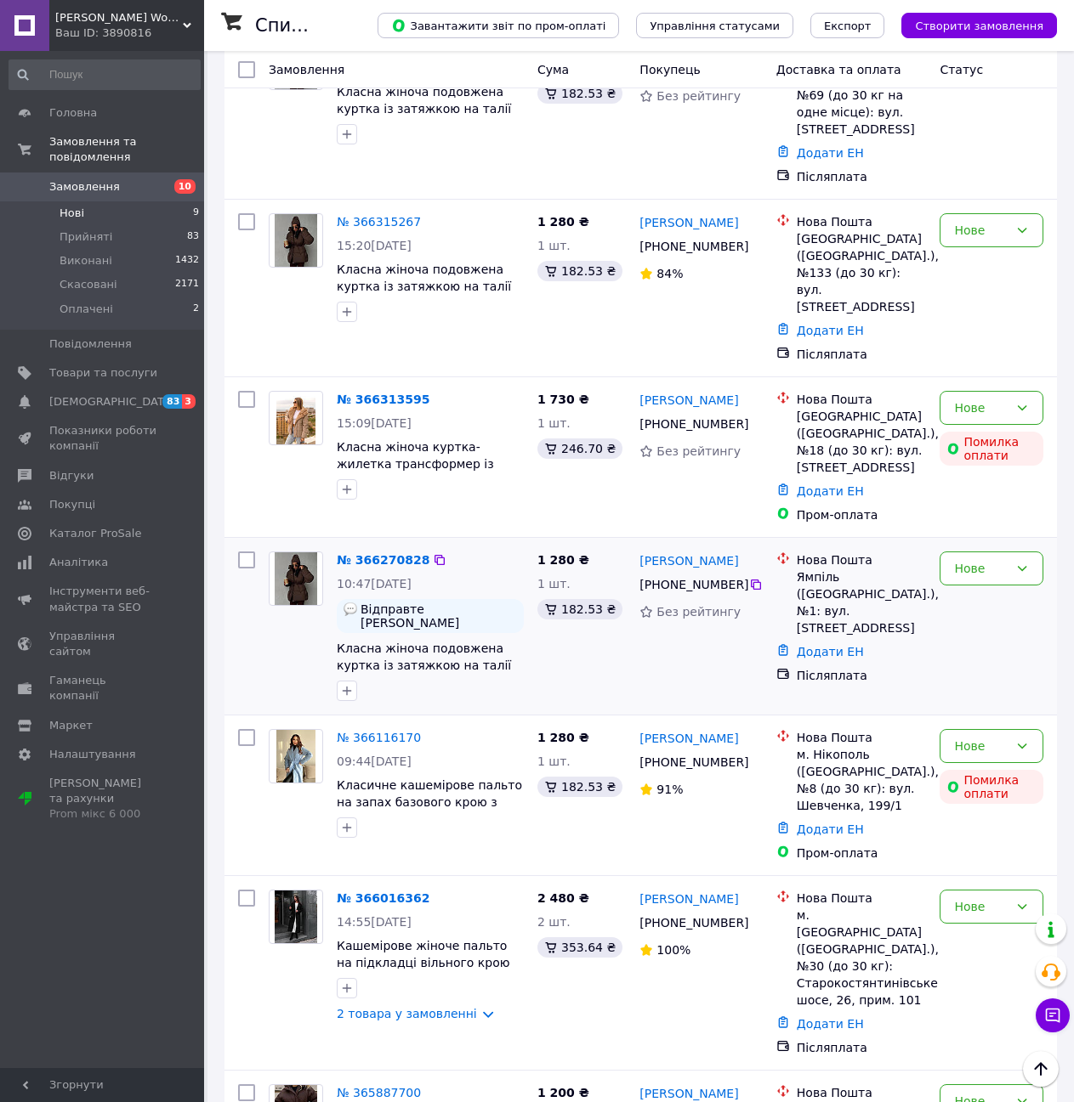
scroll to position [405, 0]
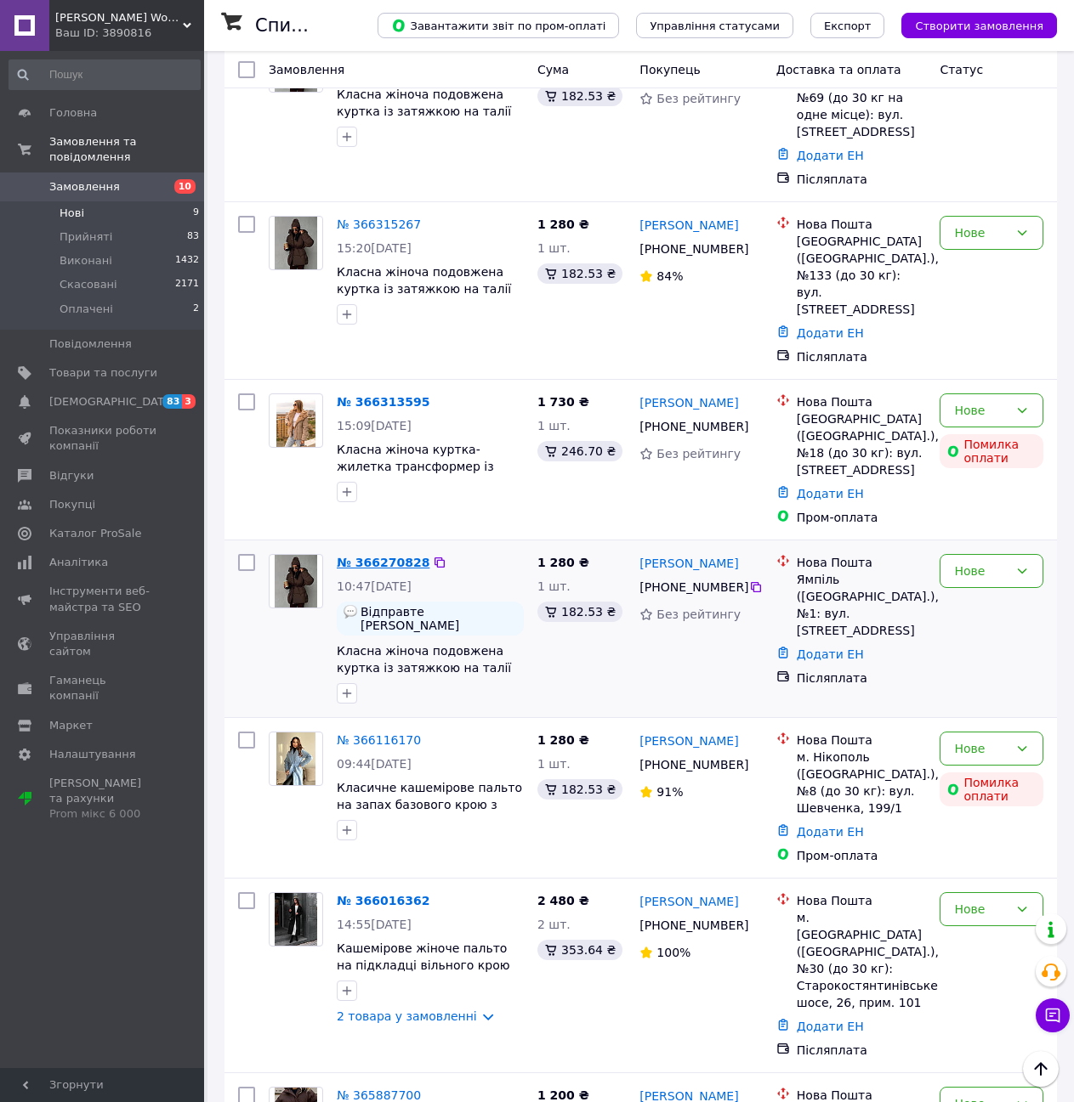
click at [400, 556] on link "№ 366270828" at bounding box center [383, 563] width 93 height 14
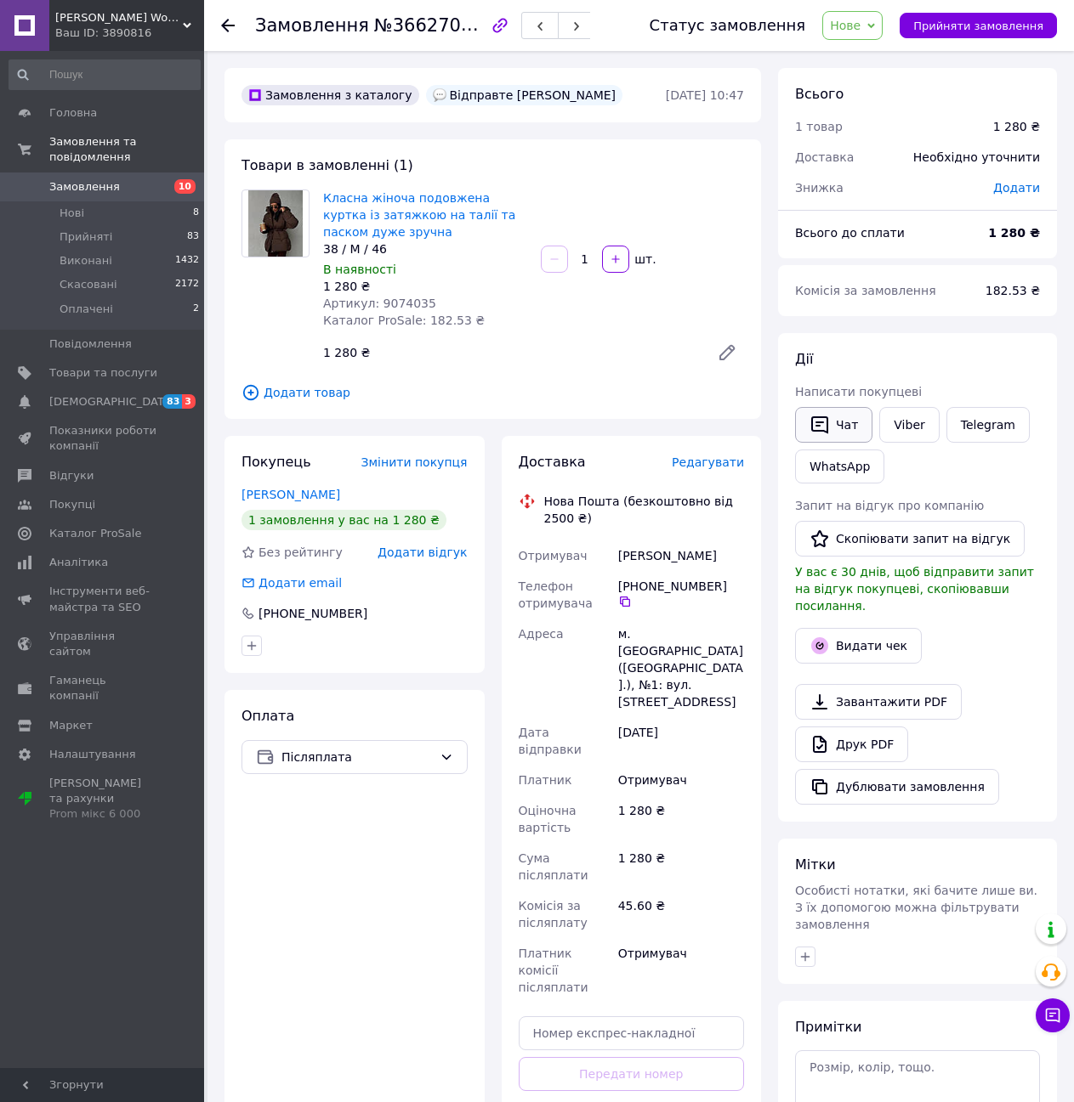
click at [838, 425] on button "Чат" at bounding box center [833, 425] width 77 height 36
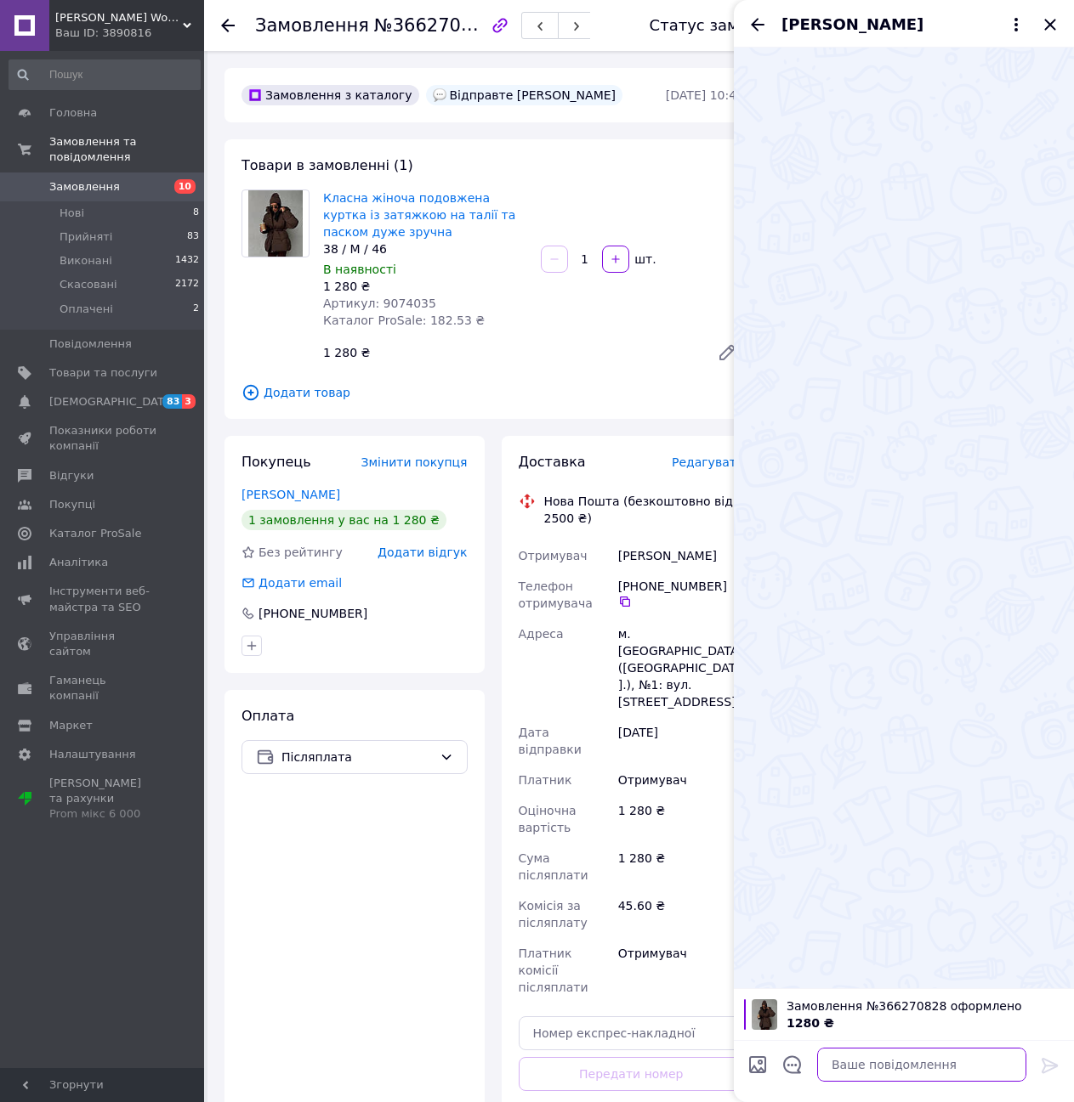
click at [888, 1067] on textarea at bounding box center [921, 1065] width 209 height 34
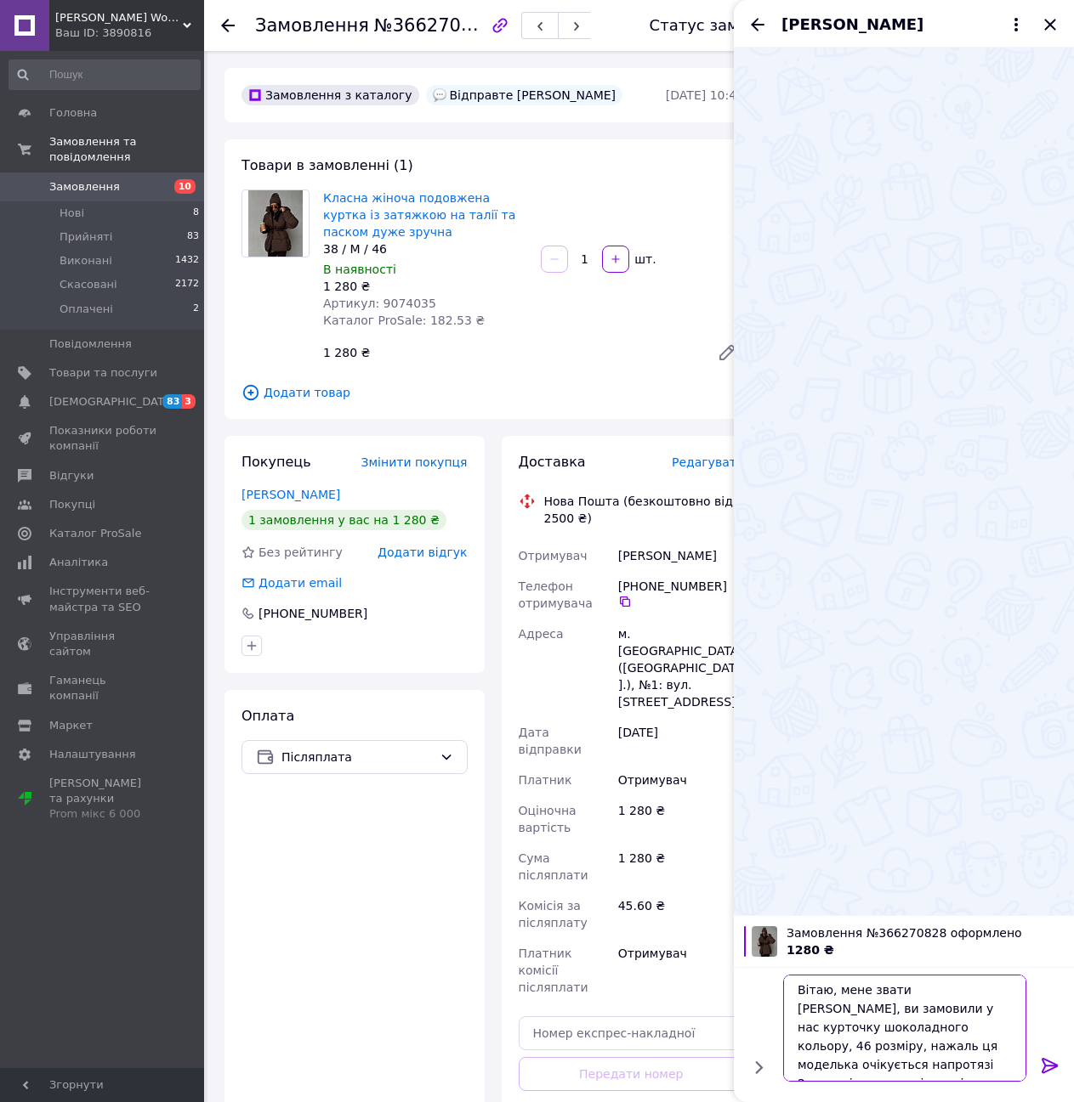
scroll to position [12, 0]
type textarea "Вітаю, мене звати [PERSON_NAME], ви замовили у нас курточку шоколадного кольору…"
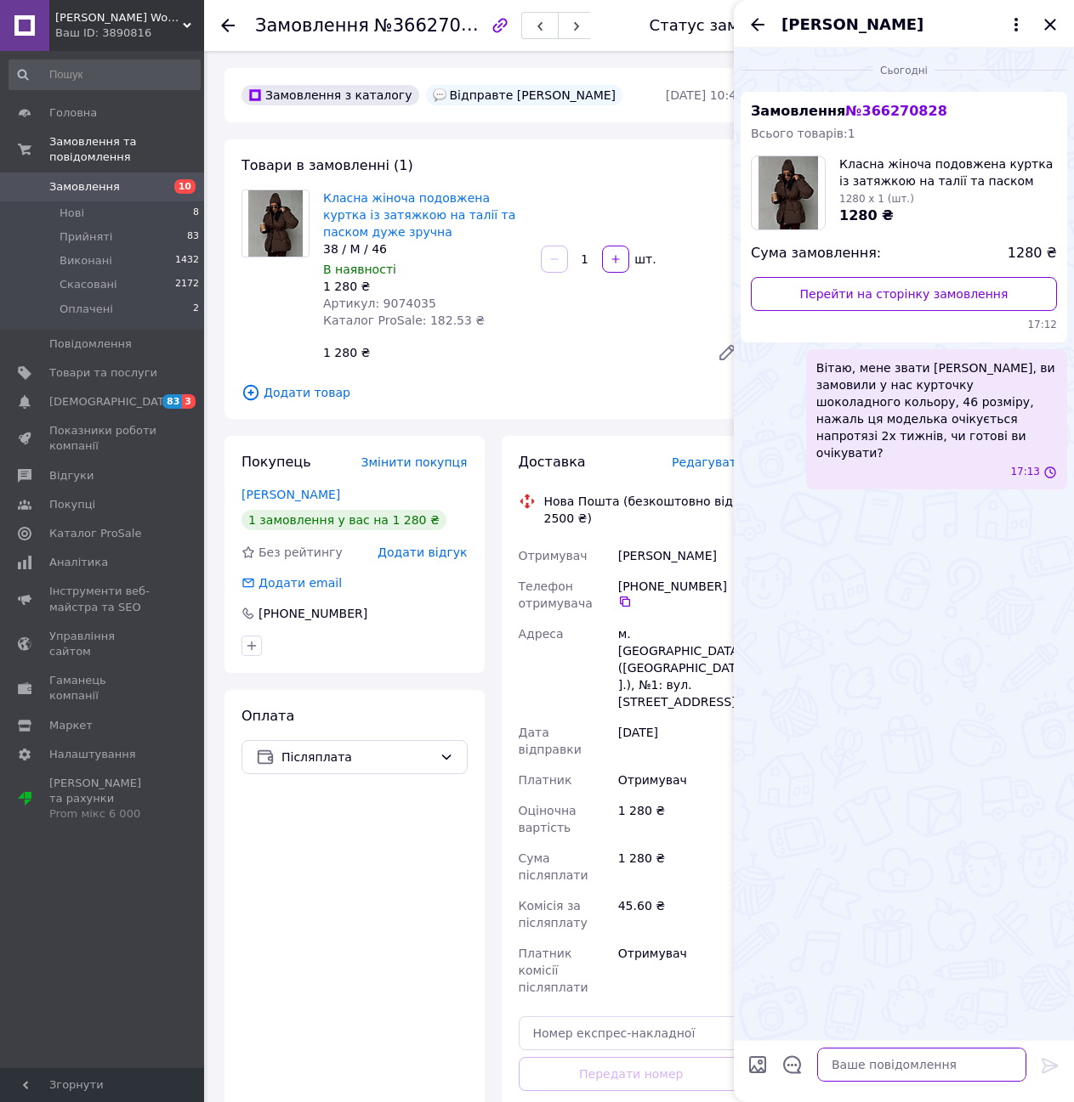
scroll to position [0, 0]
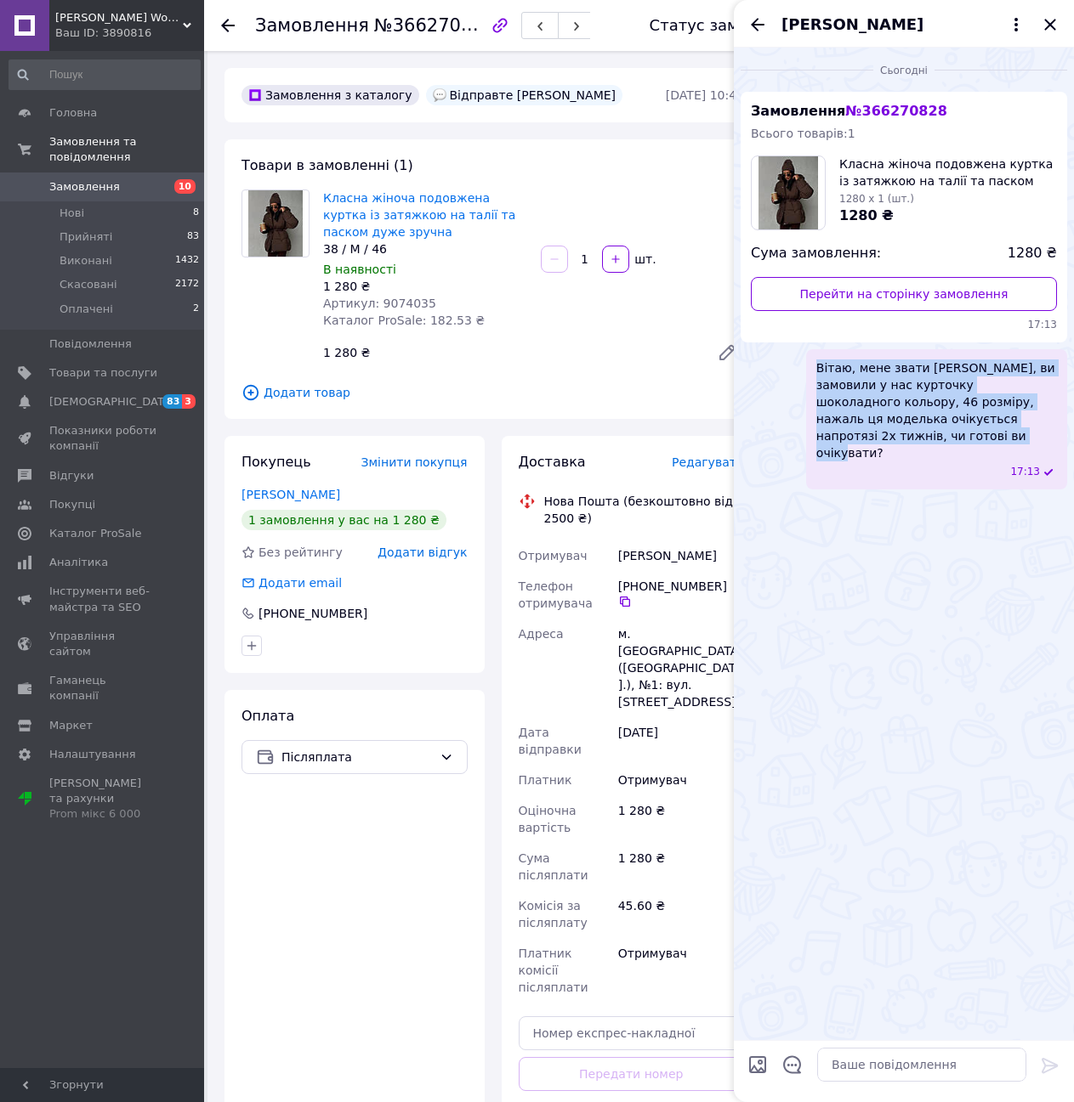
drag, startPoint x: 817, startPoint y: 366, endPoint x: 1059, endPoint y: 420, distance: 248.1
click at [1059, 420] on div "Вітаю, мене звати [PERSON_NAME], ви замовили у нас курточку шоколадного кольору…" at bounding box center [936, 419] width 261 height 140
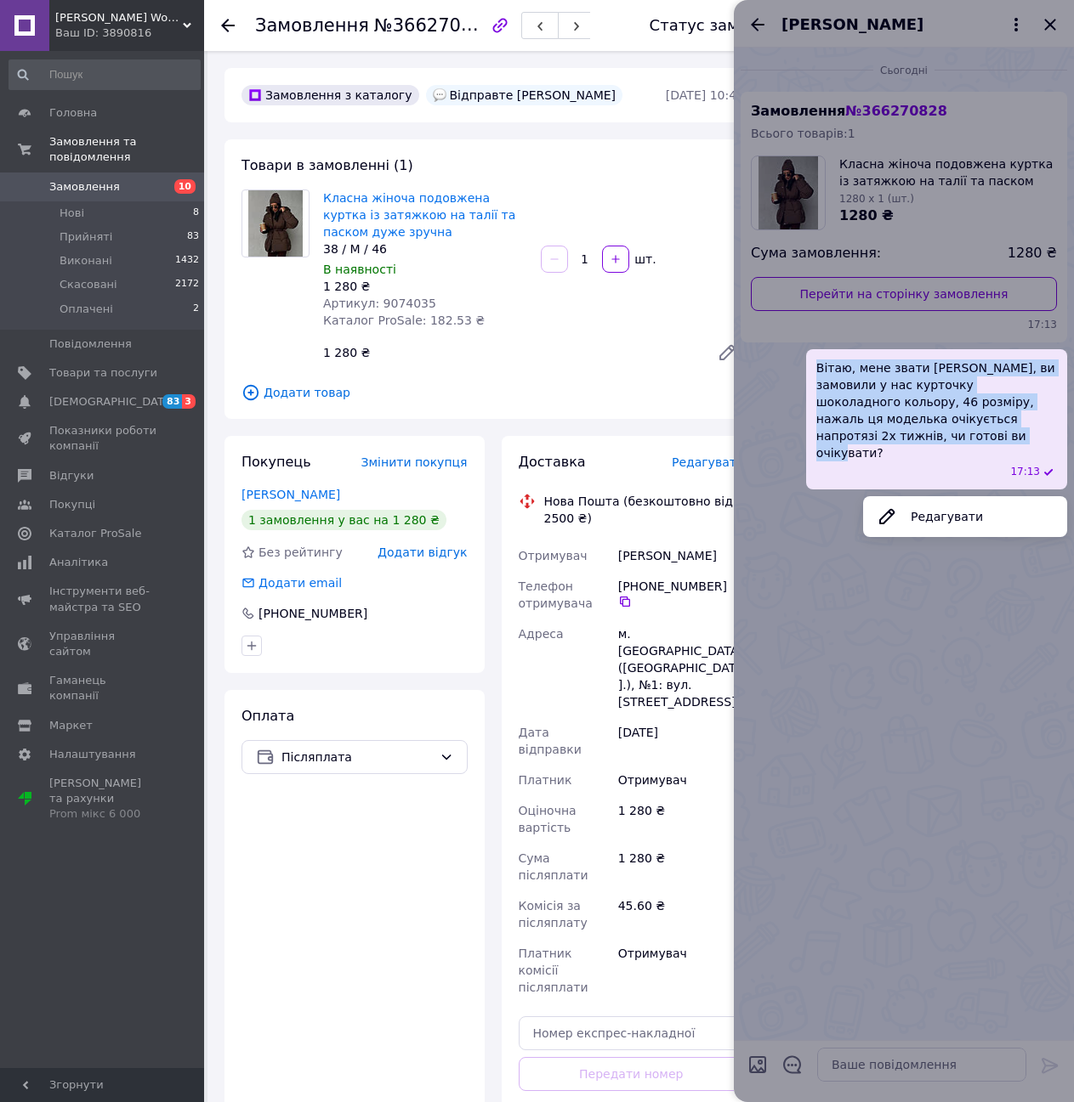
copy span "Вітаю, мене звати [PERSON_NAME], ви замовили у нас курточку шоколадного кольору…"
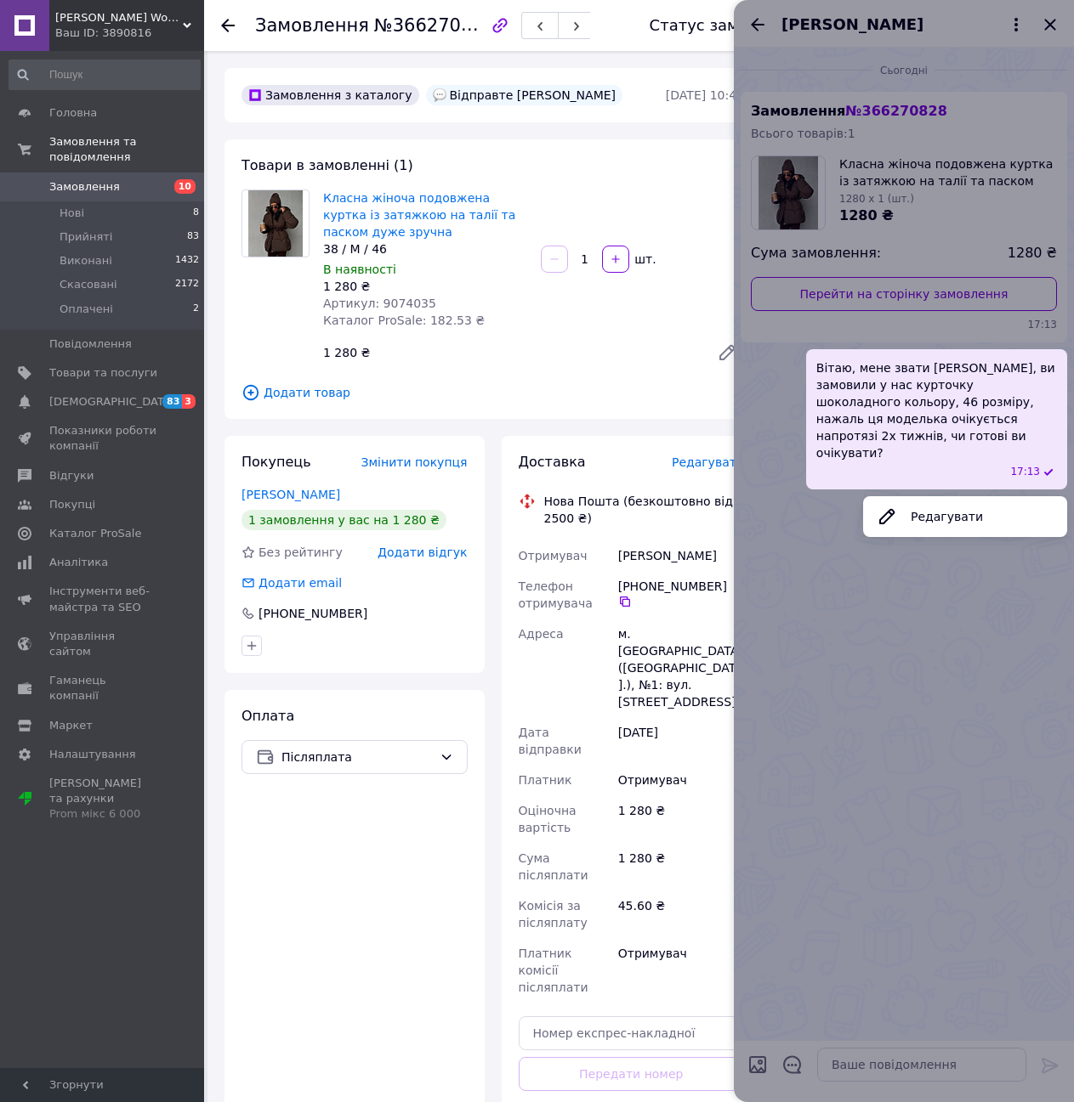
click at [756, 27] on div at bounding box center [904, 551] width 340 height 1102
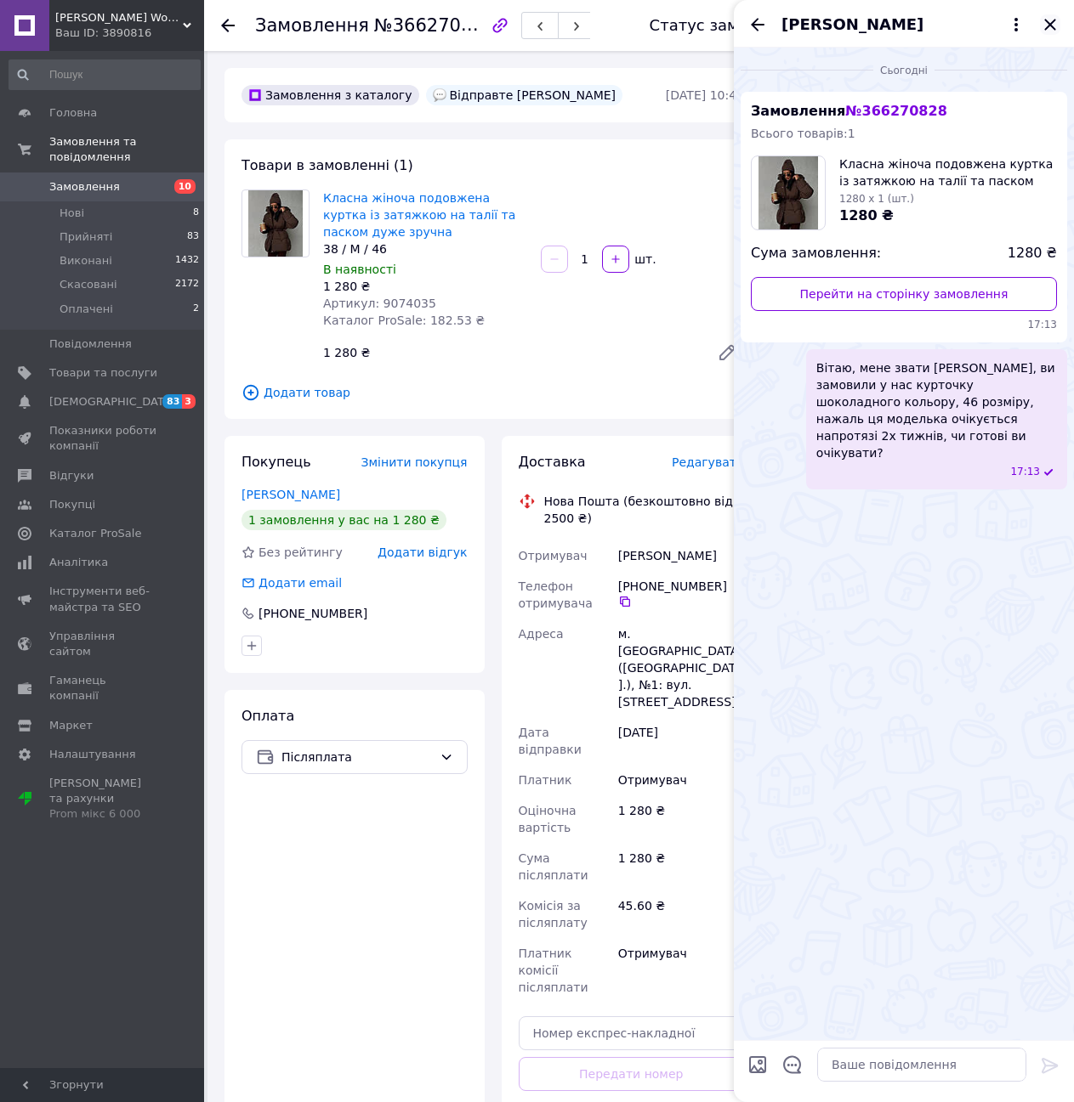
click at [1047, 22] on icon "Закрити" at bounding box center [1049, 24] width 11 height 11
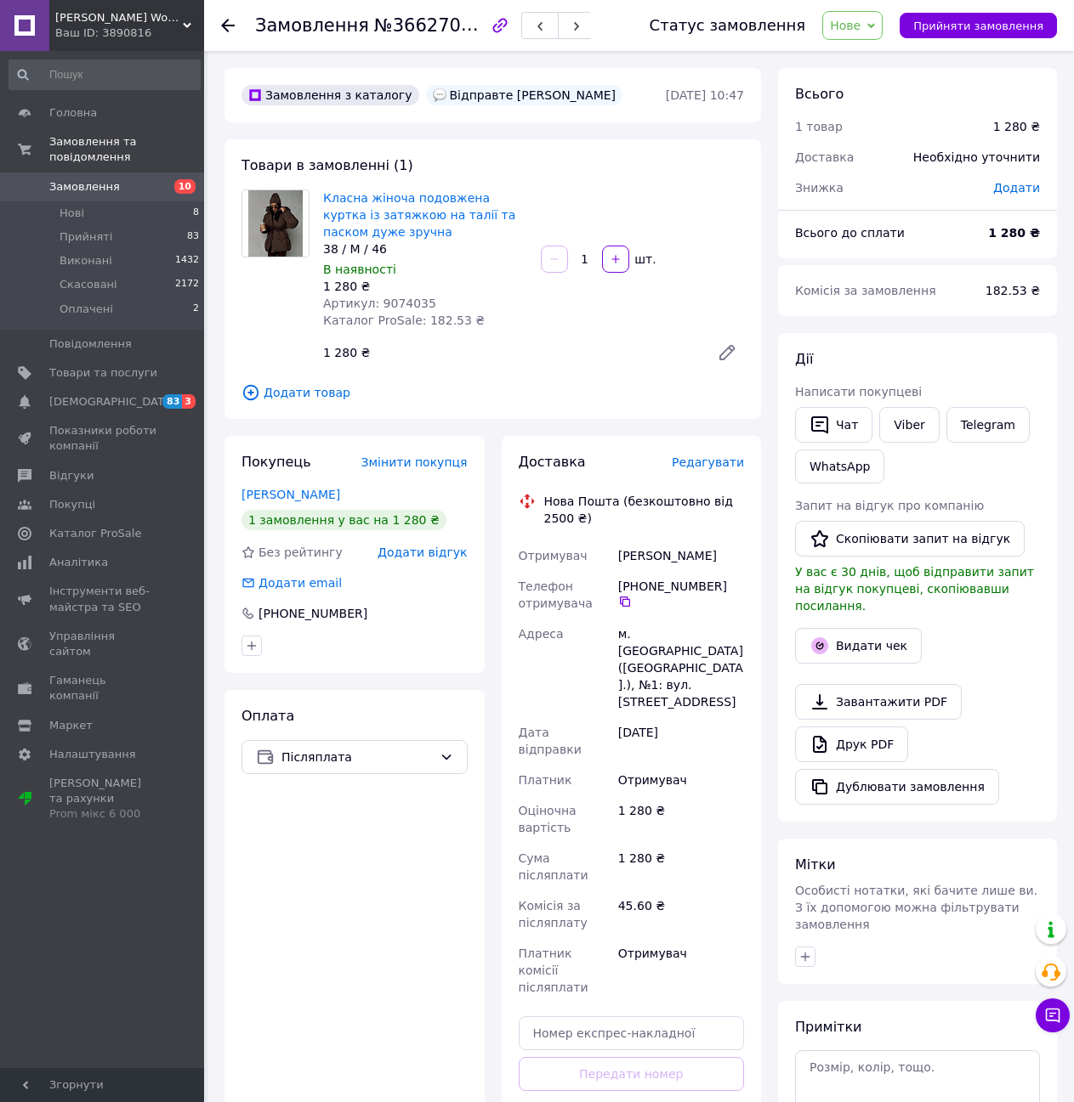
click at [231, 25] on use at bounding box center [228, 26] width 14 height 14
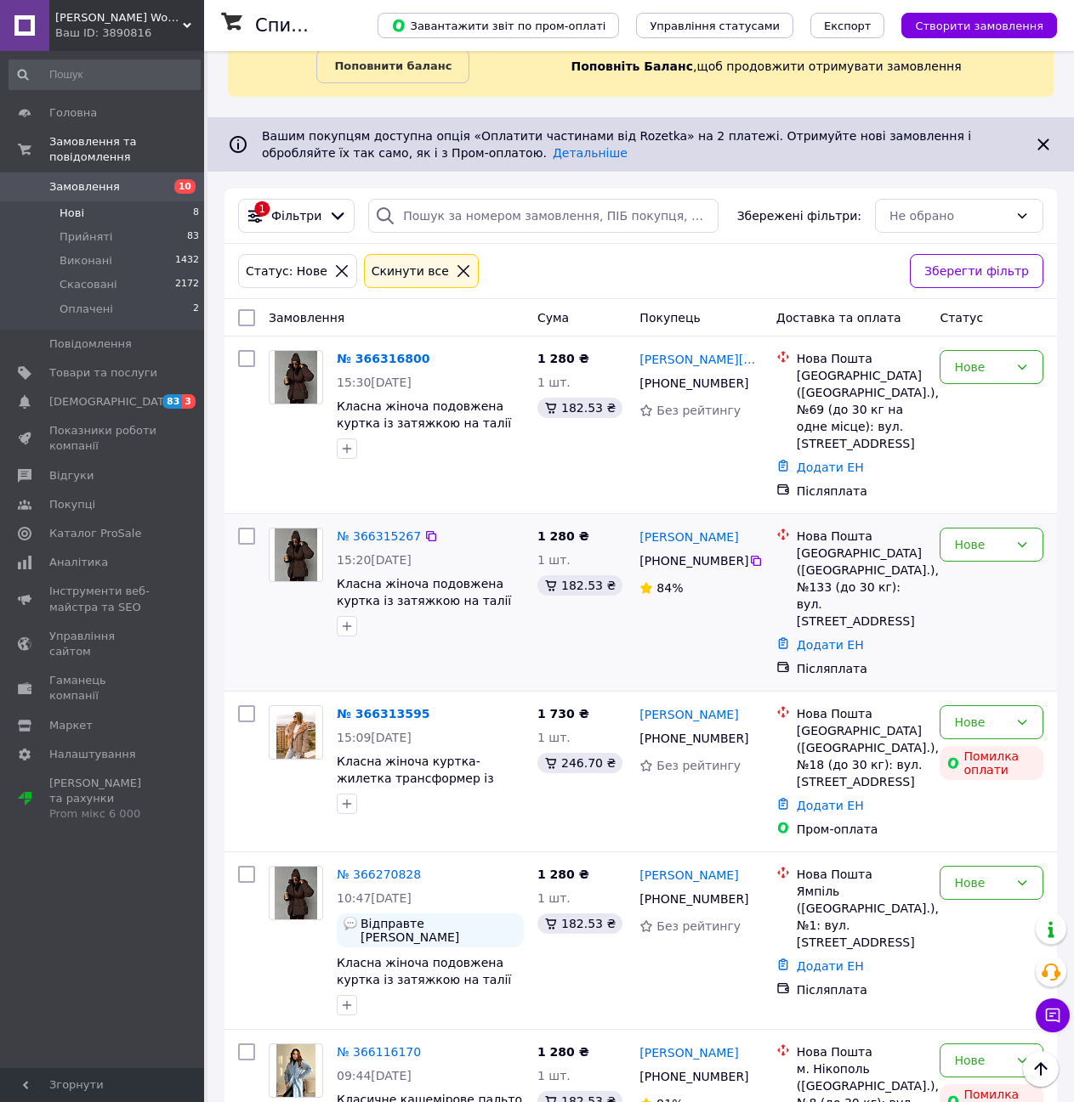
scroll to position [65, 0]
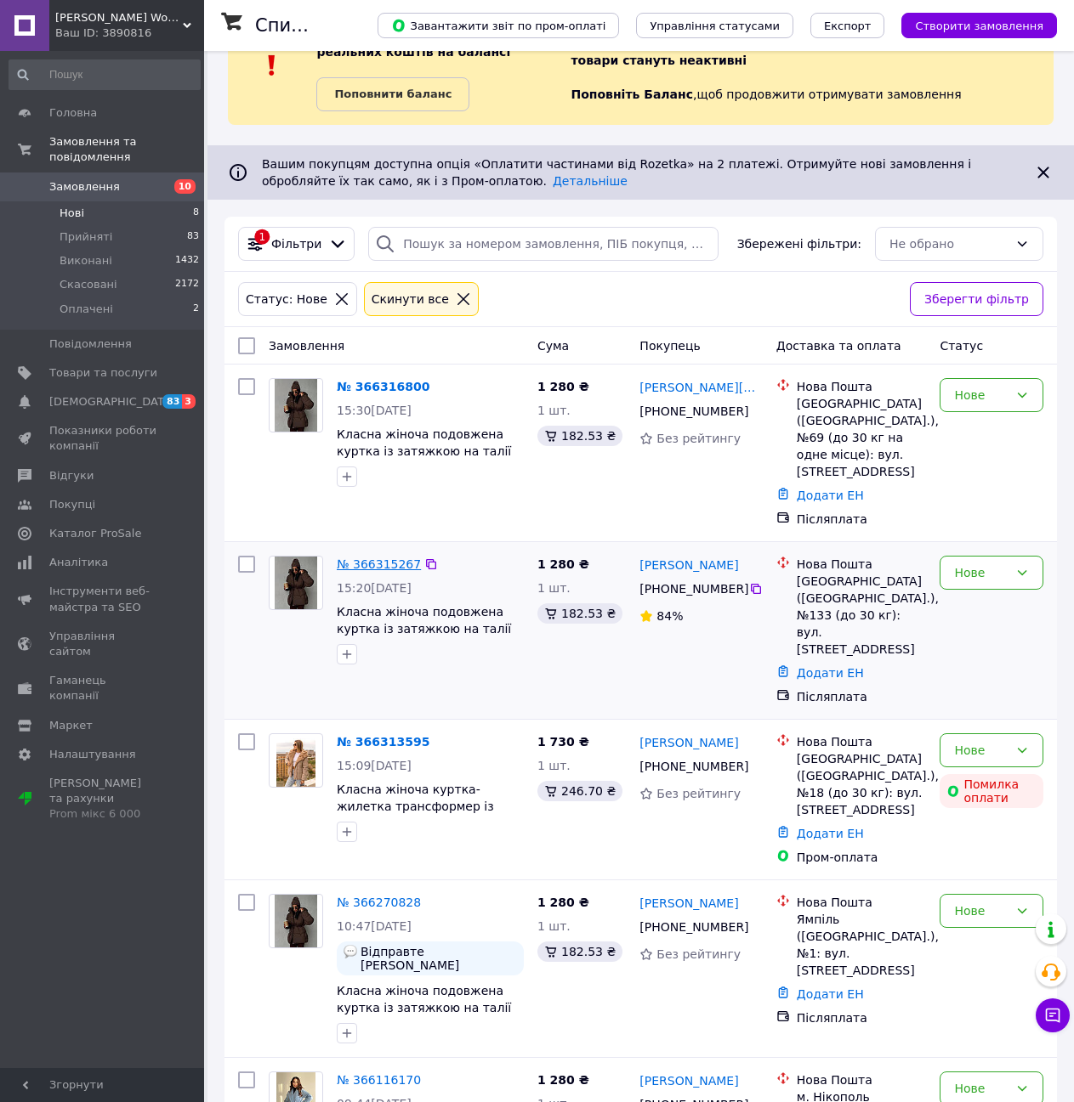
click at [377, 558] on link "№ 366315267" at bounding box center [379, 565] width 84 height 14
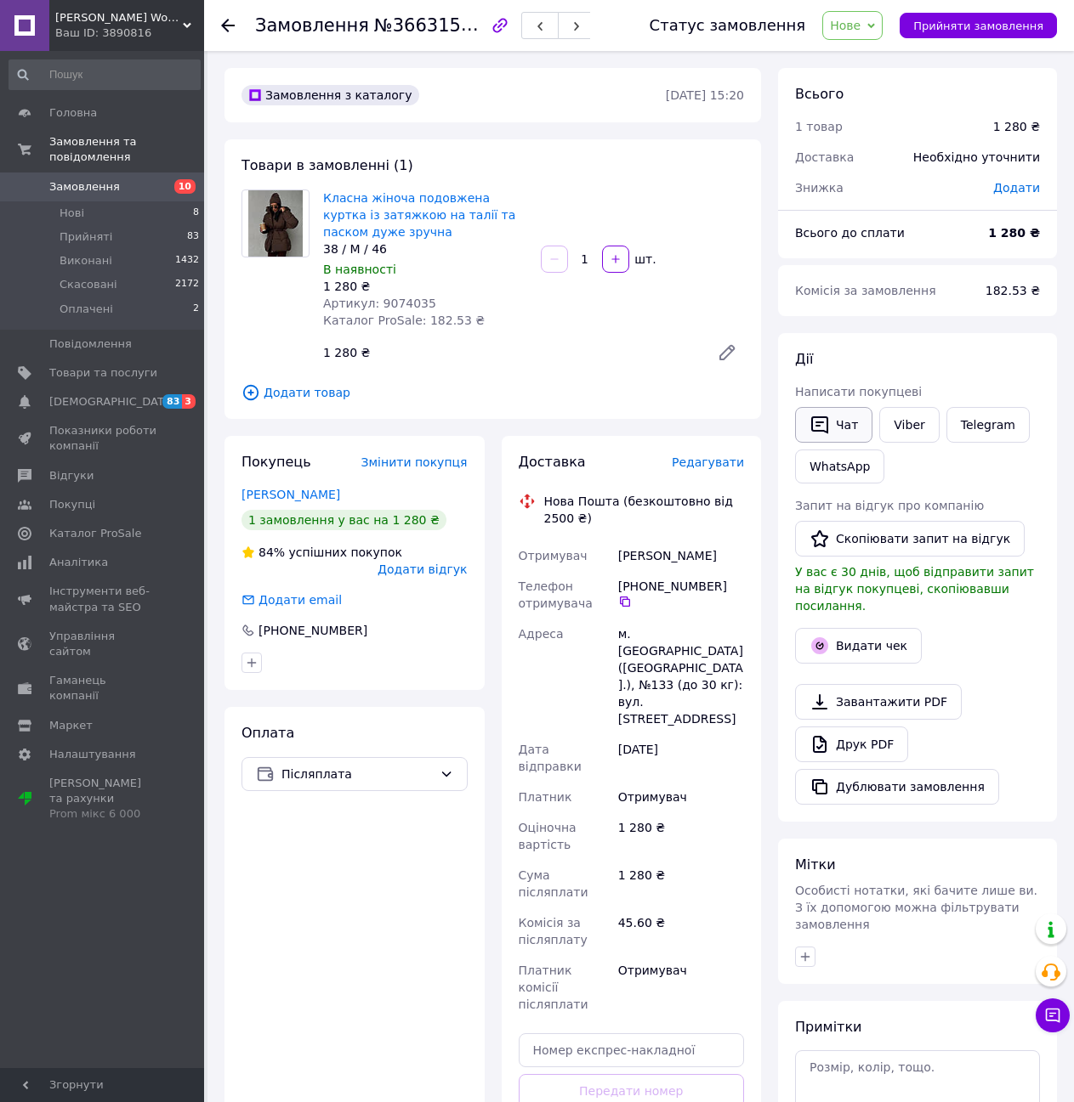
click at [846, 429] on button "Чат" at bounding box center [833, 425] width 77 height 36
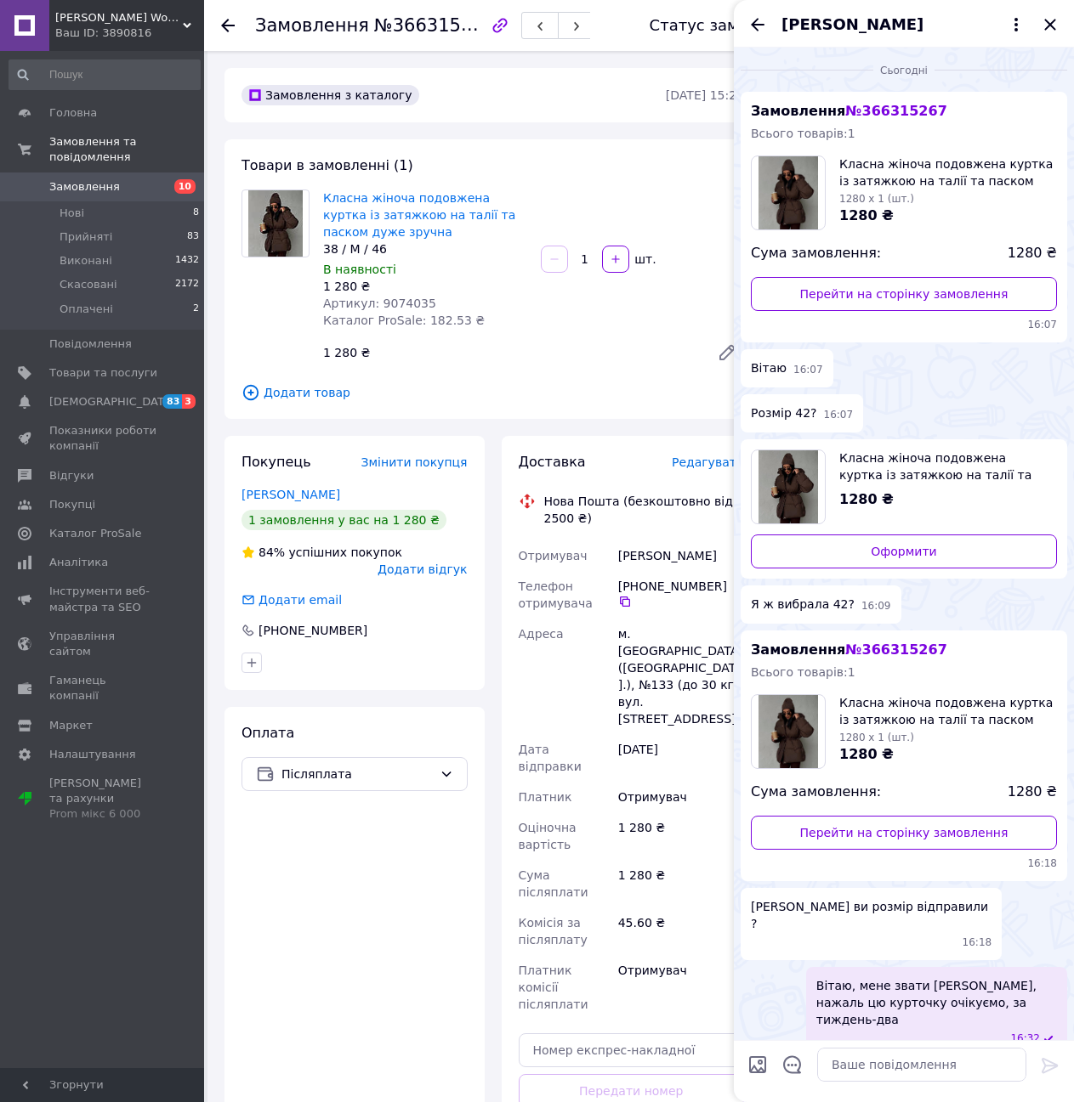
scroll to position [18, 0]
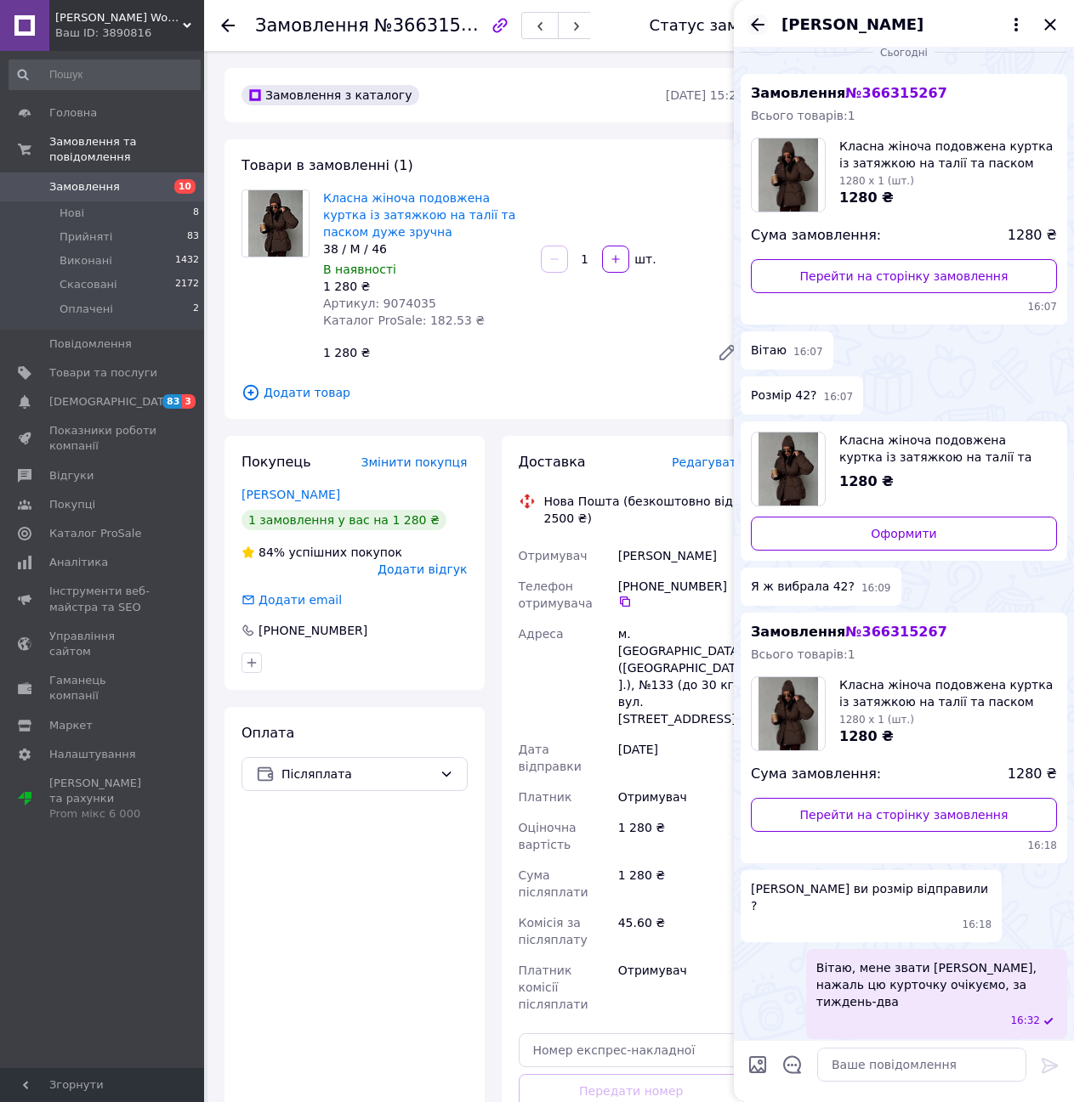
click at [759, 21] on icon "Назад" at bounding box center [757, 24] width 20 height 20
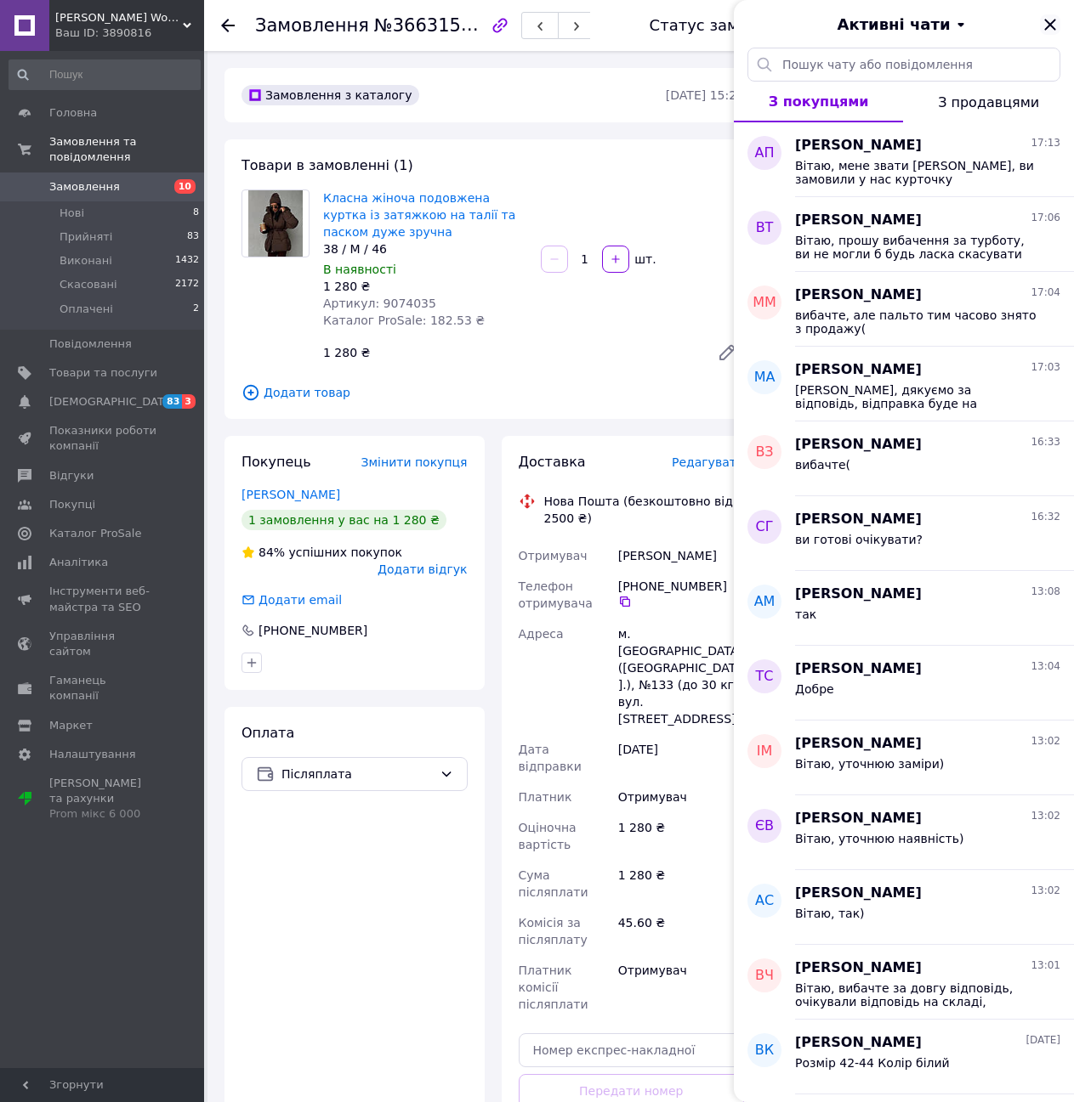
click at [1053, 20] on icon "Закрити" at bounding box center [1050, 24] width 20 height 20
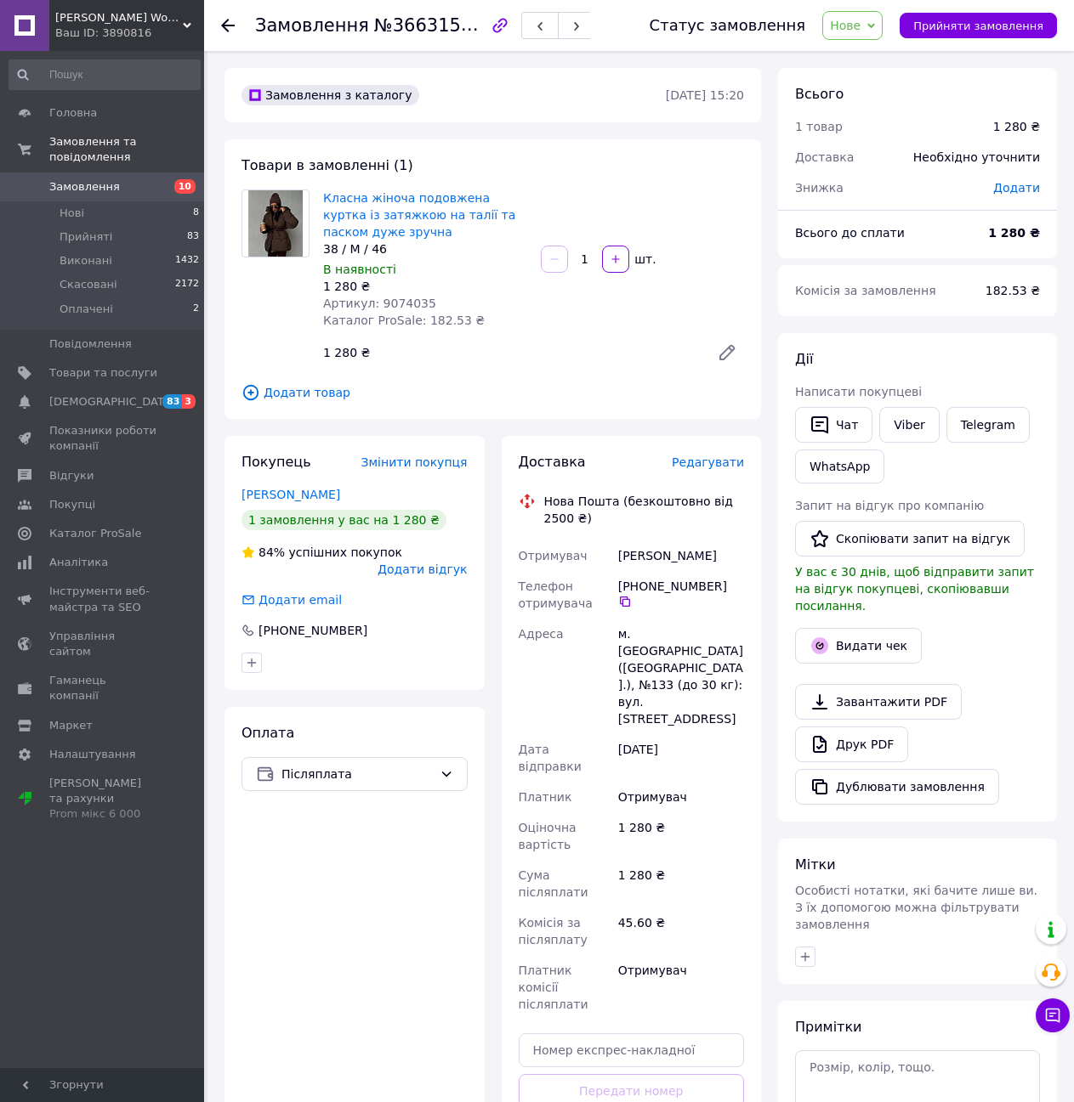
click at [216, 21] on div "Замовлення №366315267 Статус замовлення [GEOGRAPHIC_DATA] Скасовано Оплачено Пр…" at bounding box center [639, 25] width 870 height 51
click at [224, 25] on use at bounding box center [228, 26] width 14 height 14
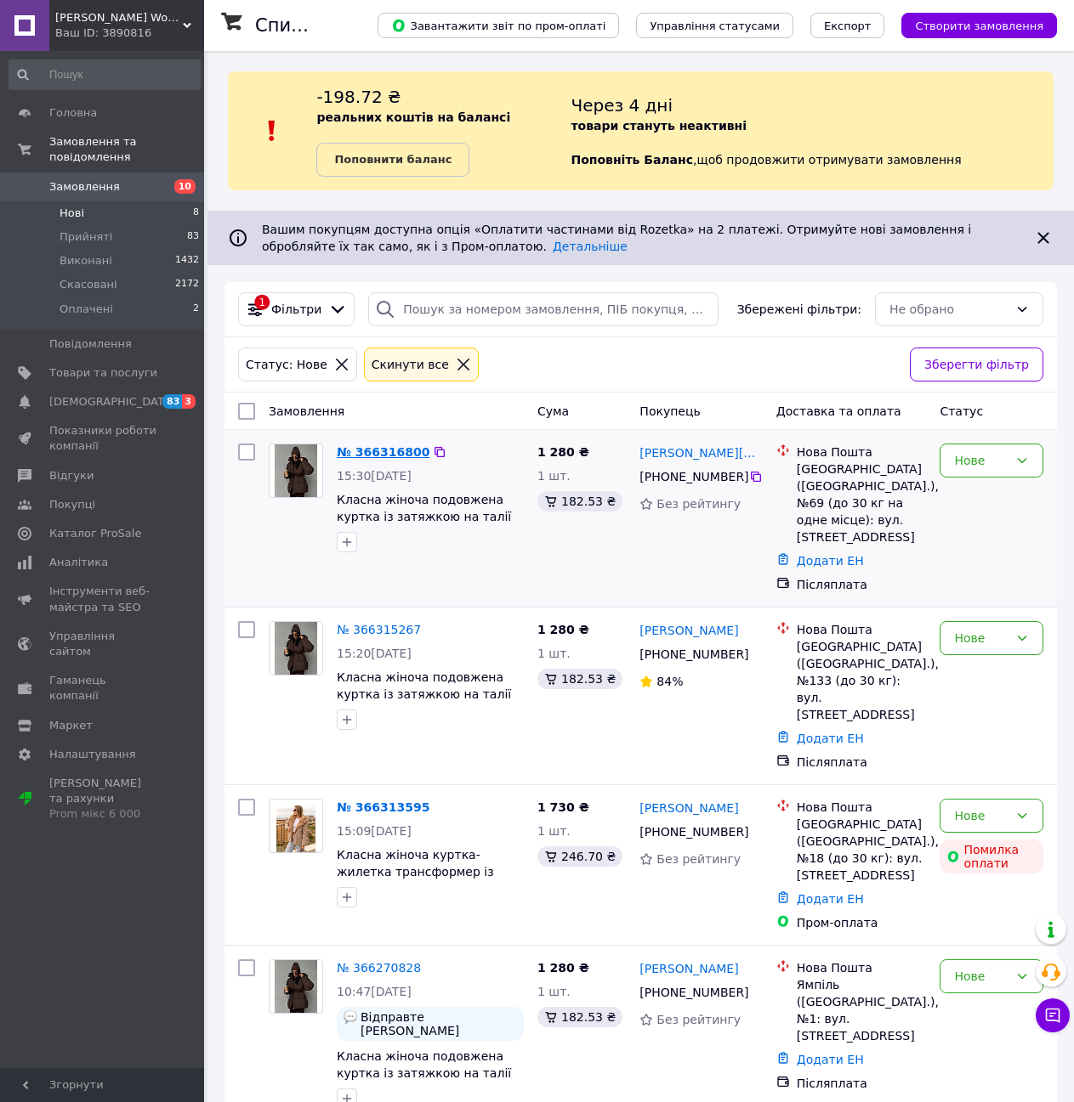
click at [390, 452] on link "№ 366316800" at bounding box center [383, 452] width 93 height 14
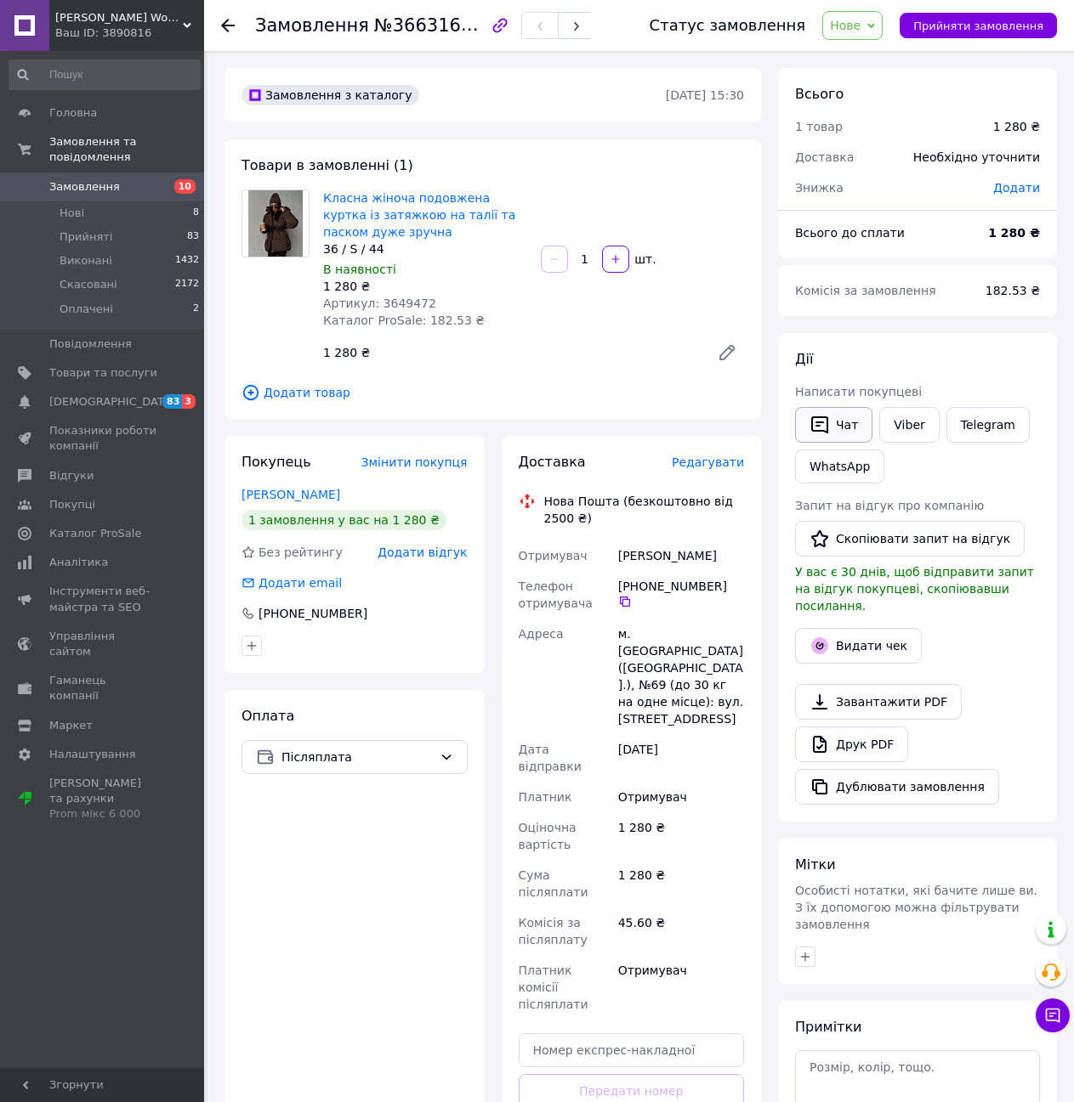
click at [833, 431] on button "Чат" at bounding box center [833, 425] width 77 height 36
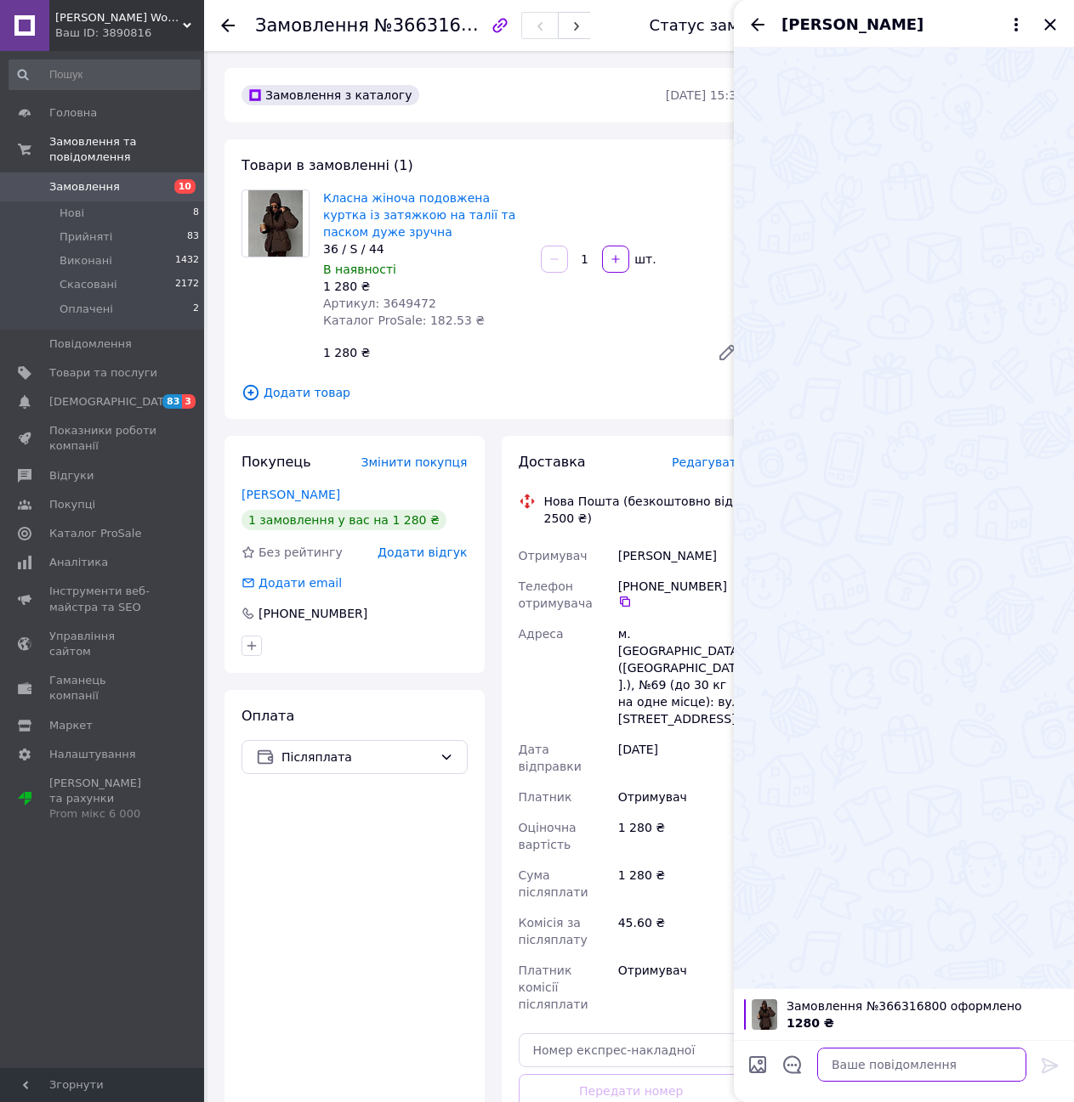
click at [892, 1064] on textarea at bounding box center [921, 1065] width 209 height 34
paste textarea "Вітаю, мене звати [PERSON_NAME], ви замовили у нас курточку шоколадного кольору…"
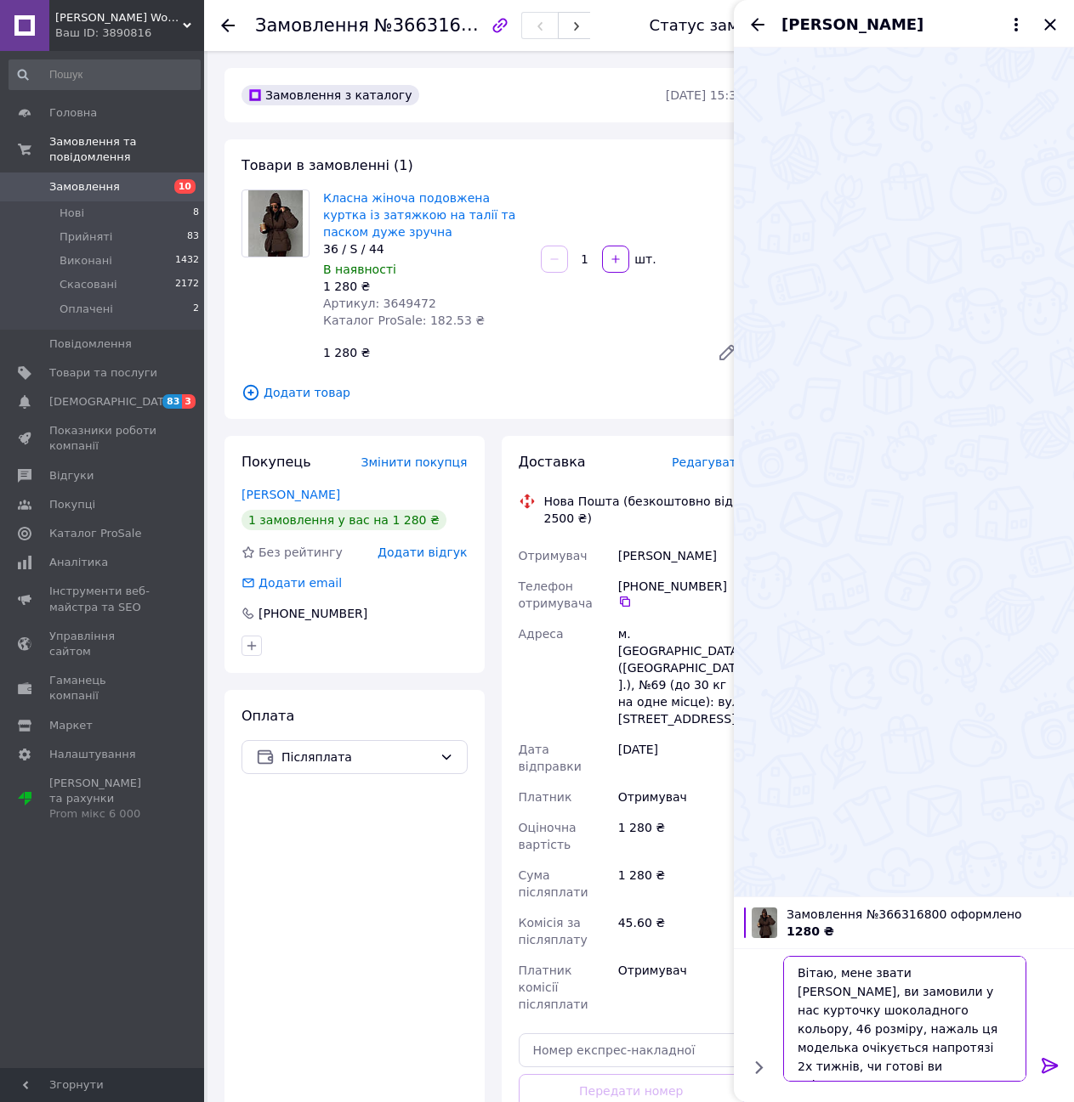
type textarea "Вітаю, мене звати [PERSON_NAME], ви замовили у нас курточку шоколадного кольору…"
click at [1058, 1066] on icon at bounding box center [1050, 1066] width 20 height 20
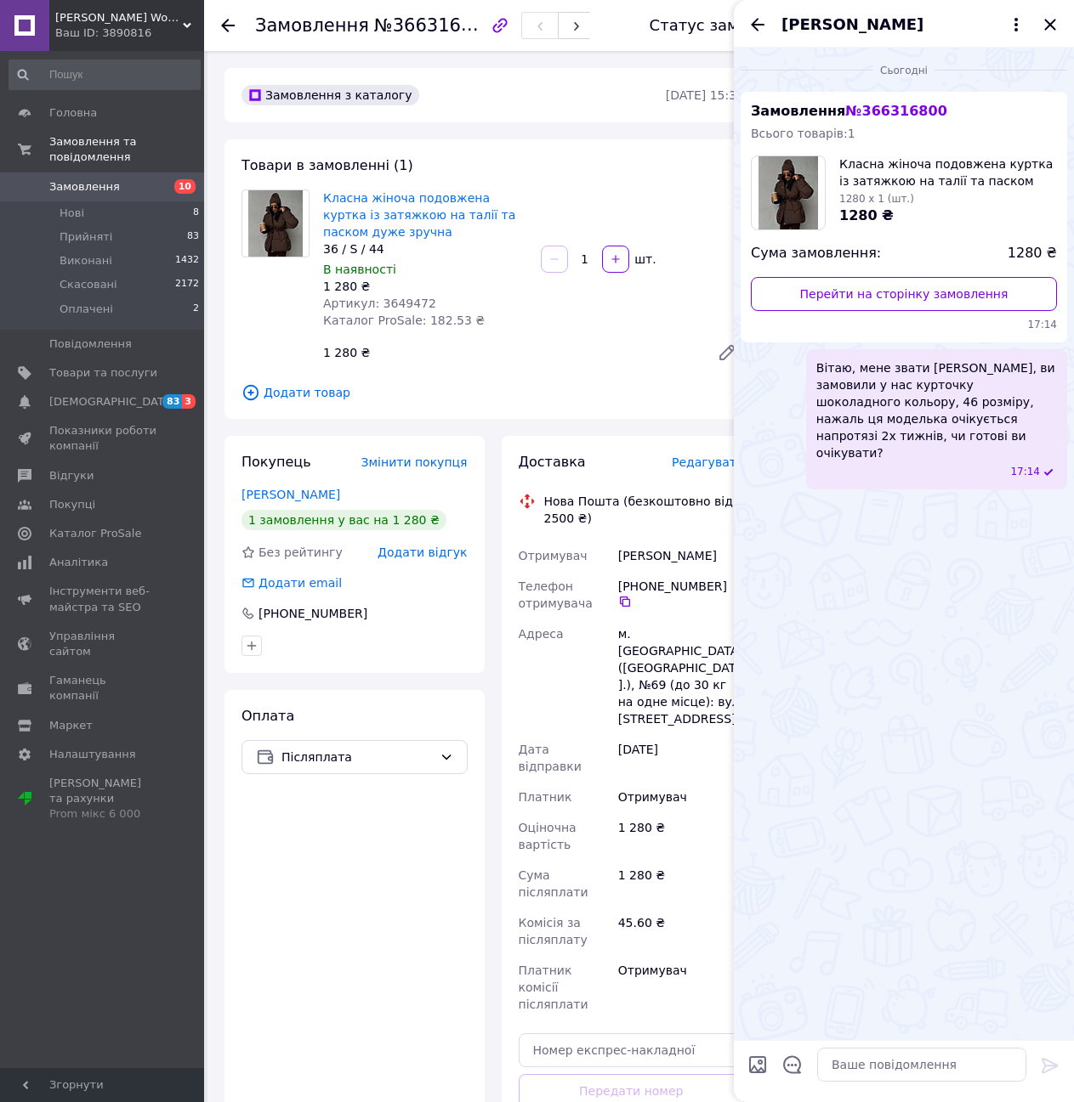
drag, startPoint x: 1053, startPoint y: 19, endPoint x: 649, endPoint y: 59, distance: 405.7
click at [1051, 19] on icon "Закрити" at bounding box center [1050, 24] width 20 height 20
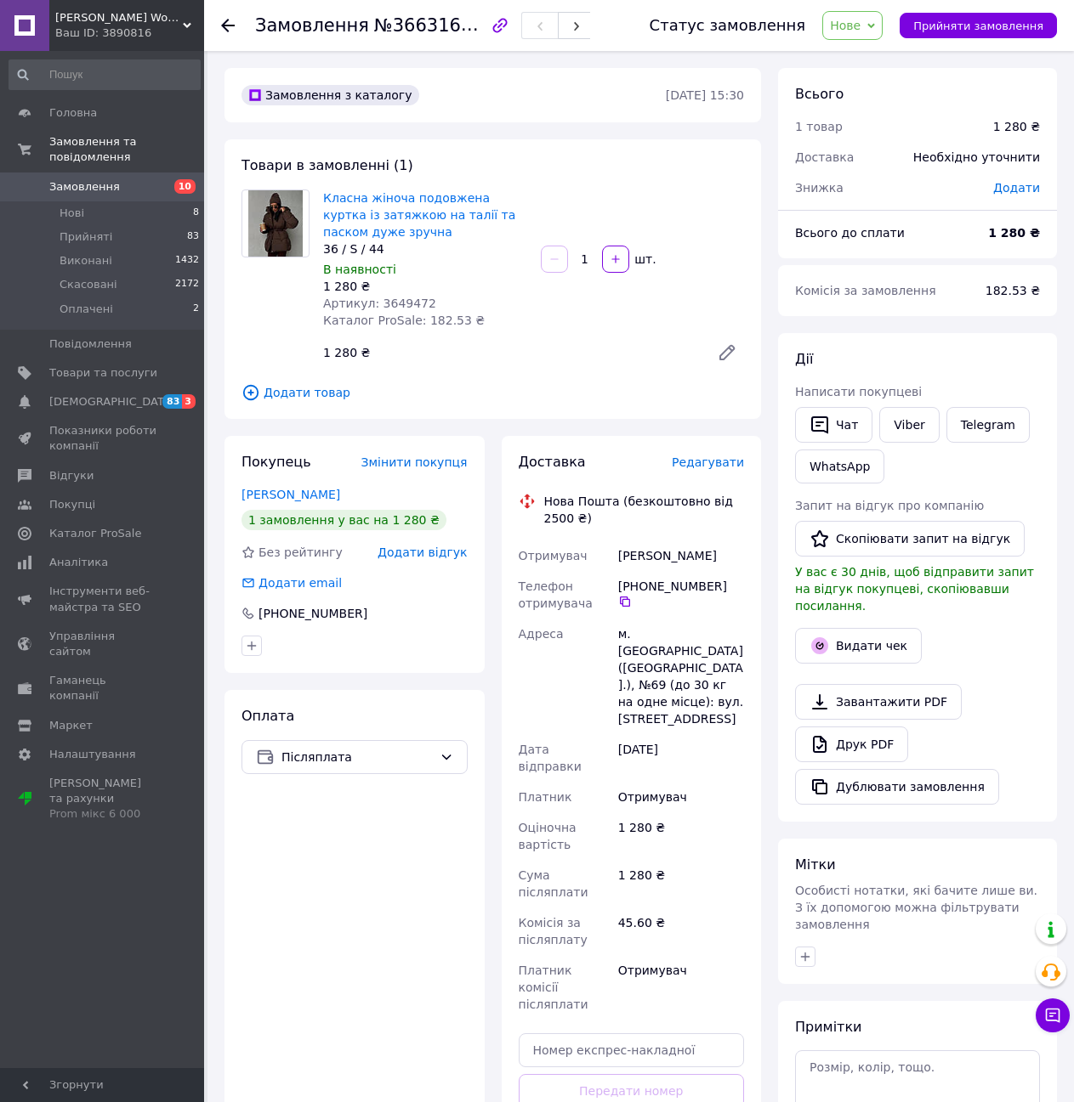
click at [226, 20] on icon at bounding box center [228, 26] width 14 height 14
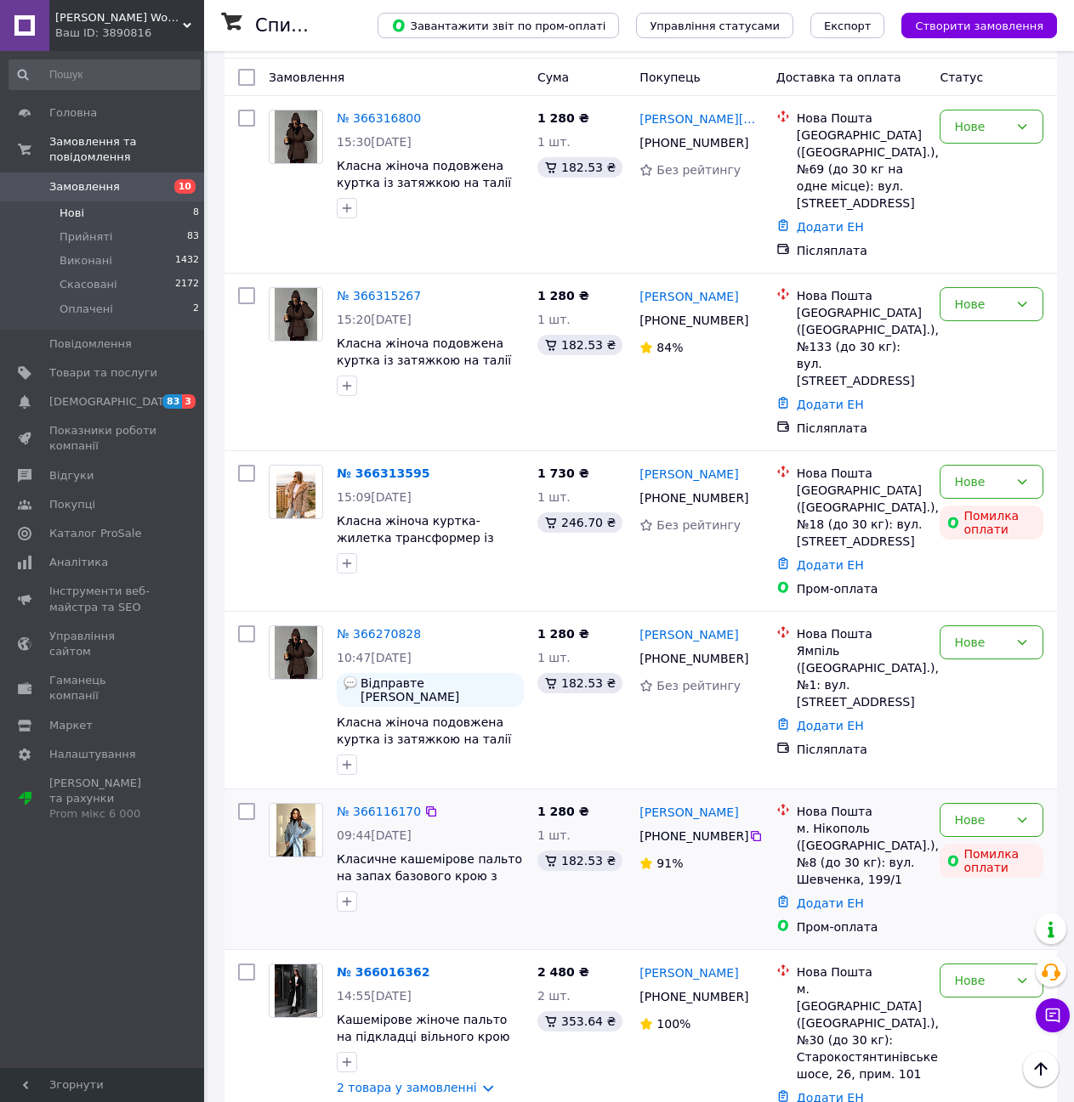
scroll to position [320, 0]
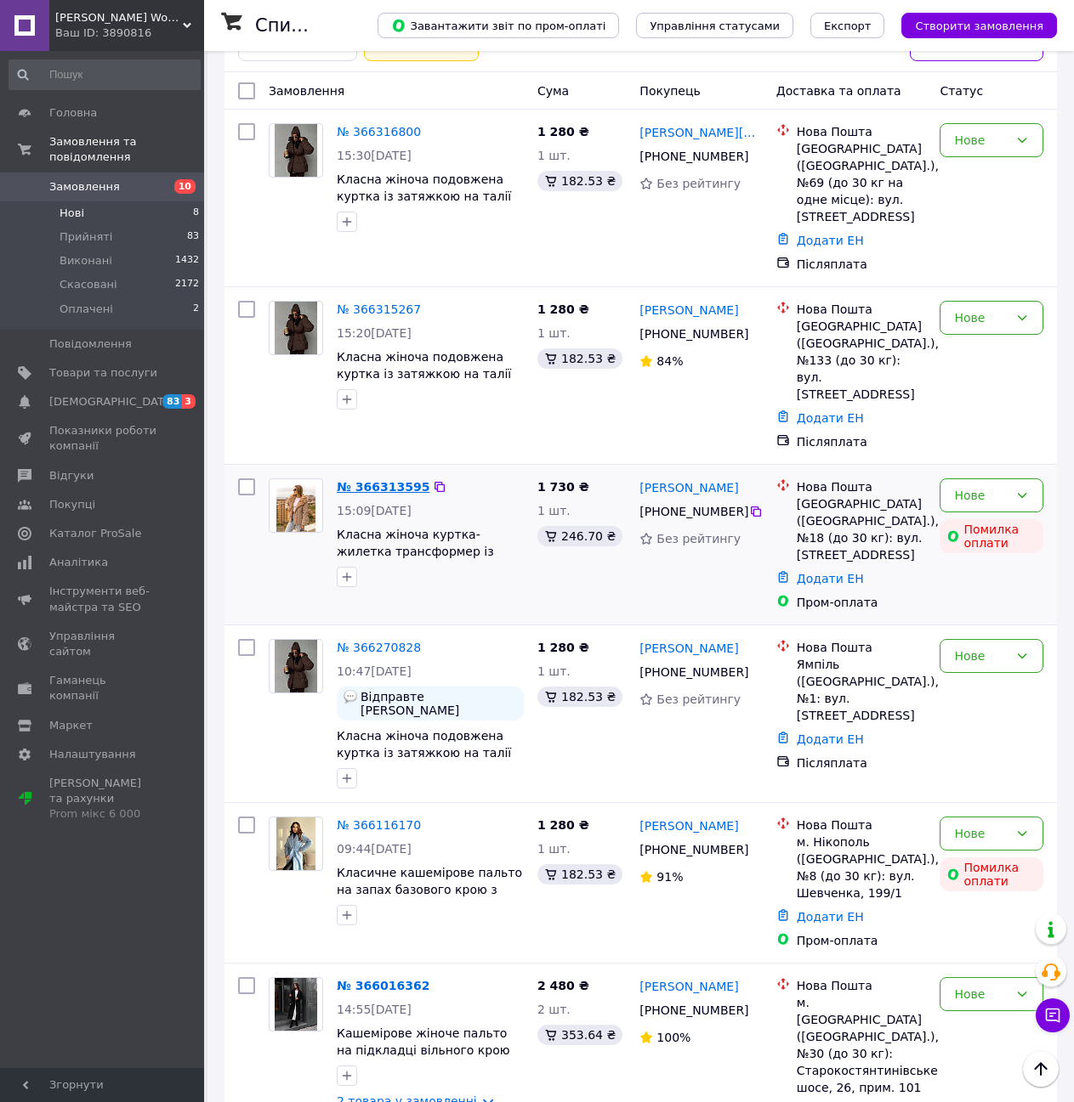
click at [372, 480] on link "№ 366313595" at bounding box center [383, 487] width 93 height 14
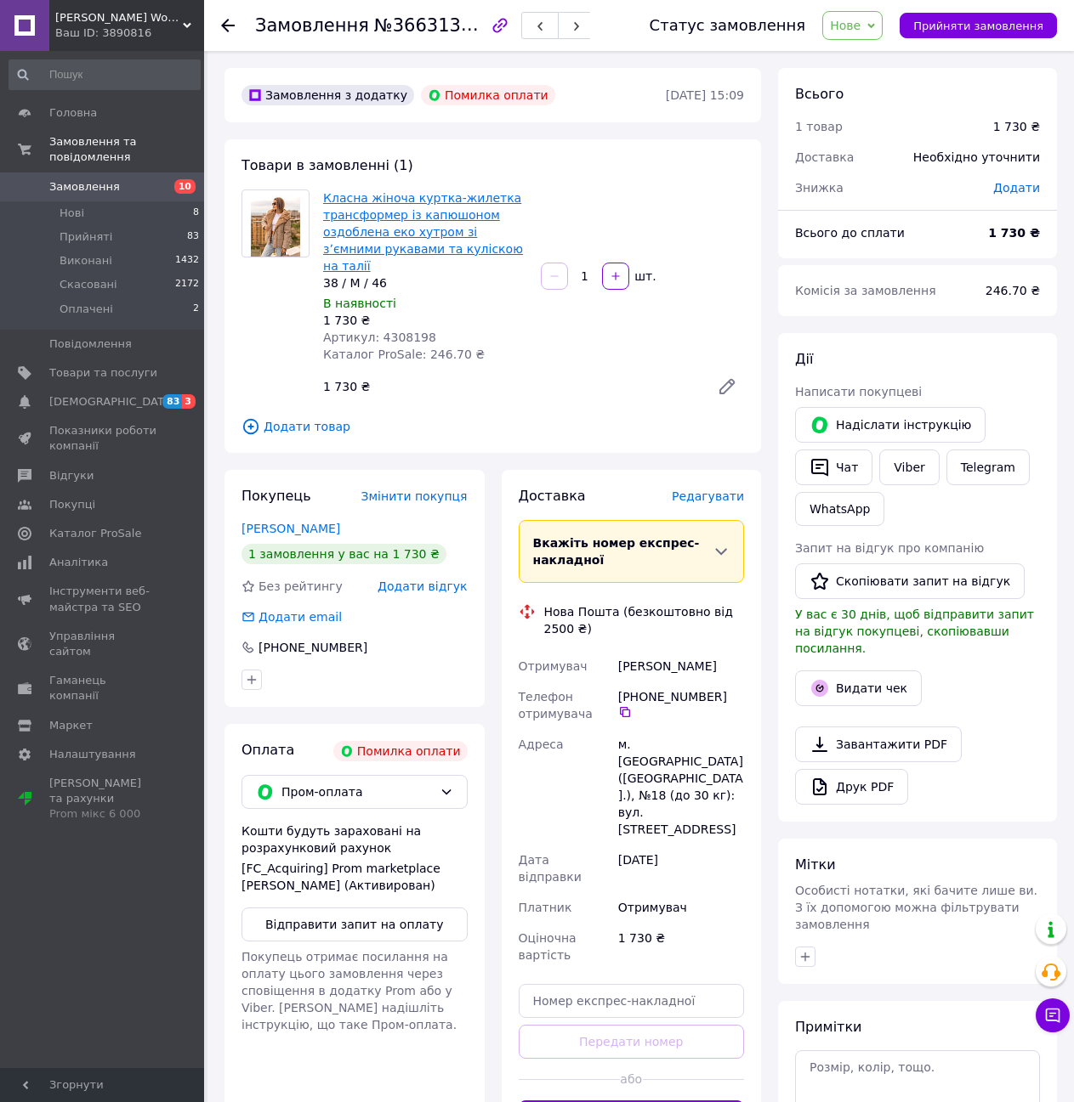
click at [445, 201] on link "Класна жіноча куртка-жилетка трансформер із капюшоном оздоблена еко хутром зі з…" at bounding box center [423, 232] width 200 height 82
click at [107, 179] on span "Замовлення" at bounding box center [84, 186] width 71 height 15
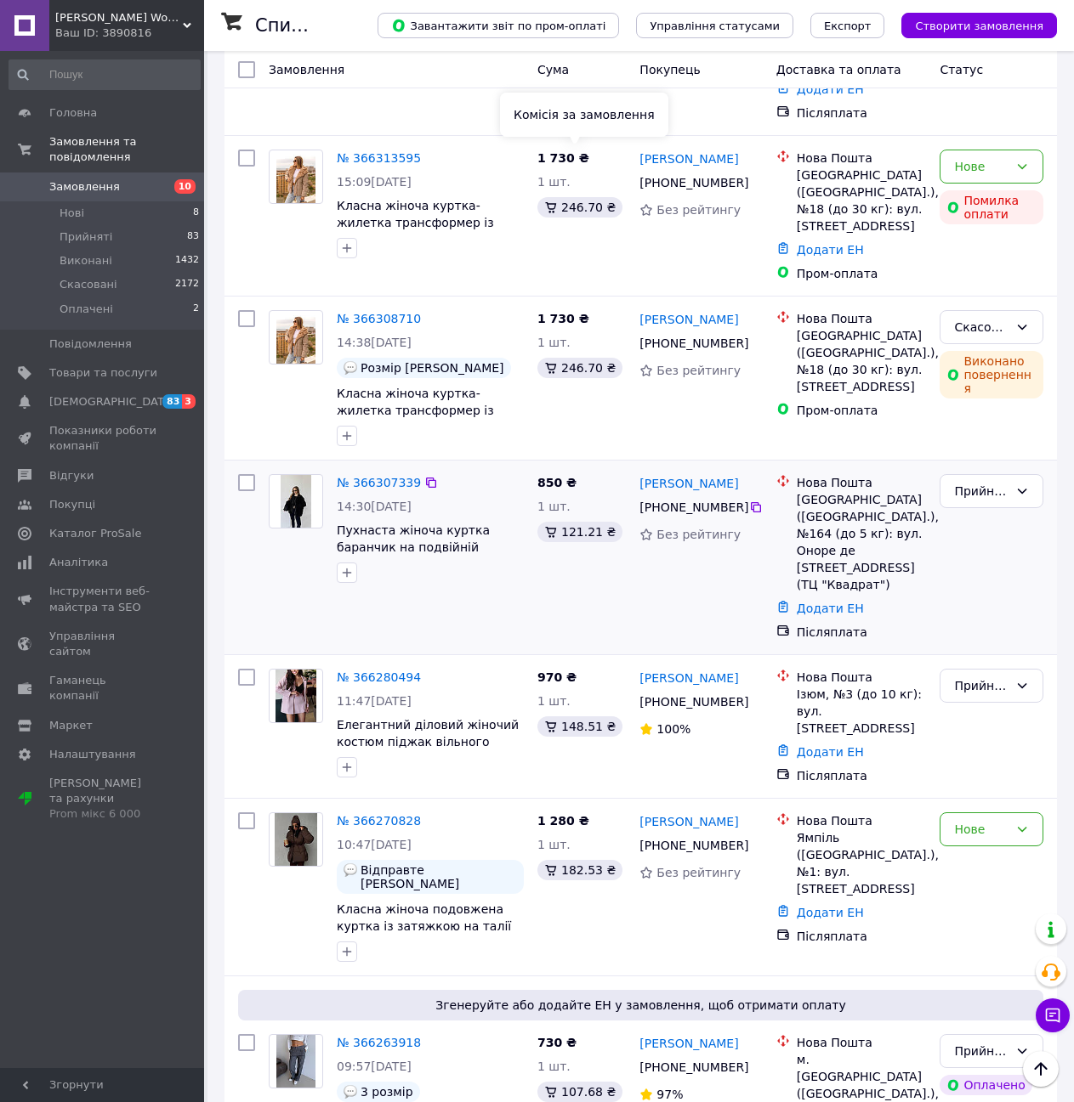
scroll to position [595, 0]
click at [385, 475] on link "№ 366307339" at bounding box center [379, 482] width 84 height 14
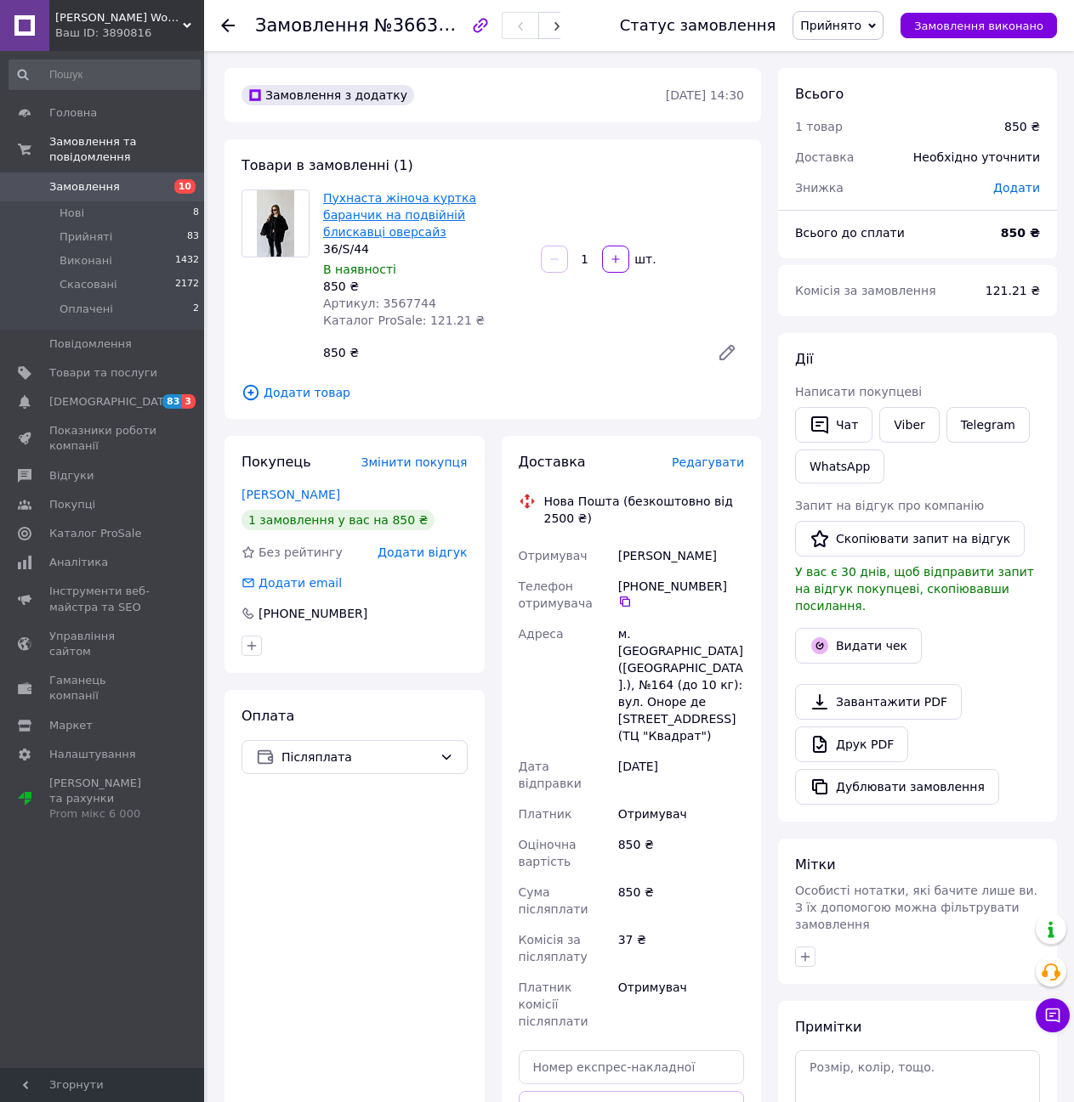
click at [444, 197] on link "Пухнаста жіноча куртка баранчик на подвійній блискавці оверсайз" at bounding box center [399, 215] width 153 height 48
click at [836, 428] on button "Чат" at bounding box center [833, 425] width 77 height 36
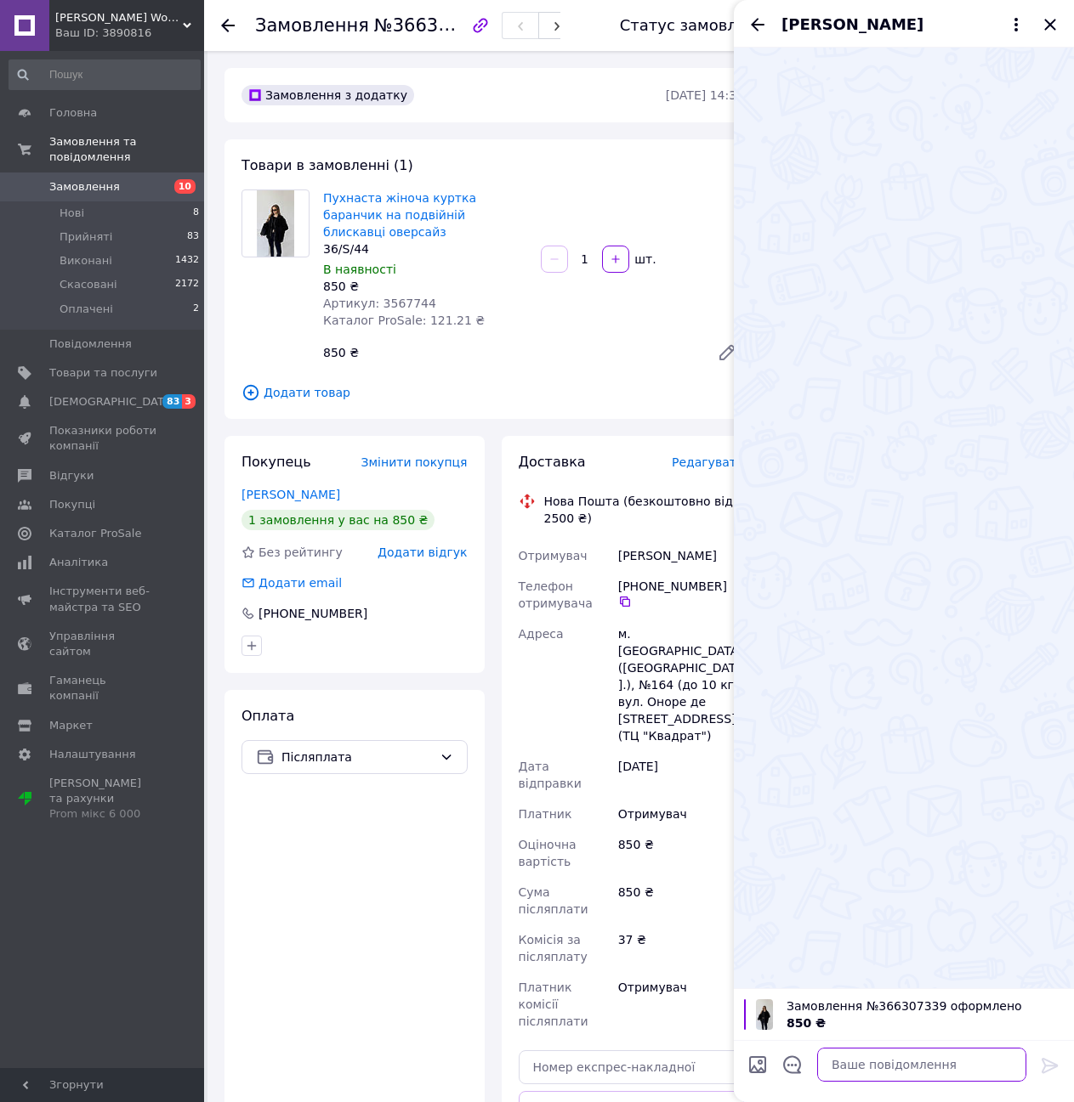
click at [881, 1064] on textarea at bounding box center [921, 1065] width 209 height 34
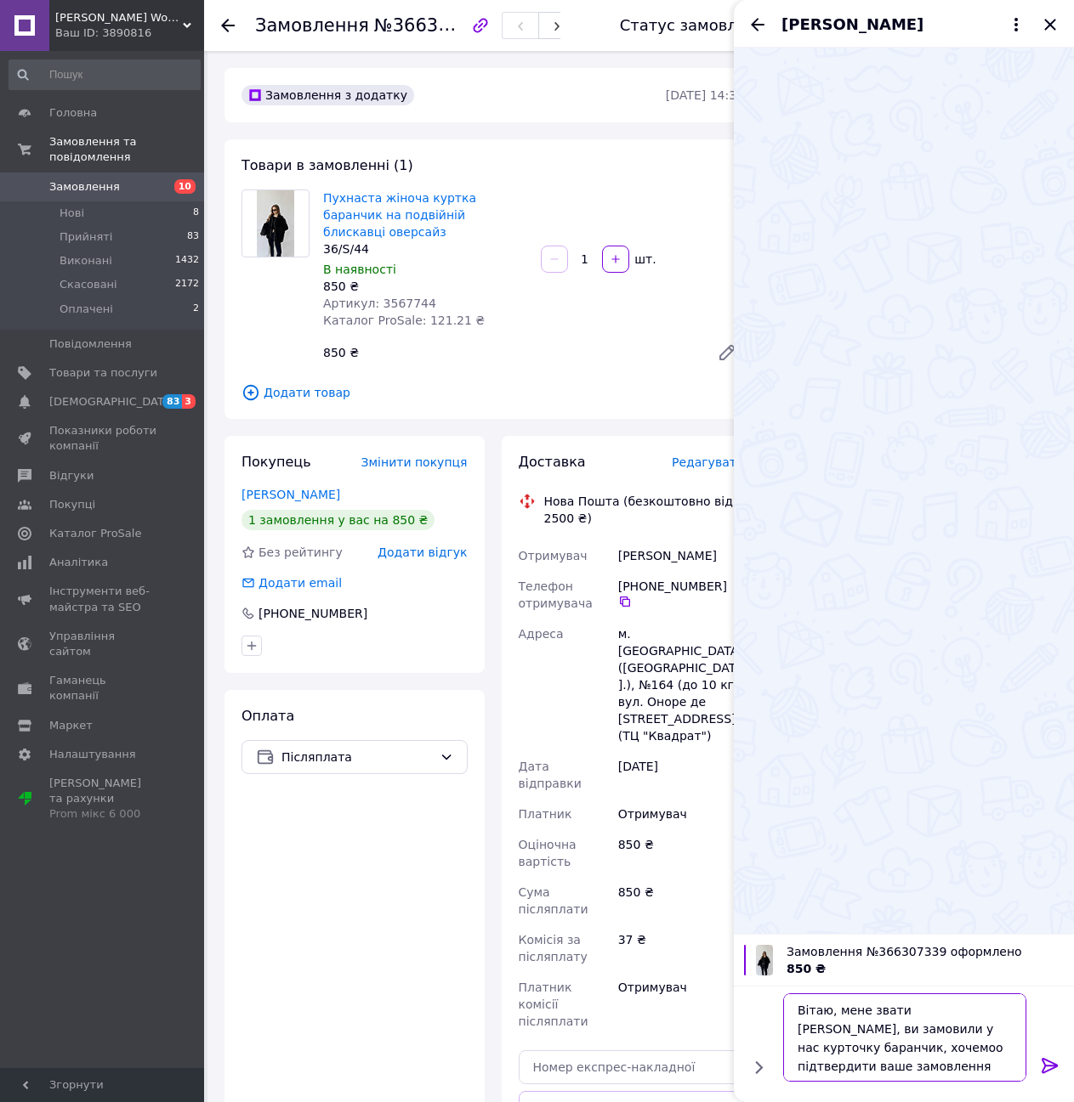
type textarea "Вітаю, мене звати [PERSON_NAME], ви замовили у нас курточку баранчик, хочемоо п…"
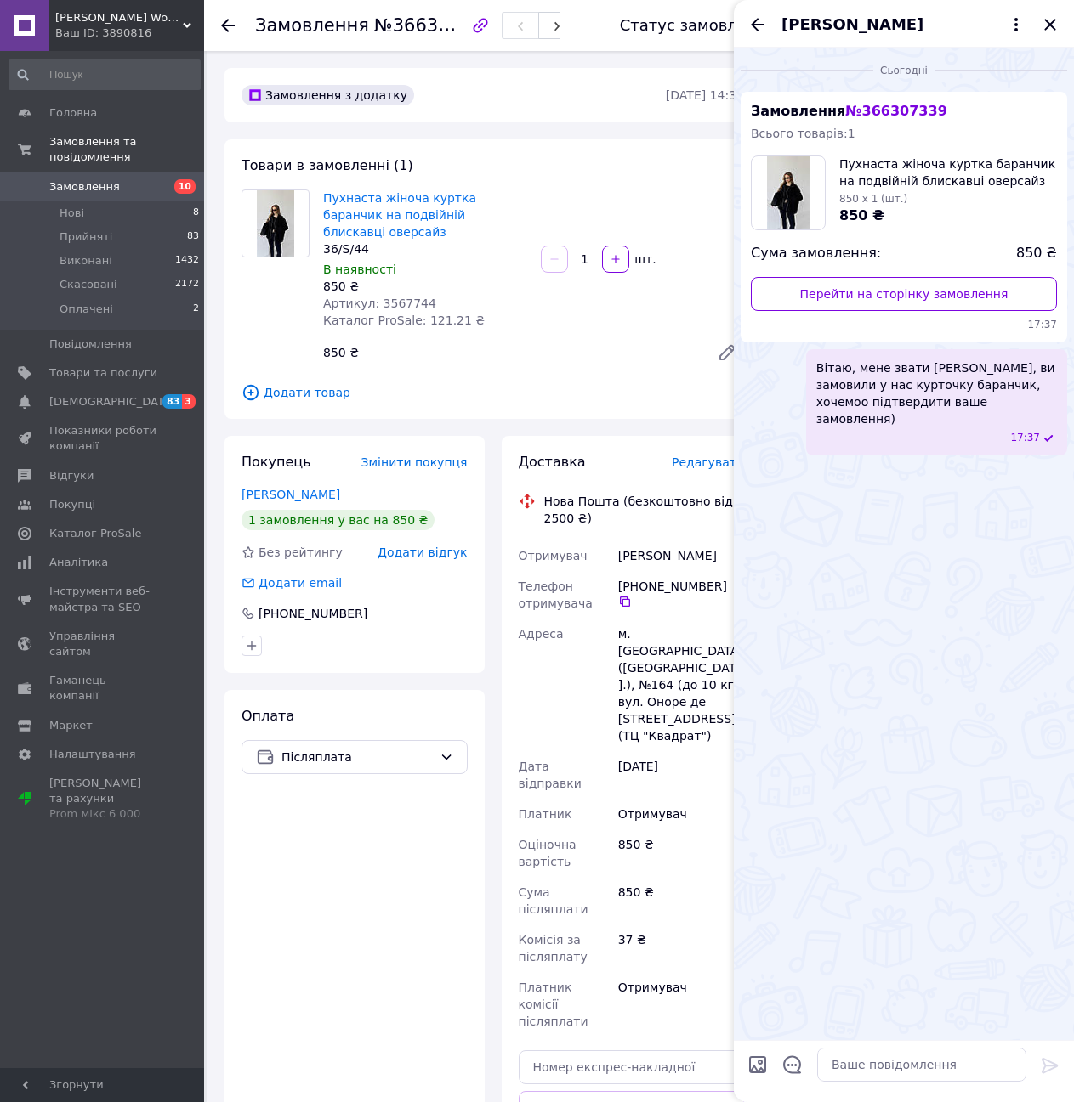
drag, startPoint x: 915, startPoint y: 1035, endPoint x: 933, endPoint y: 1141, distance: 107.0
click at [1045, 21] on icon "Закрити" at bounding box center [1050, 24] width 20 height 20
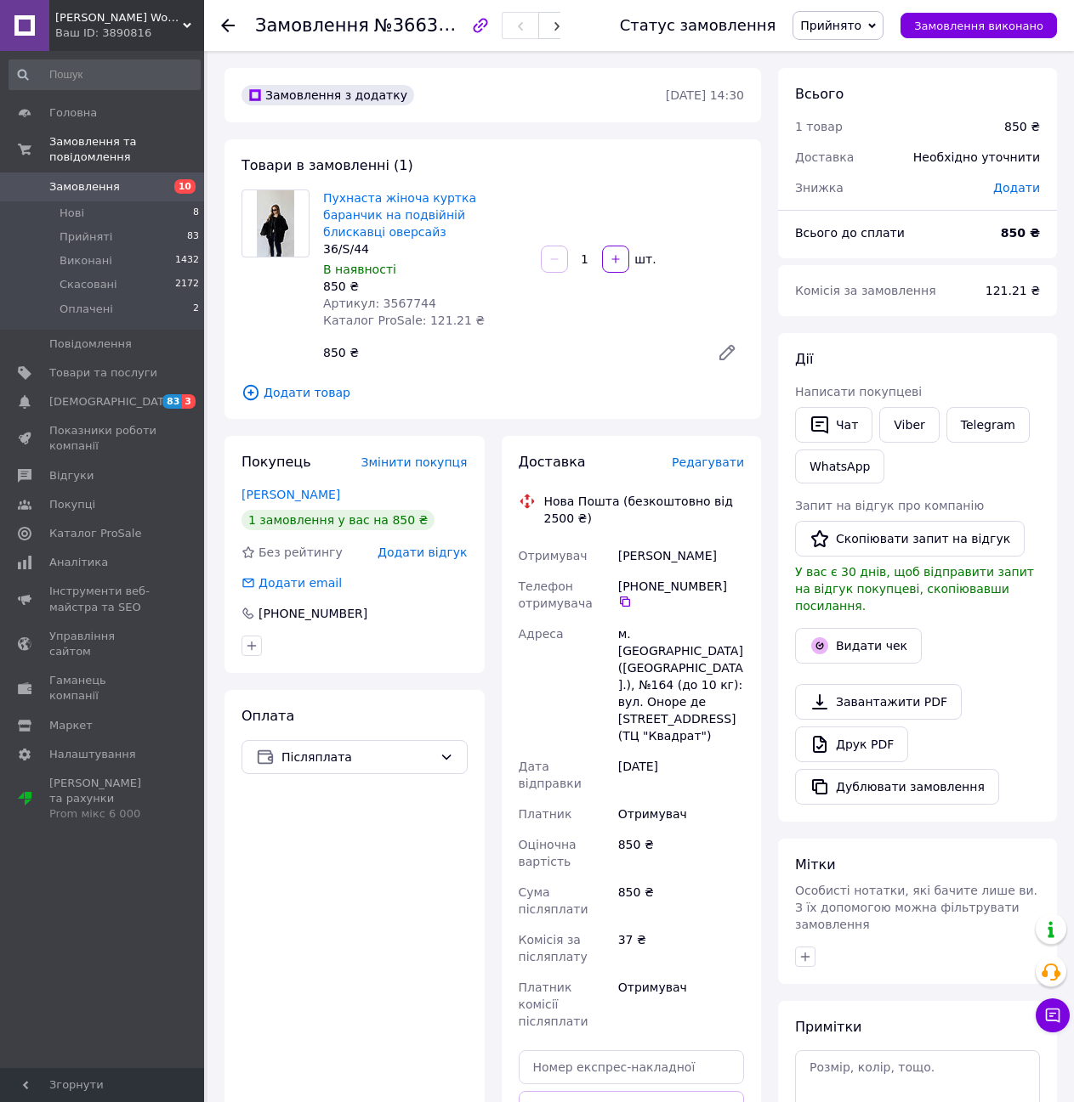
click at [93, 179] on span "Замовлення" at bounding box center [84, 186] width 71 height 15
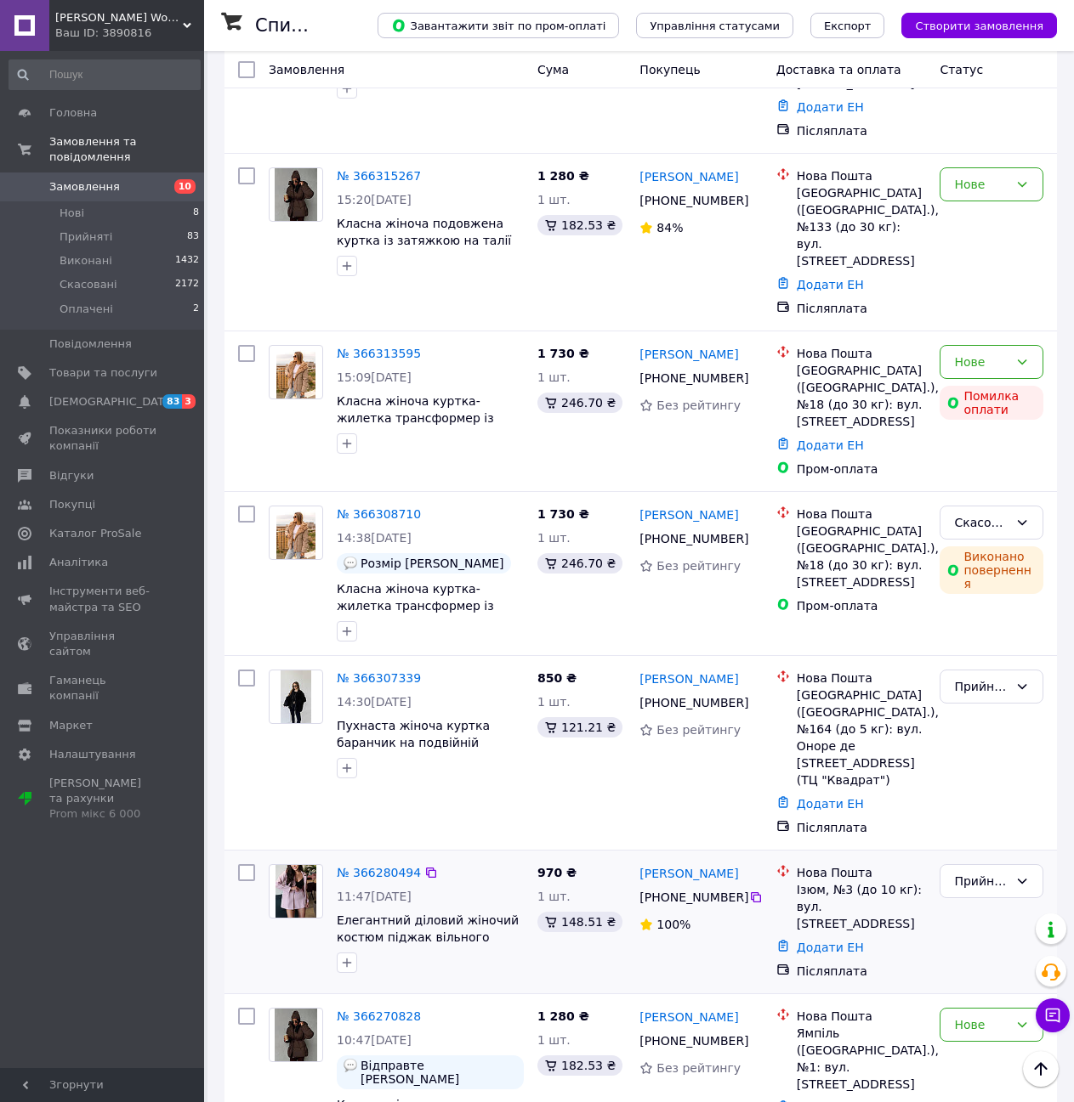
scroll to position [765, 0]
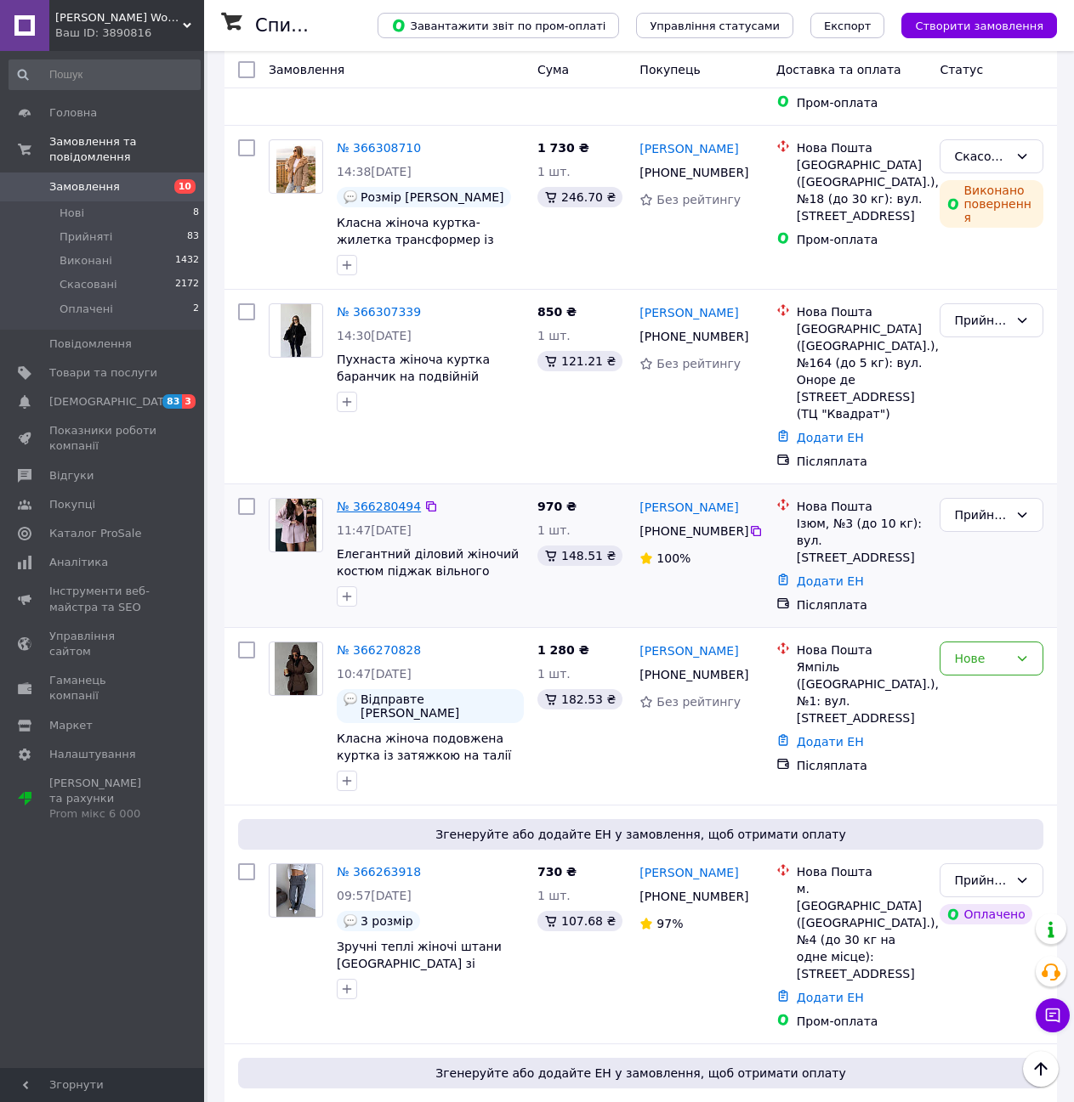
click at [366, 500] on link "№ 366280494" at bounding box center [379, 507] width 84 height 14
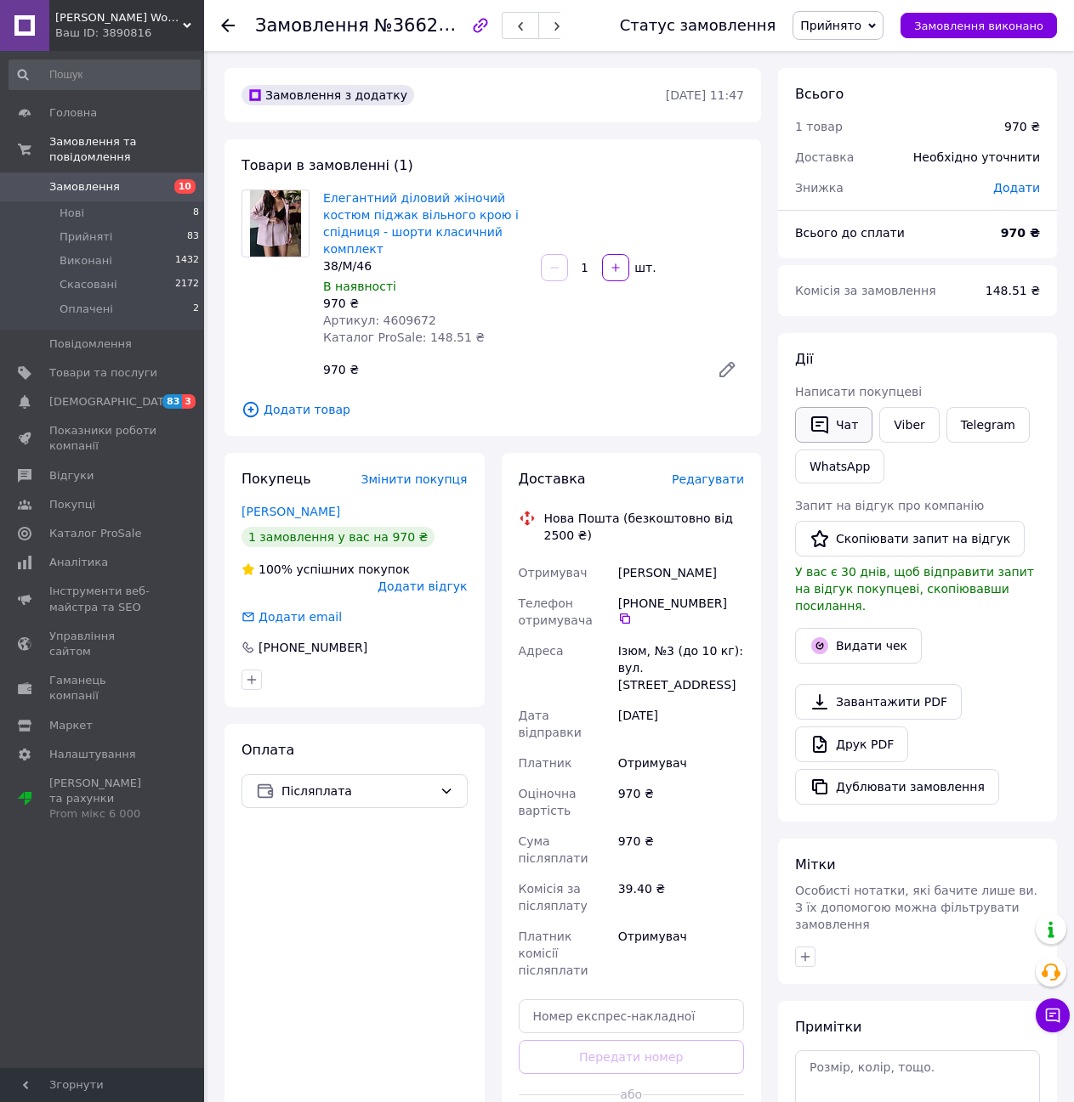
click at [832, 418] on button "Чат" at bounding box center [833, 425] width 77 height 36
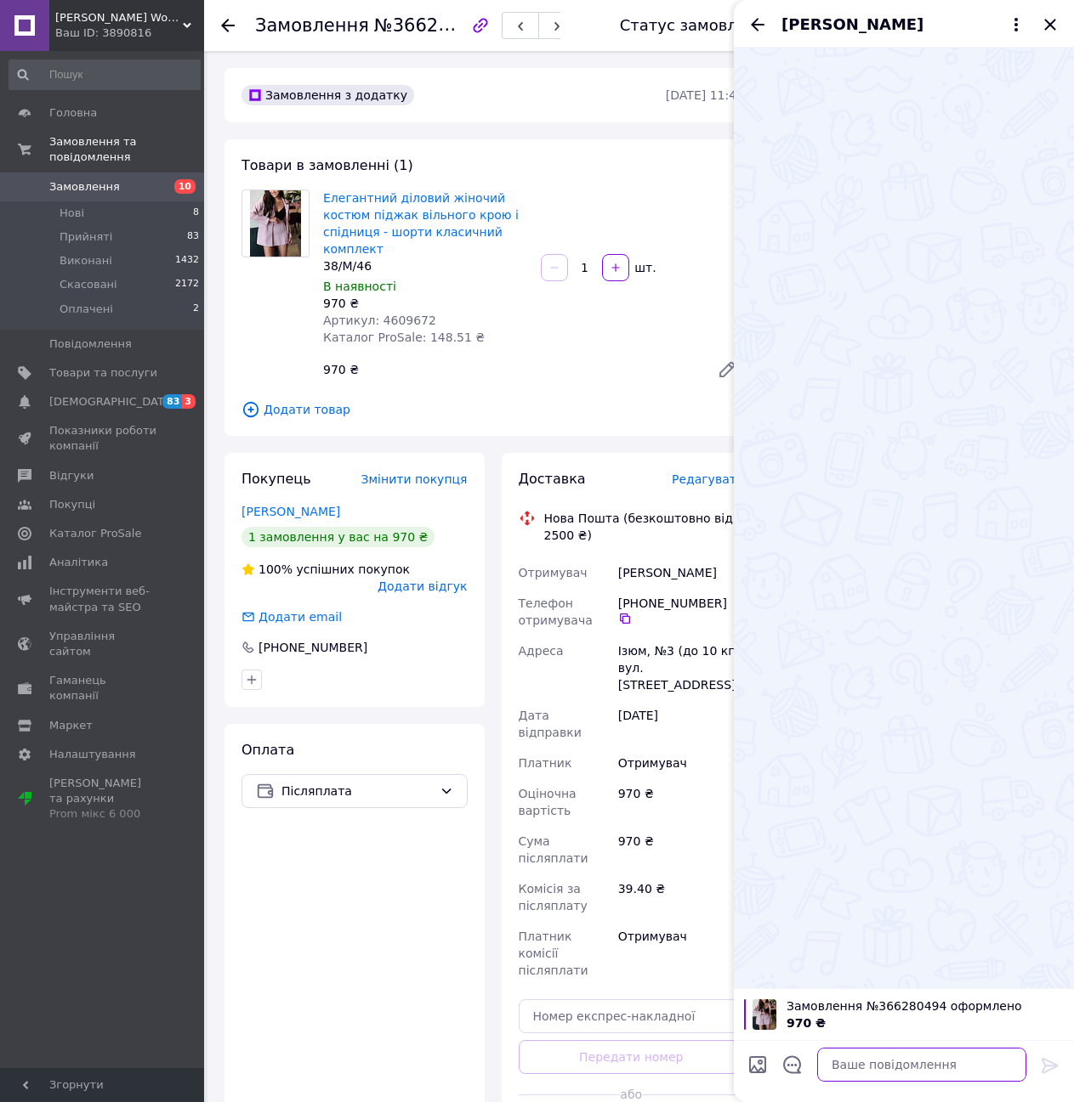
click at [859, 1066] on textarea at bounding box center [921, 1065] width 209 height 34
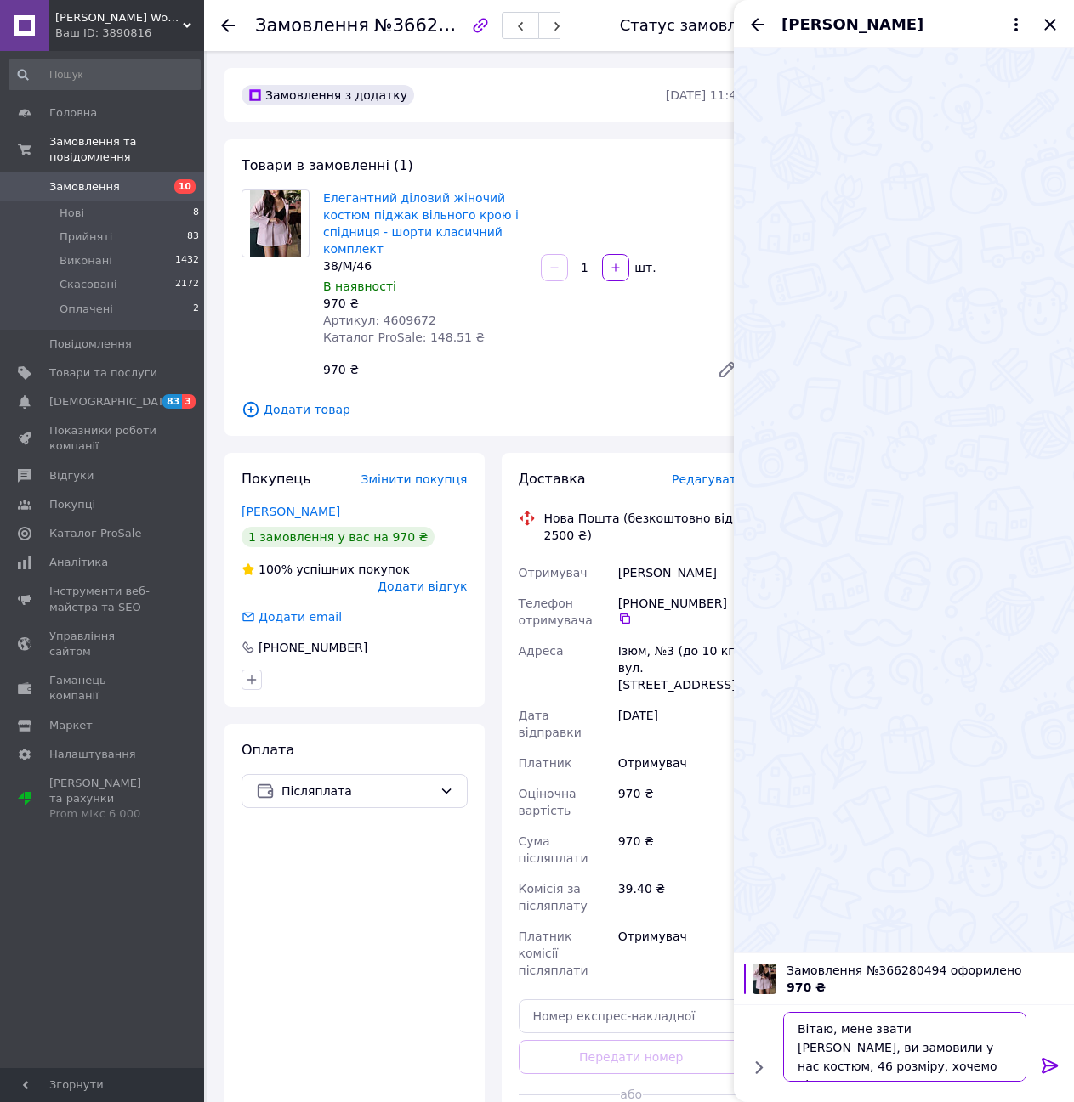
type textarea "Вітаю, мене звати [PERSON_NAME], ви замовили у нас костюм, 46 розміру, хочемо п…"
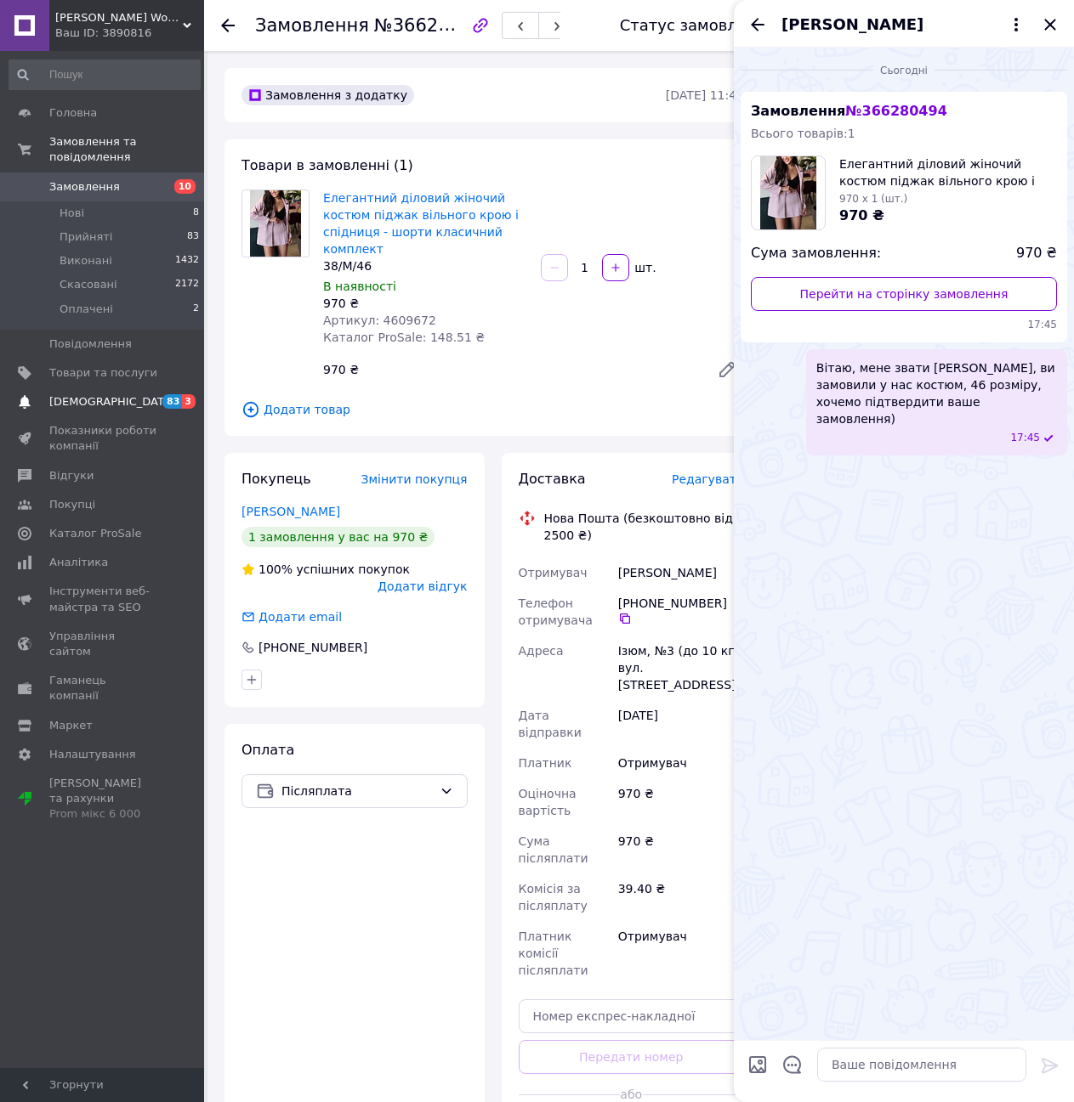
click at [94, 394] on span "[DEMOGRAPHIC_DATA]" at bounding box center [112, 401] width 126 height 15
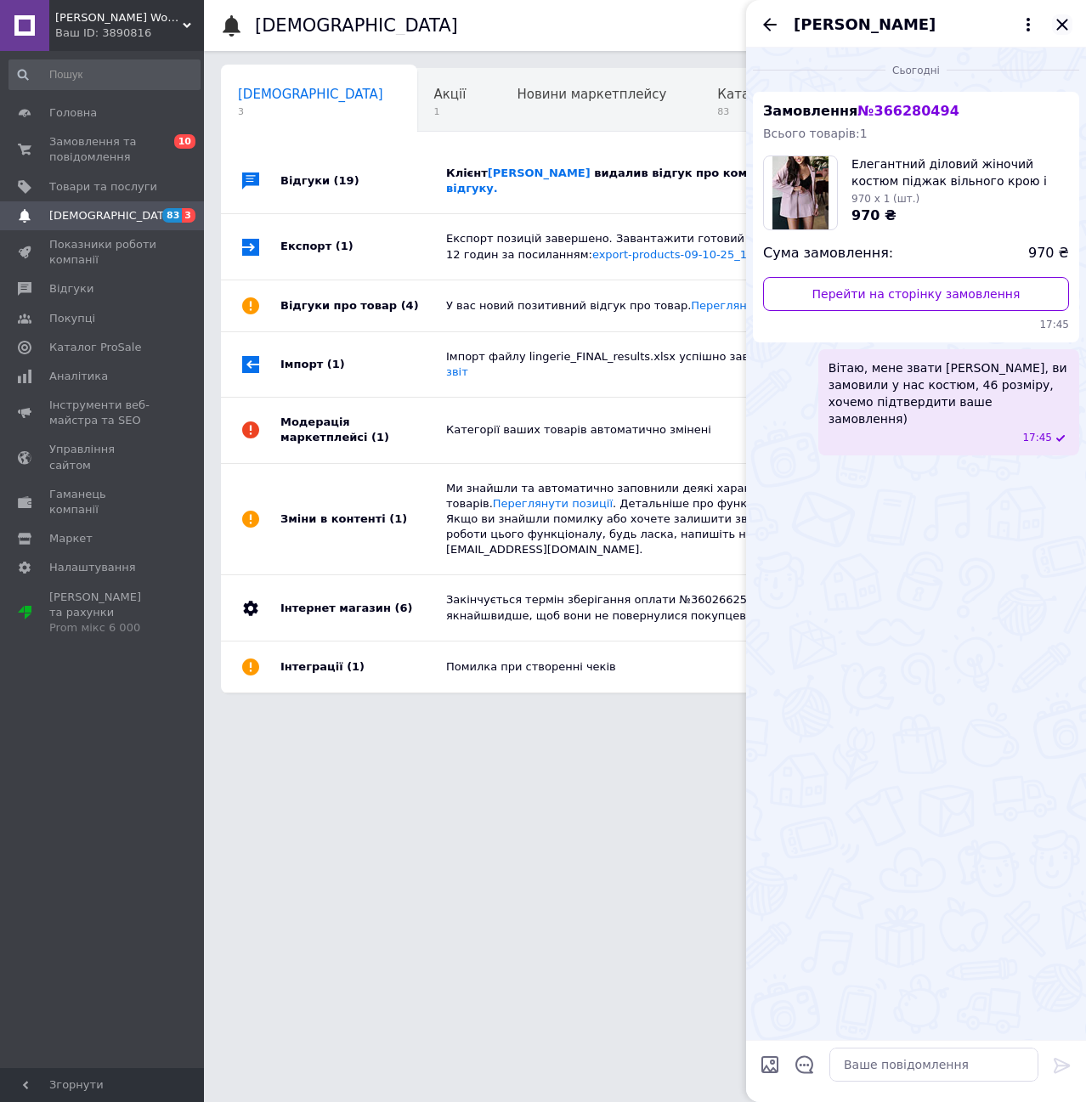
click at [1066, 23] on icon "Закрити" at bounding box center [1062, 24] width 20 height 20
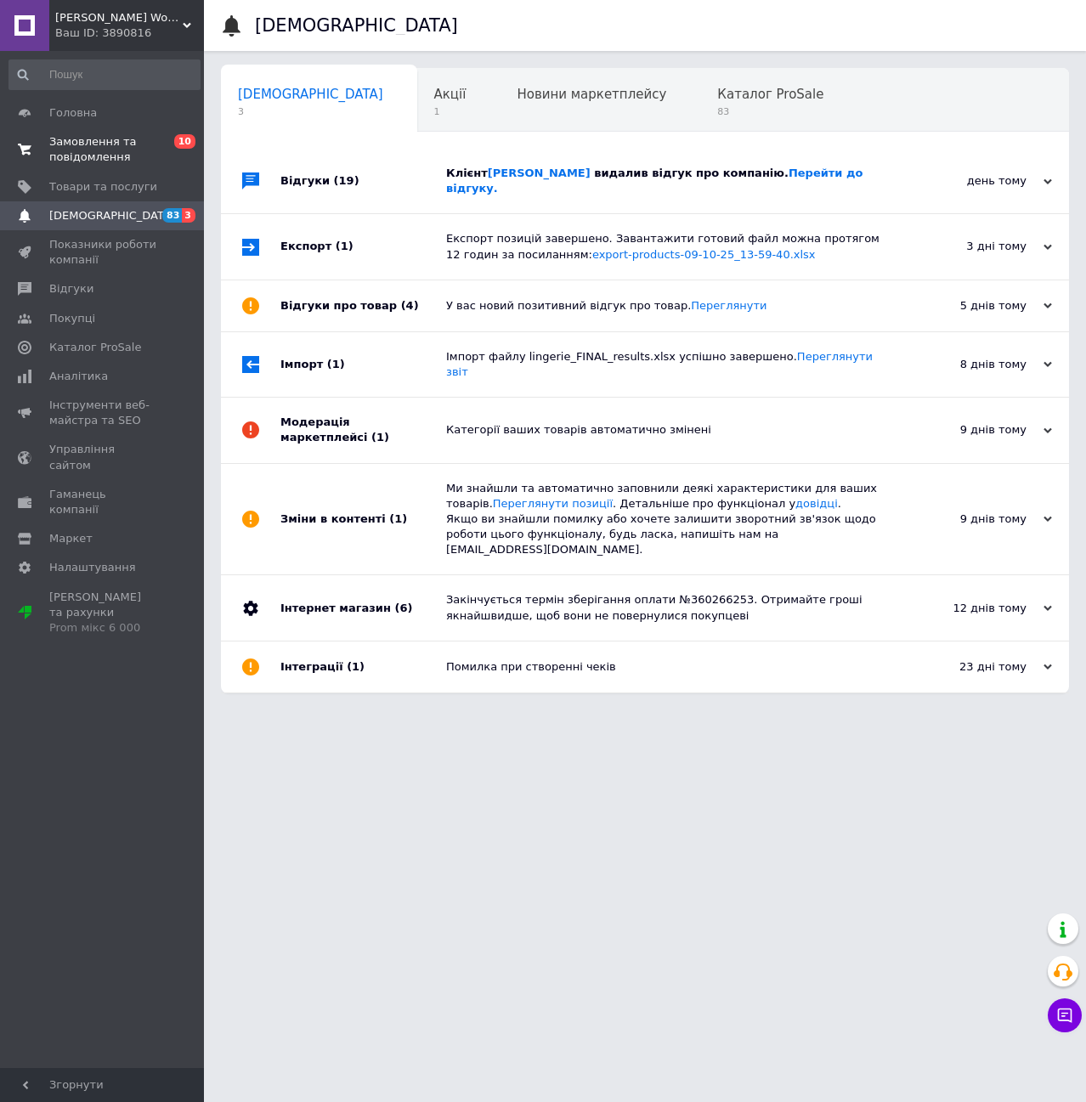
click at [73, 140] on span "Замовлення та повідомлення" at bounding box center [103, 149] width 108 height 31
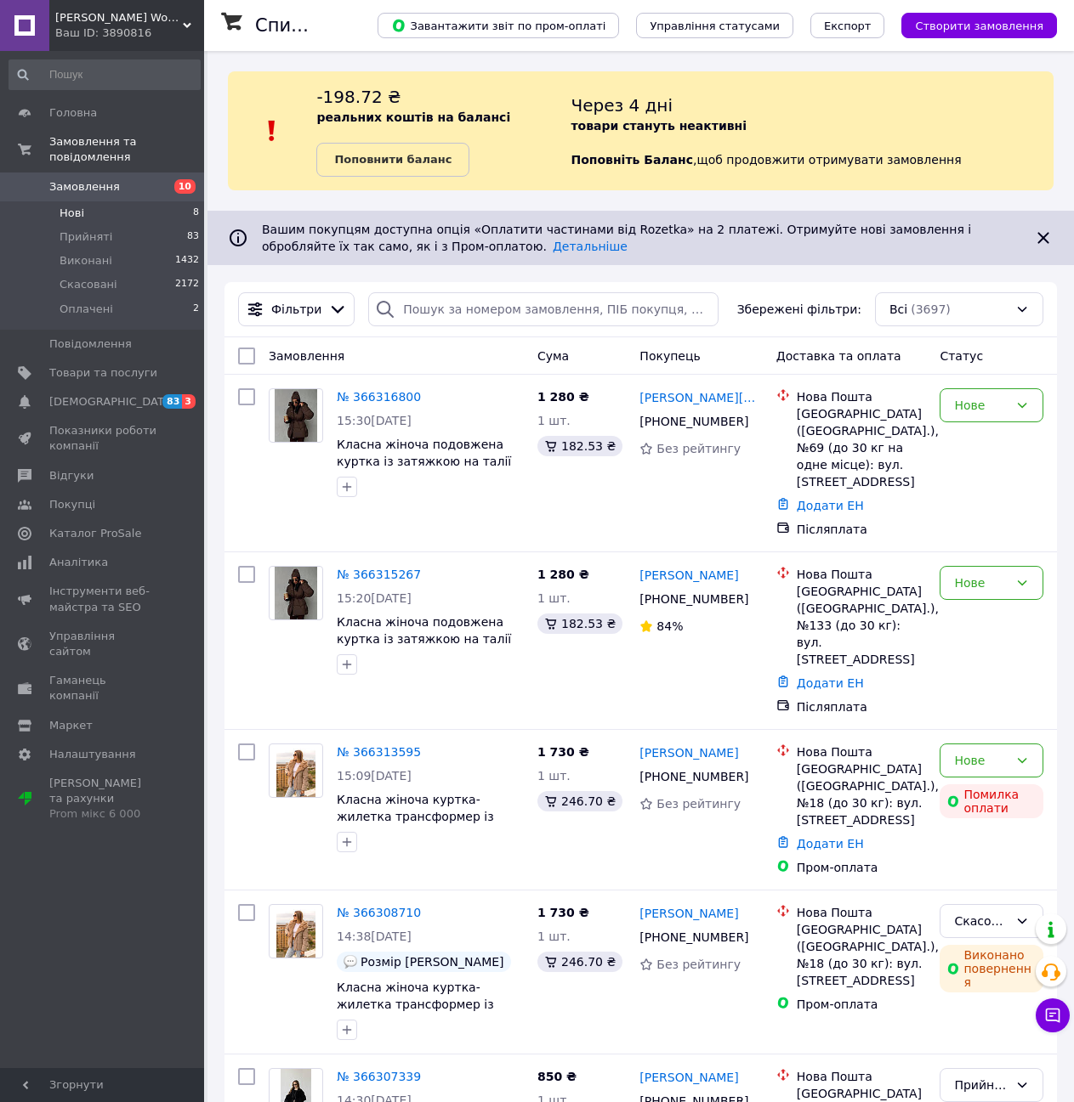
click at [111, 201] on li "Нові 8" at bounding box center [104, 213] width 209 height 24
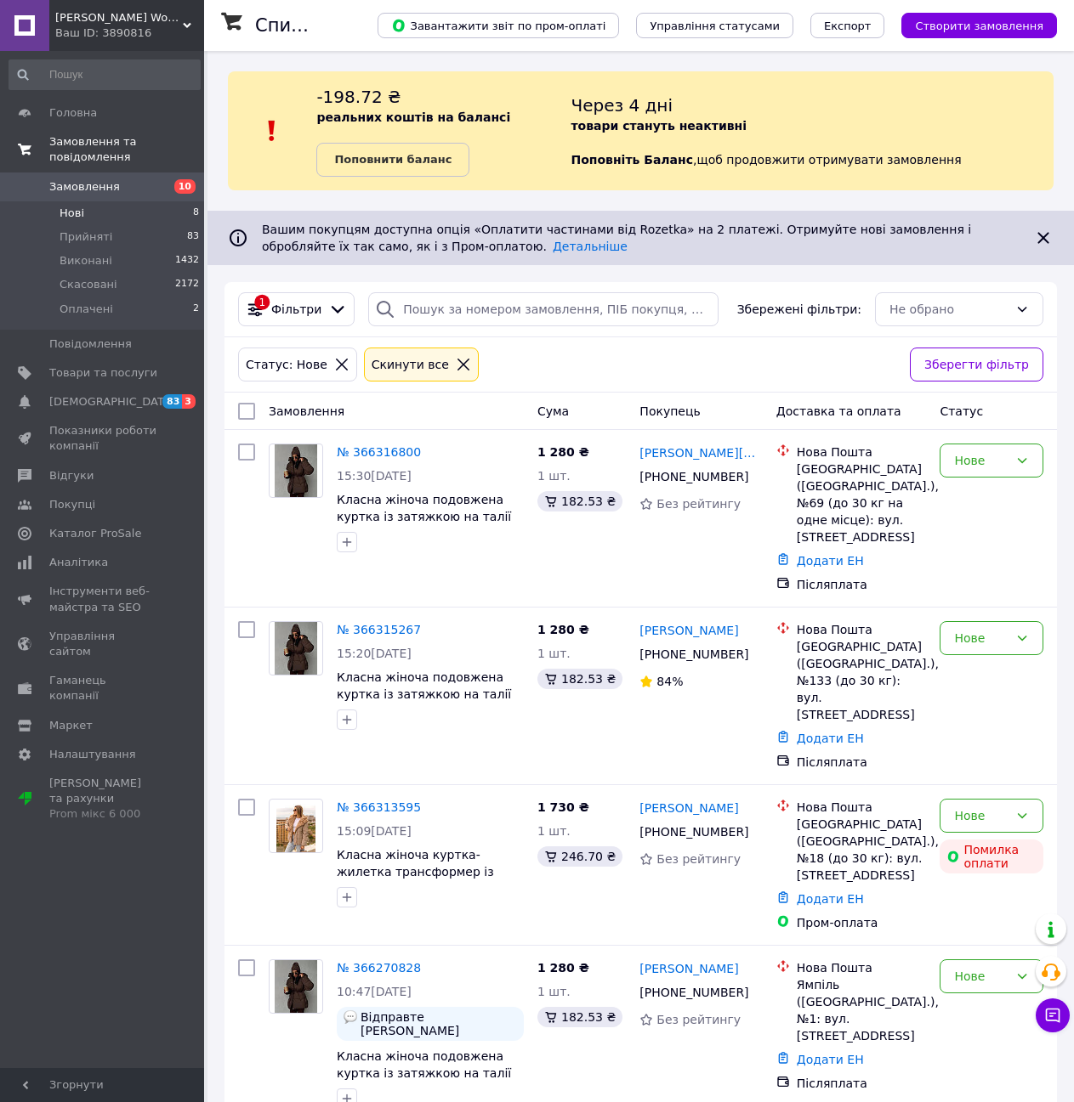
click at [104, 144] on span "Замовлення та повідомлення" at bounding box center [126, 149] width 155 height 31
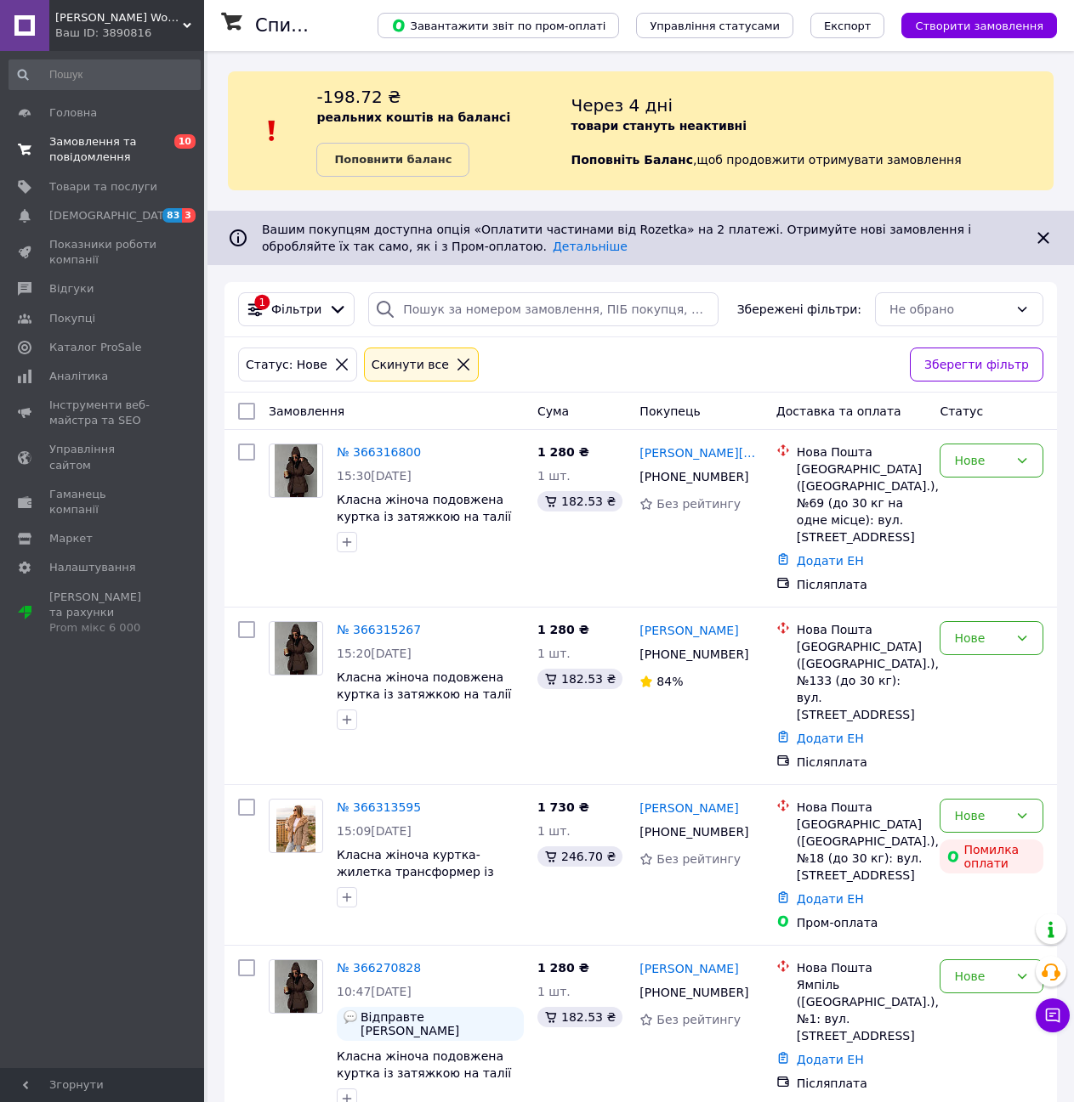
click at [92, 145] on span "Замовлення та повідомлення" at bounding box center [103, 149] width 108 height 31
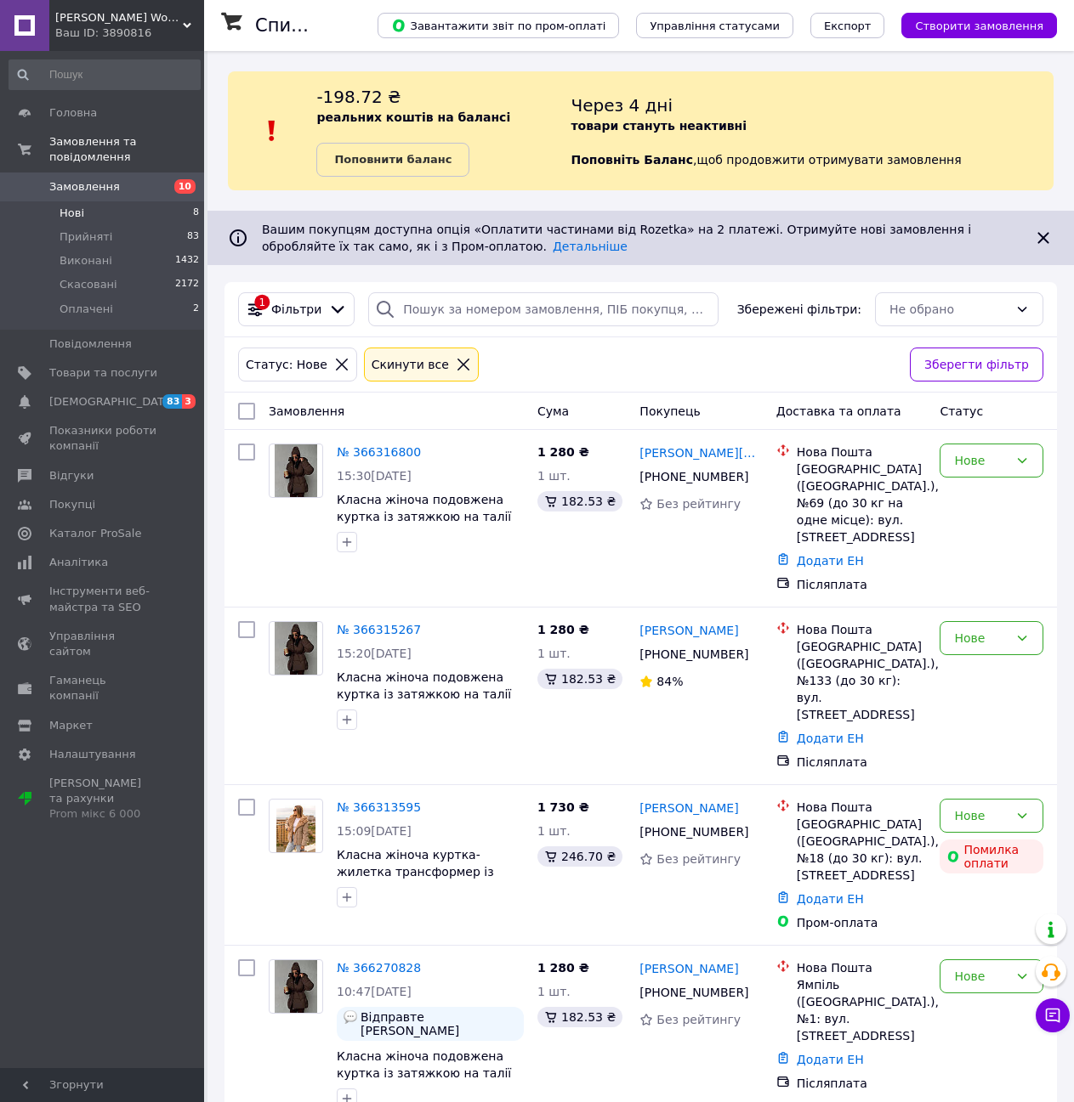
click at [94, 201] on li "Нові 8" at bounding box center [104, 213] width 209 height 24
click at [83, 173] on link "Замовлення 10" at bounding box center [104, 187] width 209 height 29
